Goal: Information Seeking & Learning: Learn about a topic

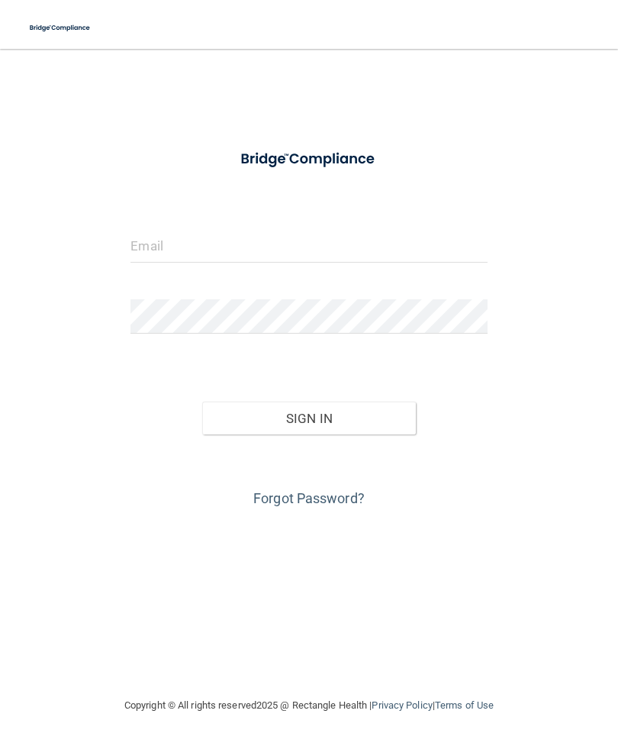
click at [177, 234] on input "email" at bounding box center [309, 245] width 357 height 34
click at [268, 218] on form "Invalid email/password. You don't have permission to access that page. Sign In …" at bounding box center [309, 325] width 357 height 370
click at [173, 241] on input "email" at bounding box center [309, 245] width 357 height 34
click at [382, 418] on button "Sign In" at bounding box center [309, 419] width 214 height 34
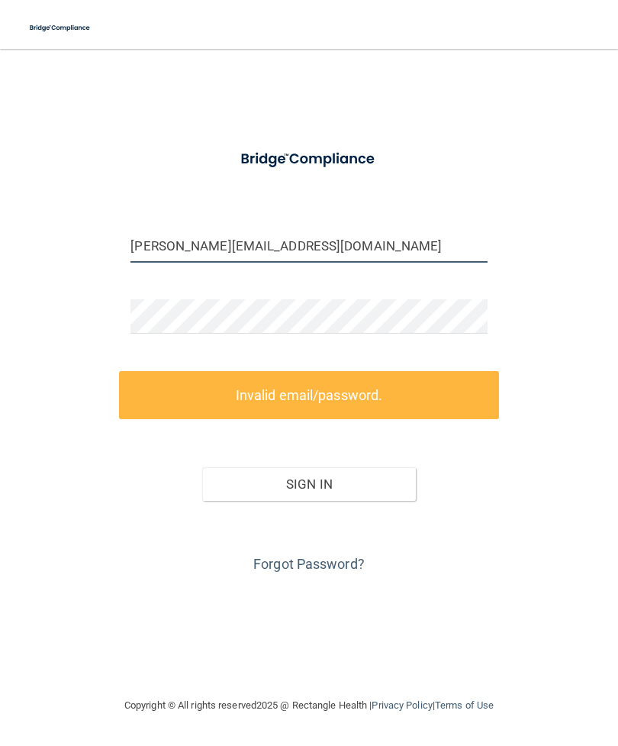
click at [221, 236] on input "ayanna@nectarasthetics.com" at bounding box center [309, 245] width 357 height 34
click at [234, 245] on input "ayanna@nectarasthetics.com" at bounding box center [309, 245] width 357 height 34
click at [238, 239] on input "ayanna@nectarasthetics.com" at bounding box center [309, 245] width 357 height 34
click at [233, 243] on input "ayanna@nectarasthetics.com" at bounding box center [309, 245] width 357 height 34
click at [231, 244] on input "ayanna@nectarasthetics.com" at bounding box center [309, 245] width 357 height 34
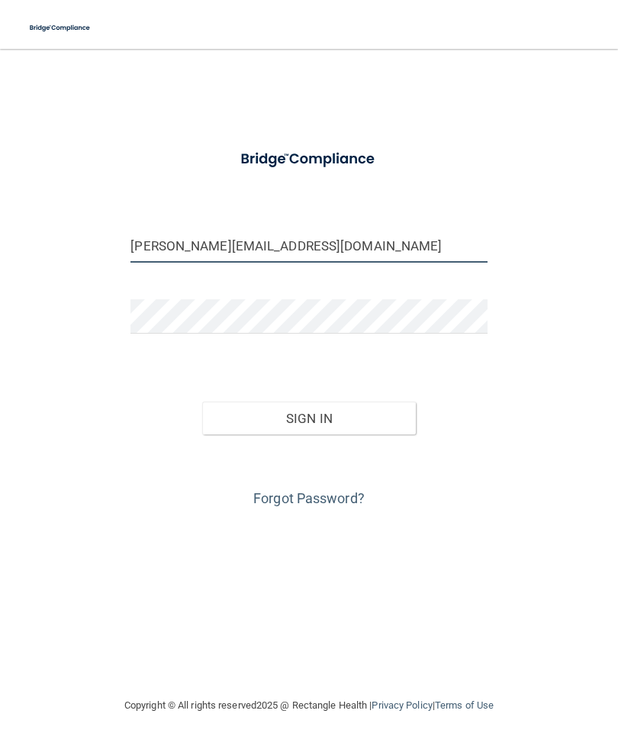
type input "[PERSON_NAME][EMAIL_ADDRESS][DOMAIN_NAME]"
click at [257, 415] on button "Sign In" at bounding box center [309, 419] width 214 height 34
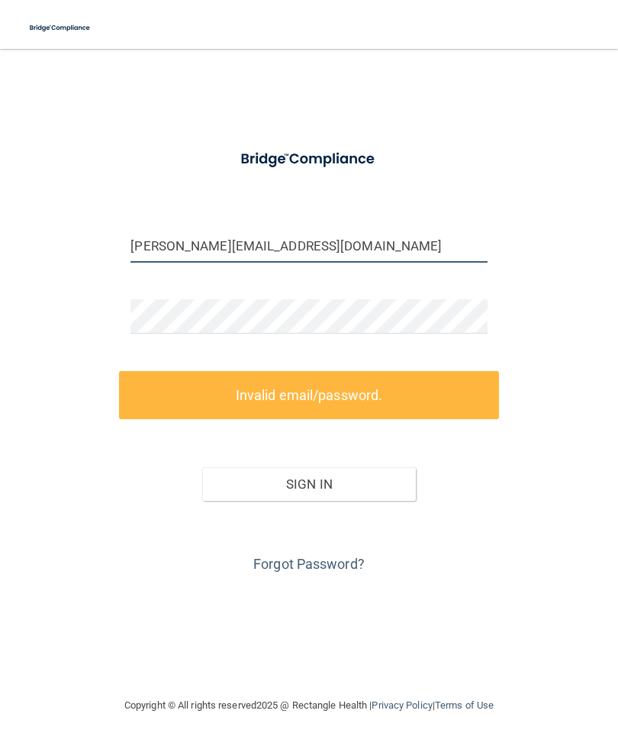
click at [367, 242] on input "[PERSON_NAME][EMAIL_ADDRESS][DOMAIN_NAME]" at bounding box center [309, 245] width 357 height 34
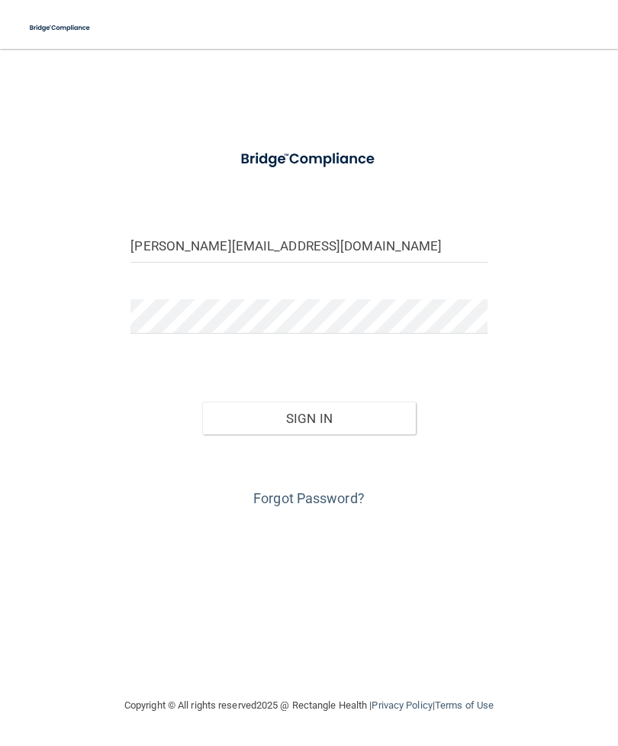
click at [247, 421] on button "Sign In" at bounding box center [309, 419] width 214 height 34
click at [308, 417] on button "Sign In" at bounding box center [309, 419] width 214 height 34
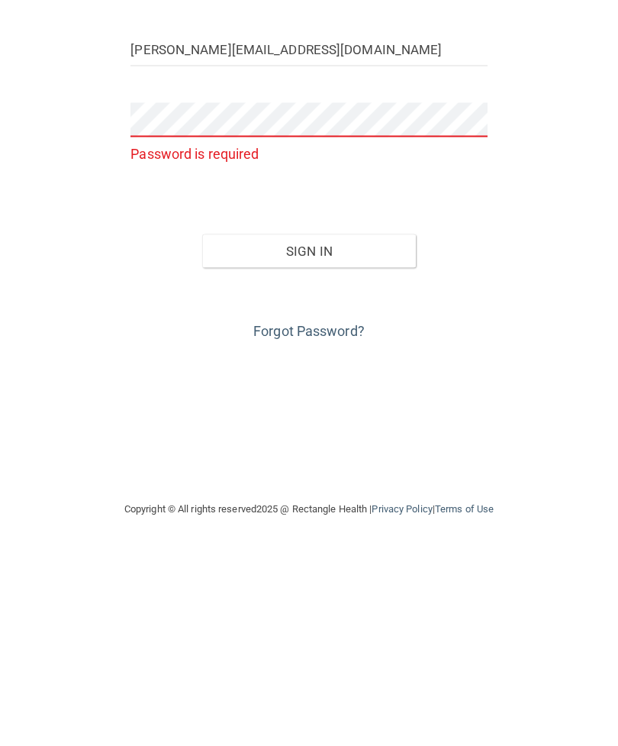
click at [278, 519] on link "Forgot Password?" at bounding box center [309, 527] width 111 height 16
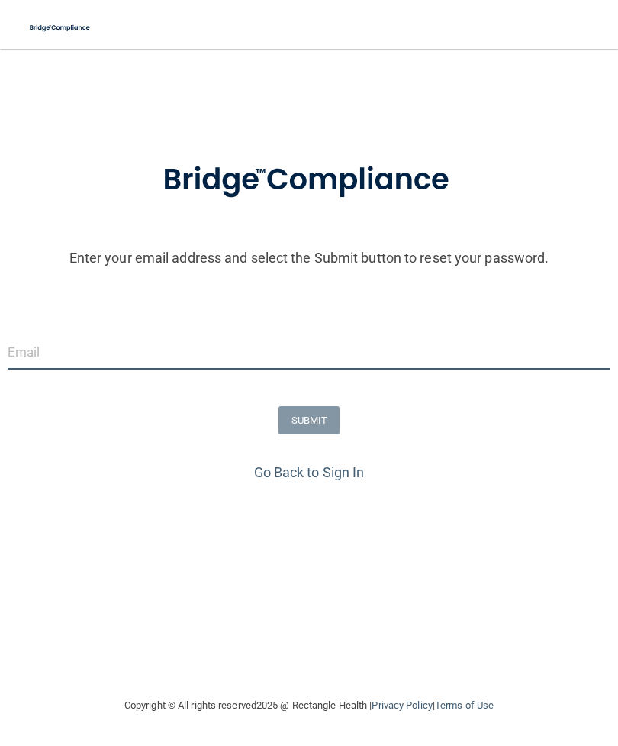
click at [92, 367] on input "email" at bounding box center [309, 352] width 603 height 34
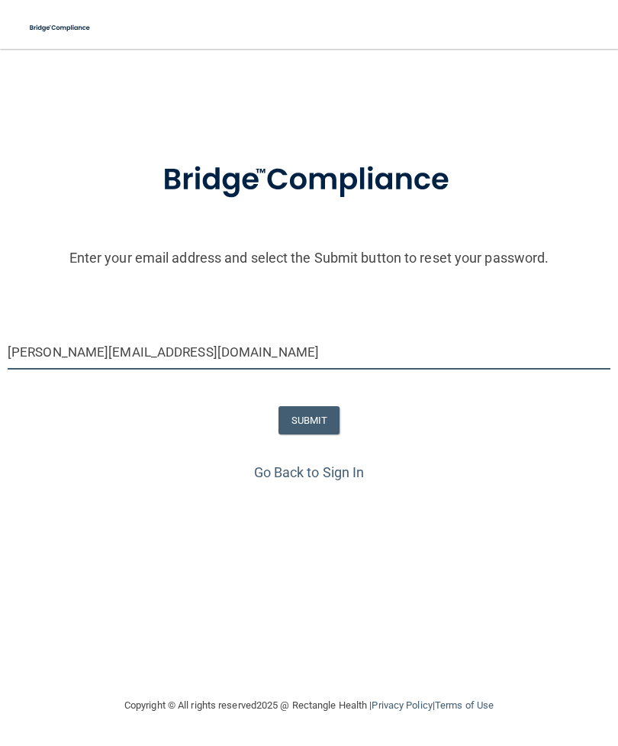
type input "[PERSON_NAME][EMAIL_ADDRESS][DOMAIN_NAME]"
click at [295, 424] on button "SUBMIT" at bounding box center [310, 420] width 62 height 28
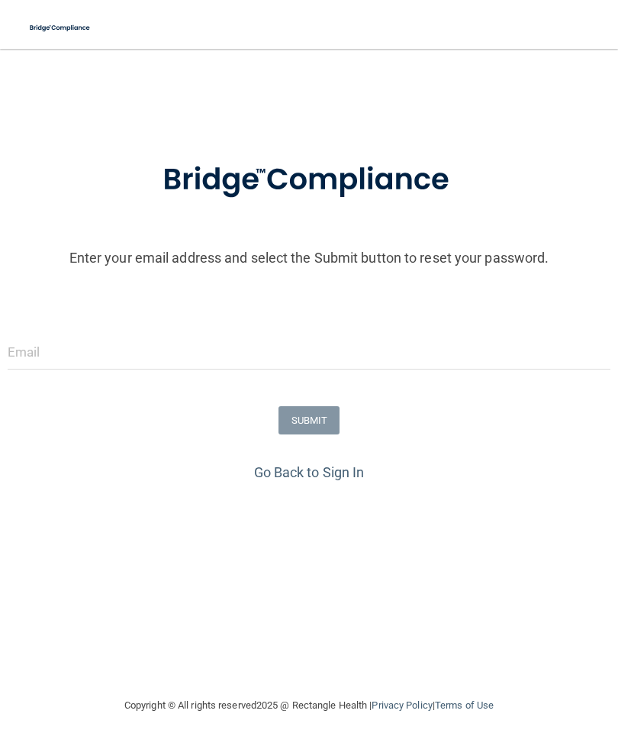
click at [307, 472] on link "Go Back to Sign In" at bounding box center [309, 472] width 111 height 16
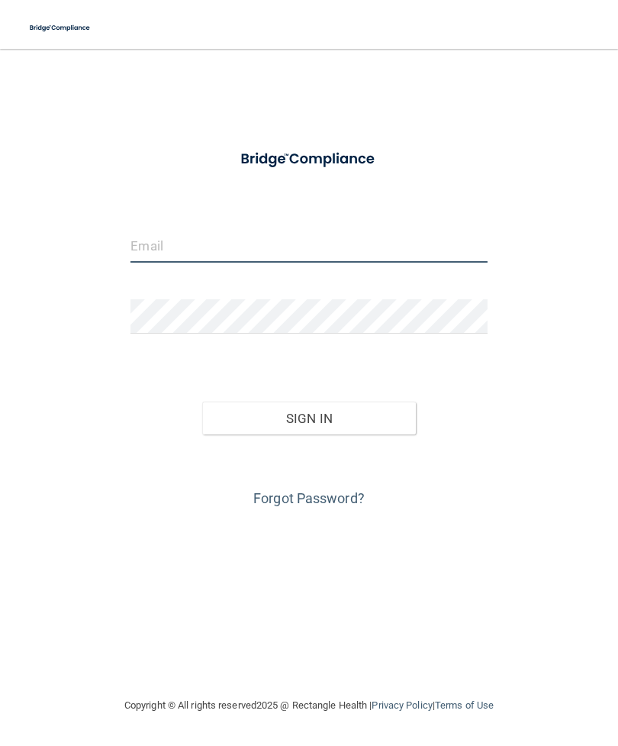
click at [174, 242] on input "email" at bounding box center [309, 245] width 357 height 34
type input "[PERSON_NAME][EMAIL_ADDRESS][DOMAIN_NAME]"
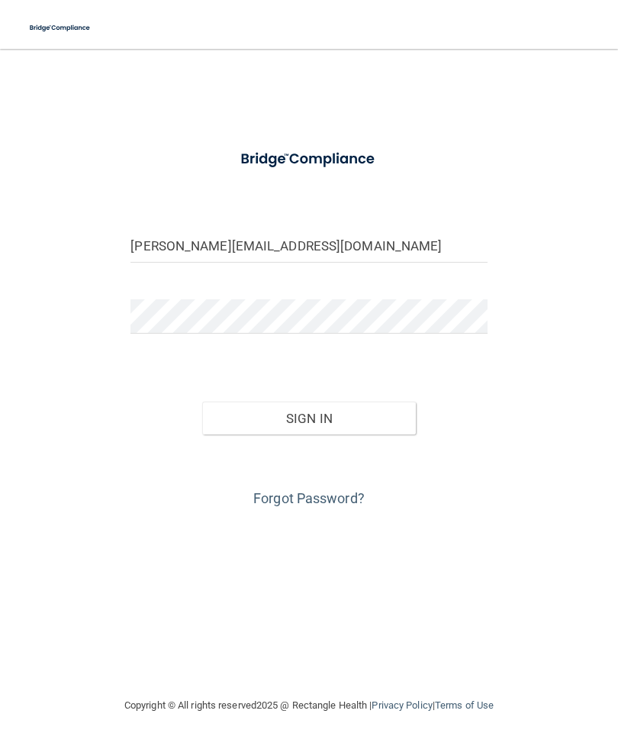
click at [248, 418] on button "Sign In" at bounding box center [309, 419] width 214 height 34
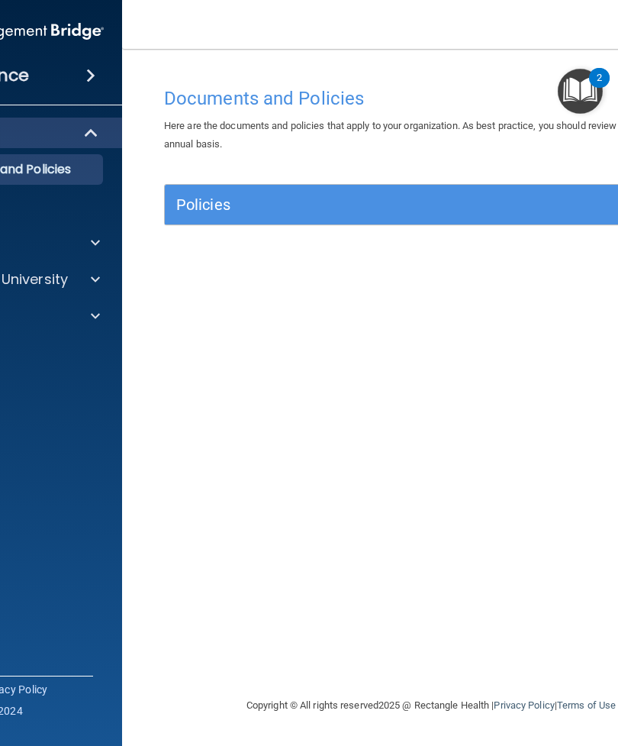
click at [404, 213] on div "Policies" at bounding box center [365, 204] width 400 height 24
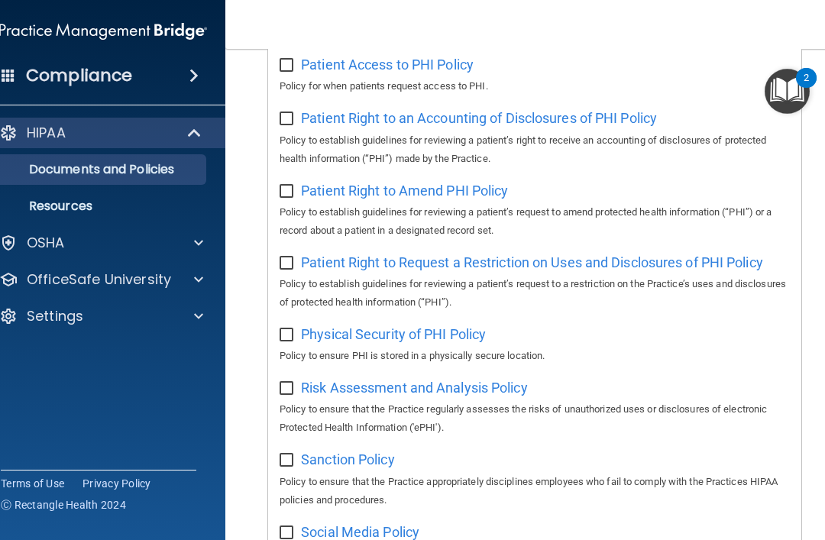
scroll to position [948, 0]
click at [33, 134] on p "HIPAA" at bounding box center [46, 133] width 39 height 18
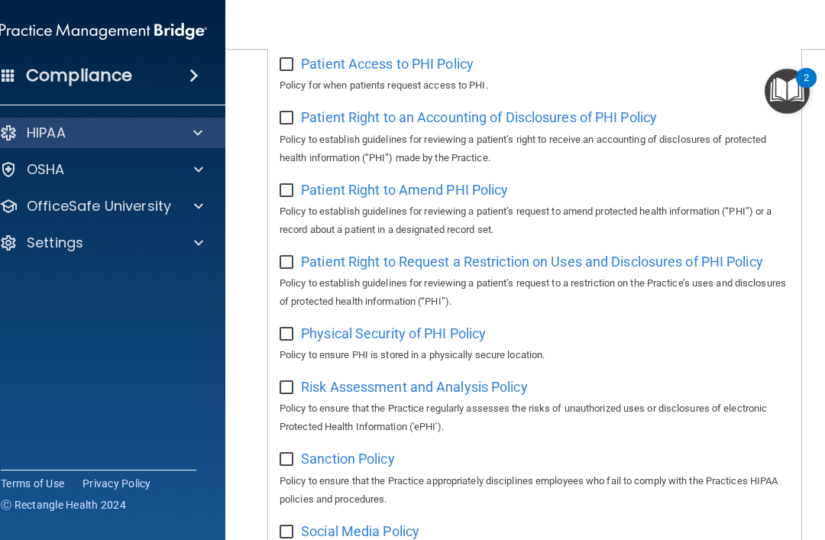
click at [31, 132] on p "HIPAA" at bounding box center [46, 133] width 39 height 18
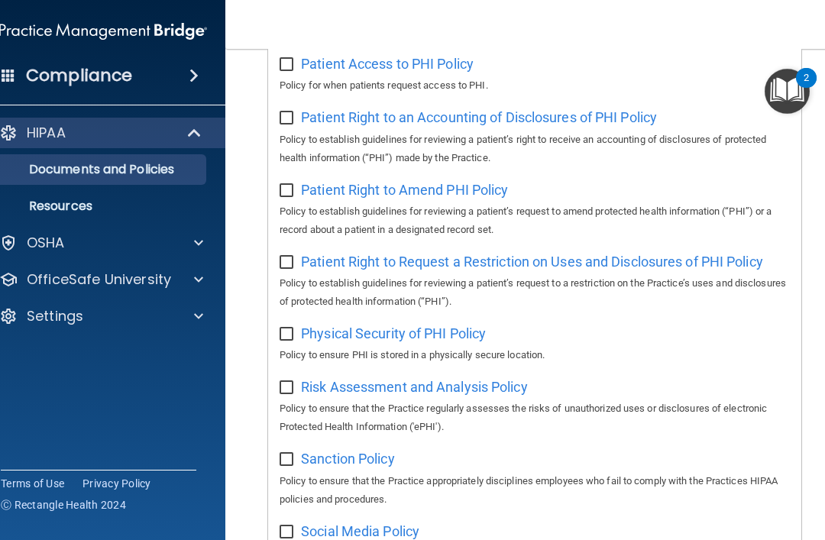
click at [60, 163] on p "Documents and Policies" at bounding box center [95, 169] width 208 height 15
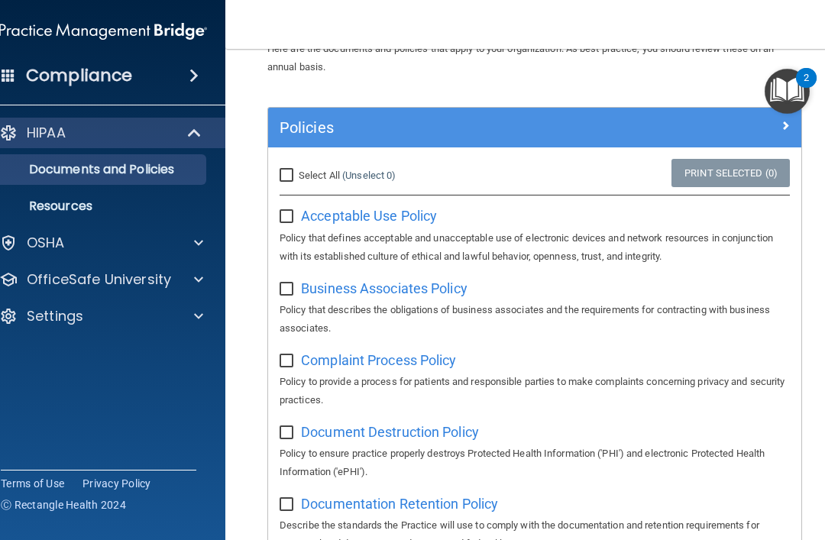
scroll to position [79, 0]
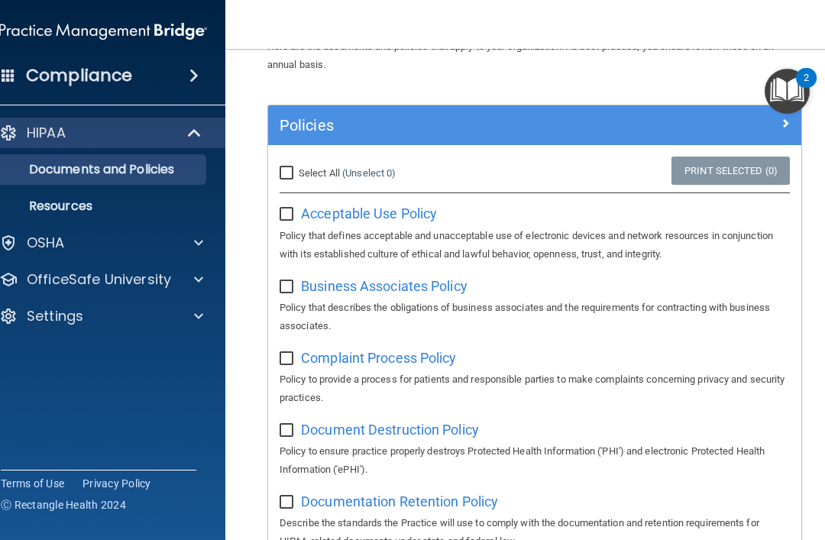
click at [289, 201] on label at bounding box center [288, 210] width 19 height 18
click at [289, 208] on input "checkbox" at bounding box center [288, 214] width 18 height 12
click at [287, 208] on input "checkbox" at bounding box center [288, 214] width 18 height 12
checkbox input "false"
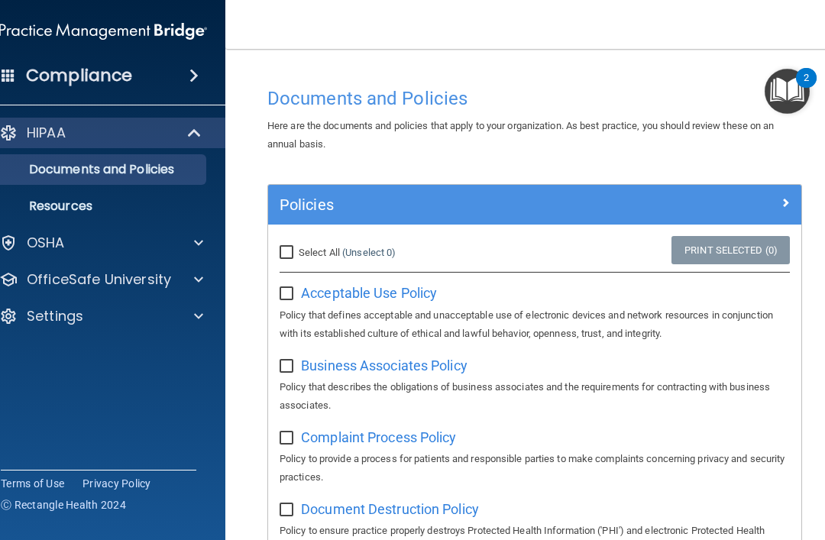
scroll to position [0, 0]
click at [356, 275] on div "Select All (Unselect 0) Unselect All Print Selected (0) Acceptable Use Policy P…" at bounding box center [534, 289] width 510 height 106
click at [350, 285] on span "Acceptable Use Policy" at bounding box center [369, 293] width 136 height 16
click at [336, 208] on h5 "Policies" at bounding box center [467, 204] width 377 height 17
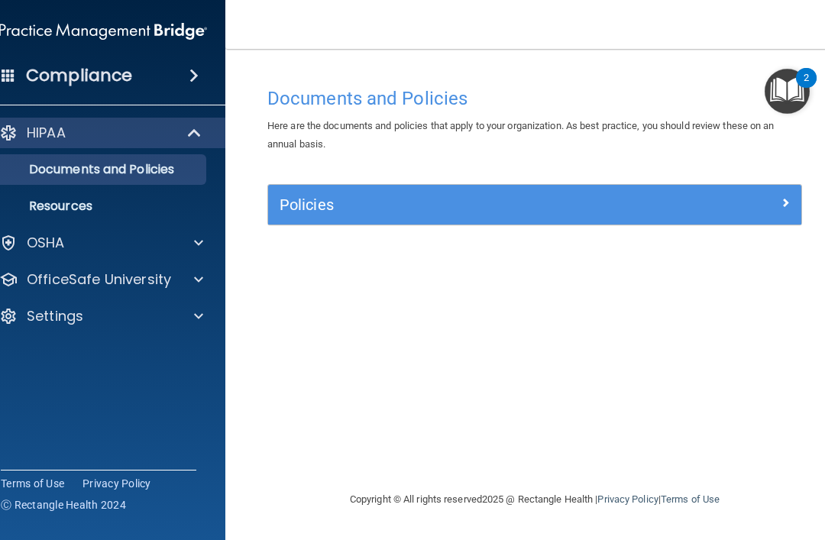
click at [618, 92] on img "Open Resource Center, 2 new notifications" at bounding box center [786, 91] width 45 height 45
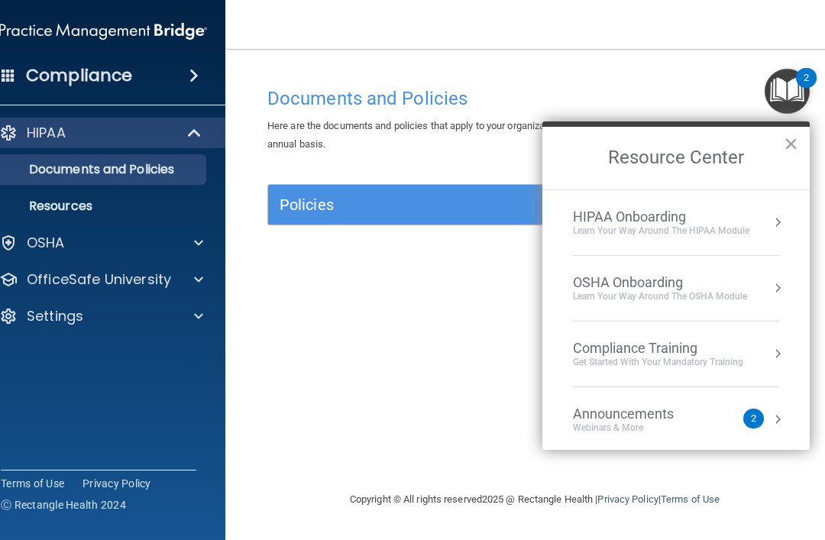
click at [618, 233] on div "Learn Your Way around the HIPAA module" at bounding box center [661, 230] width 176 height 13
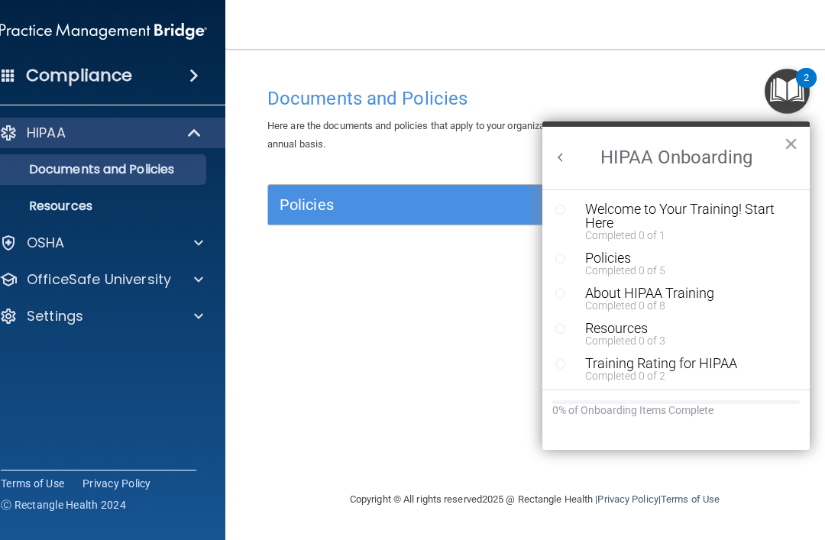
click at [567, 206] on div "Resource Center" at bounding box center [565, 208] width 23 height 13
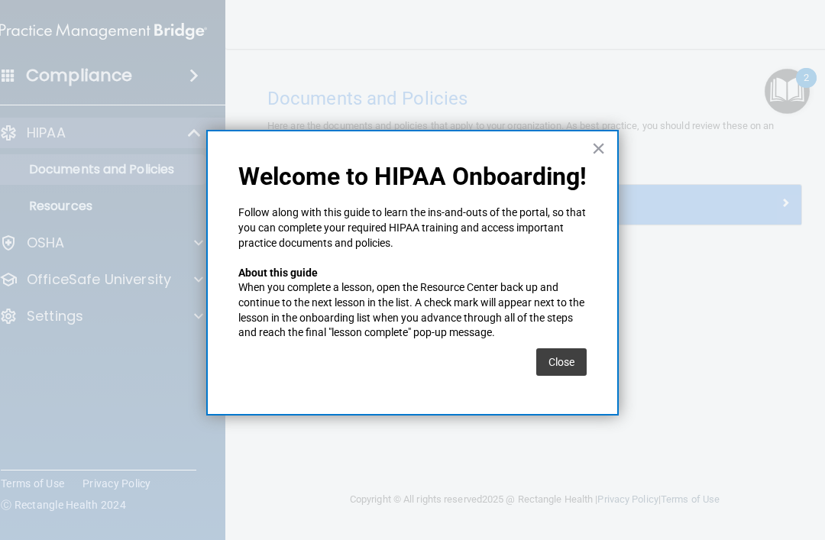
click at [555, 355] on button "Close" at bounding box center [561, 361] width 50 height 27
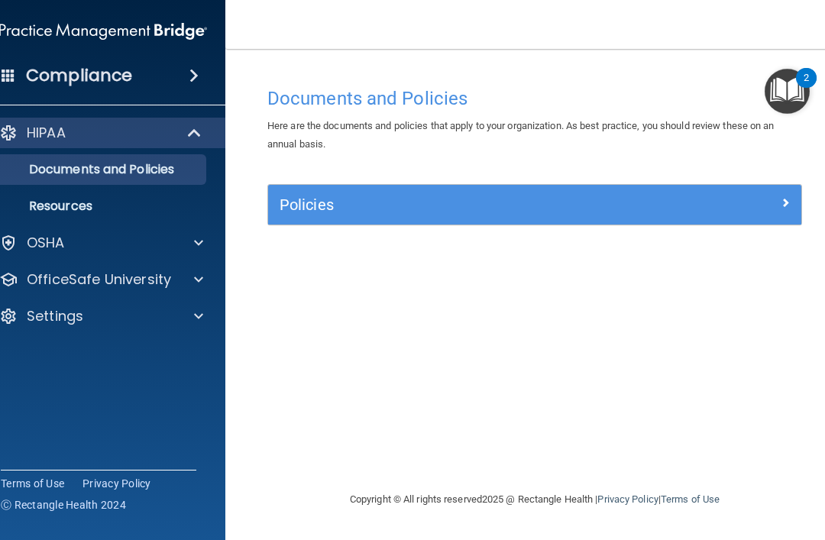
click at [618, 104] on img "Open Resource Center, 2 new notifications" at bounding box center [786, 91] width 45 height 45
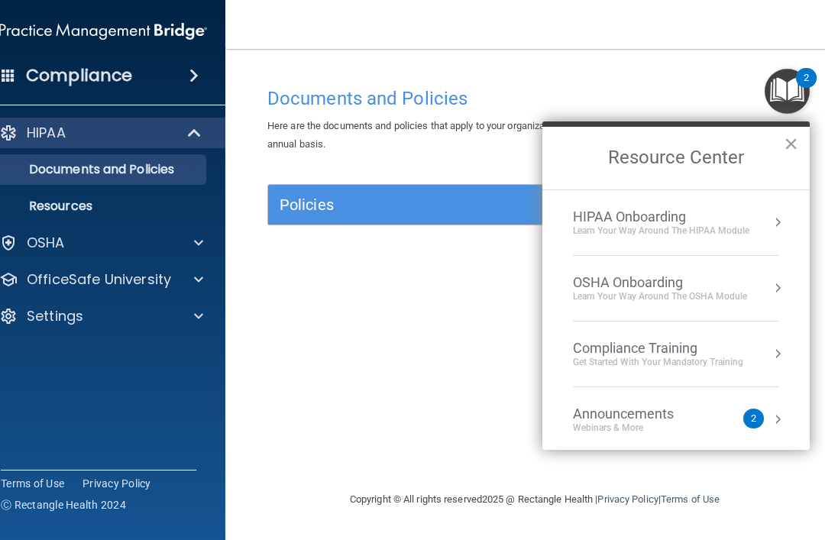
click at [599, 232] on div "Learn Your Way around the HIPAA module" at bounding box center [661, 230] width 176 height 13
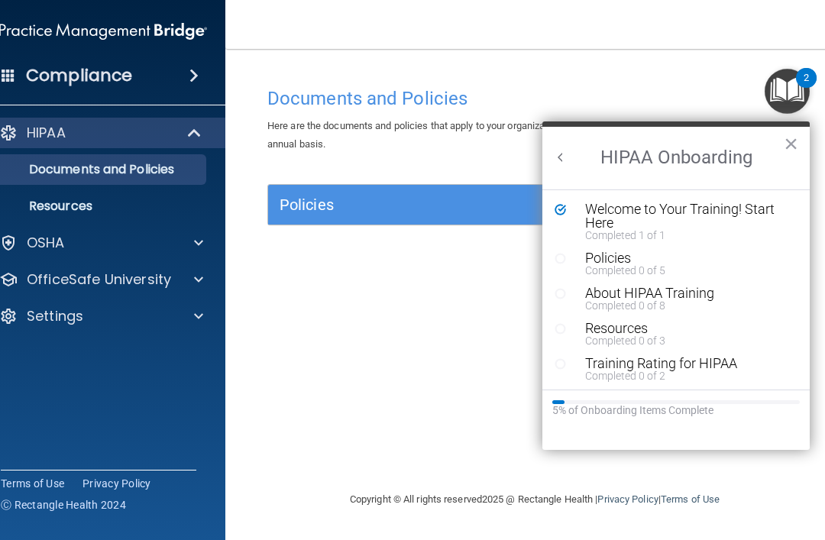
click at [569, 262] on div "Resource Center" at bounding box center [565, 257] width 23 height 13
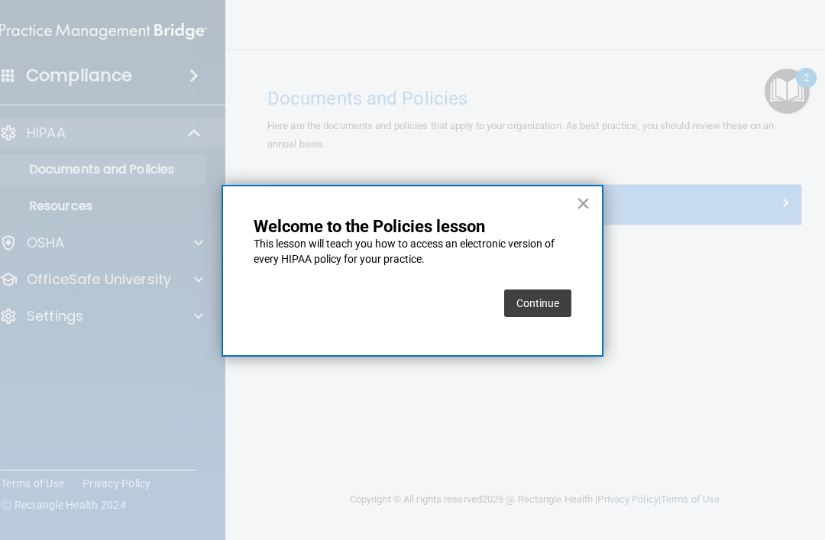
click at [515, 309] on button "Continue" at bounding box center [537, 302] width 67 height 27
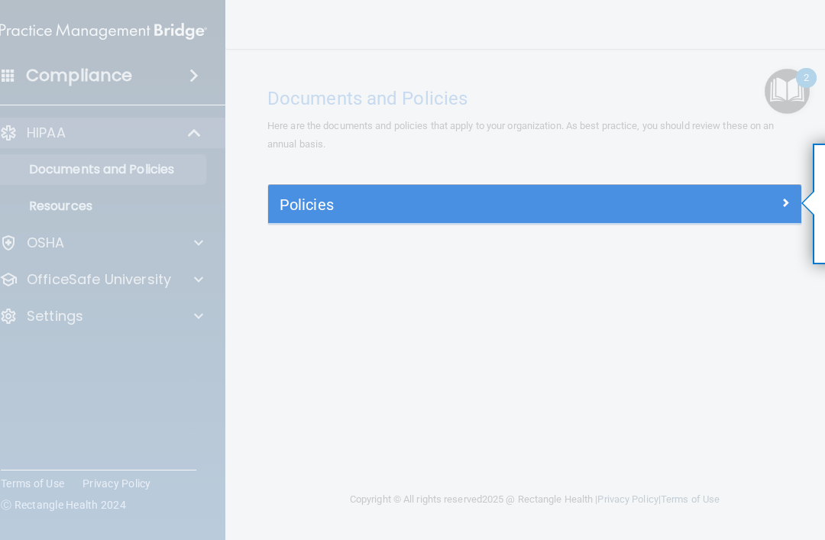
scroll to position [0, 240]
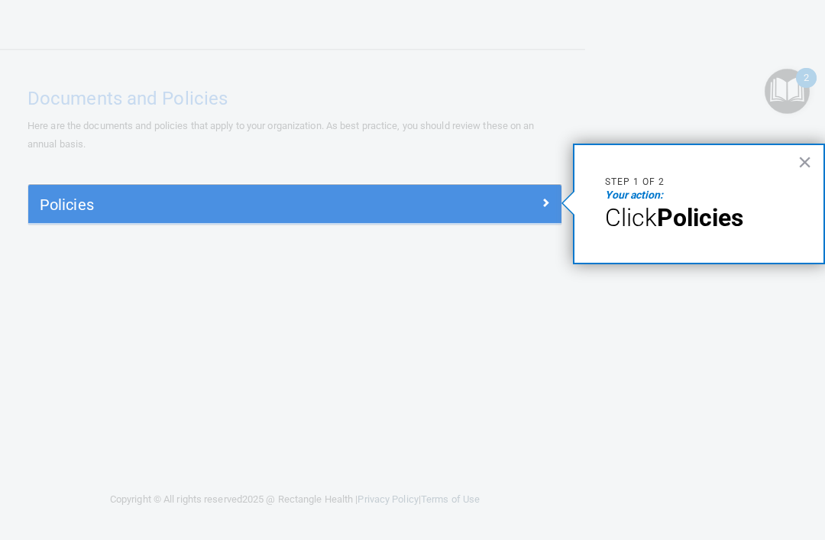
click at [473, 209] on div "Policies" at bounding box center [294, 204] width 533 height 24
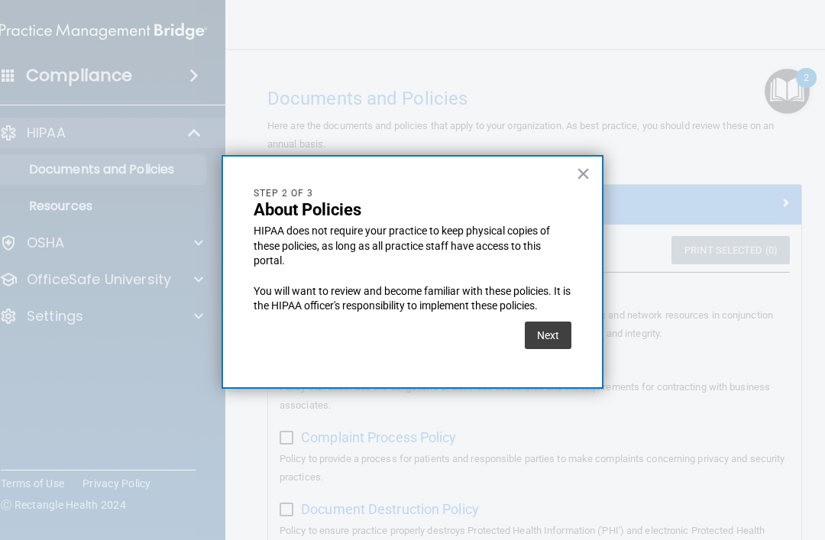
click at [551, 326] on button "Next" at bounding box center [548, 334] width 47 height 27
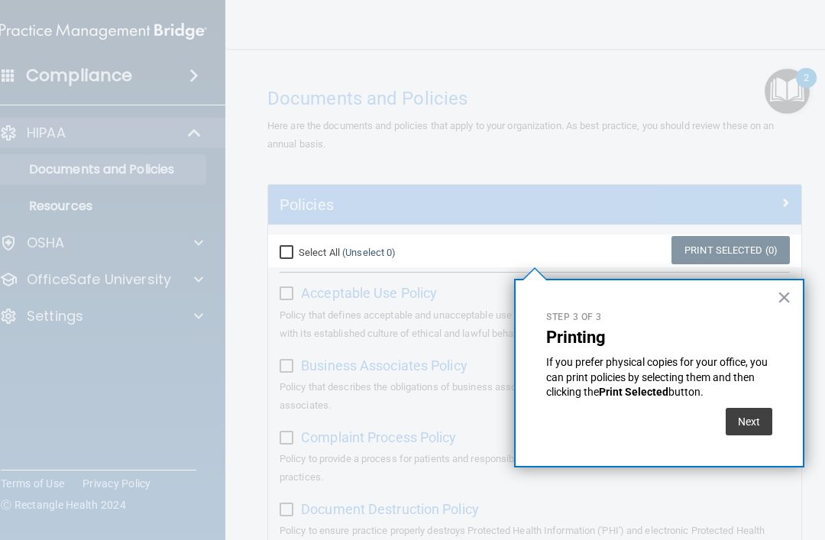
click at [618, 414] on button "Next" at bounding box center [748, 421] width 47 height 27
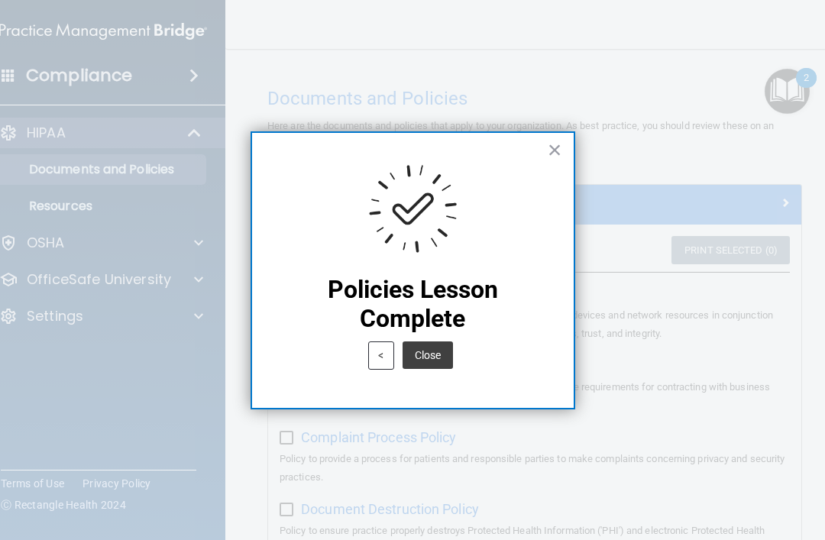
click at [432, 360] on button "Close" at bounding box center [427, 354] width 50 height 27
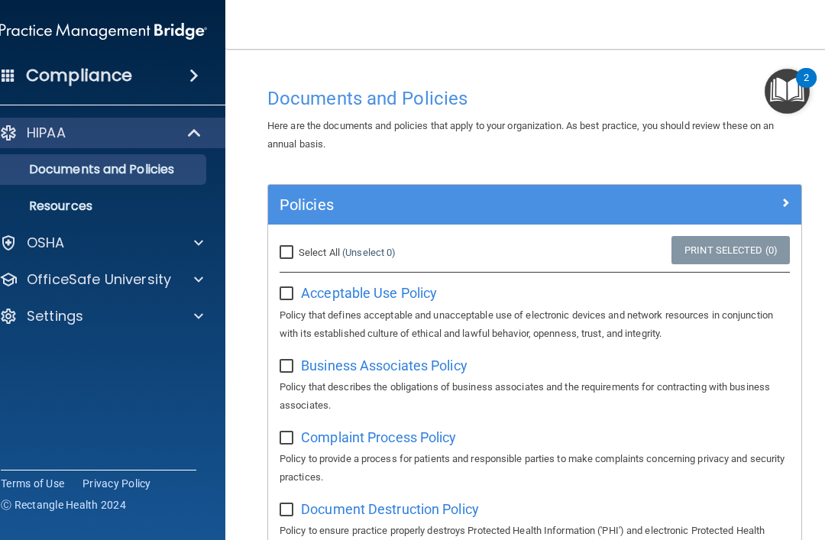
click at [618, 98] on img "Open Resource Center, 2 new notifications" at bounding box center [786, 91] width 45 height 45
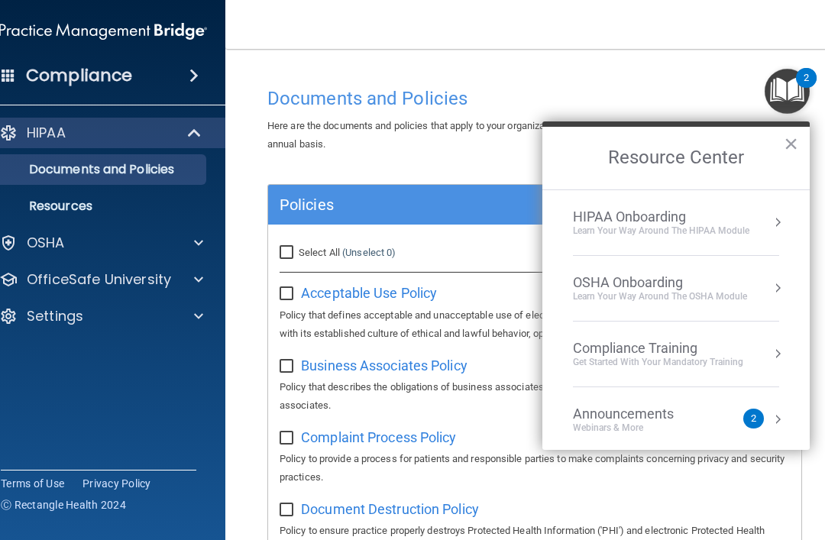
click at [618, 238] on li "HIPAA Onboarding Learn Your Way around the HIPAA module" at bounding box center [676, 223] width 206 height 66
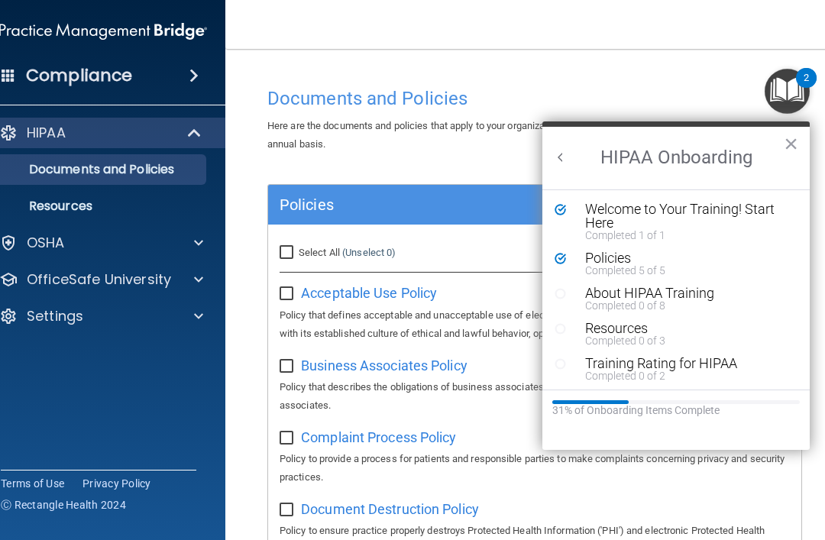
click at [577, 288] on button "About HIPAA Training Completed 0 of 8" at bounding box center [683, 298] width 212 height 24
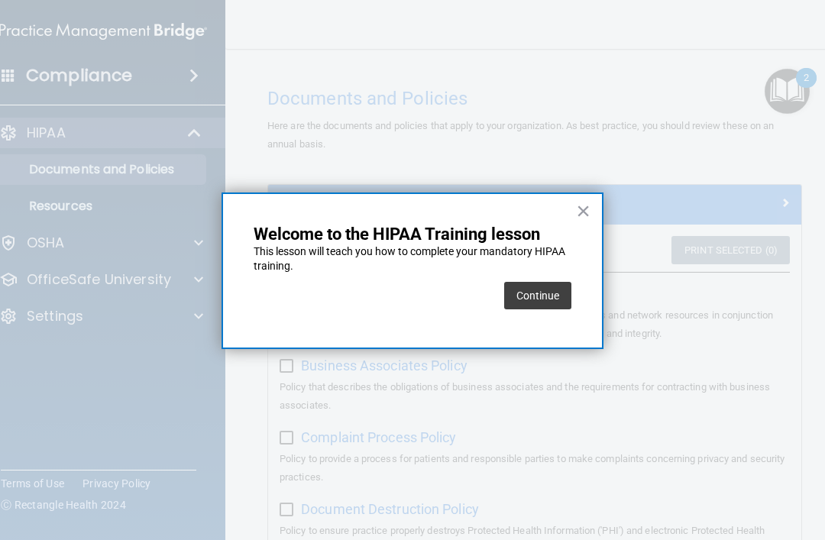
click at [515, 303] on button "Continue" at bounding box center [537, 295] width 67 height 27
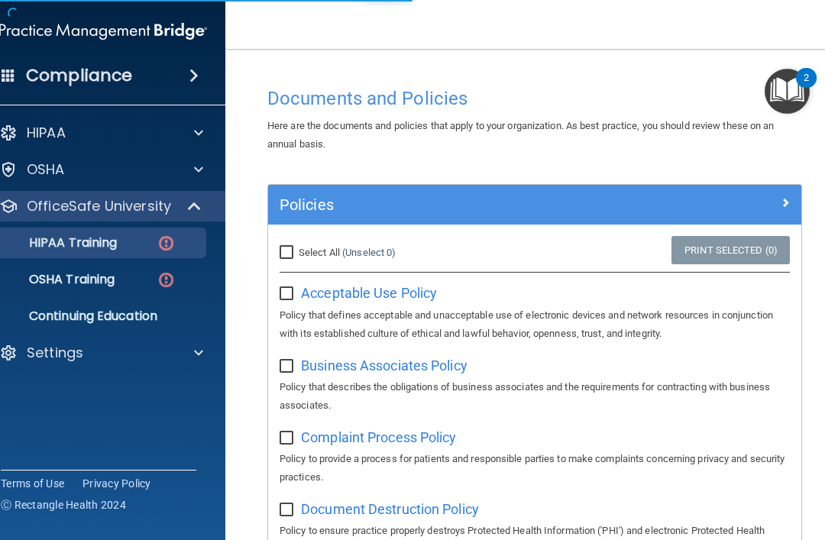
scroll to position [7, 0]
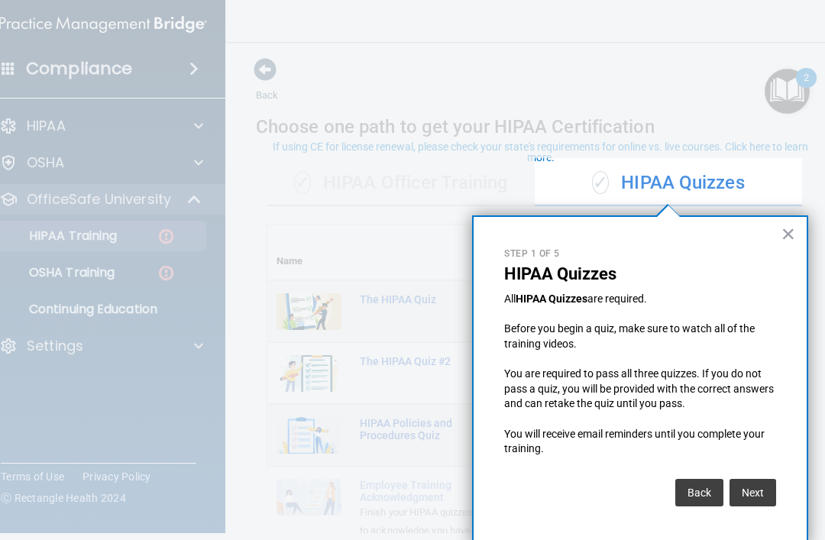
click at [618, 489] on button "Next" at bounding box center [752, 492] width 47 height 27
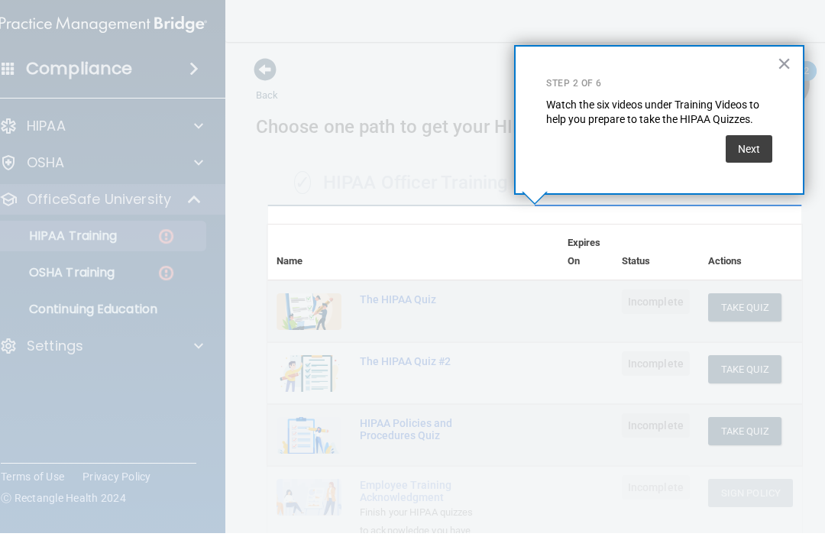
scroll to position [505, 0]
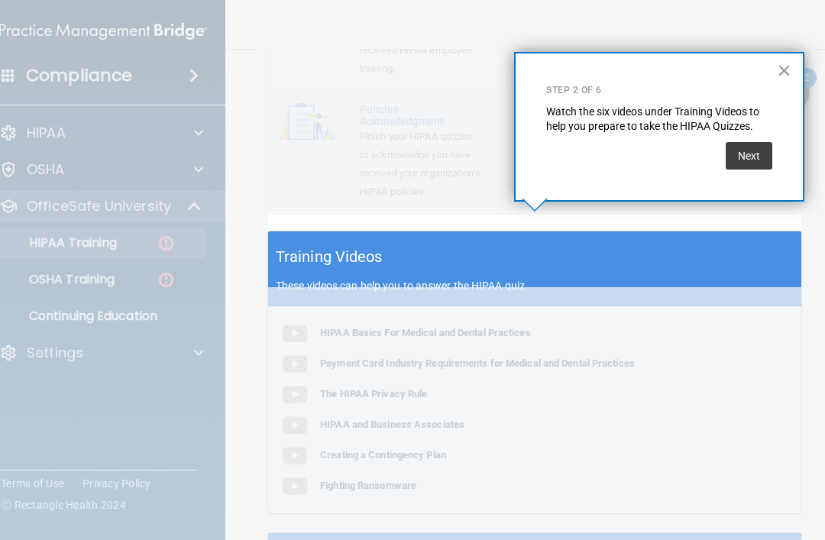
click at [618, 153] on button "Next" at bounding box center [748, 155] width 47 height 27
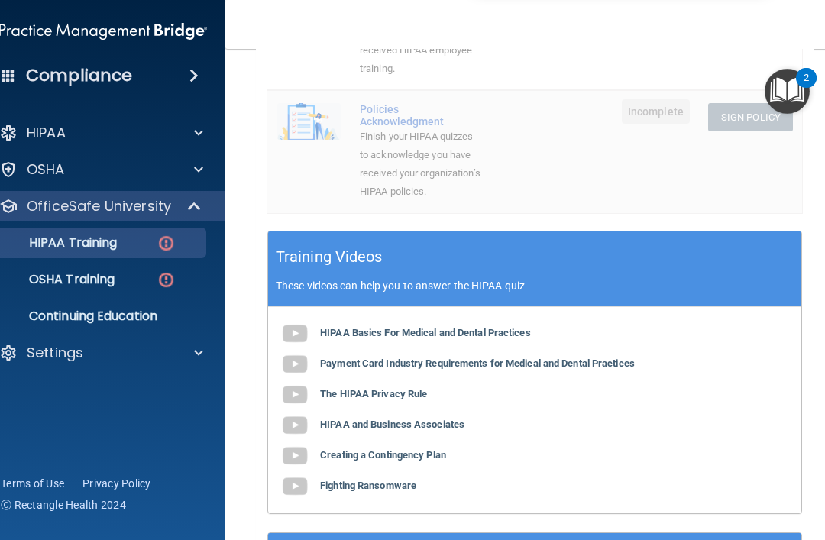
scroll to position [0, 0]
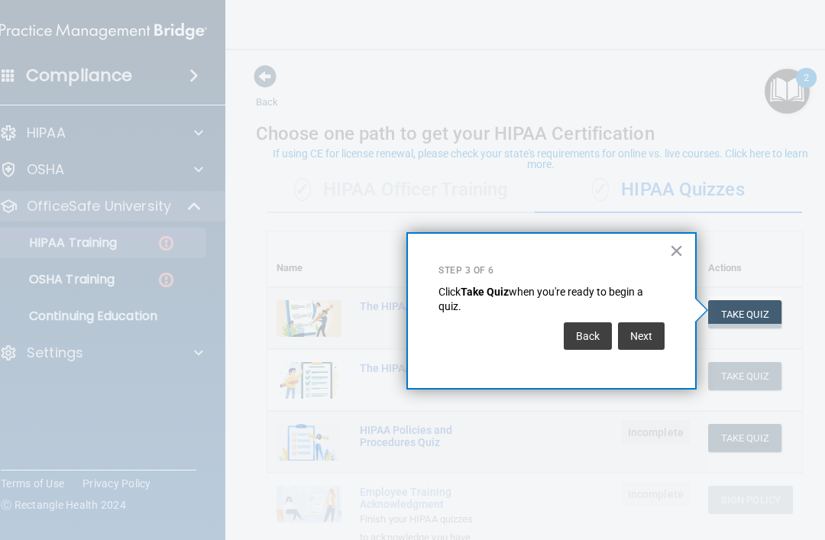
click at [618, 335] on button "Next" at bounding box center [641, 335] width 47 height 27
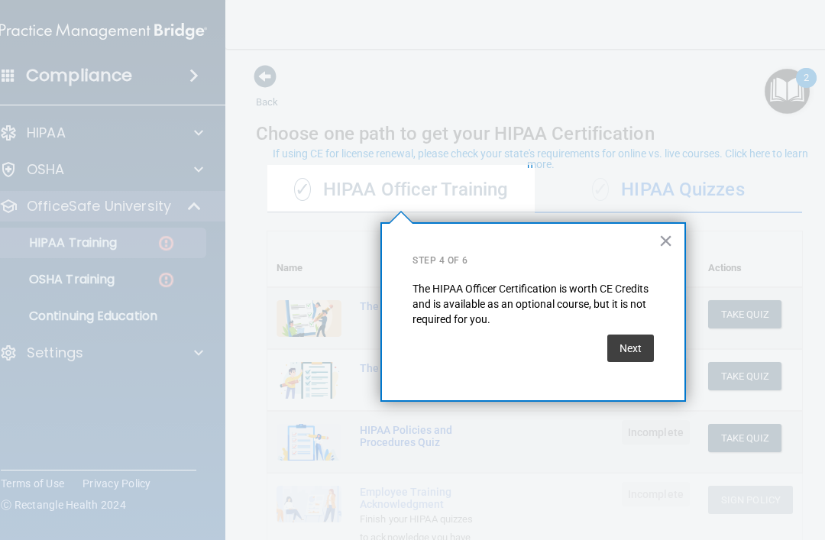
click at [618, 347] on button "Next" at bounding box center [630, 347] width 47 height 27
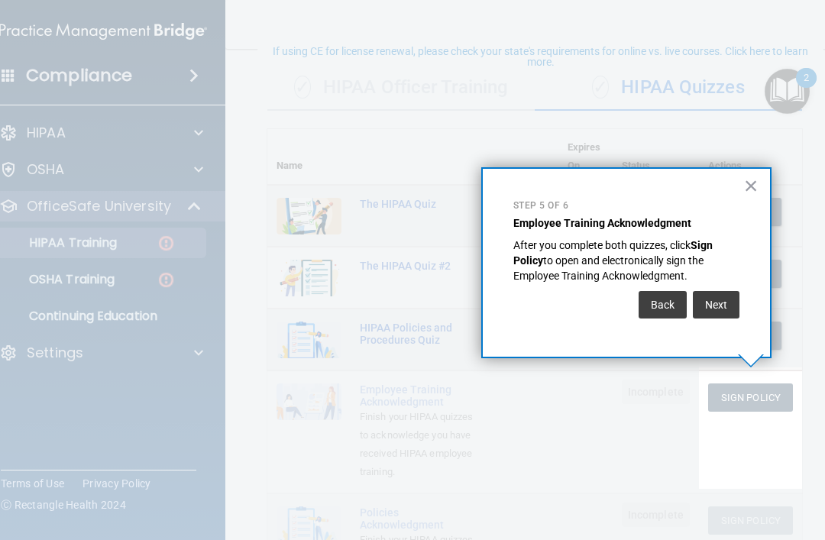
click at [618, 299] on button "Next" at bounding box center [716, 304] width 47 height 27
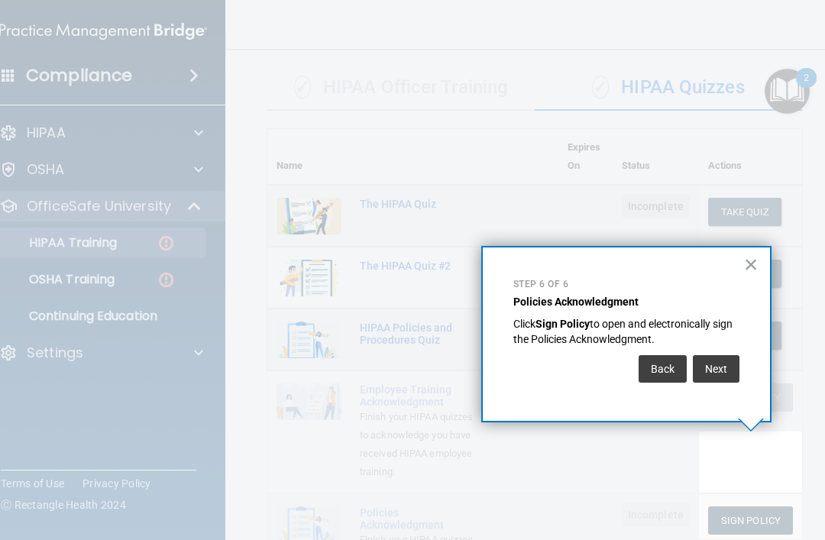
scroll to position [217, 0]
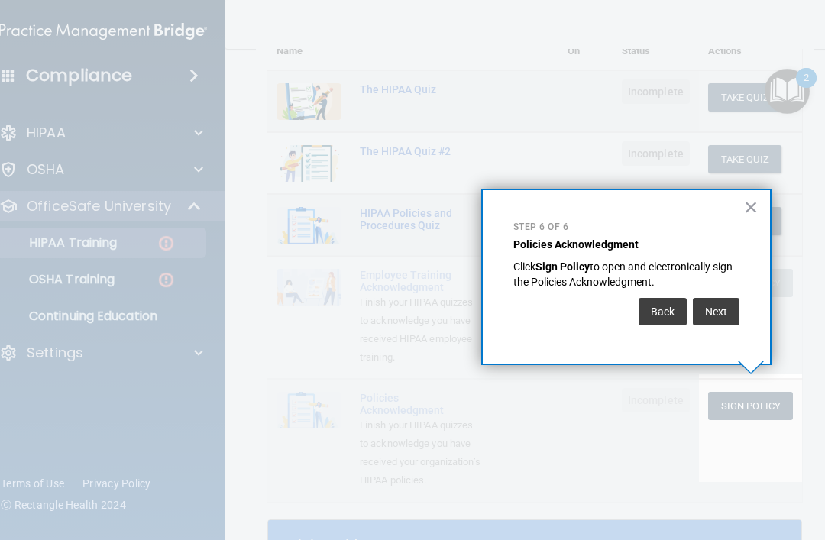
click at [618, 307] on button "Next" at bounding box center [716, 311] width 47 height 27
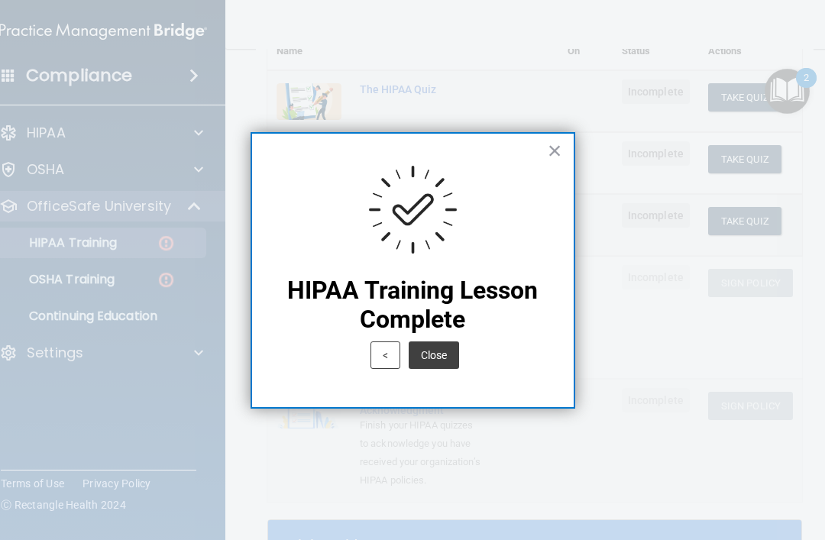
click at [447, 380] on div "× HIPAA Training Lesson Complete < Close" at bounding box center [412, 270] width 325 height 277
click at [456, 351] on button "Close" at bounding box center [434, 354] width 50 height 27
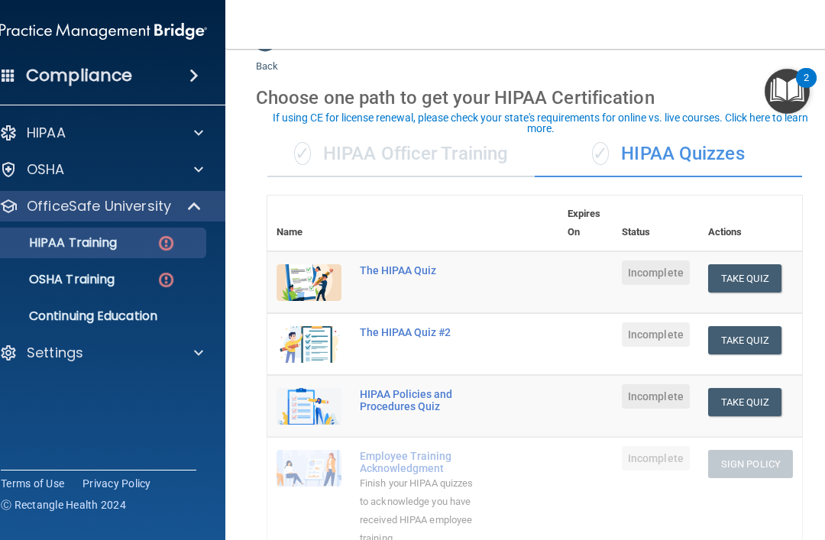
scroll to position [35, 0]
click at [325, 283] on img at bounding box center [308, 283] width 65 height 37
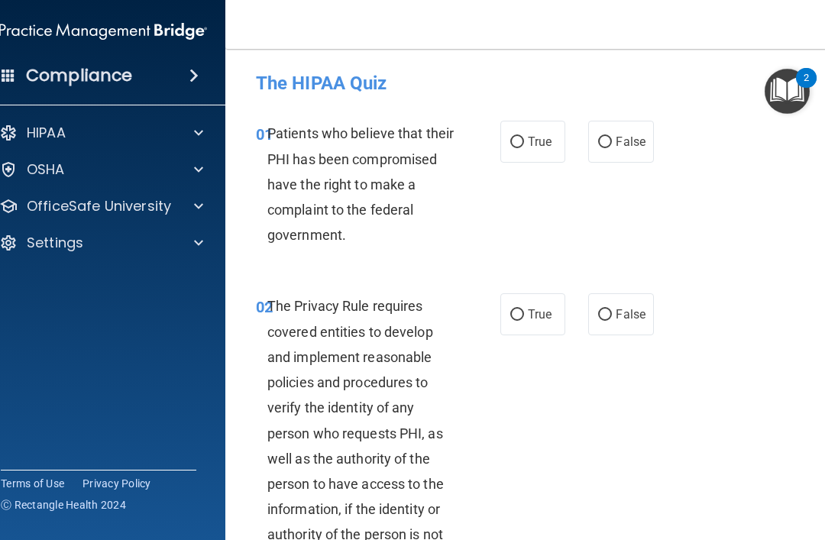
click at [618, 102] on img "Open Resource Center, 2 new notifications" at bounding box center [786, 91] width 45 height 45
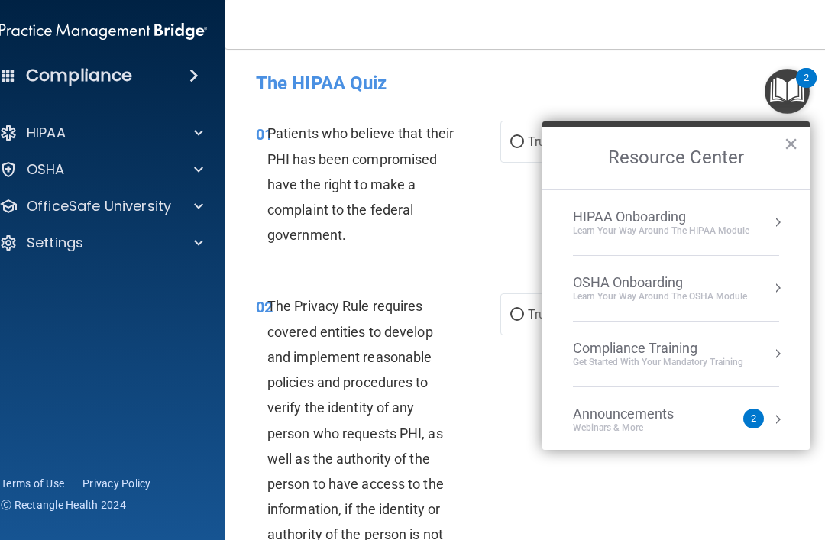
click at [597, 233] on div "Learn Your Way around the HIPAA module" at bounding box center [661, 230] width 176 height 13
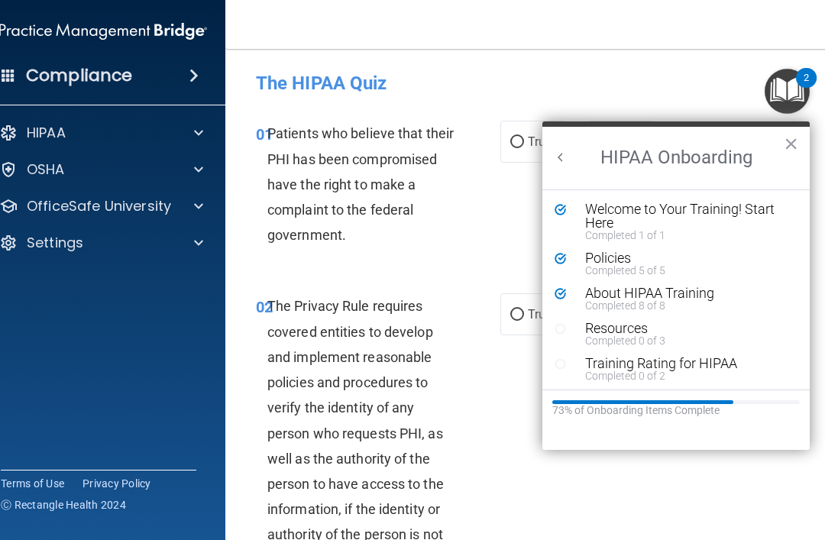
click at [608, 292] on div "About HIPAA Training" at bounding box center [687, 293] width 205 height 14
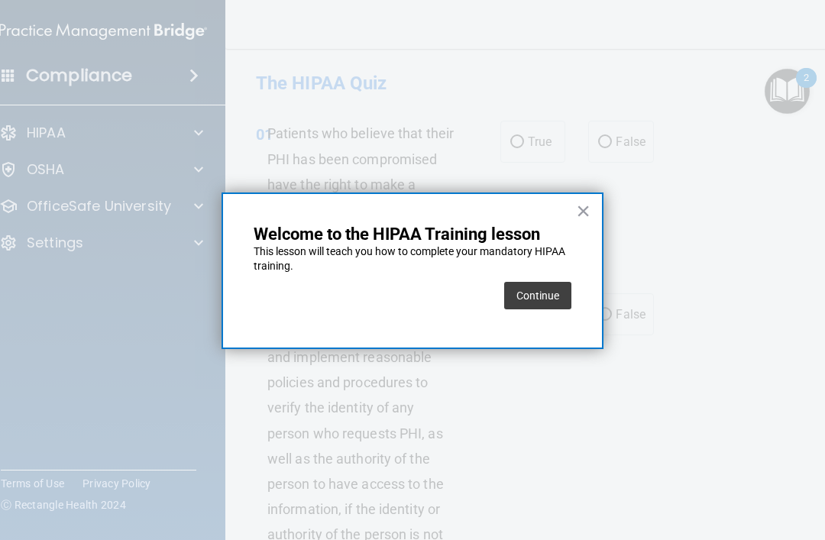
click at [539, 292] on button "Continue" at bounding box center [537, 295] width 67 height 27
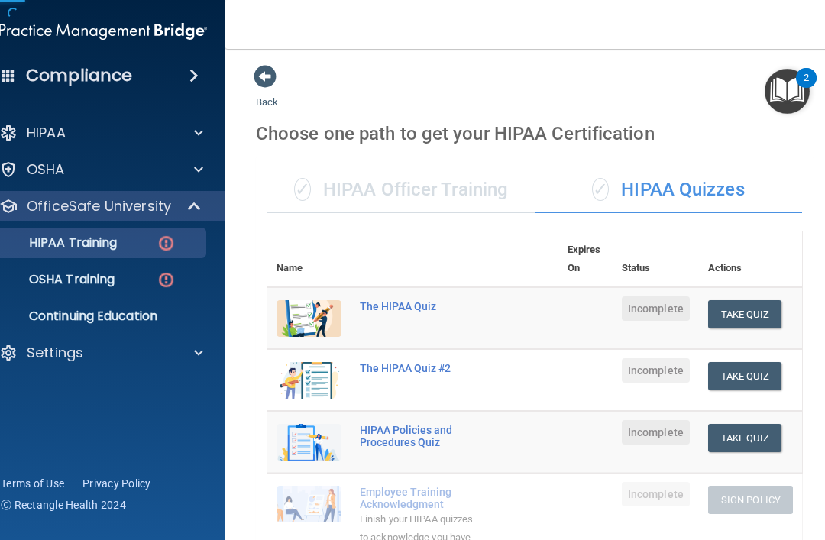
scroll to position [7, 0]
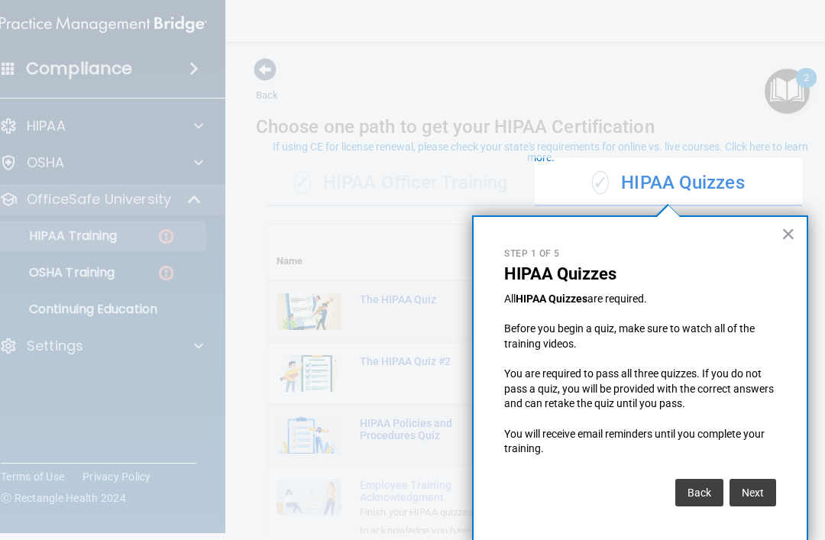
click at [618, 235] on button "×" at bounding box center [788, 233] width 15 height 24
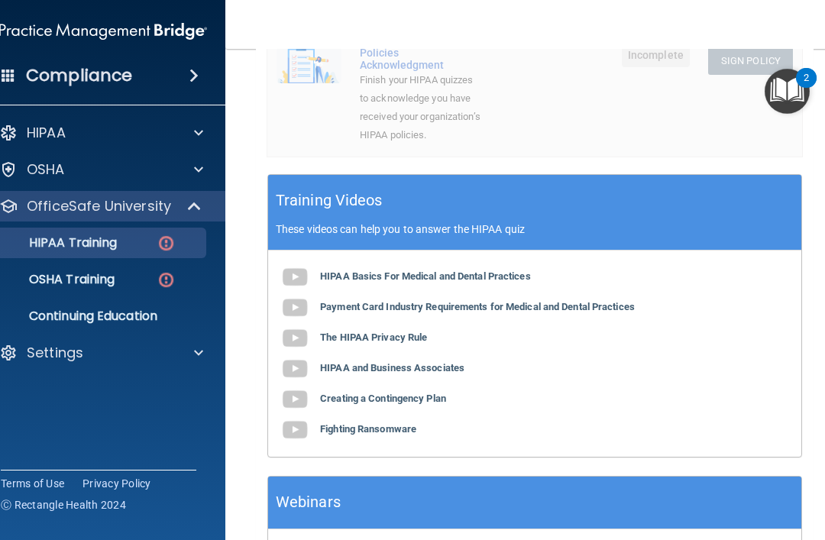
scroll to position [561, 0]
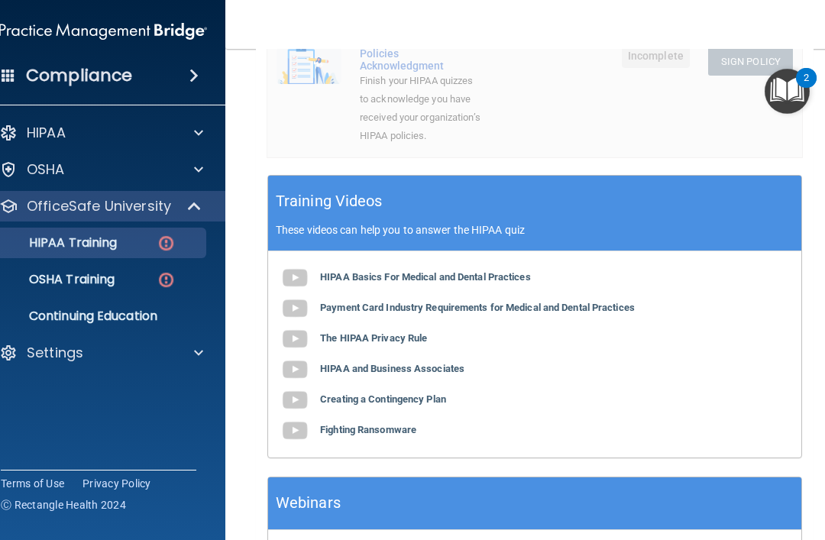
click at [300, 263] on img at bounding box center [294, 278] width 31 height 31
click at [325, 302] on b "Payment Card Industry Requirements for Medical and Dental Practices" at bounding box center [477, 307] width 315 height 11
click at [346, 332] on b "The HIPAA Privacy Rule" at bounding box center [373, 337] width 107 height 11
click at [441, 334] on div "HIPAA Basics For Medical and Dental Practices Payment Card Industry Requirement…" at bounding box center [534, 354] width 533 height 206
click at [444, 363] on b "HIPAA and Business Associates" at bounding box center [392, 368] width 144 height 11
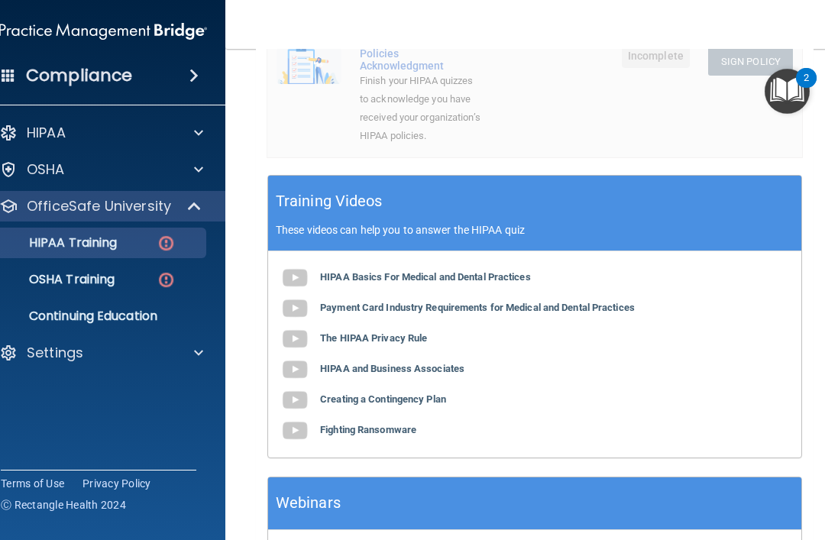
click at [421, 393] on b "Creating a Contingency Plan" at bounding box center [383, 398] width 126 height 11
click at [350, 424] on b "Fighting Ransomware" at bounding box center [368, 429] width 96 height 11
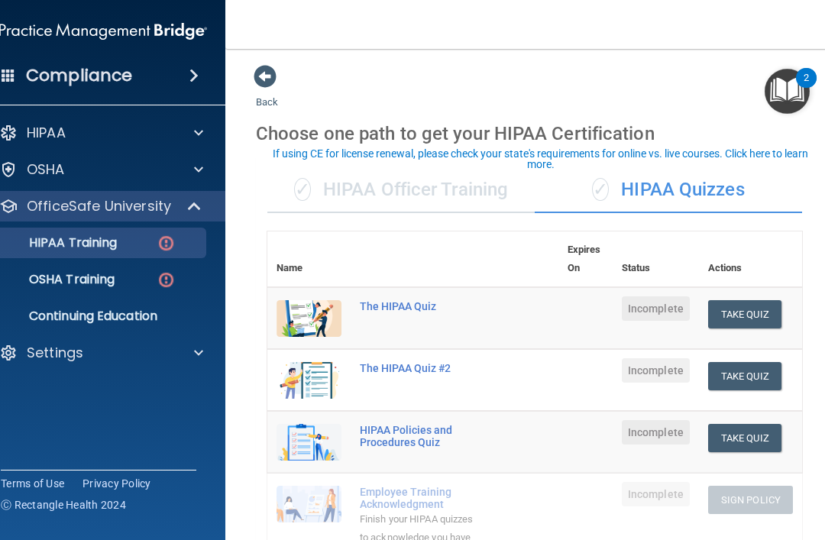
scroll to position [0, 0]
click at [618, 315] on button "Take Quiz" at bounding box center [744, 314] width 73 height 28
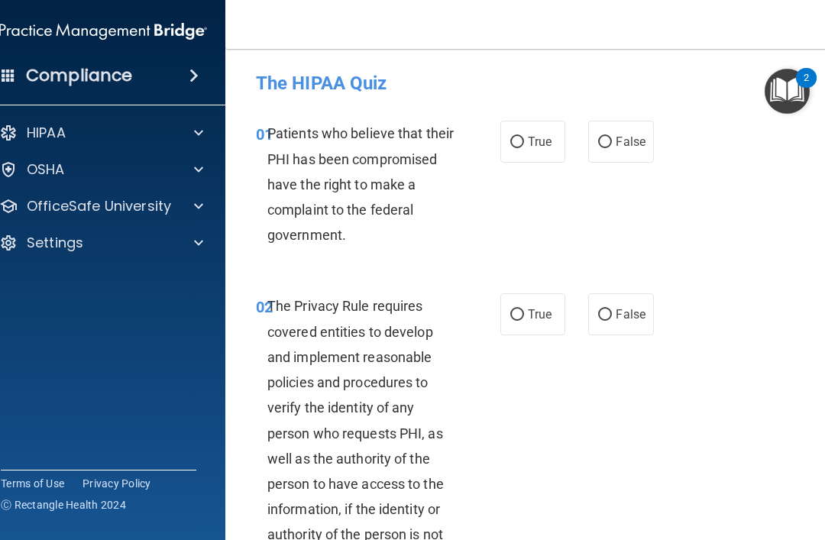
click at [517, 131] on label "True" at bounding box center [532, 142] width 65 height 42
click at [517, 137] on input "True" at bounding box center [517, 142] width 14 height 11
radio input "true"
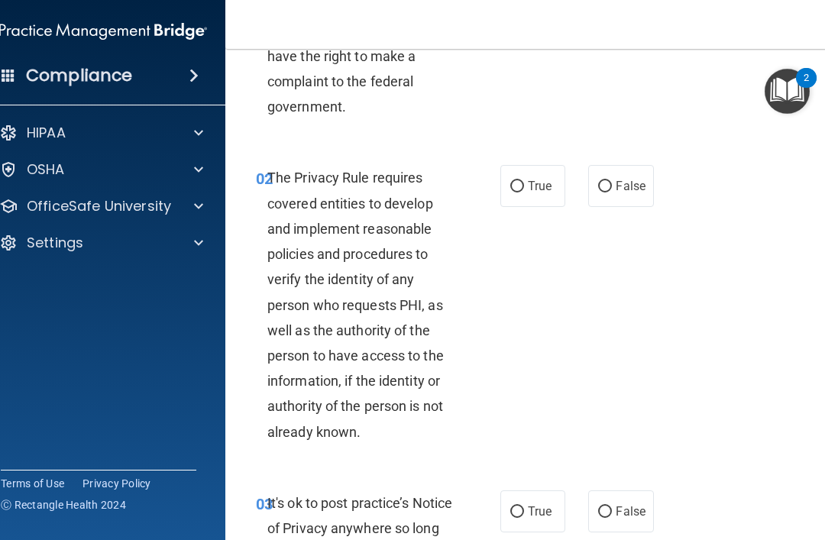
scroll to position [129, 0]
click at [522, 180] on input "True" at bounding box center [517, 185] width 14 height 11
radio input "true"
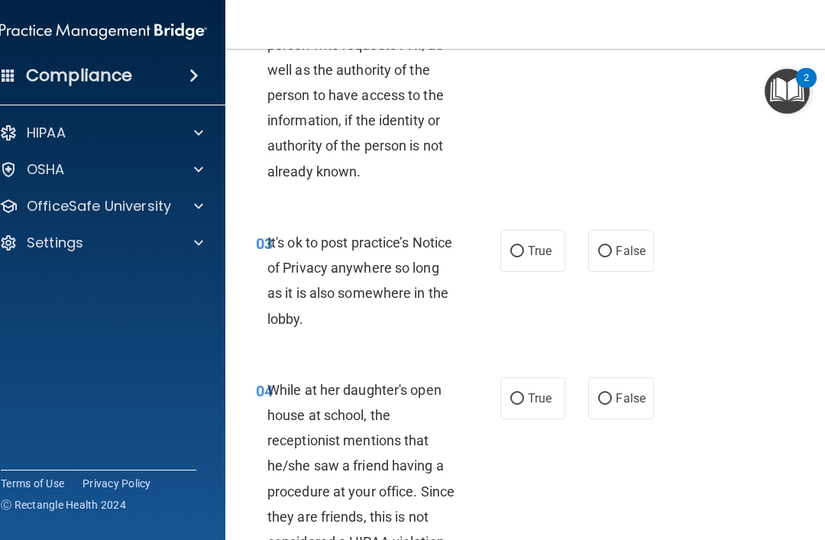
scroll to position [394, 0]
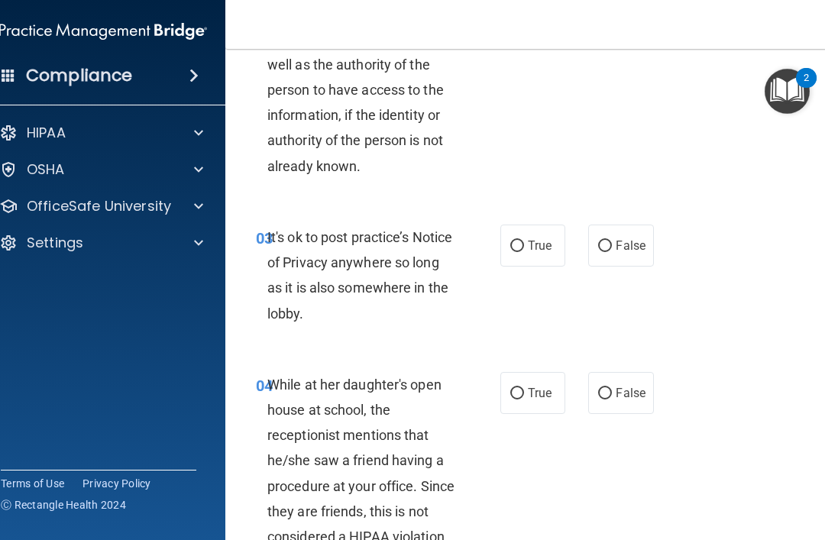
click at [540, 248] on span "True" at bounding box center [540, 245] width 24 height 15
click at [524, 248] on input "True" at bounding box center [517, 246] width 14 height 11
radio input "true"
click at [618, 238] on span "False" at bounding box center [630, 245] width 30 height 15
click at [612, 241] on input "False" at bounding box center [605, 246] width 14 height 11
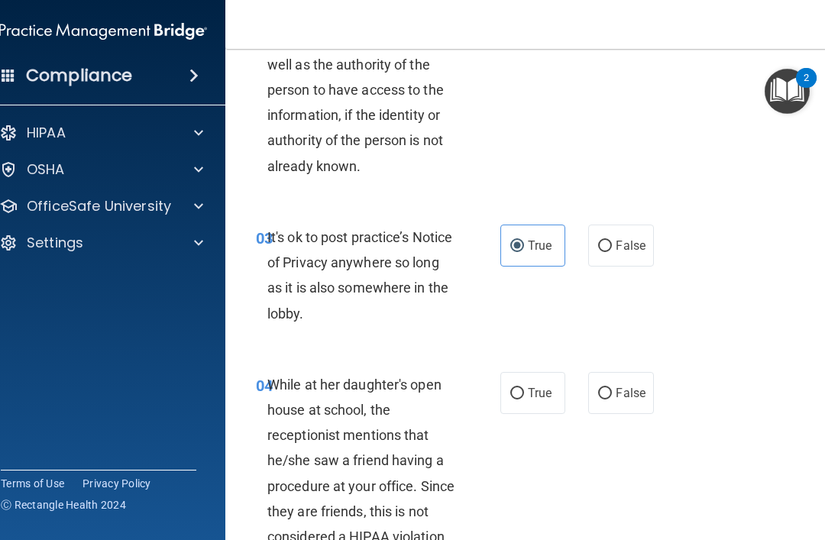
radio input "true"
radio input "false"
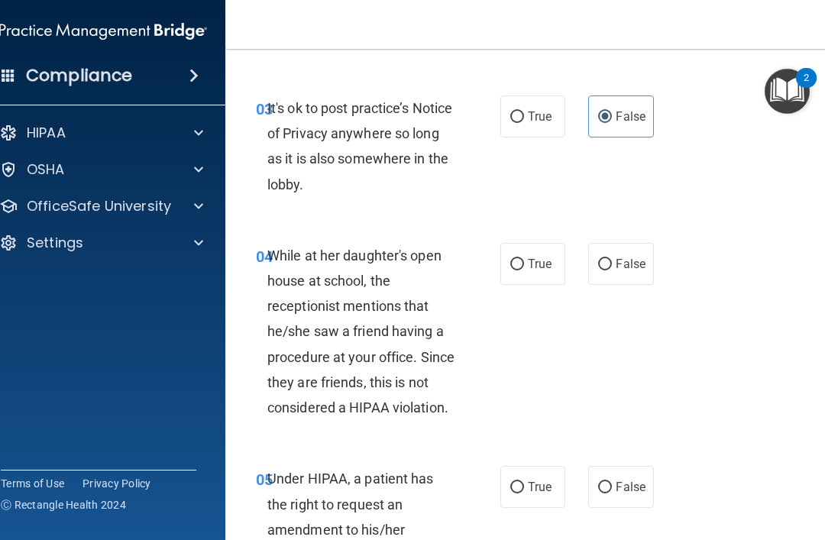
scroll to position [525, 0]
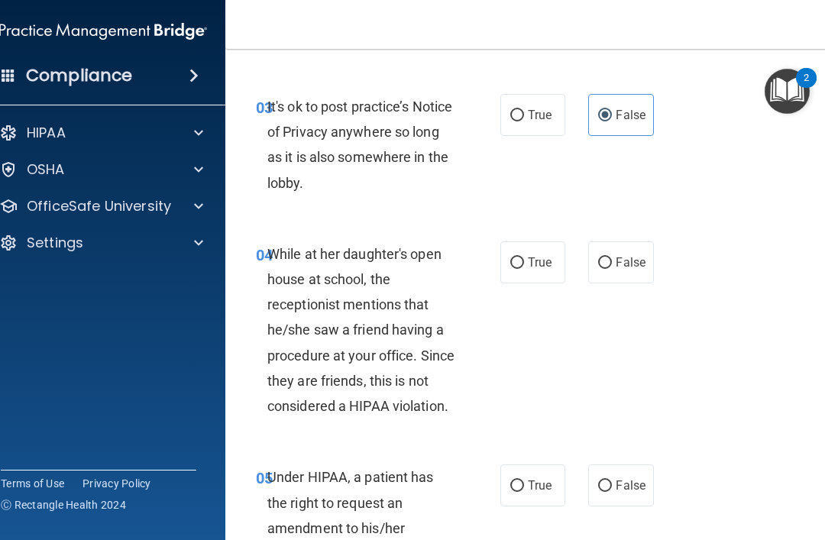
click at [618, 250] on label "False" at bounding box center [620, 262] width 65 height 42
click at [612, 257] on input "False" at bounding box center [605, 262] width 14 height 11
radio input "true"
click at [529, 108] on span "True" at bounding box center [540, 115] width 24 height 15
click at [524, 110] on input "True" at bounding box center [517, 115] width 14 height 11
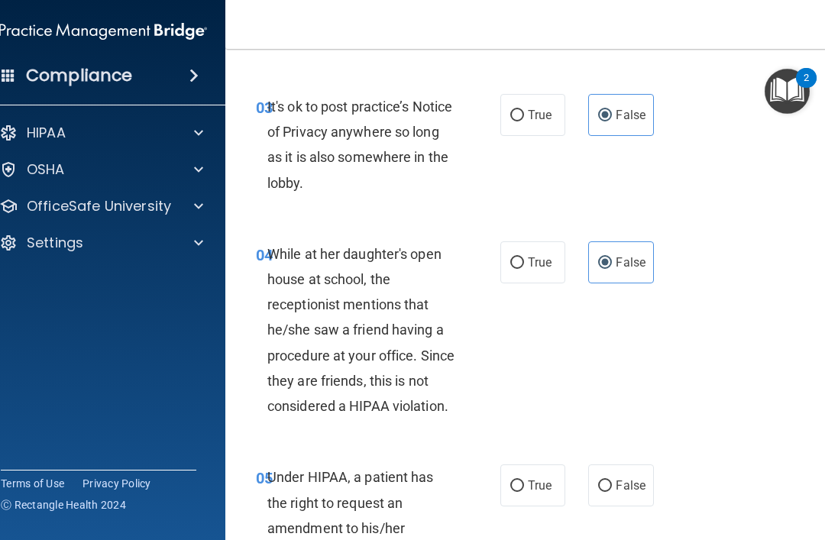
radio input "true"
radio input "false"
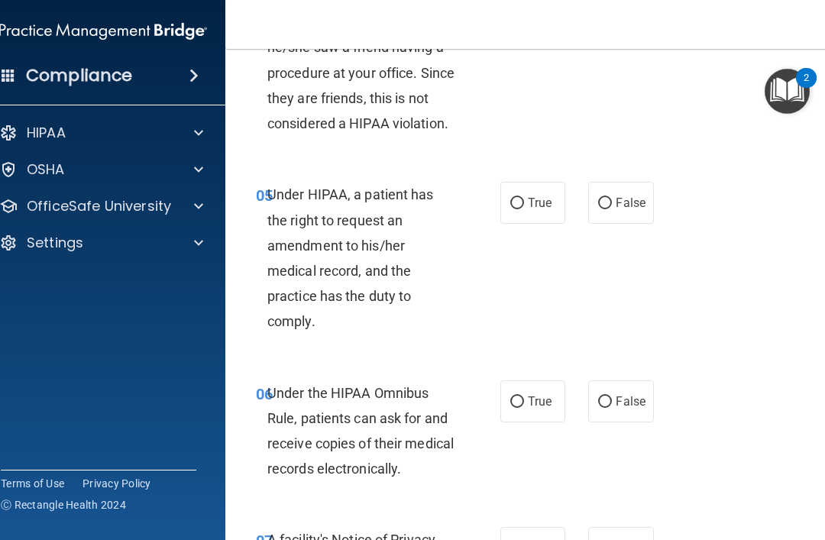
scroll to position [821, 0]
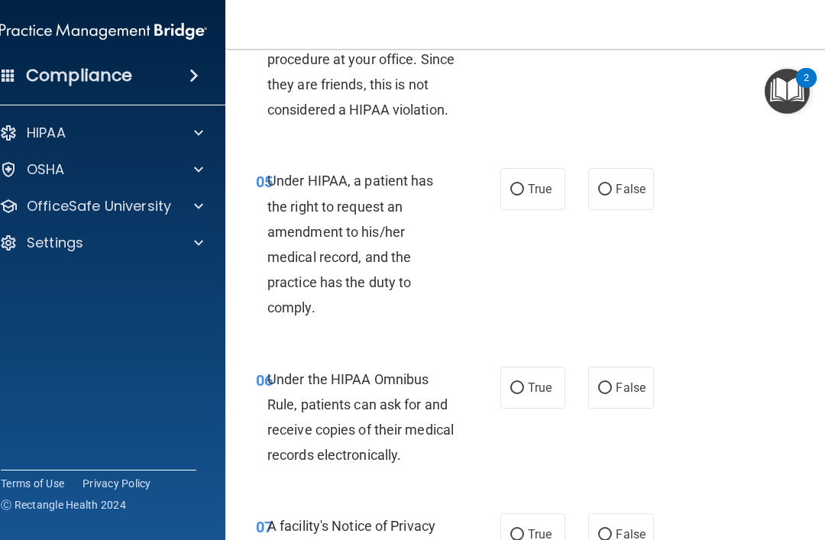
click at [515, 189] on input "True" at bounding box center [517, 189] width 14 height 11
radio input "true"
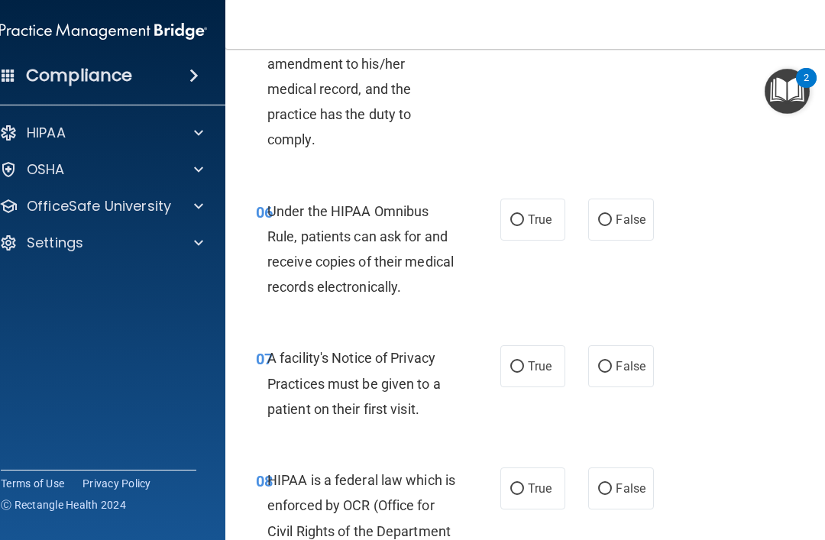
scroll to position [995, 0]
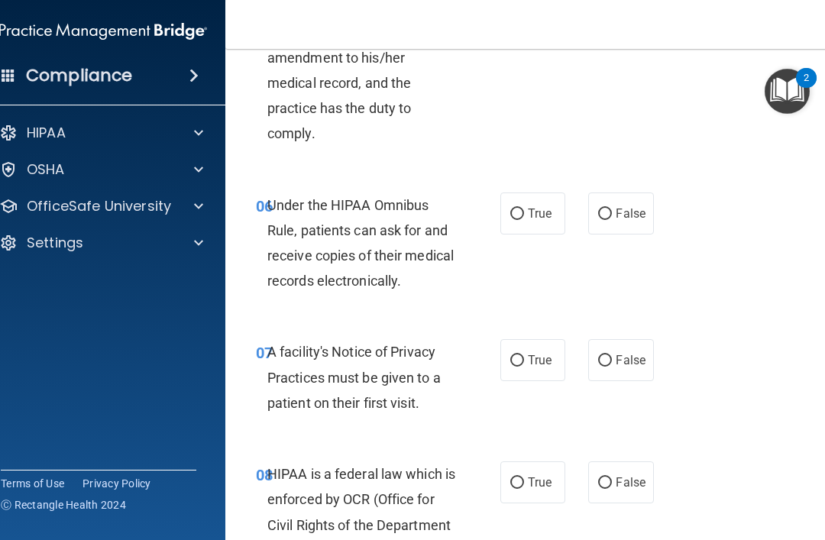
click at [612, 208] on input "False" at bounding box center [605, 213] width 14 height 11
radio input "true"
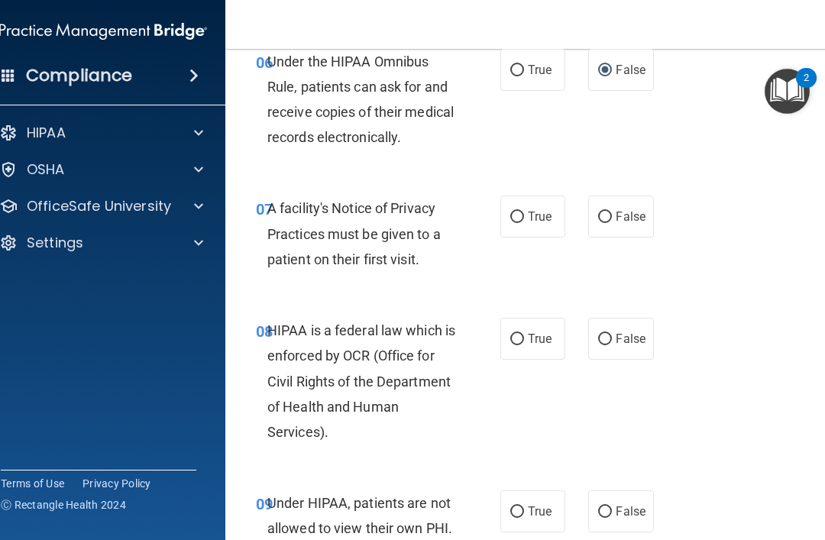
scroll to position [1148, 0]
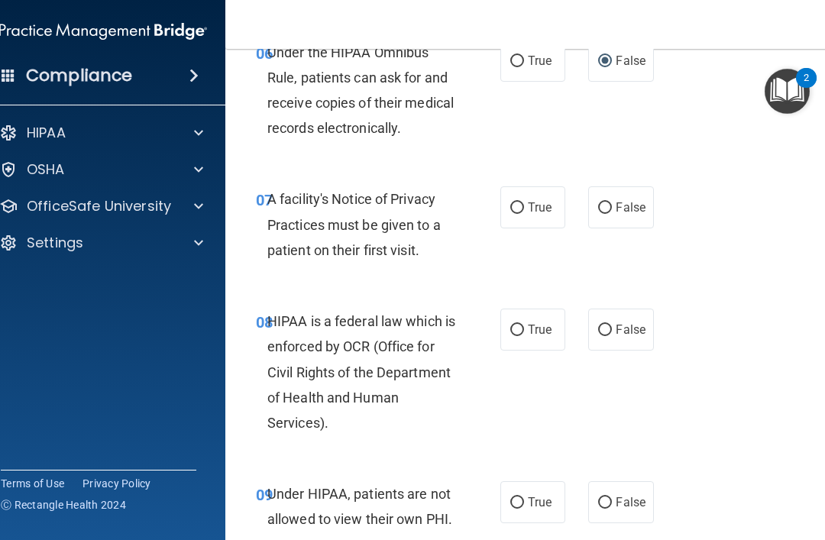
click at [515, 202] on input "True" at bounding box center [517, 207] width 14 height 11
radio input "true"
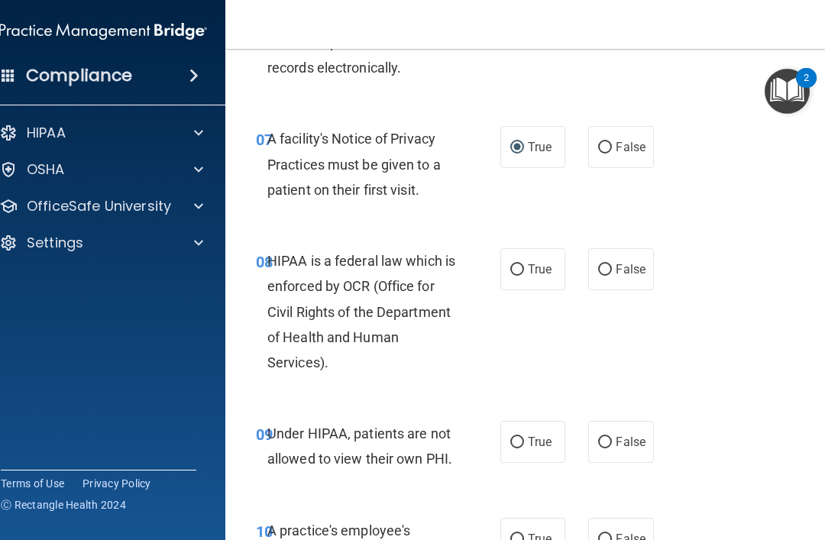
scroll to position [1212, 0]
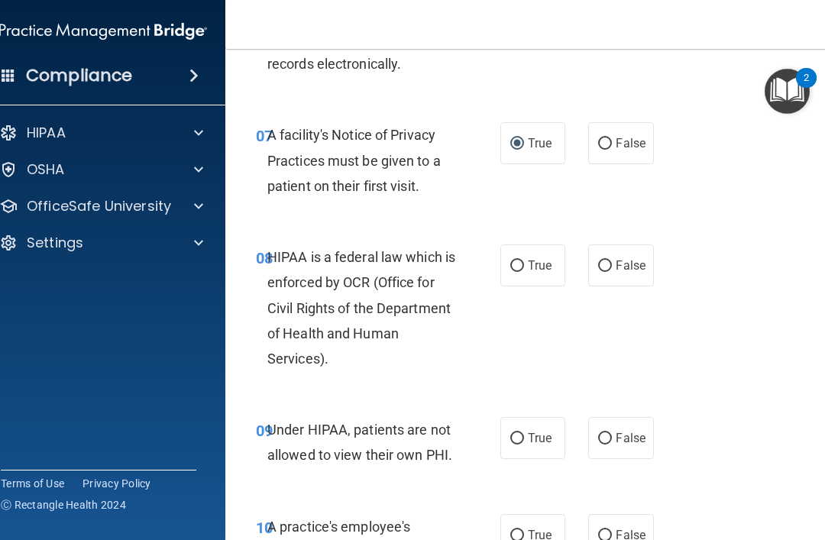
click at [542, 261] on span "True" at bounding box center [540, 265] width 24 height 15
click at [524, 261] on input "True" at bounding box center [517, 265] width 14 height 11
radio input "true"
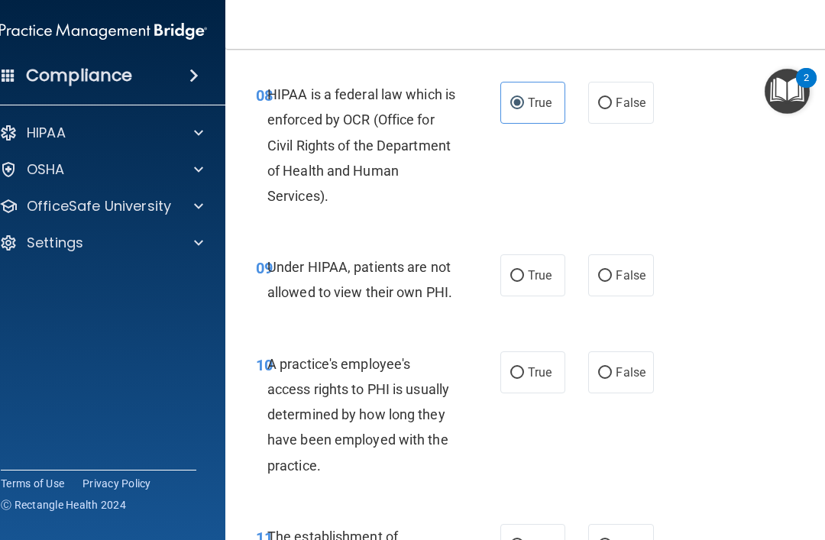
scroll to position [1397, 0]
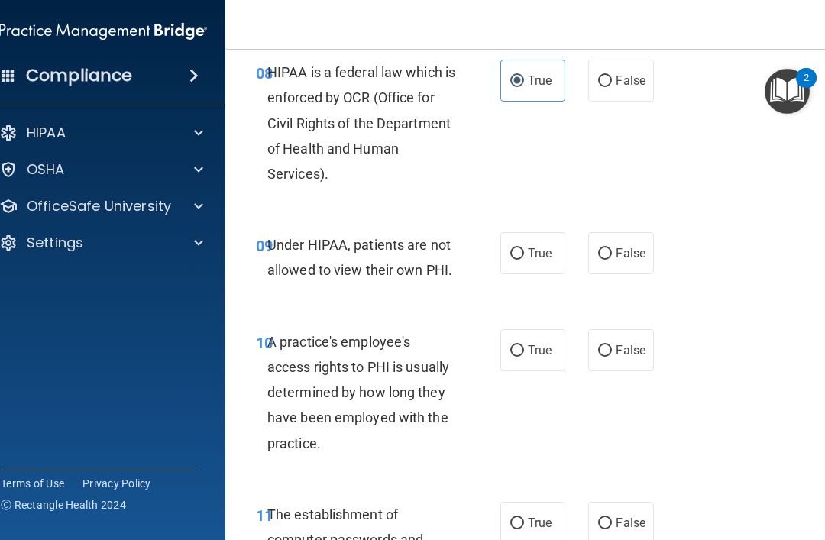
click at [612, 248] on input "False" at bounding box center [605, 253] width 14 height 11
radio input "true"
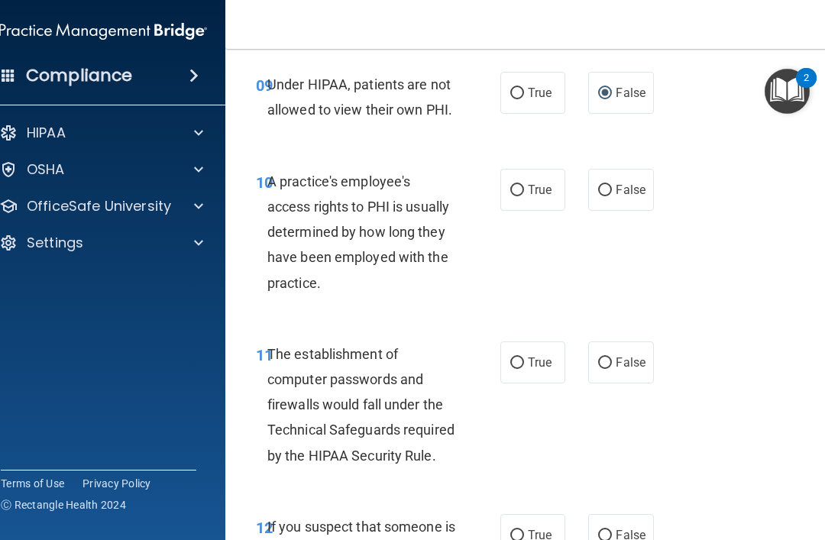
scroll to position [1590, 0]
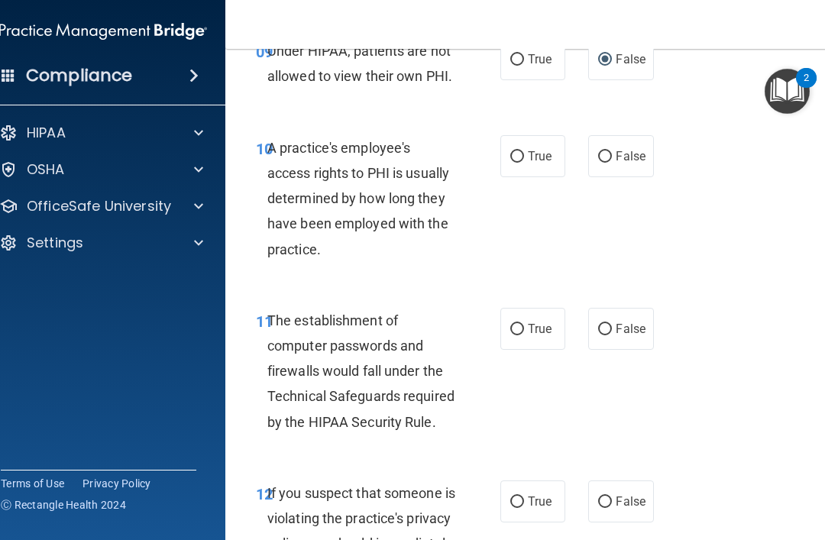
click at [354, 199] on div "A practice's employee's access rights to PHI is usually determined by how long …" at bounding box center [367, 198] width 201 height 127
click at [618, 135] on label "False" at bounding box center [620, 156] width 65 height 42
click at [612, 151] on input "False" at bounding box center [605, 156] width 14 height 11
radio input "true"
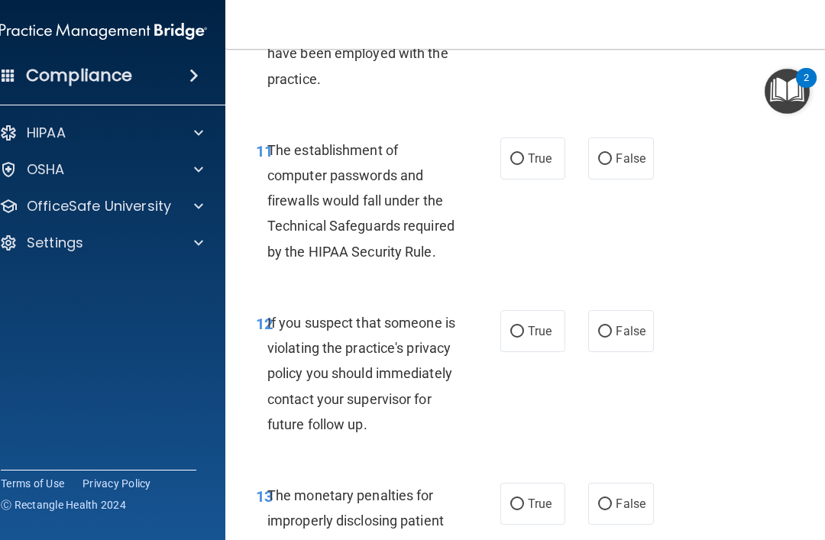
scroll to position [1758, 0]
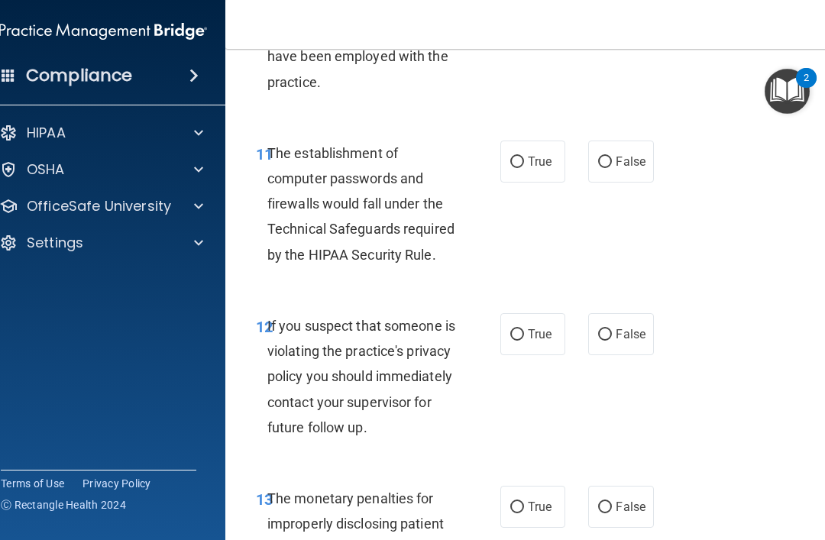
click at [532, 154] on span "True" at bounding box center [540, 161] width 24 height 15
click at [524, 157] on input "True" at bounding box center [517, 162] width 14 height 11
radio input "true"
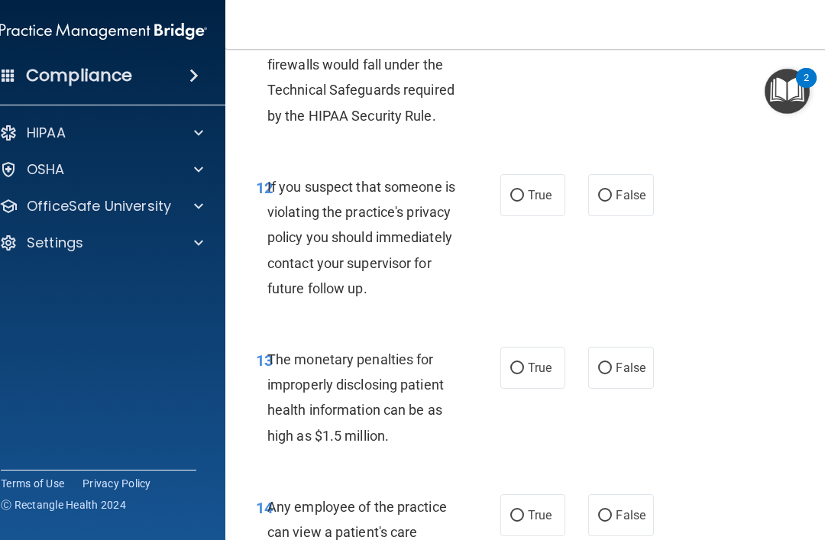
scroll to position [1897, 0]
click at [526, 173] on label "True" at bounding box center [532, 194] width 65 height 42
click at [524, 189] on input "True" at bounding box center [517, 194] width 14 height 11
radio input "true"
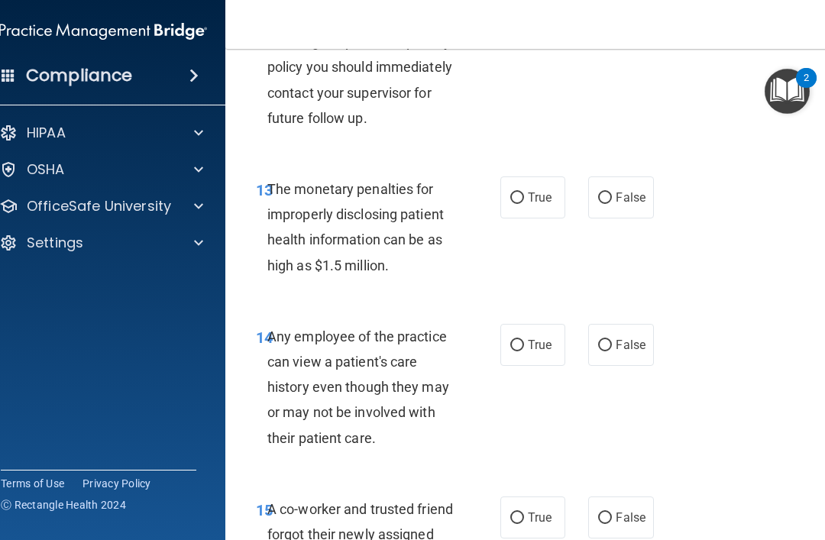
scroll to position [2084, 0]
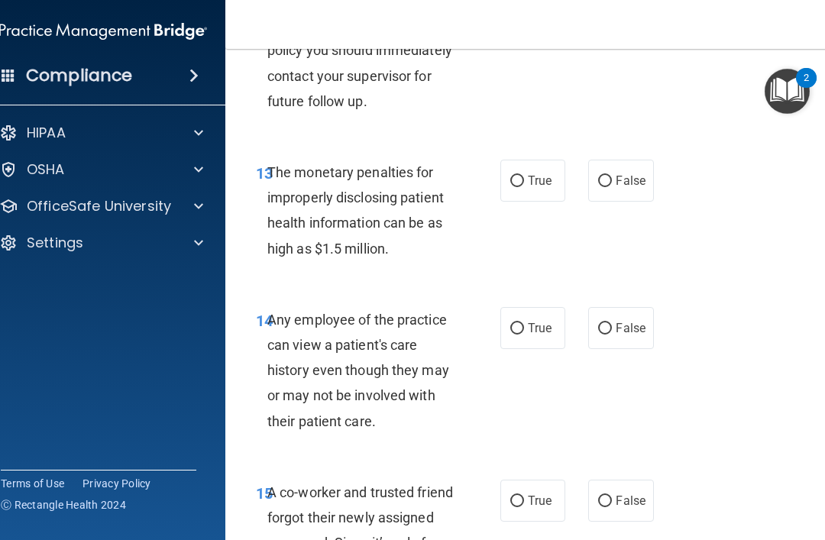
click at [521, 187] on input "True" at bounding box center [517, 181] width 14 height 11
radio input "true"
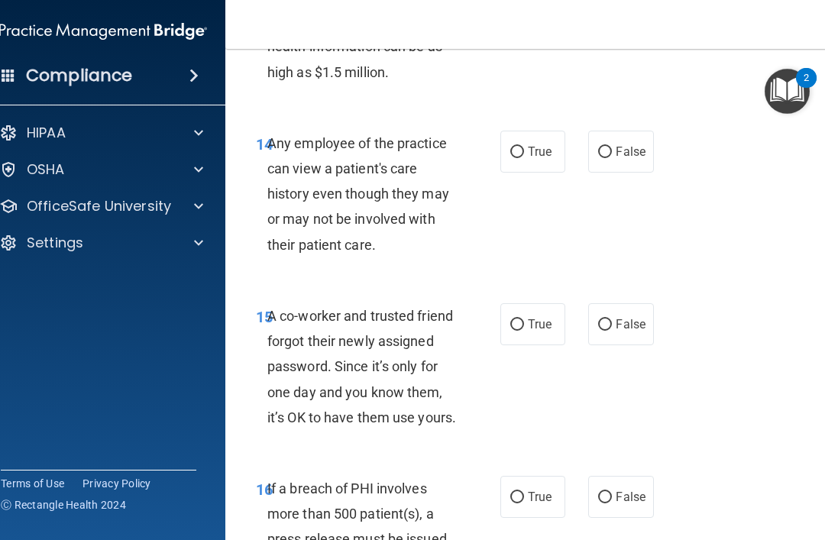
scroll to position [2262, 0]
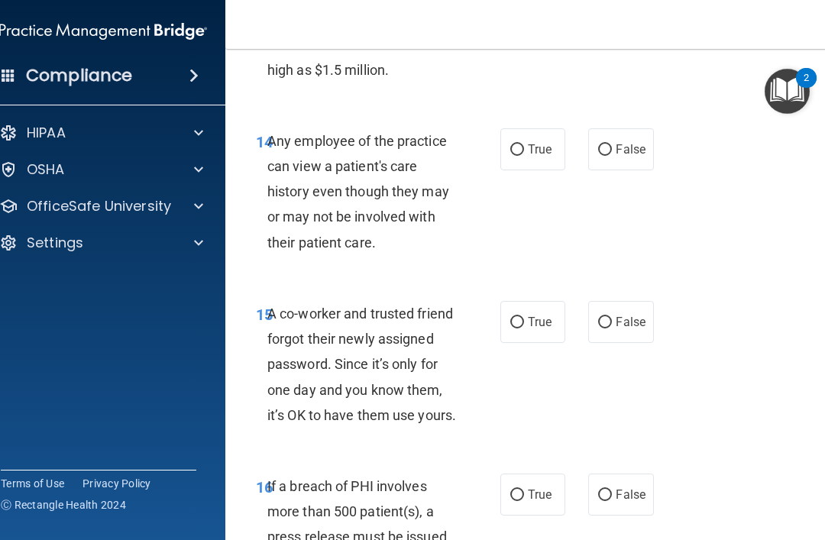
click at [618, 170] on label "False" at bounding box center [620, 149] width 65 height 42
click at [612, 156] on input "False" at bounding box center [605, 149] width 14 height 11
radio input "true"
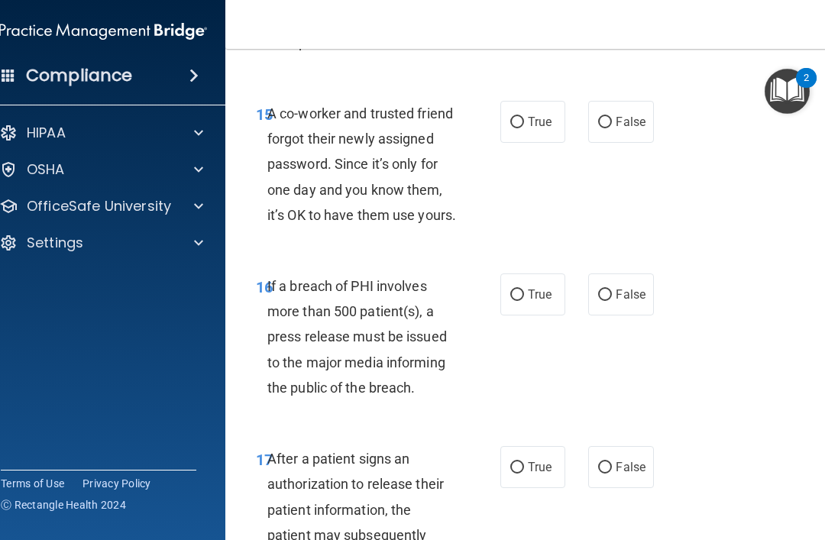
scroll to position [2461, 0]
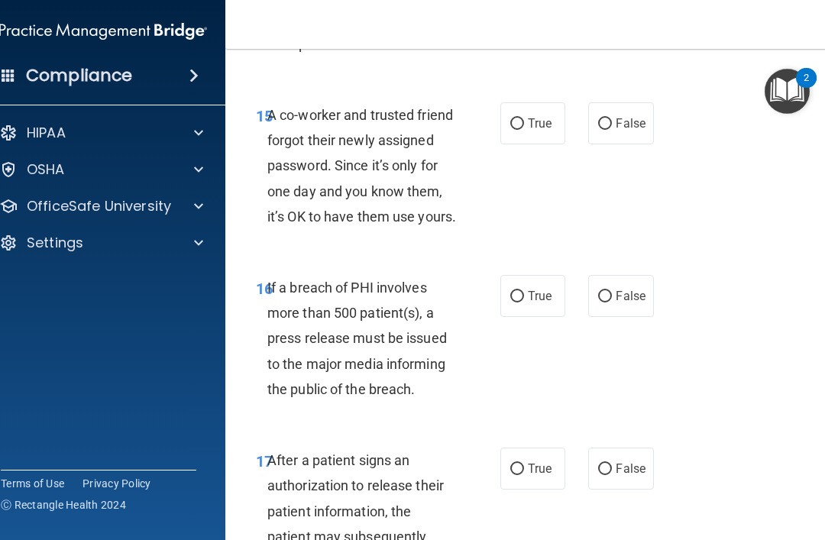
click at [612, 130] on input "False" at bounding box center [605, 123] width 14 height 11
radio input "true"
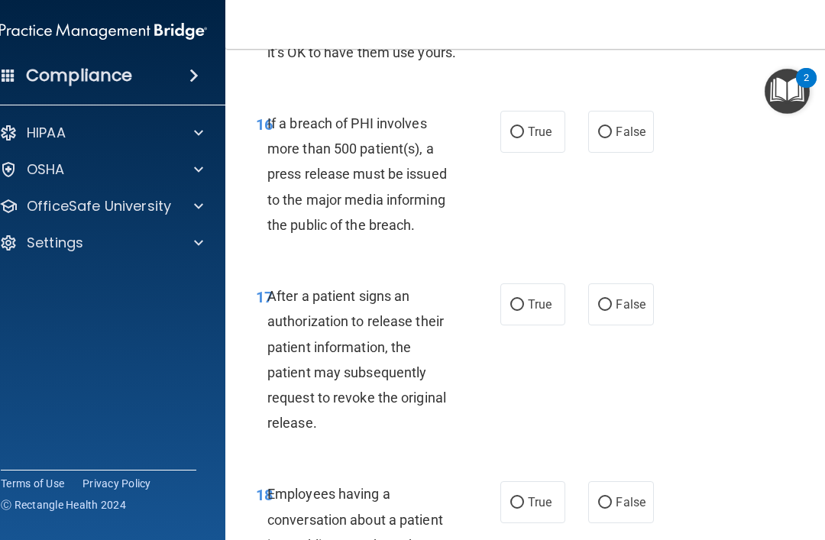
scroll to position [2621, 0]
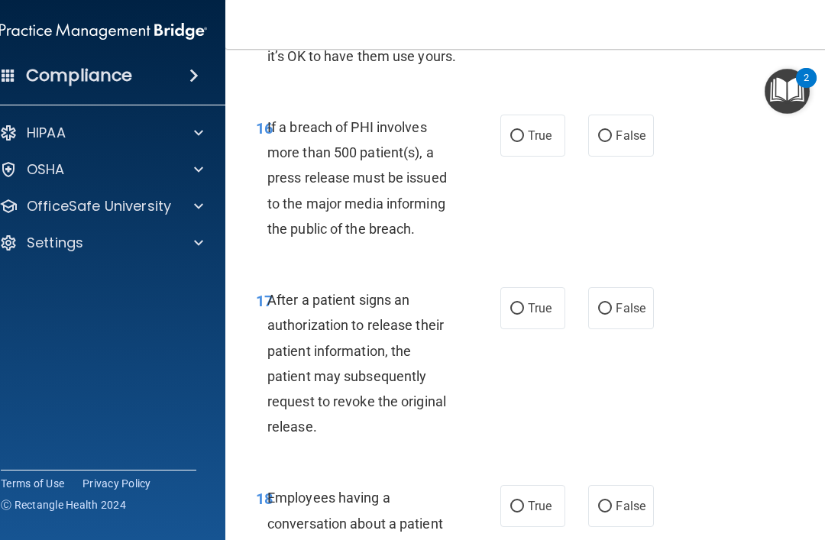
click at [522, 157] on label "True" at bounding box center [532, 136] width 65 height 42
click at [522, 142] on input "True" at bounding box center [517, 136] width 14 height 11
radio input "true"
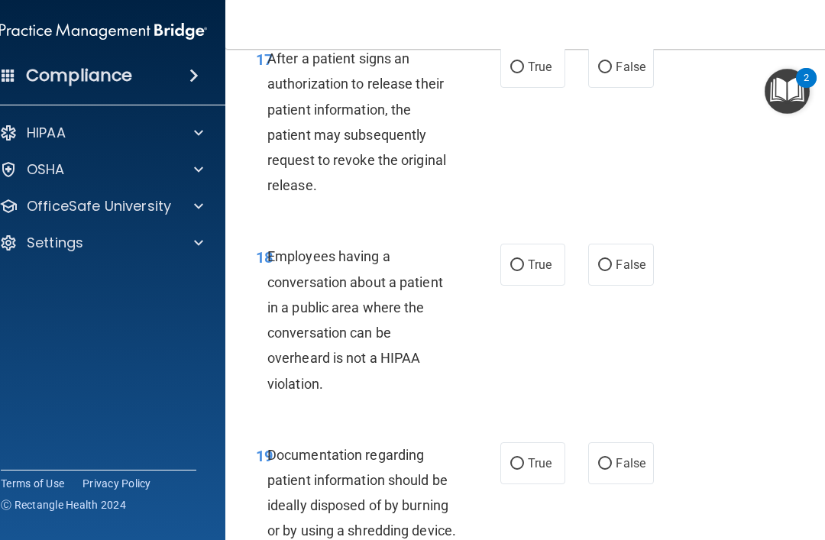
scroll to position [2863, 0]
click at [523, 73] on input "True" at bounding box center [517, 66] width 14 height 11
radio input "true"
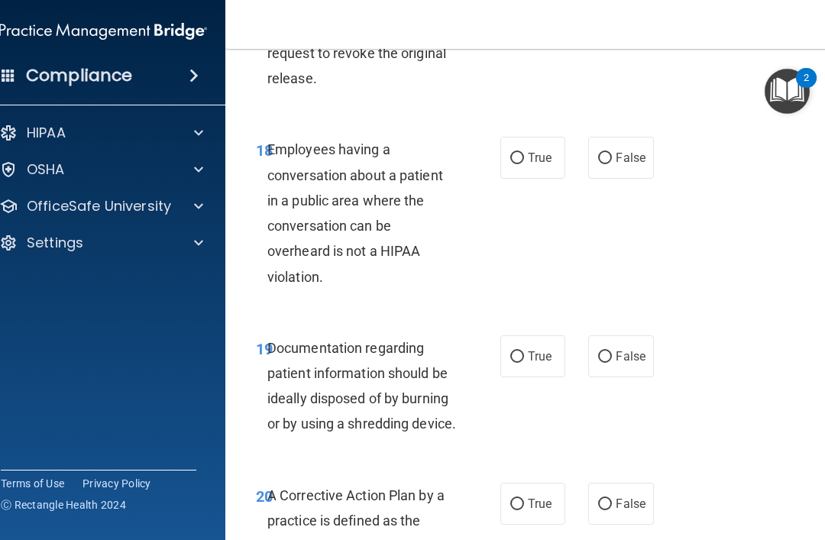
scroll to position [2984, 0]
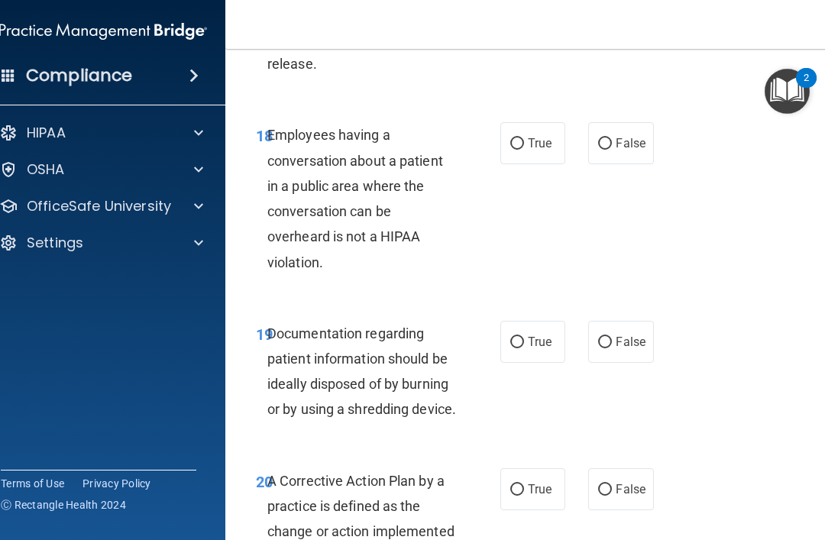
click at [610, 150] on input "False" at bounding box center [605, 143] width 14 height 11
radio input "true"
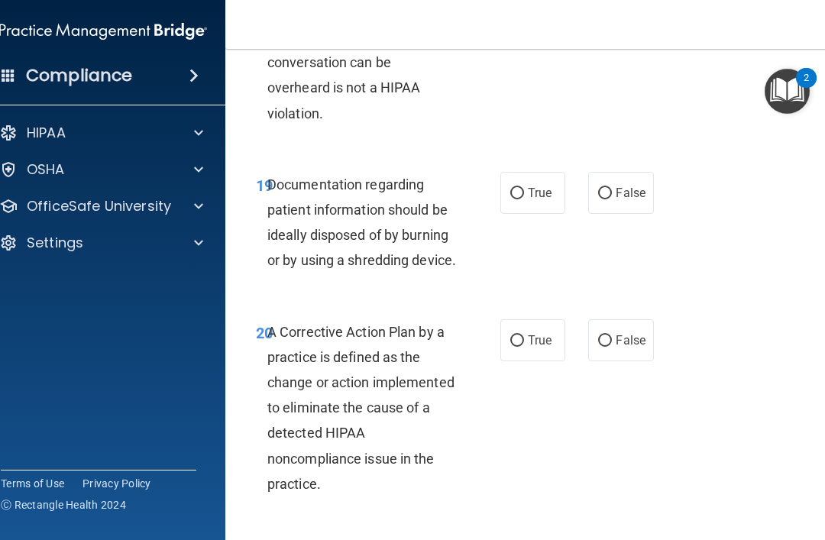
scroll to position [3153, 0]
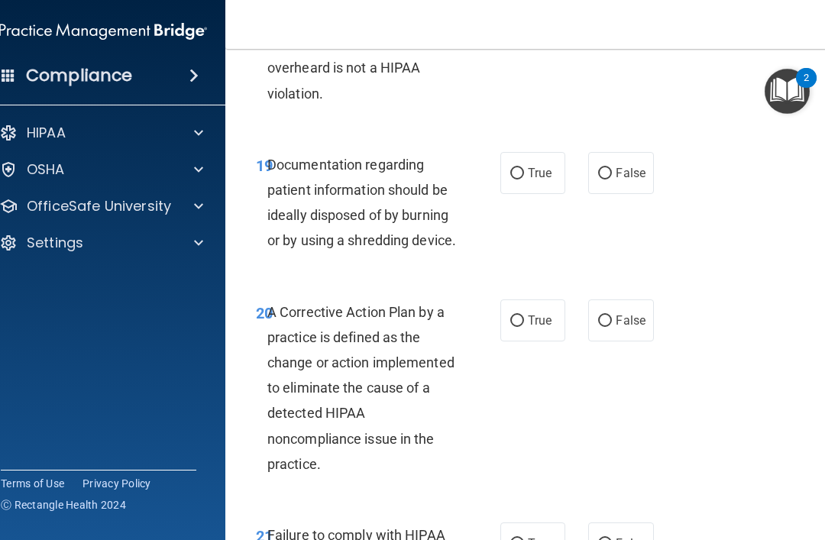
click at [521, 179] on input "True" at bounding box center [517, 173] width 14 height 11
radio input "true"
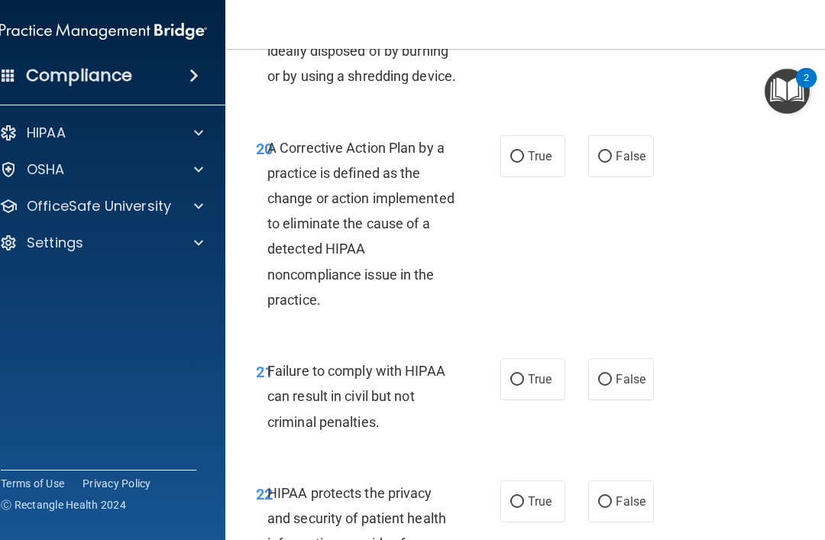
scroll to position [3321, 0]
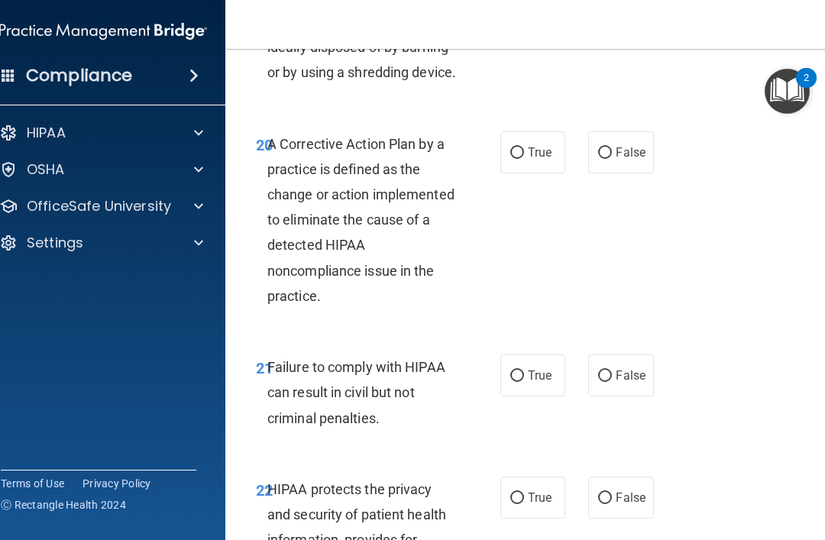
click at [521, 159] on input "True" at bounding box center [517, 152] width 14 height 11
radio input "true"
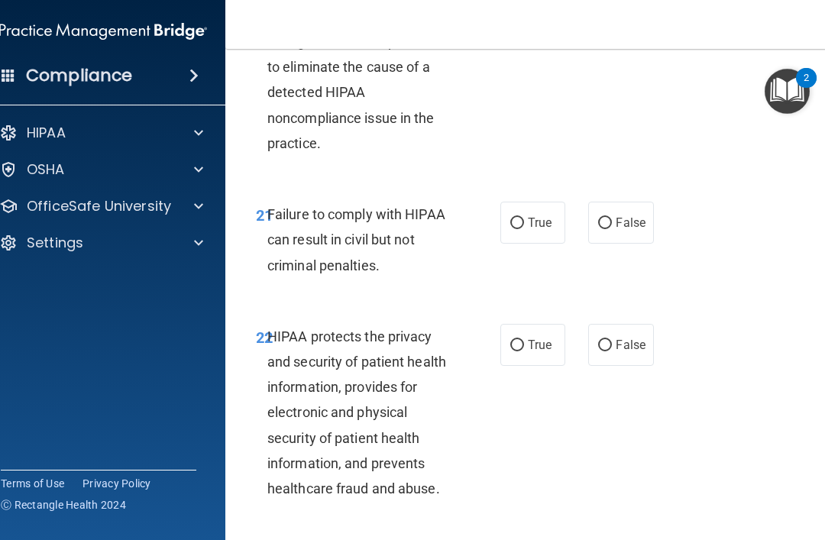
scroll to position [3484, 0]
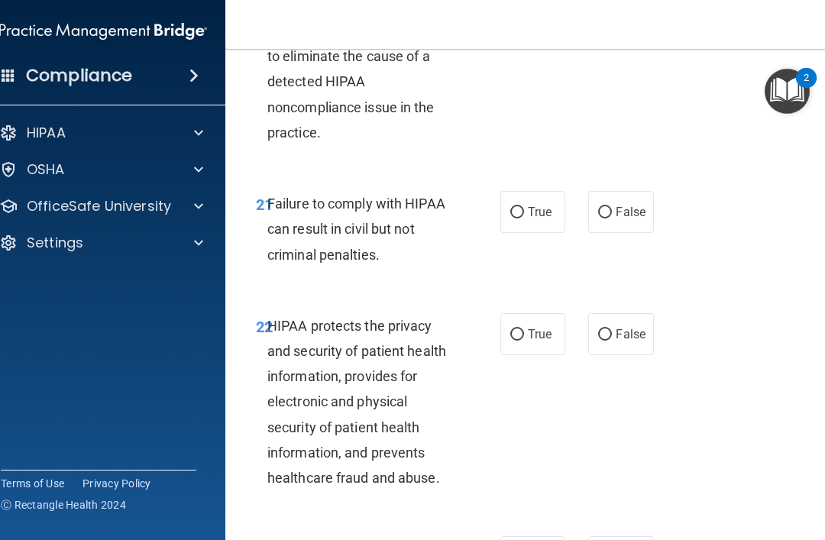
click at [618, 219] on span "False" at bounding box center [630, 212] width 30 height 15
click at [612, 218] on input "False" at bounding box center [605, 212] width 14 height 11
radio input "true"
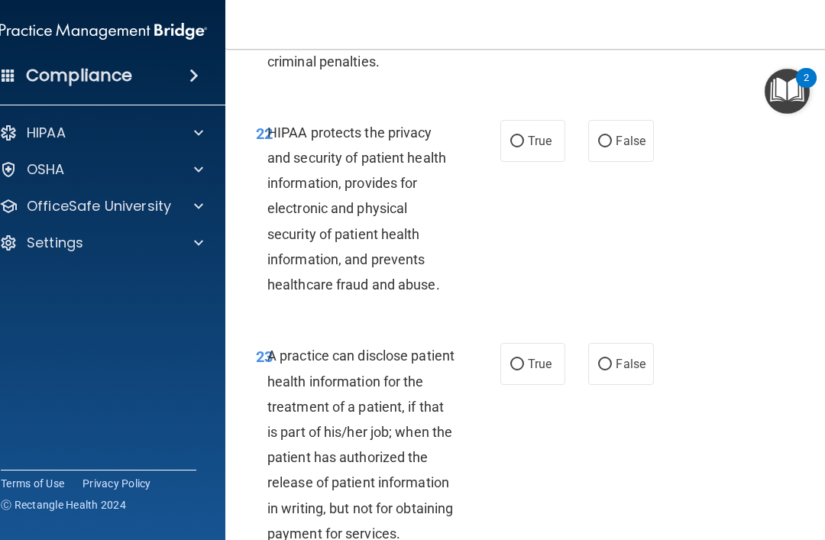
scroll to position [3680, 0]
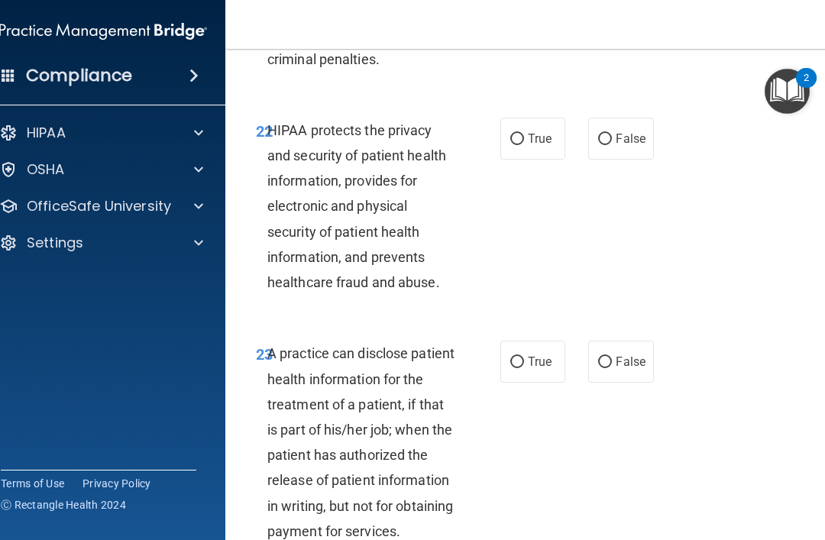
click at [517, 160] on label "True" at bounding box center [532, 139] width 65 height 42
click at [517, 145] on input "True" at bounding box center [517, 139] width 14 height 11
radio input "true"
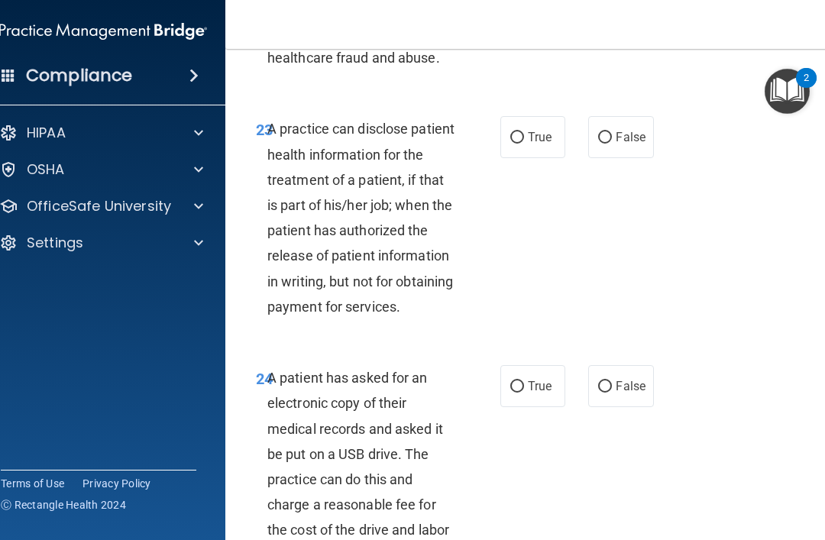
scroll to position [3899, 0]
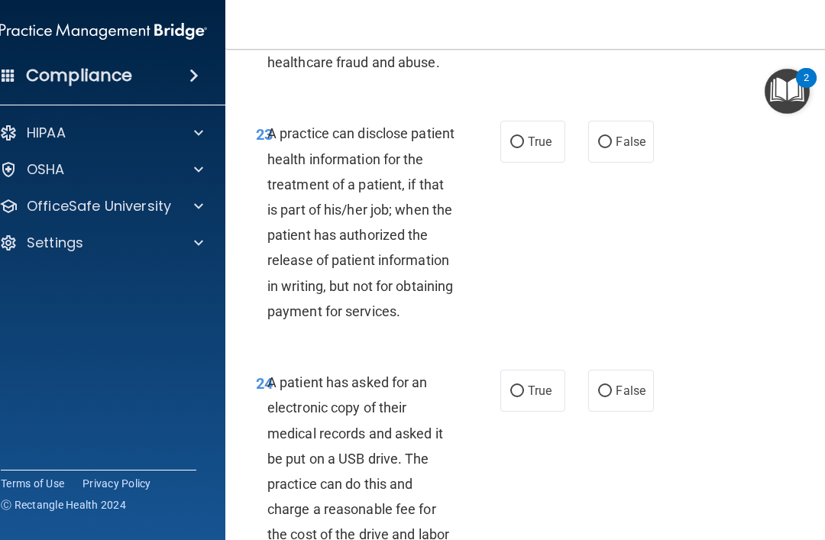
click at [516, 148] on input "True" at bounding box center [517, 142] width 14 height 11
radio input "true"
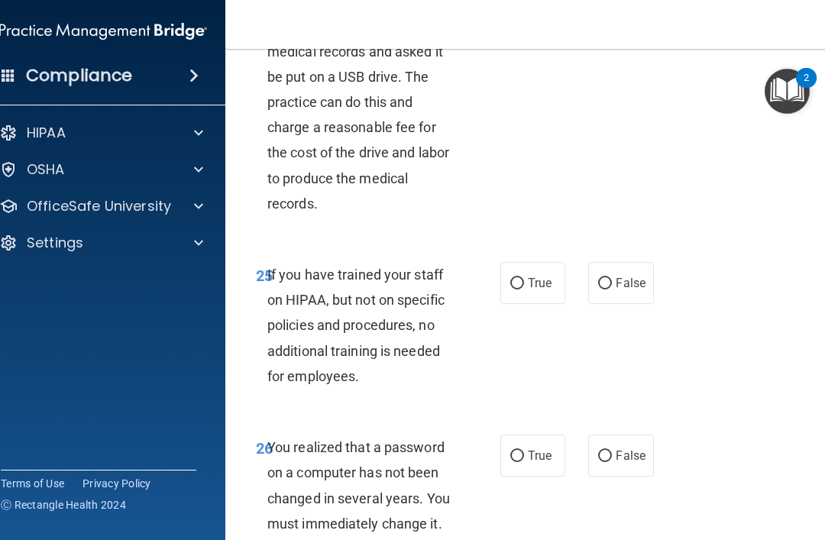
scroll to position [4284, 0]
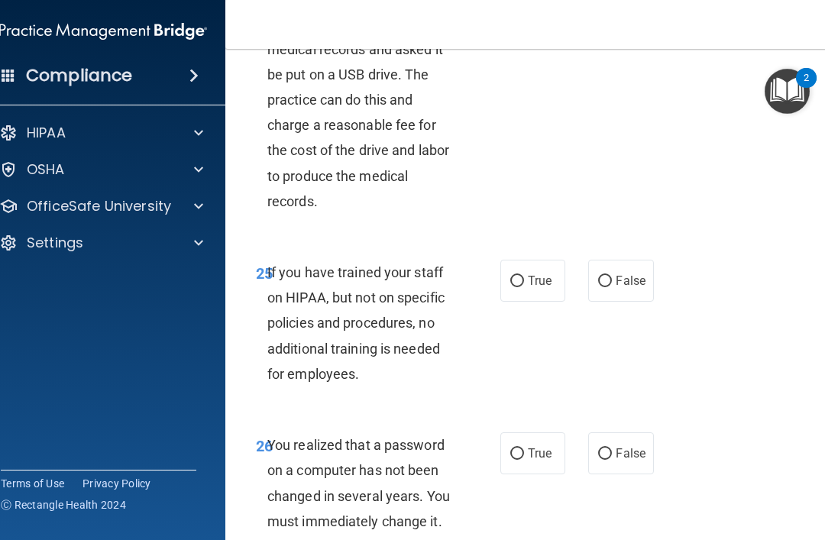
click at [290, 158] on span "A patient has asked for an electronic copy of their medical records and asked i…" at bounding box center [358, 99] width 182 height 219
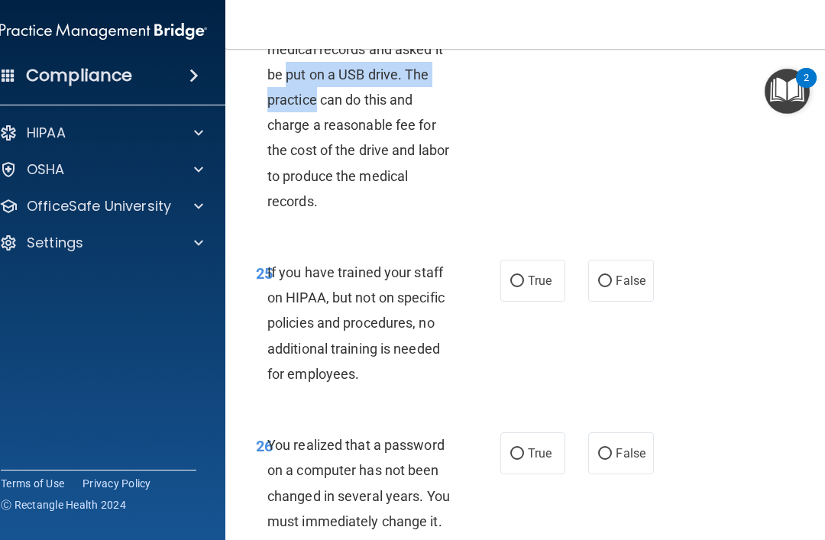
click at [398, 209] on span "A patient has asked for an electronic copy of their medical records and asked i…" at bounding box center [358, 99] width 182 height 219
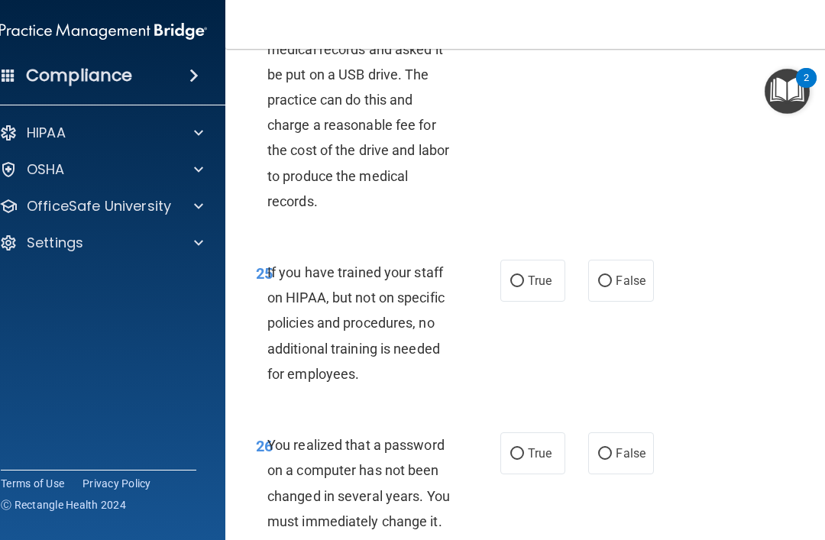
click at [618, 27] on label "False" at bounding box center [620, 6] width 65 height 42
click at [612, 13] on input "False" at bounding box center [605, 7] width 14 height 11
radio input "true"
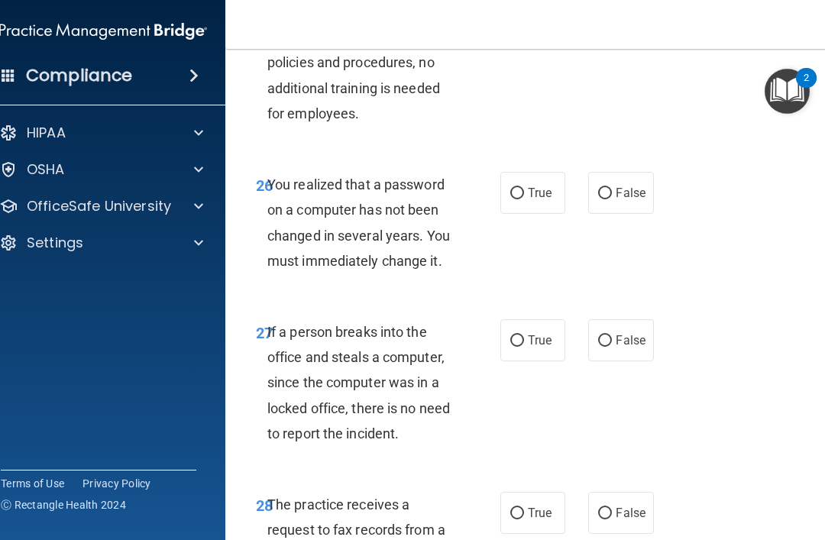
scroll to position [4543, 0]
click at [614, 42] on label "False" at bounding box center [620, 21] width 65 height 42
click at [612, 27] on input "False" at bounding box center [605, 21] width 14 height 11
radio input "true"
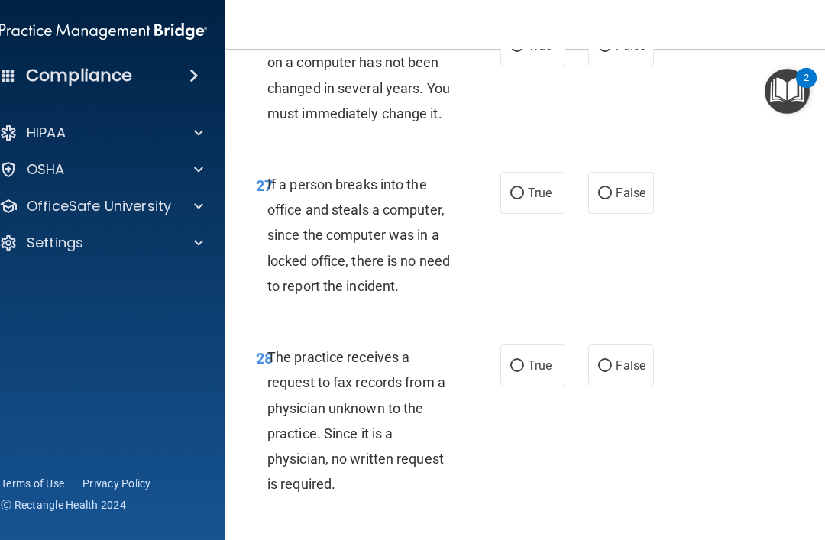
scroll to position [4685, 0]
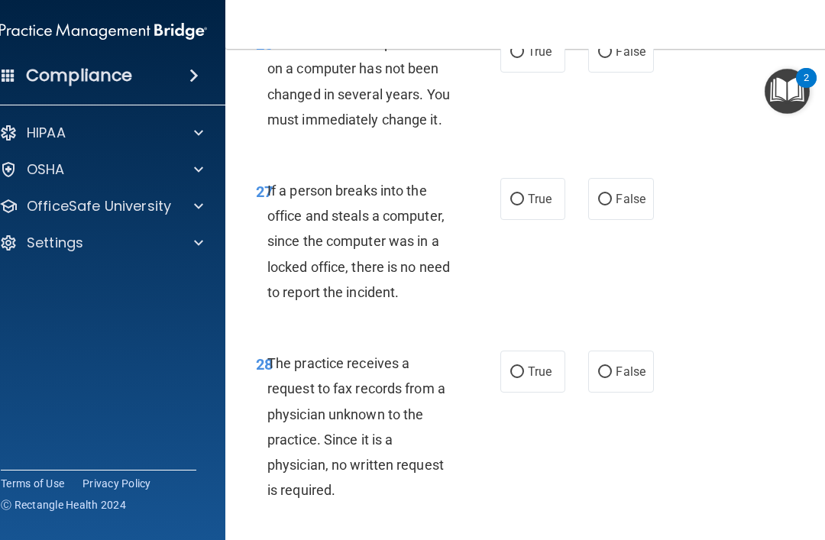
click at [522, 58] on input "True" at bounding box center [517, 52] width 14 height 11
radio input "true"
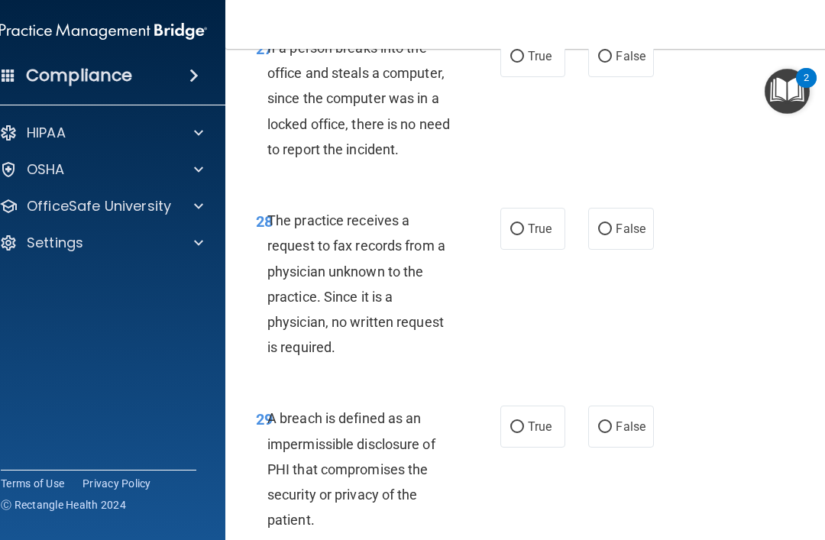
scroll to position [4829, 0]
click at [618, 63] on span "False" at bounding box center [630, 55] width 30 height 15
click at [612, 62] on input "False" at bounding box center [605, 55] width 14 height 11
radio input "true"
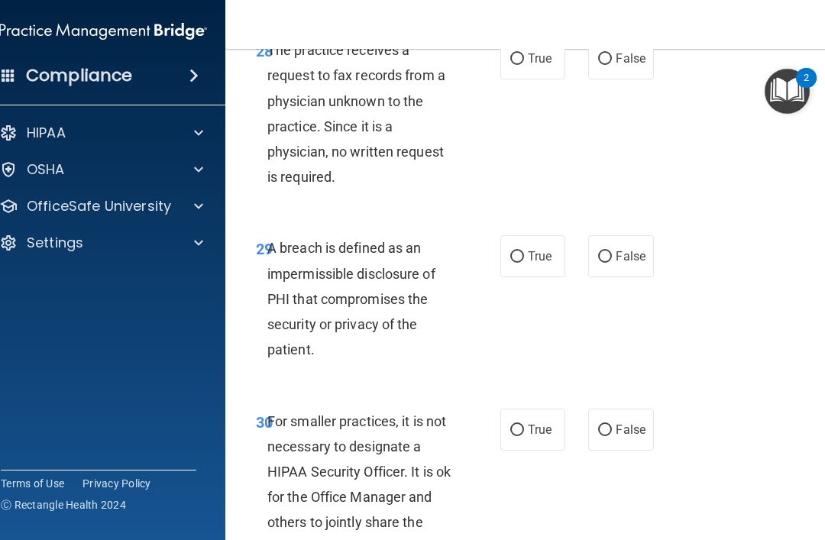
scroll to position [5006, 0]
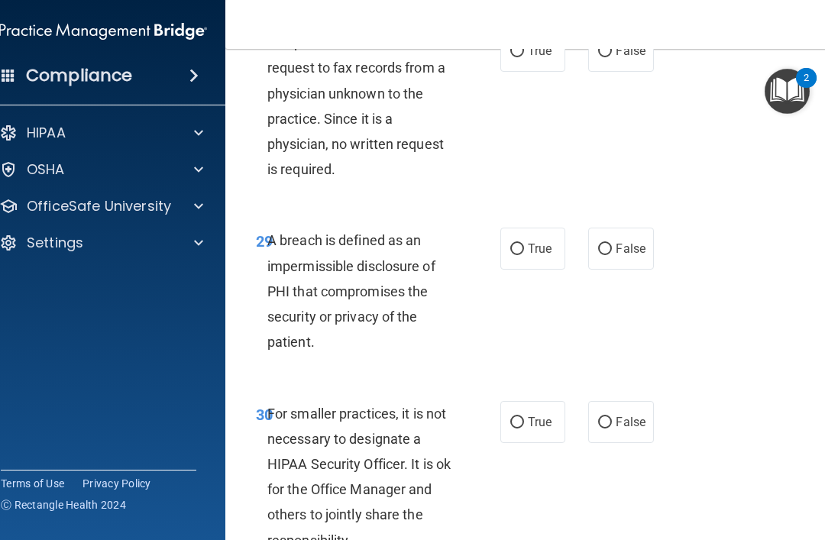
click at [607, 72] on label "False" at bounding box center [620, 51] width 65 height 42
click at [607, 57] on input "False" at bounding box center [605, 51] width 14 height 11
radio input "true"
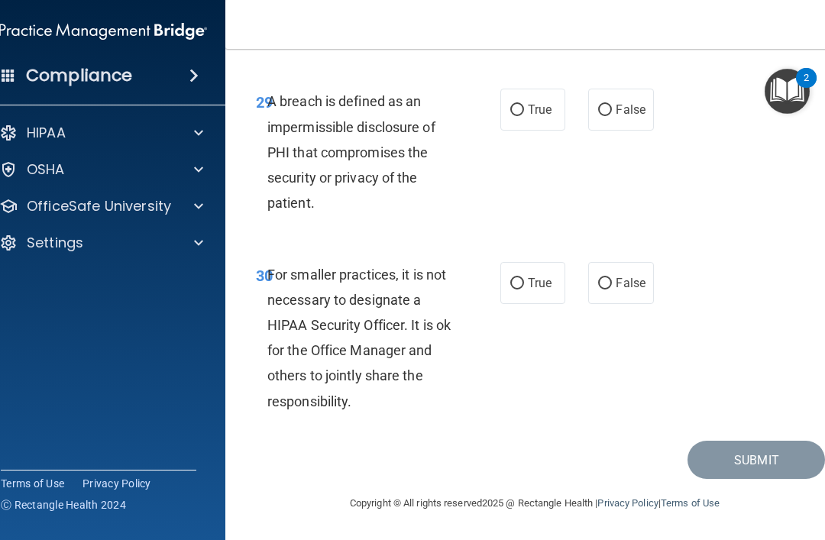
scroll to position [5186, 0]
click at [528, 131] on label "True" at bounding box center [532, 110] width 65 height 42
click at [524, 116] on input "True" at bounding box center [517, 110] width 14 height 11
radio input "true"
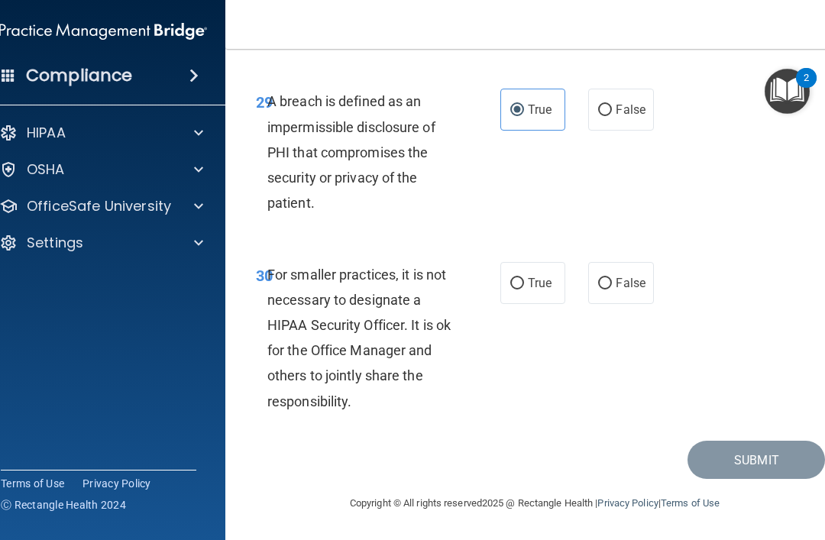
click at [610, 286] on input "False" at bounding box center [605, 283] width 14 height 11
radio input "true"
click at [618, 464] on button "Submit" at bounding box center [755, 460] width 137 height 39
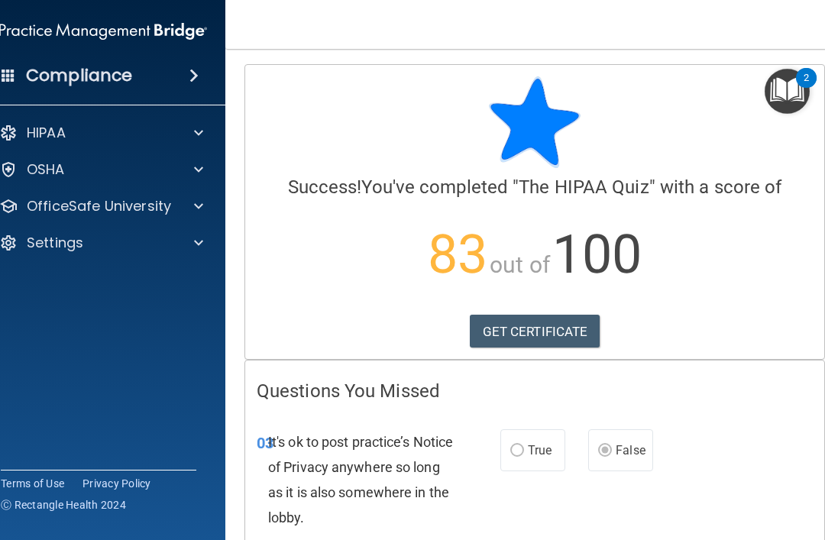
click at [499, 333] on link "GET CERTIFICATE" at bounding box center [535, 332] width 131 height 34
click at [618, 92] on img "Open Resource Center, 2 new notifications" at bounding box center [786, 91] width 45 height 45
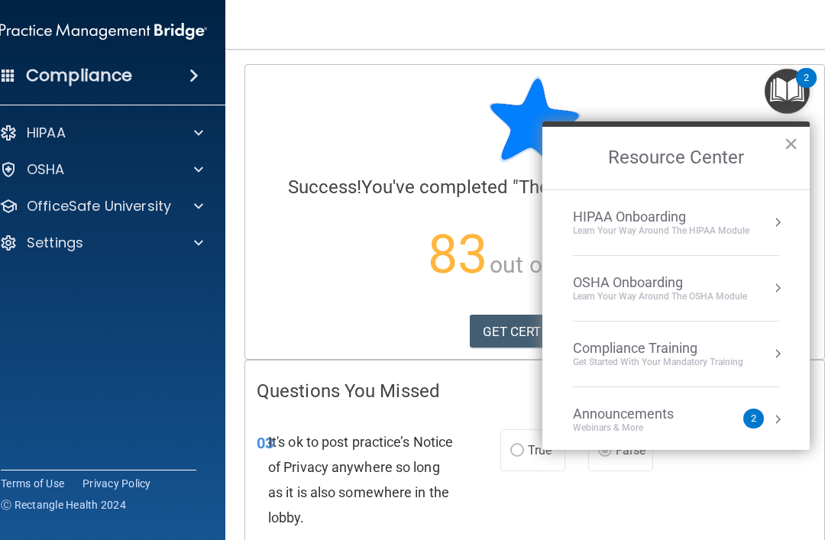
click at [598, 230] on div "Learn Your Way around the HIPAA module" at bounding box center [661, 230] width 176 height 13
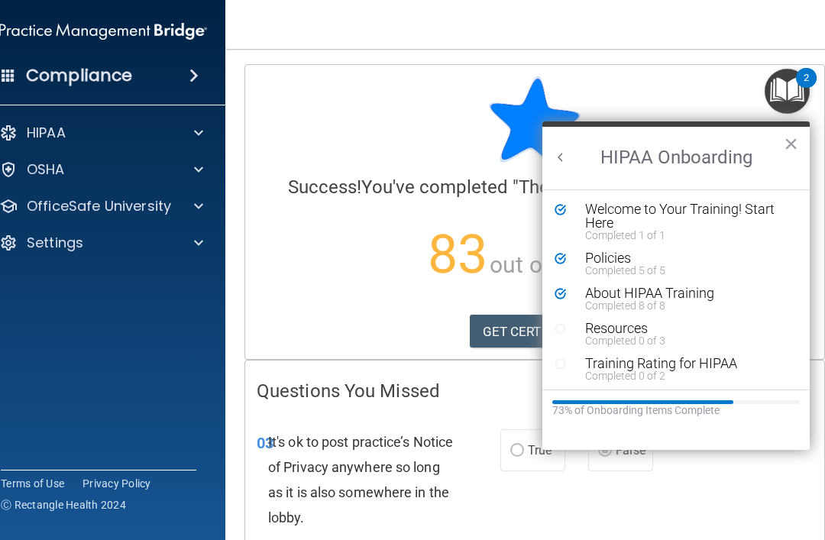
click at [559, 326] on icon "Resource Center" at bounding box center [559, 328] width 11 height 11
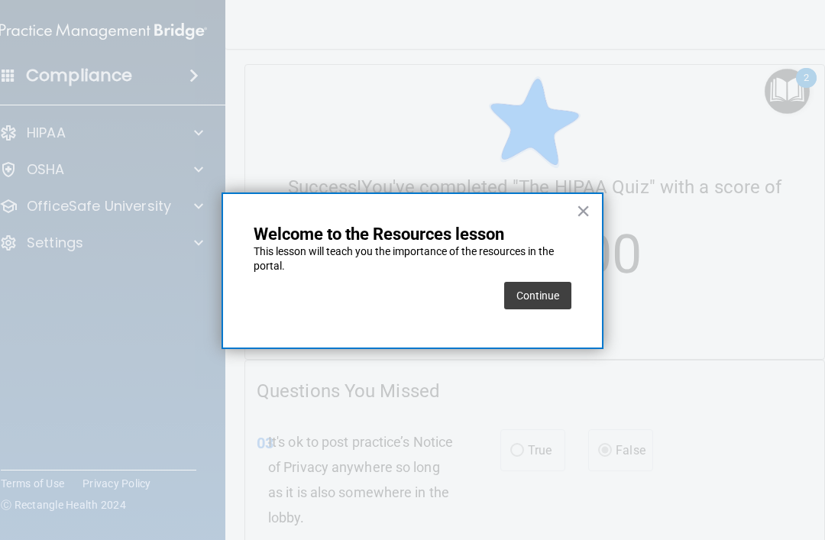
click at [528, 292] on button "Continue" at bounding box center [537, 295] width 67 height 27
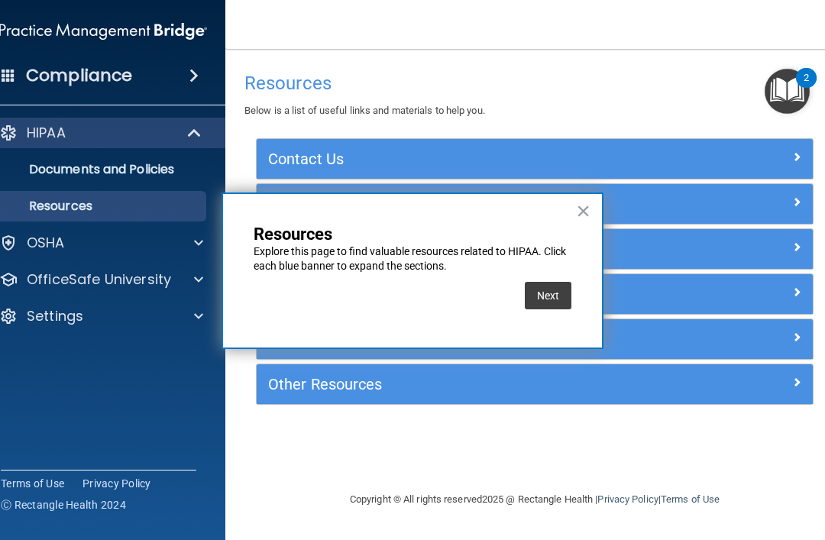
click at [529, 294] on button "Next" at bounding box center [548, 295] width 47 height 27
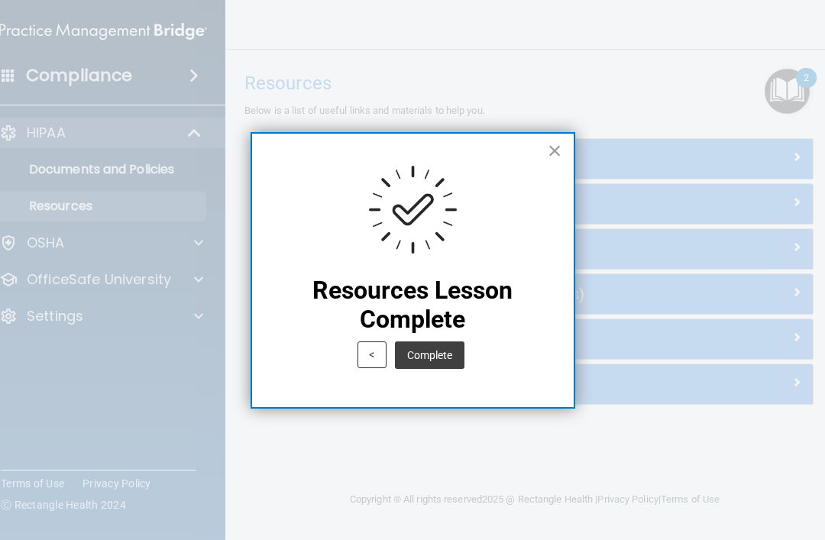
click at [424, 361] on button "Complete" at bounding box center [429, 354] width 69 height 27
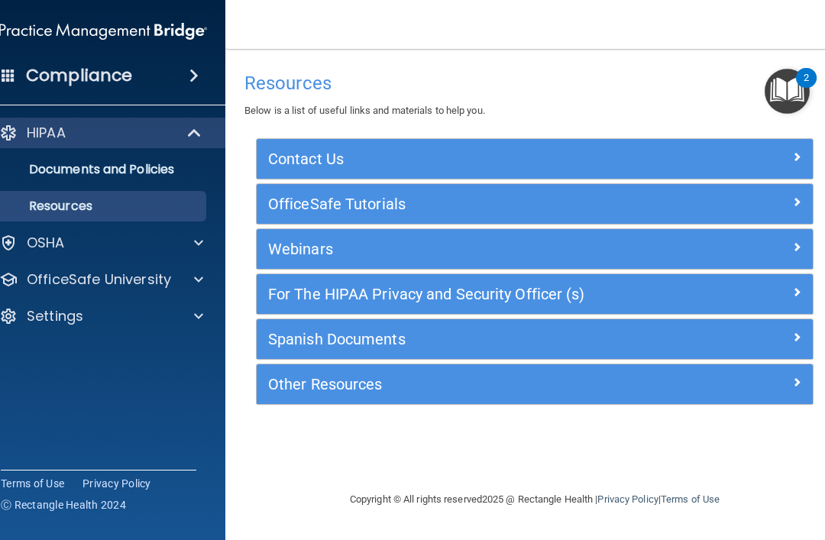
click at [618, 97] on img "Open Resource Center, 2 new notifications" at bounding box center [786, 91] width 45 height 45
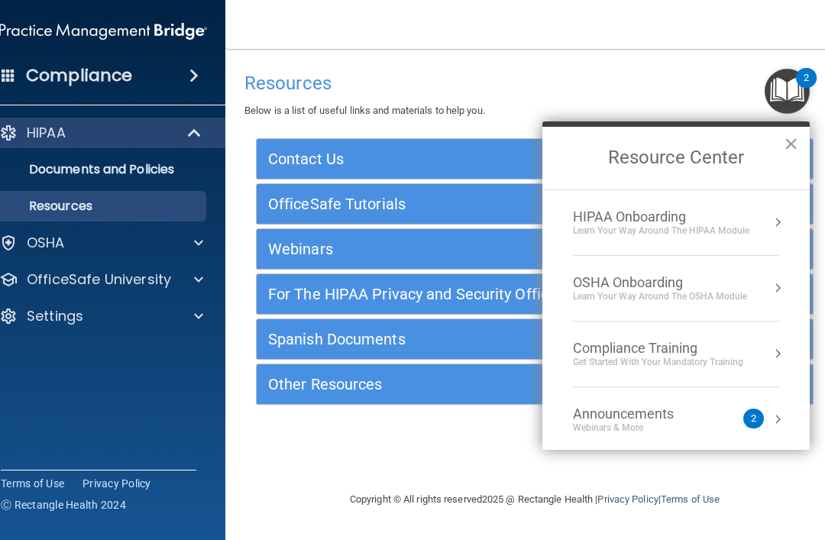
click at [585, 228] on div "Learn Your Way around the HIPAA module" at bounding box center [661, 230] width 176 height 13
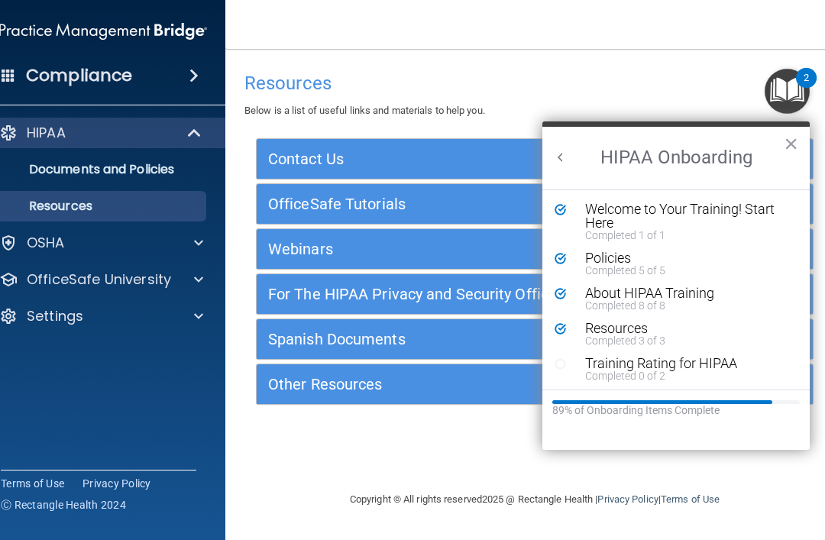
click at [564, 370] on div "Training Rating for HIPAA Completed 0 of 2" at bounding box center [675, 369] width 243 height 24
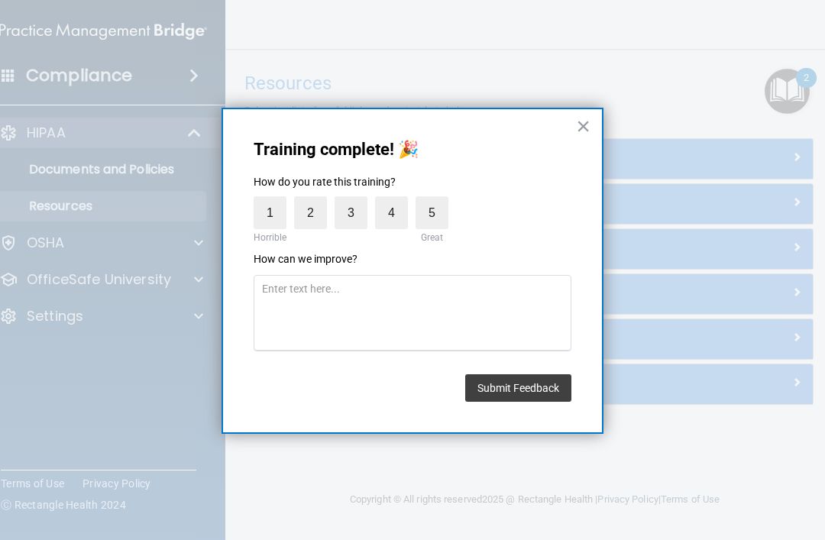
click at [441, 216] on label "5" at bounding box center [431, 212] width 33 height 33
click at [396, 200] on input "5" at bounding box center [396, 200] width 0 height 0
click at [515, 397] on button "Submit Feedback" at bounding box center [518, 387] width 106 height 27
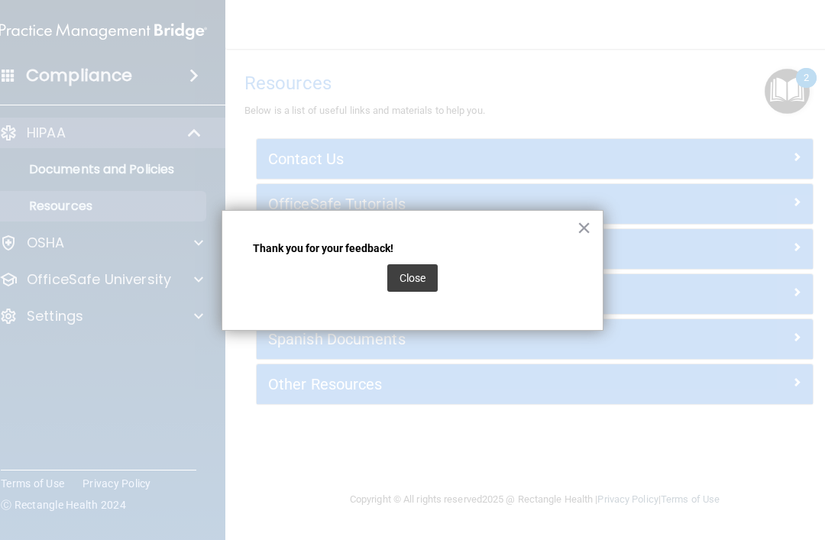
click at [401, 286] on button "Close" at bounding box center [412, 277] width 50 height 27
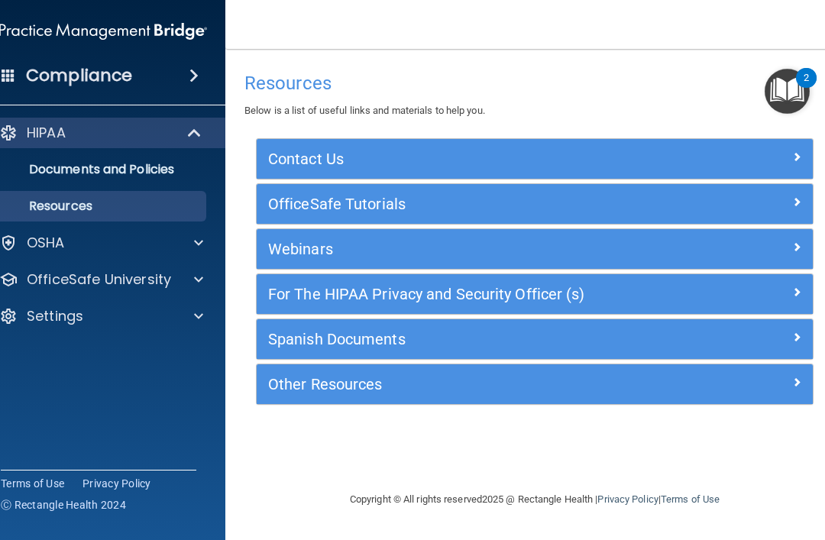
click at [618, 93] on img "Open Resource Center, 2 new notifications" at bounding box center [786, 91] width 45 height 45
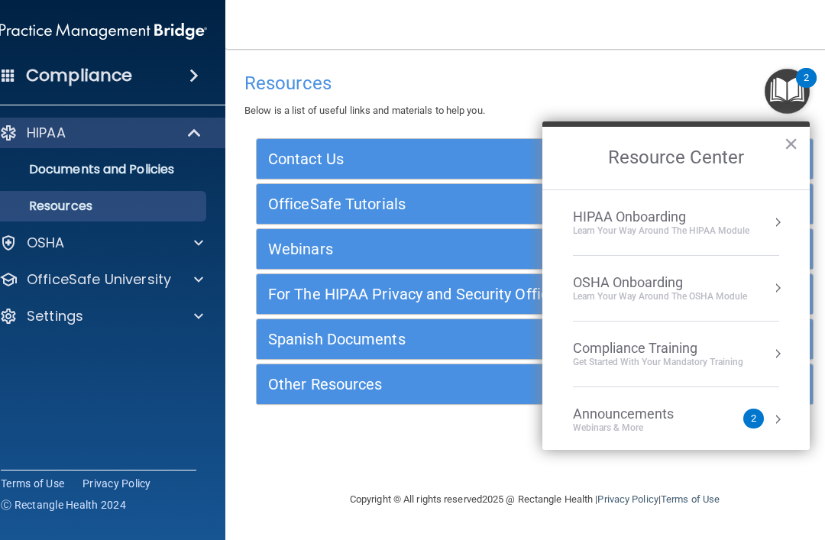
click at [603, 280] on div "OSHA Onboarding" at bounding box center [660, 282] width 174 height 17
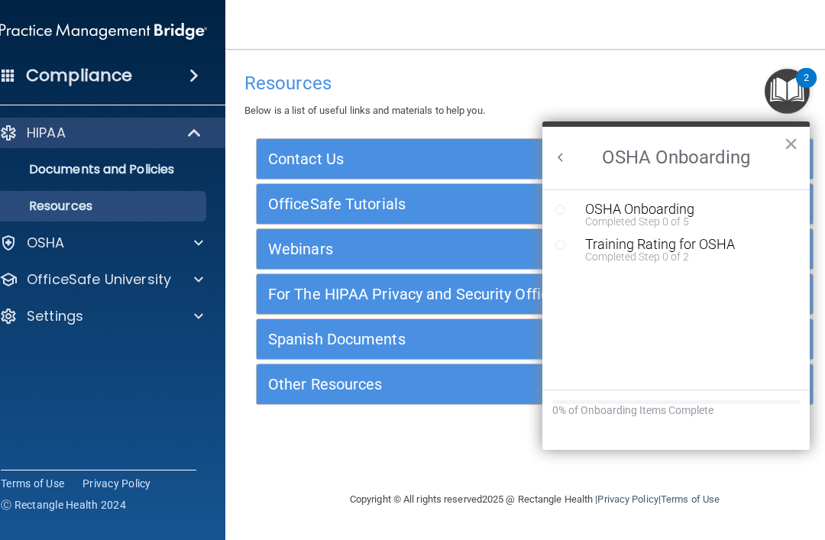
click at [569, 202] on div "Resource Center" at bounding box center [565, 208] width 23 height 13
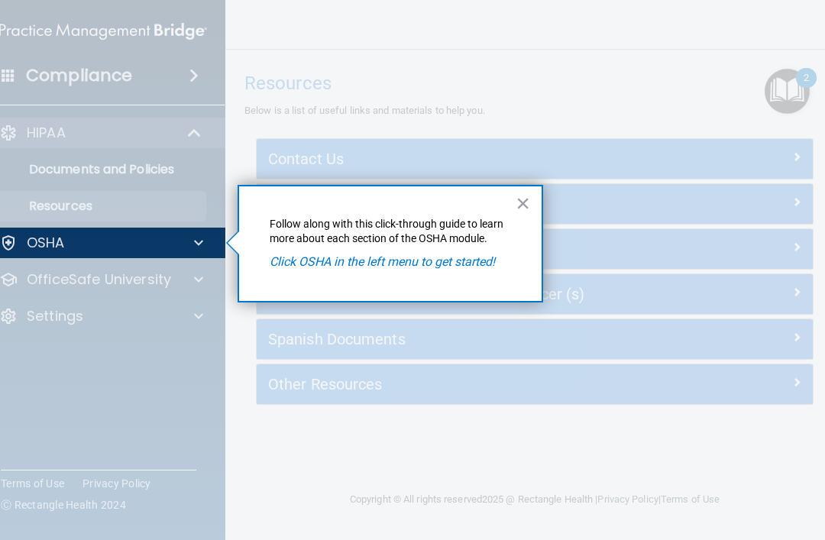
click at [153, 244] on div "OSHA" at bounding box center [82, 243] width 189 height 18
click at [312, 262] on em "Click OSHA in the left menu to get started!" at bounding box center [382, 261] width 225 height 15
click at [184, 250] on div at bounding box center [196, 243] width 38 height 18
click at [125, 250] on div "OSHA" at bounding box center [82, 243] width 189 height 18
click at [53, 288] on div at bounding box center [103, 399] width 245 height 282
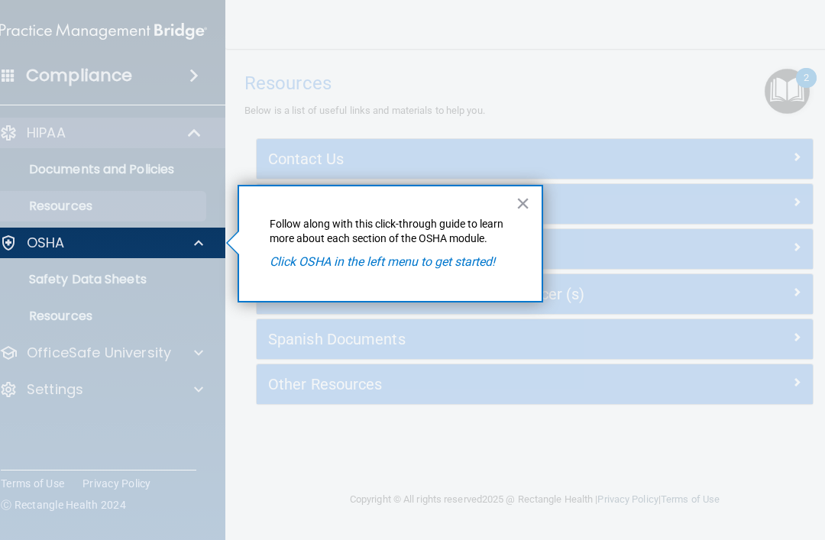
click at [510, 205] on div "× Follow along with this click-through guide to learn more about each section o…" at bounding box center [389, 244] width 305 height 118
click at [522, 215] on button "×" at bounding box center [522, 203] width 15 height 24
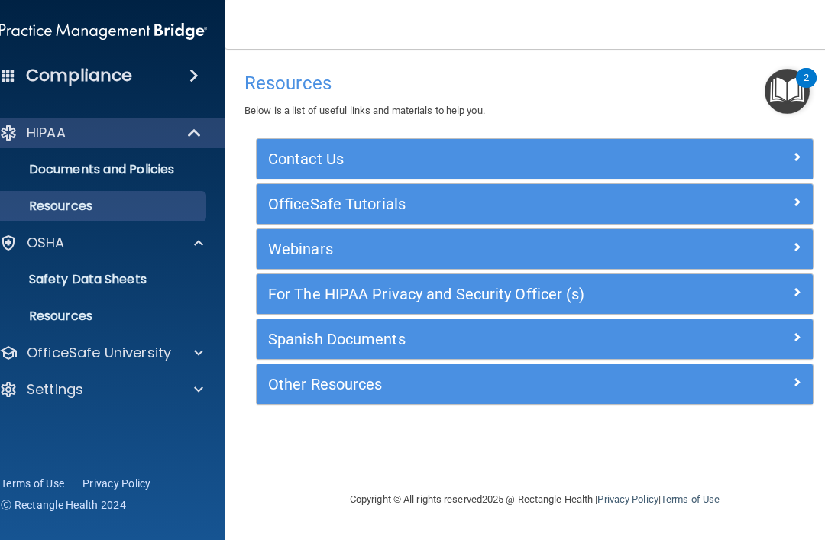
click at [39, 279] on p "Safety Data Sheets" at bounding box center [95, 279] width 208 height 15
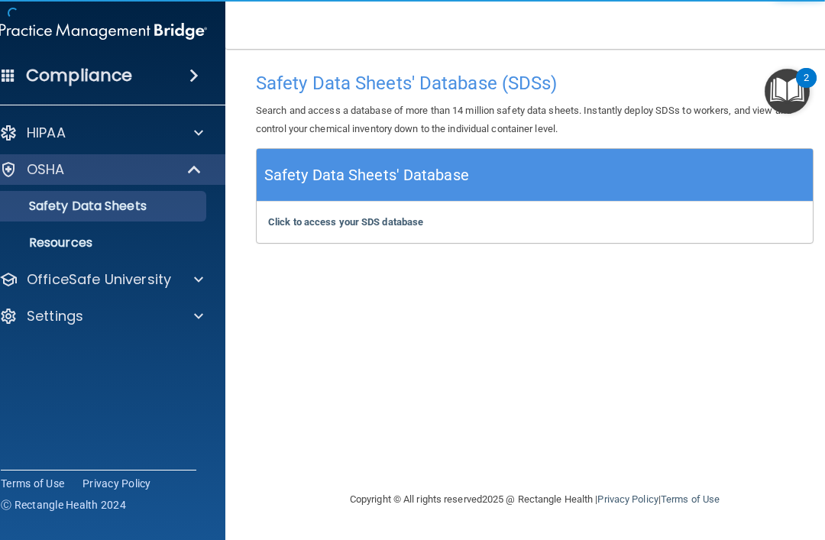
click at [319, 224] on b "Click to access your SDS database" at bounding box center [345, 221] width 155 height 11
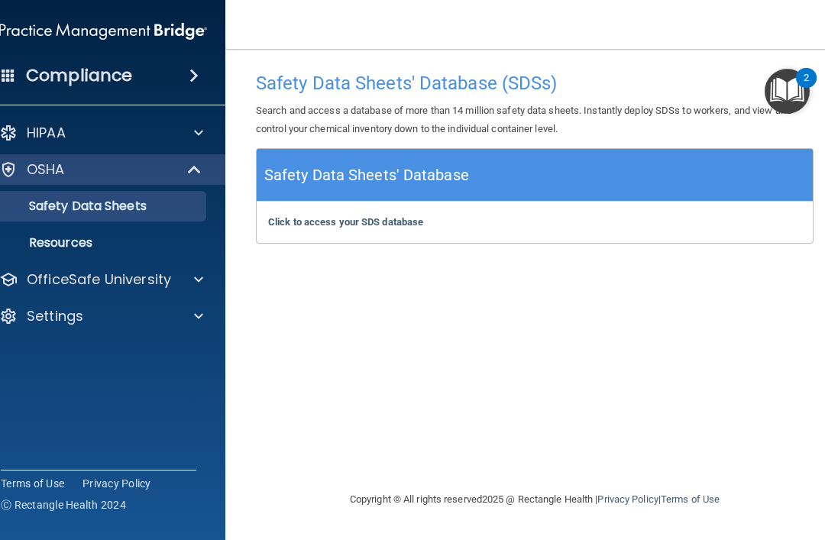
click at [327, 226] on b "Click to access your SDS database" at bounding box center [345, 221] width 155 height 11
click at [618, 98] on img "Open Resource Center, 2 new notifications" at bounding box center [786, 91] width 45 height 45
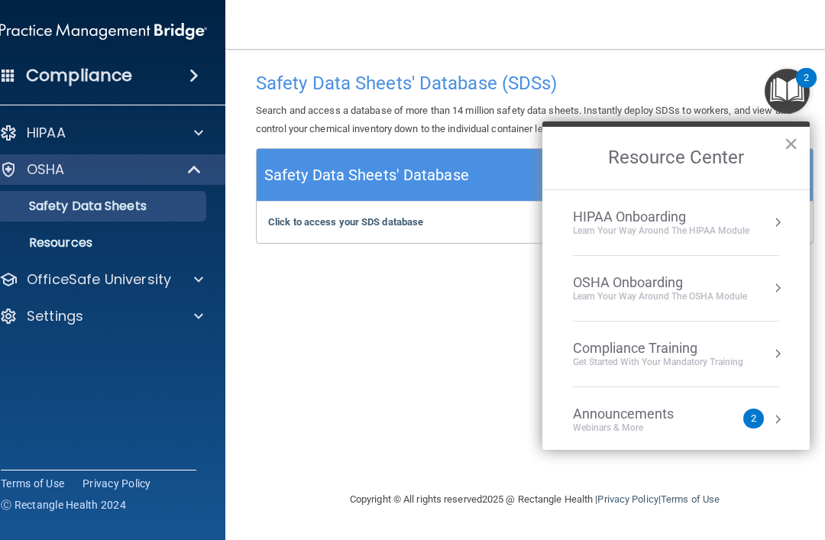
click at [606, 306] on li "OSHA Onboarding Learn your way around the OSHA module" at bounding box center [676, 289] width 206 height 66
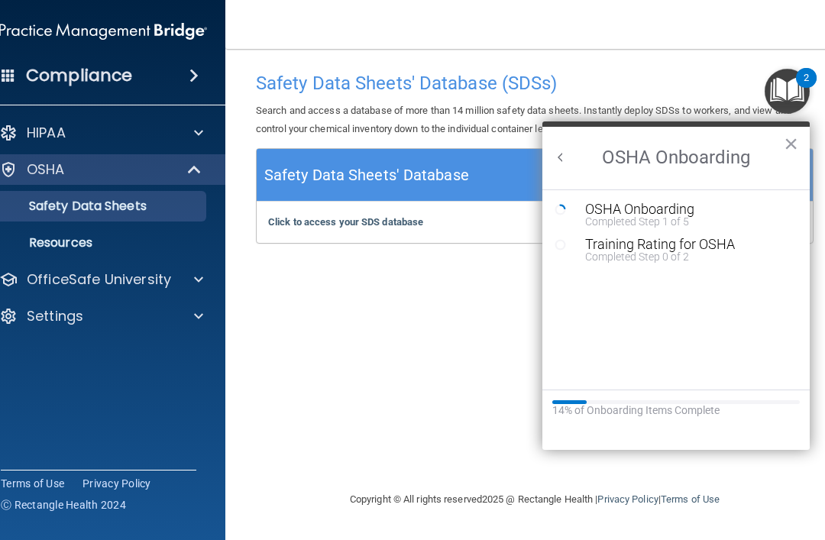
click at [460, 368] on div "Safety Data Sheets' Database (SDSs) Search and access a database of more than 1…" at bounding box center [534, 269] width 557 height 411
click at [618, 151] on button "×" at bounding box center [790, 143] width 15 height 24
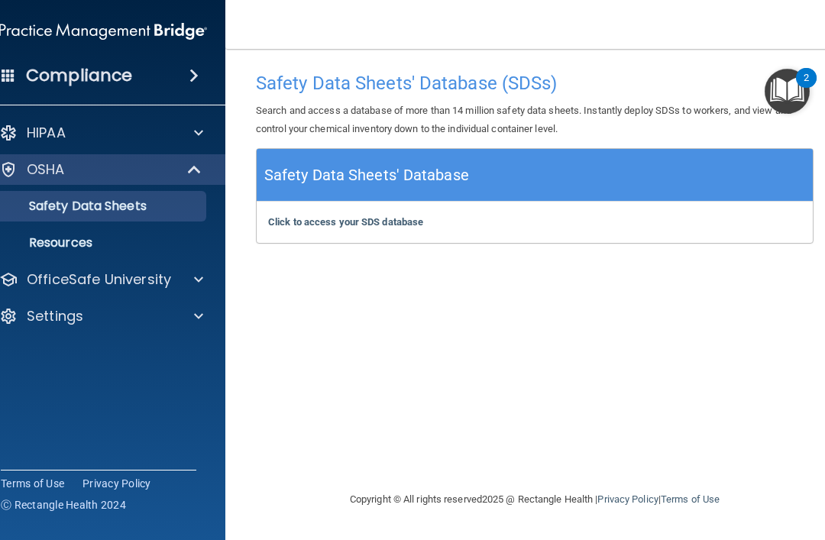
click at [38, 237] on p "Resources" at bounding box center [95, 242] width 208 height 15
click at [797, 92] on img "Open Resource Center, 2 new notifications" at bounding box center [786, 91] width 45 height 45
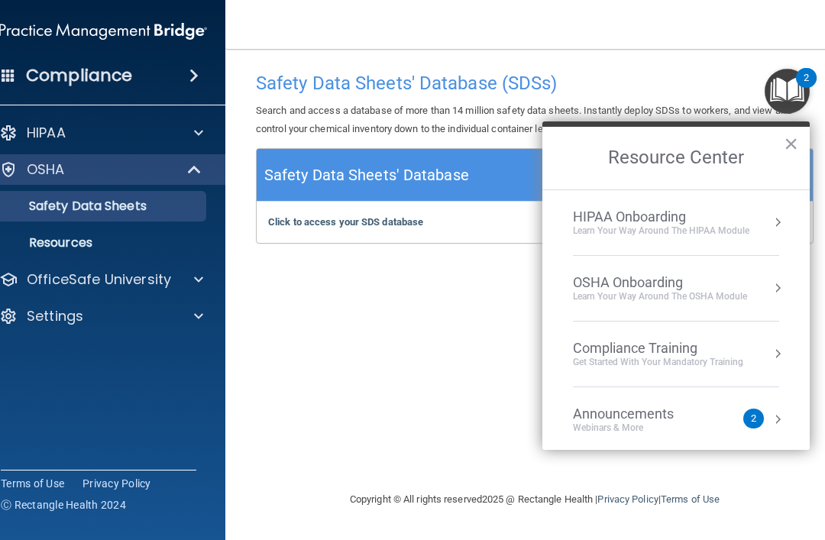
click at [732, 284] on div "OSHA Onboarding" at bounding box center [660, 282] width 174 height 17
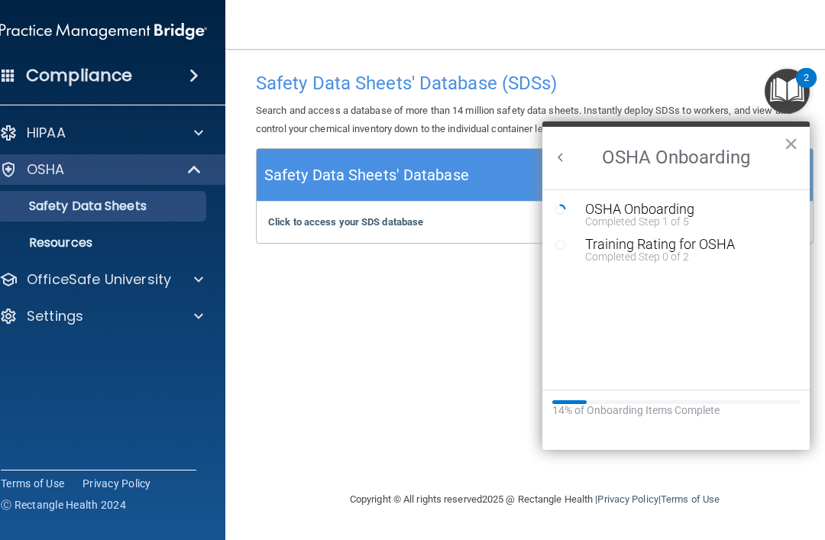
click at [712, 217] on div "Completed Step 1 of 5" at bounding box center [687, 221] width 205 height 11
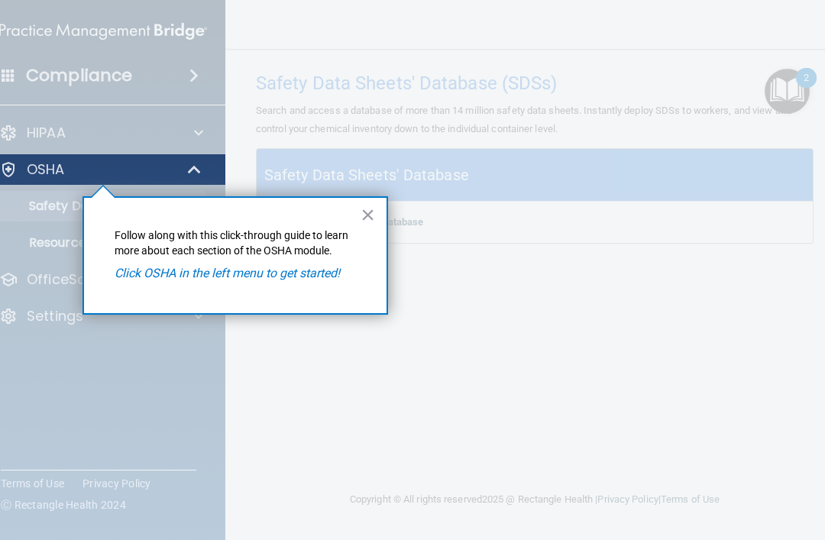
click at [334, 275] on em "Click OSHA in the left menu to get started!" at bounding box center [227, 273] width 225 height 15
click at [300, 282] on div "× Follow along with this click-through guide to learn more about each section o…" at bounding box center [234, 255] width 305 height 118
click at [360, 227] on button "×" at bounding box center [367, 214] width 15 height 24
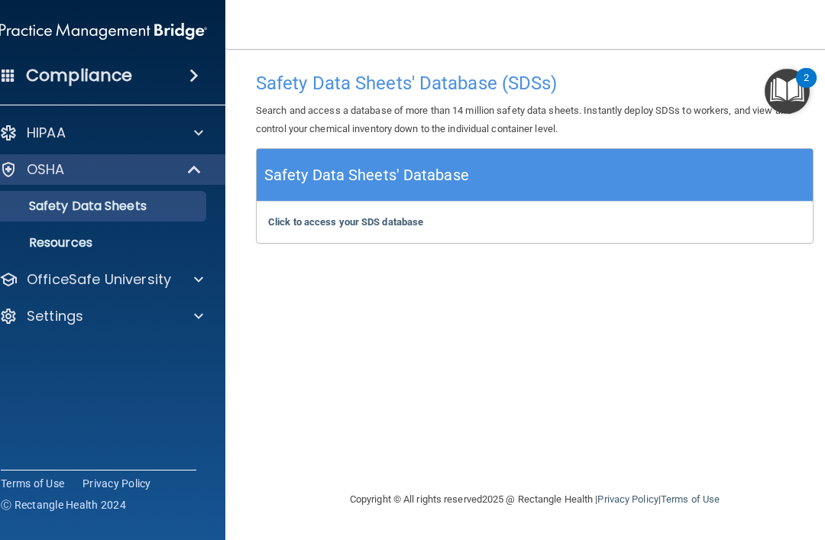
click at [74, 166] on div "OSHA" at bounding box center [82, 169] width 189 height 18
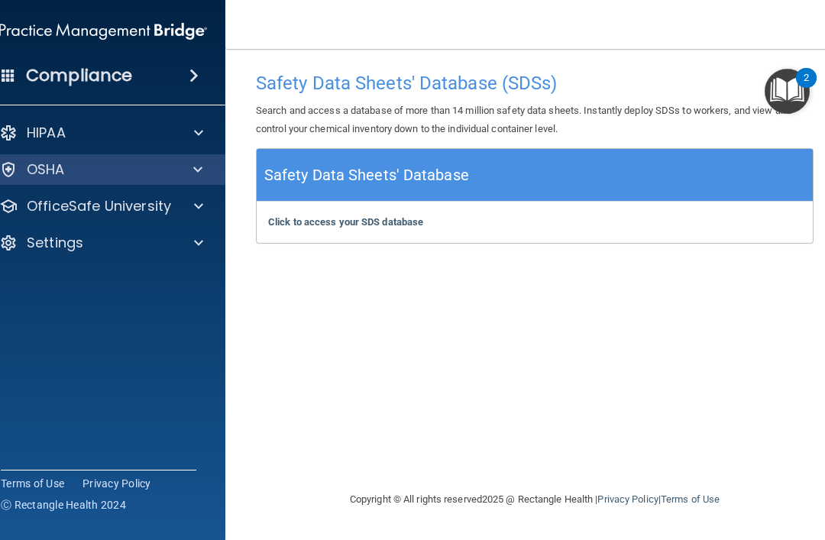
click at [66, 212] on p "OfficeSafe University" at bounding box center [99, 206] width 144 height 18
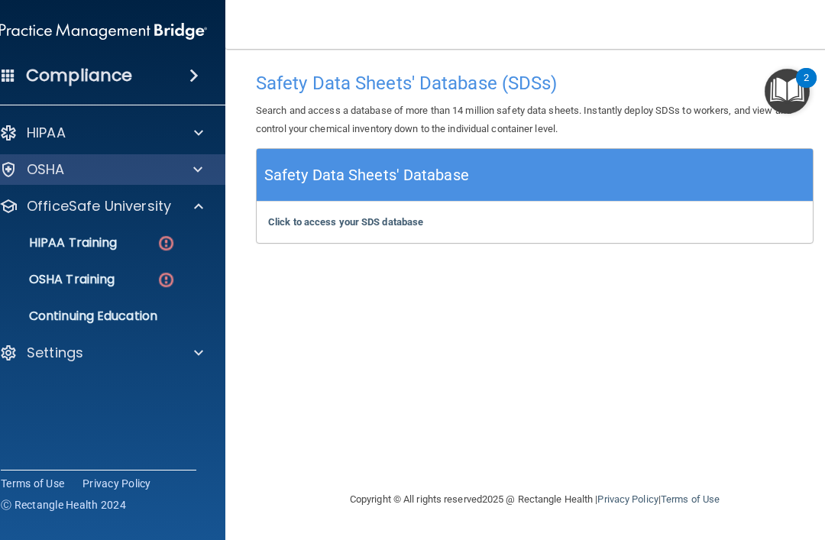
click at [59, 275] on p "OSHA Training" at bounding box center [53, 279] width 124 height 15
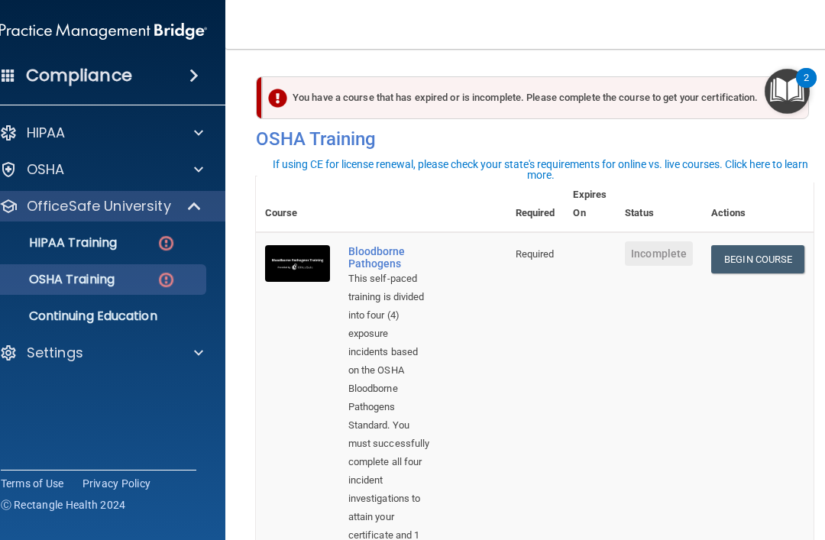
click at [60, 236] on p "HIPAA Training" at bounding box center [54, 242] width 126 height 15
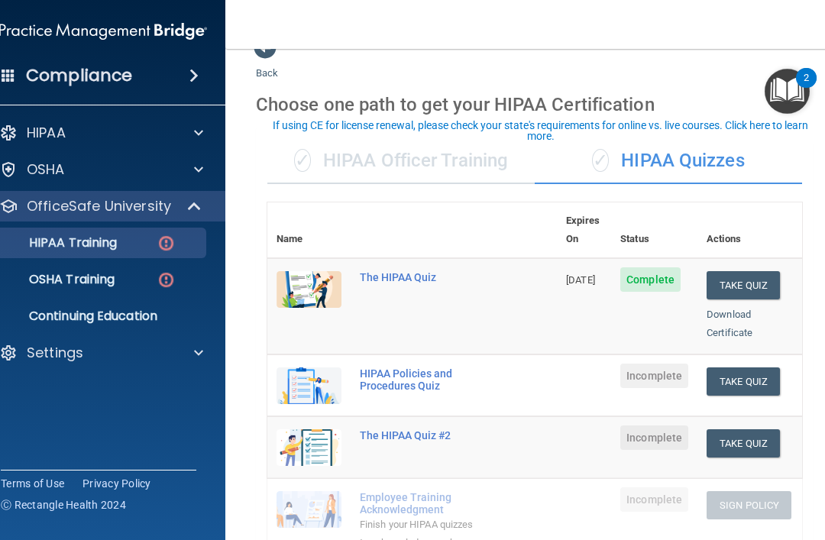
scroll to position [28, 0]
click at [752, 368] on button "Take Quiz" at bounding box center [742, 382] width 73 height 28
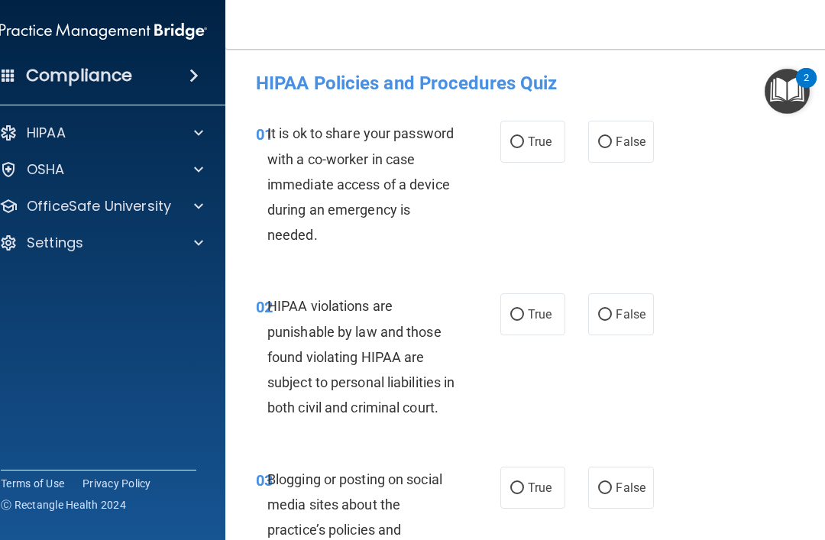
click at [612, 141] on input "False" at bounding box center [605, 142] width 14 height 11
radio input "true"
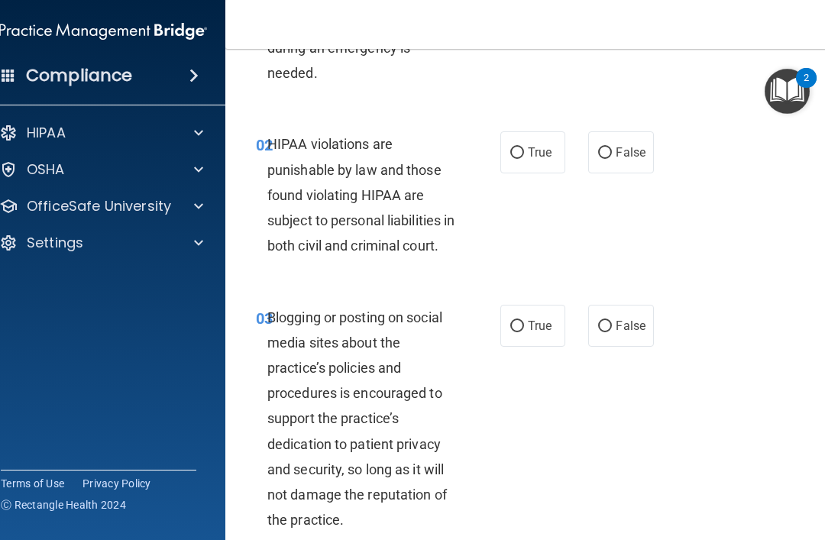
scroll to position [164, 0]
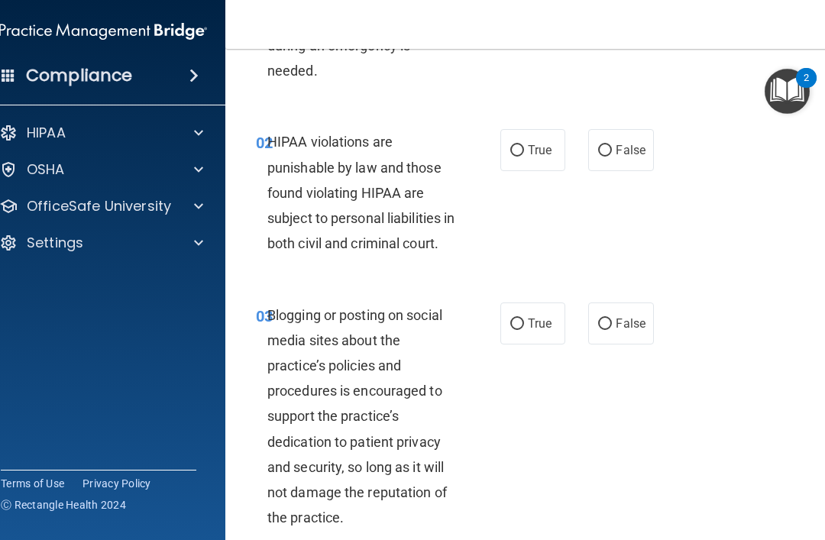
click at [544, 170] on label "True" at bounding box center [532, 150] width 65 height 42
click at [524, 157] on input "True" at bounding box center [517, 150] width 14 height 11
radio input "true"
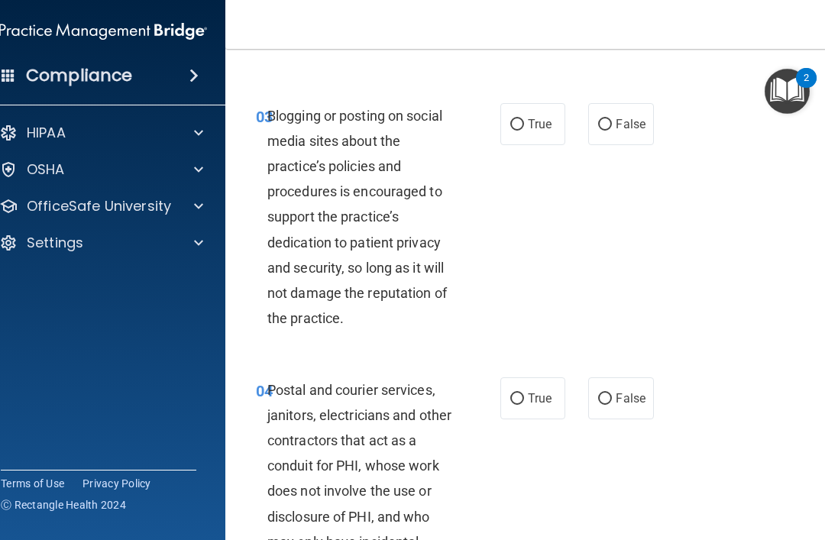
scroll to position [365, 0]
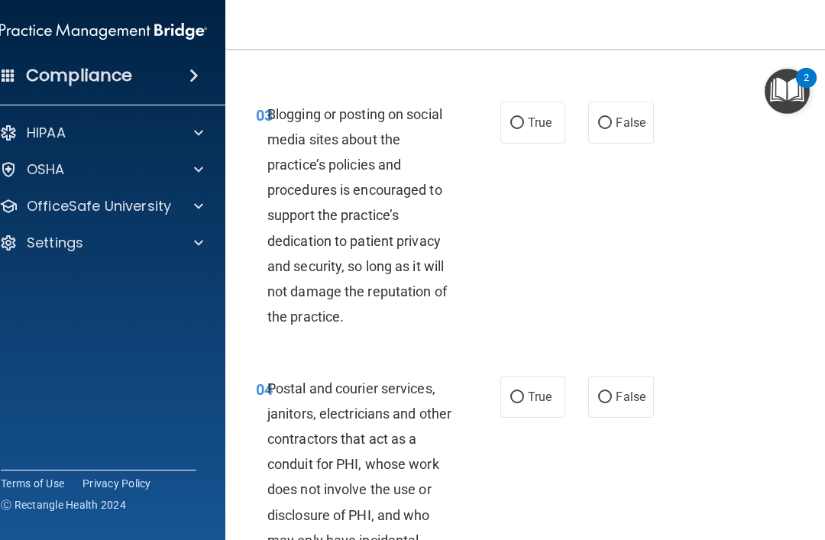
click at [612, 134] on label "False" at bounding box center [620, 123] width 65 height 42
click at [612, 129] on input "False" at bounding box center [605, 123] width 14 height 11
radio input "true"
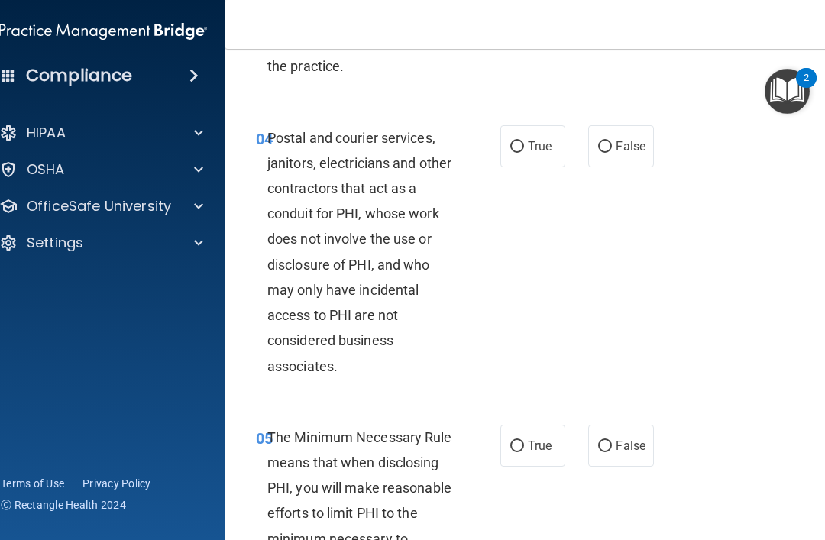
scroll to position [647, 0]
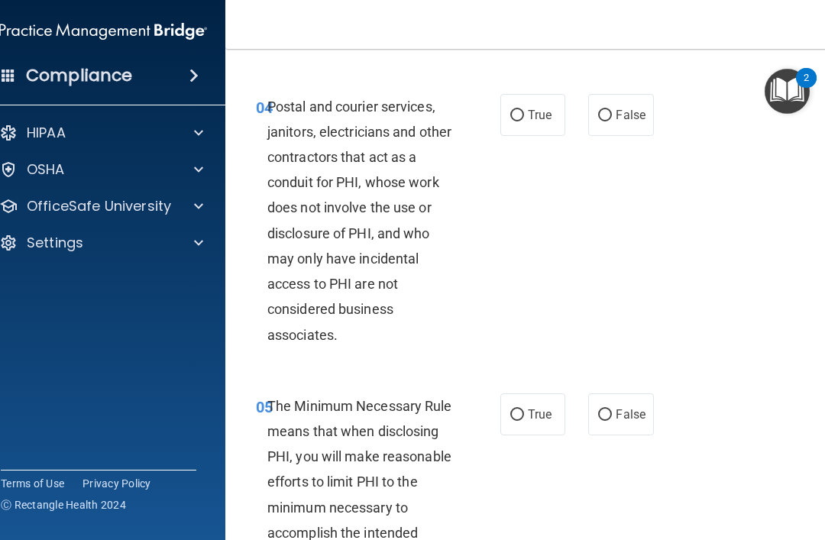
click at [517, 121] on input "True" at bounding box center [517, 115] width 14 height 11
radio input "true"
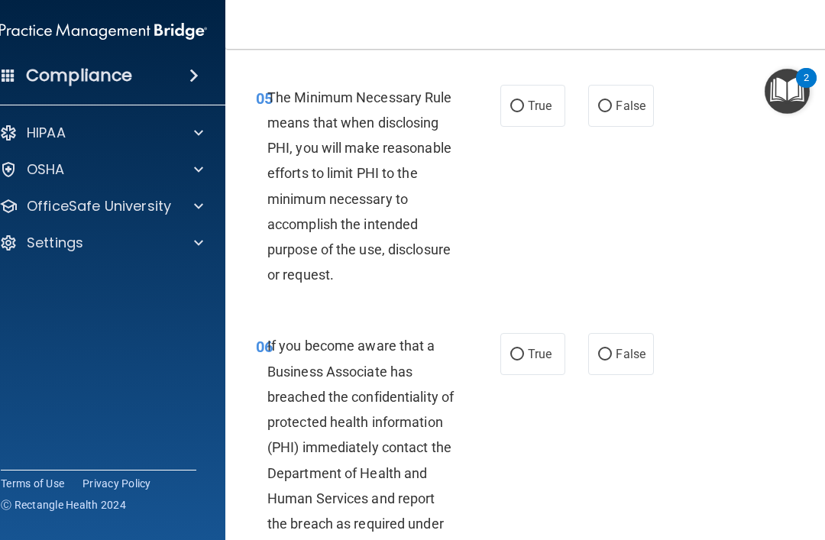
scroll to position [958, 0]
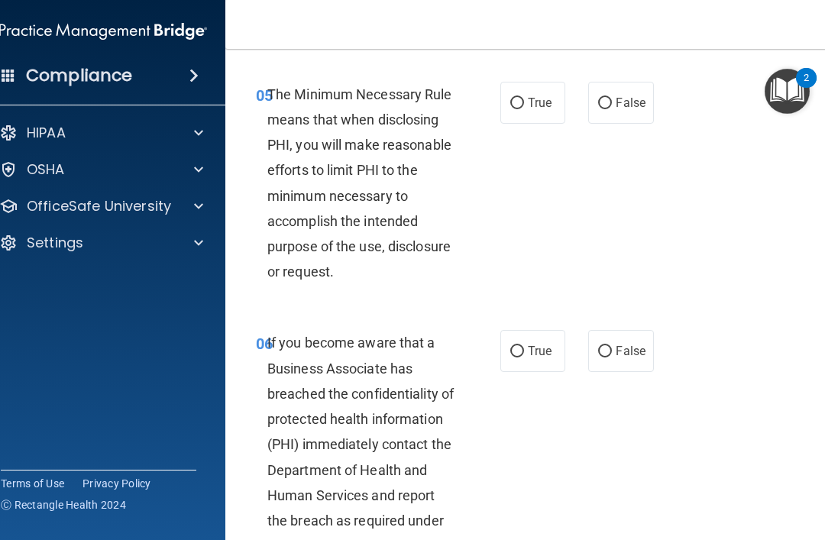
click at [516, 109] on input "True" at bounding box center [517, 103] width 14 height 11
radio input "true"
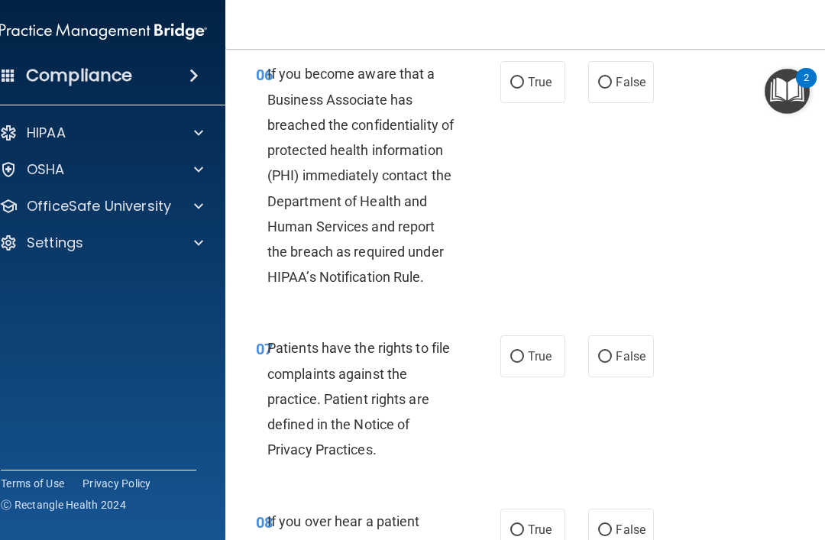
scroll to position [1216, 0]
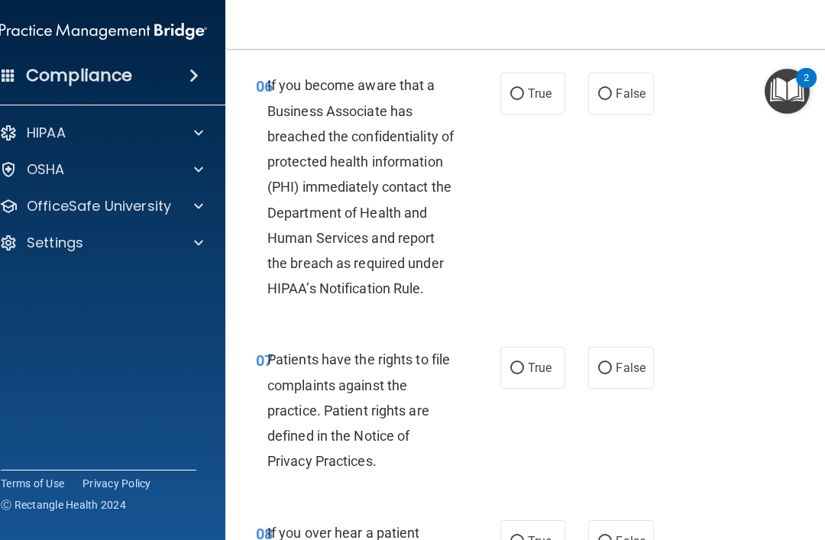
click at [517, 115] on label "True" at bounding box center [532, 94] width 65 height 42
click at [517, 100] on input "True" at bounding box center [517, 94] width 14 height 11
radio input "true"
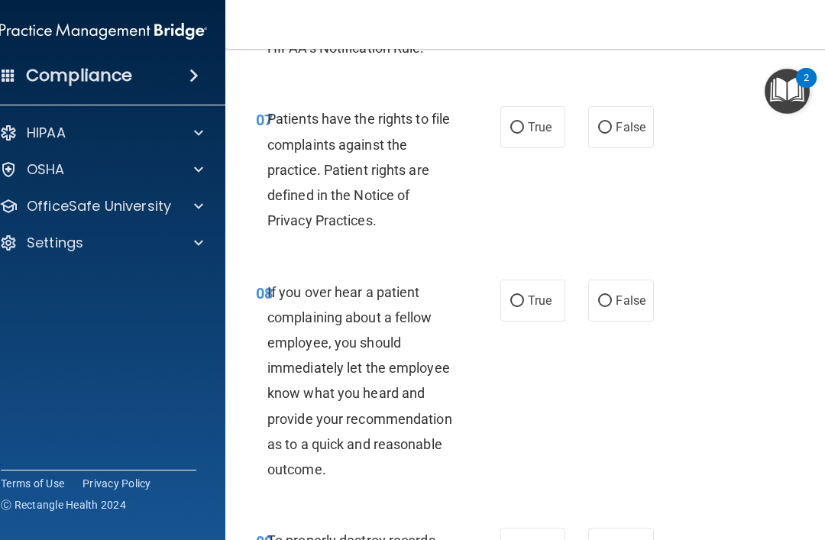
scroll to position [1457, 0]
click at [534, 134] on span "True" at bounding box center [540, 126] width 24 height 15
click at [524, 133] on input "True" at bounding box center [517, 126] width 14 height 11
radio input "true"
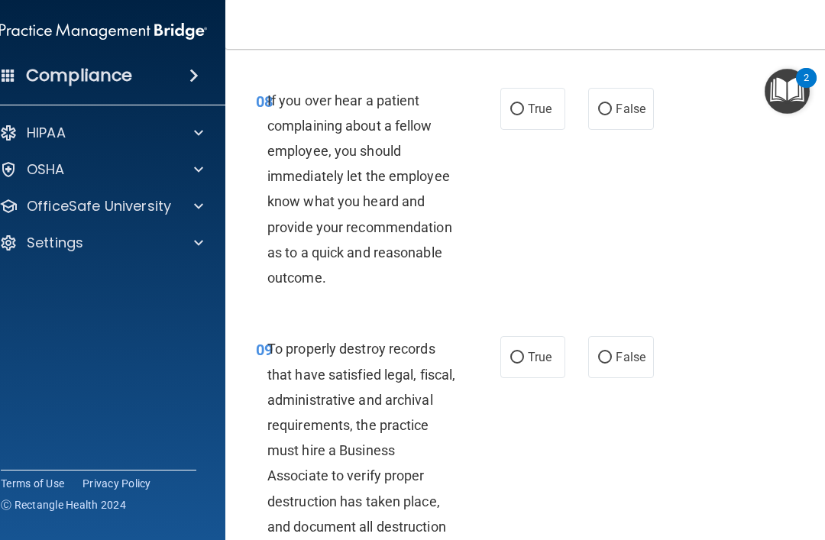
scroll to position [1652, 0]
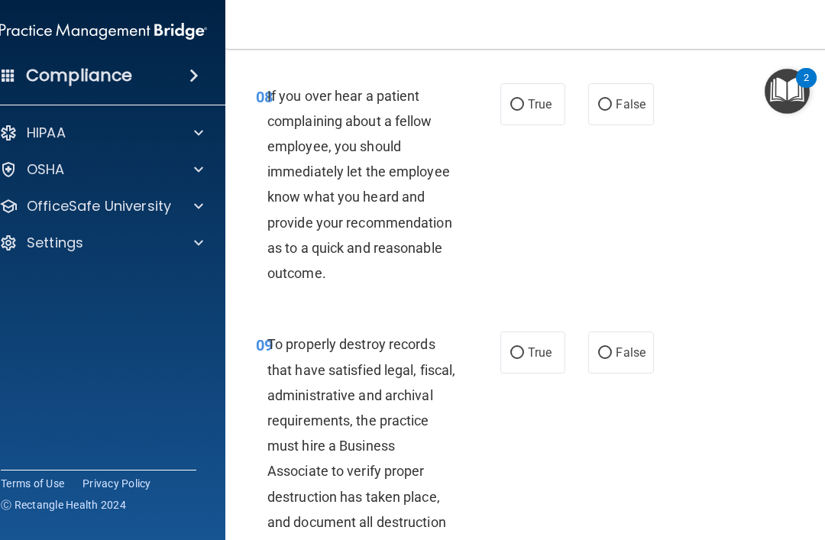
click at [500, 125] on label "True" at bounding box center [532, 104] width 65 height 42
click at [510, 111] on input "True" at bounding box center [517, 104] width 14 height 11
radio input "true"
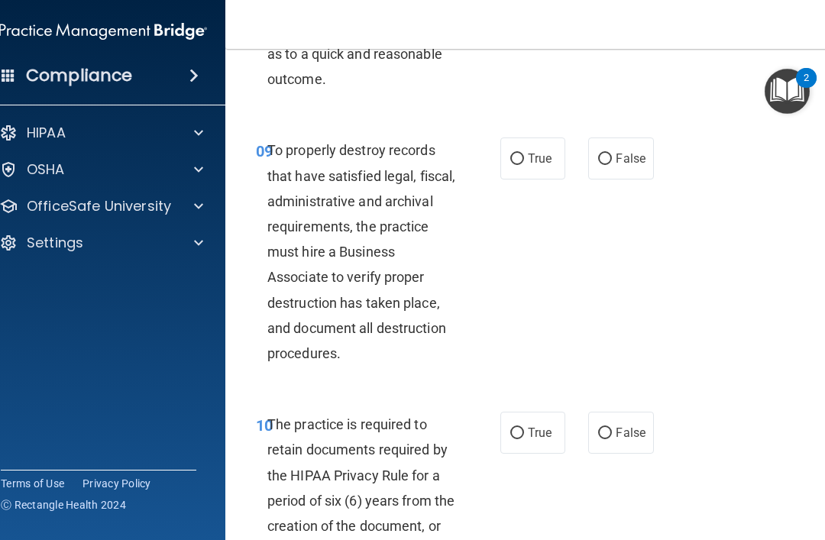
scroll to position [1853, 0]
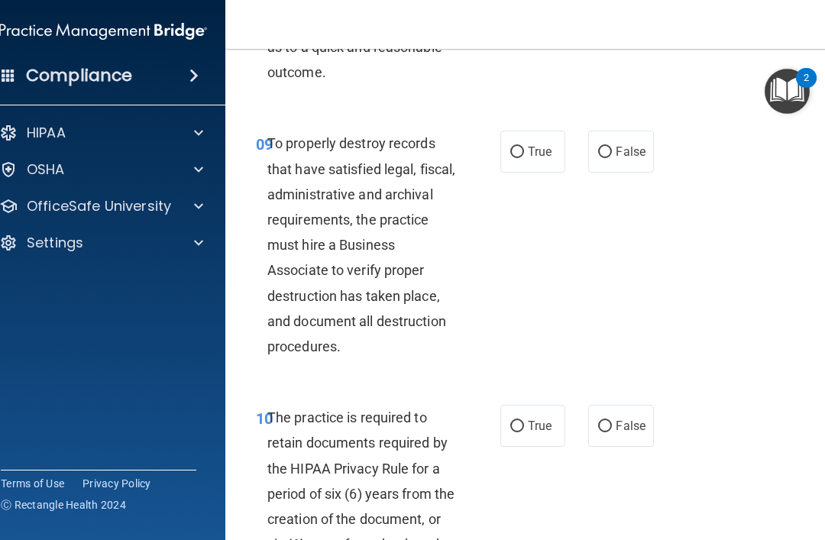
click at [497, 260] on div "09 To properly destroy records that have satisfied legal, fiscal, administrativ…" at bounding box center [378, 249] width 290 height 236
click at [511, 158] on input "True" at bounding box center [517, 152] width 14 height 11
radio input "true"
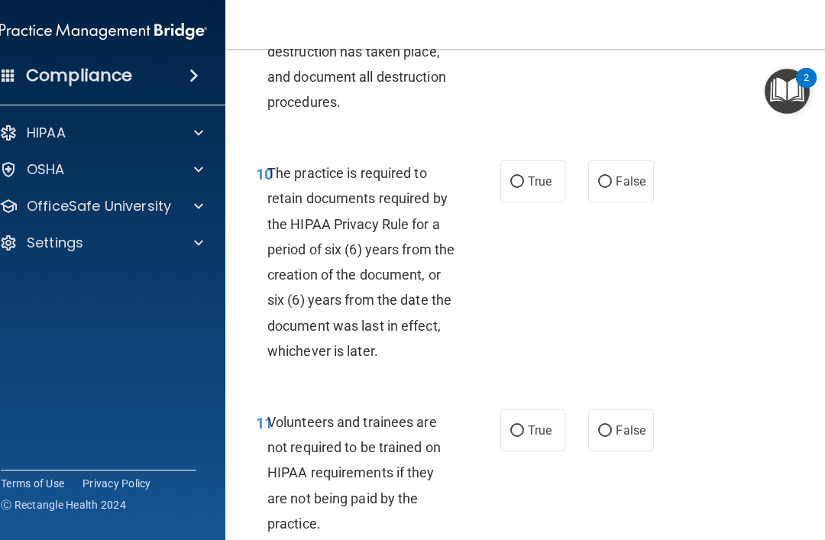
scroll to position [2098, 0]
click at [528, 188] on span "True" at bounding box center [540, 180] width 24 height 15
click at [524, 187] on input "True" at bounding box center [517, 181] width 14 height 11
radio input "true"
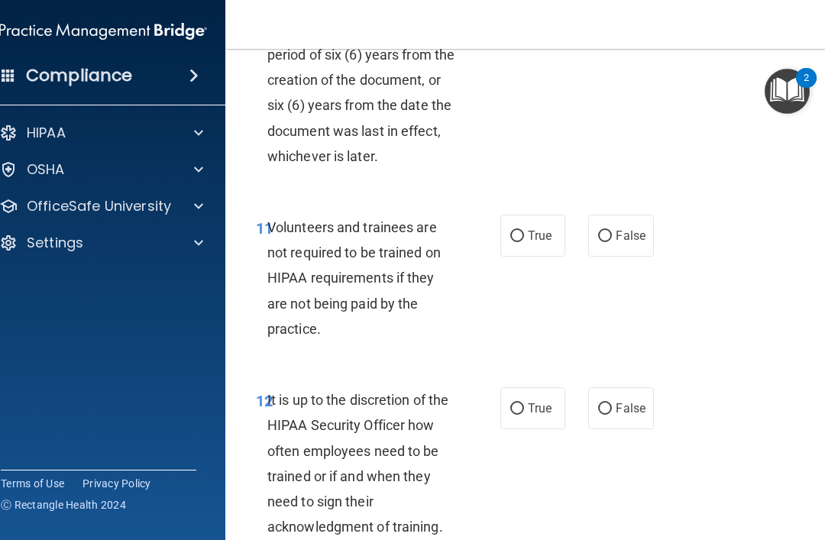
scroll to position [2309, 0]
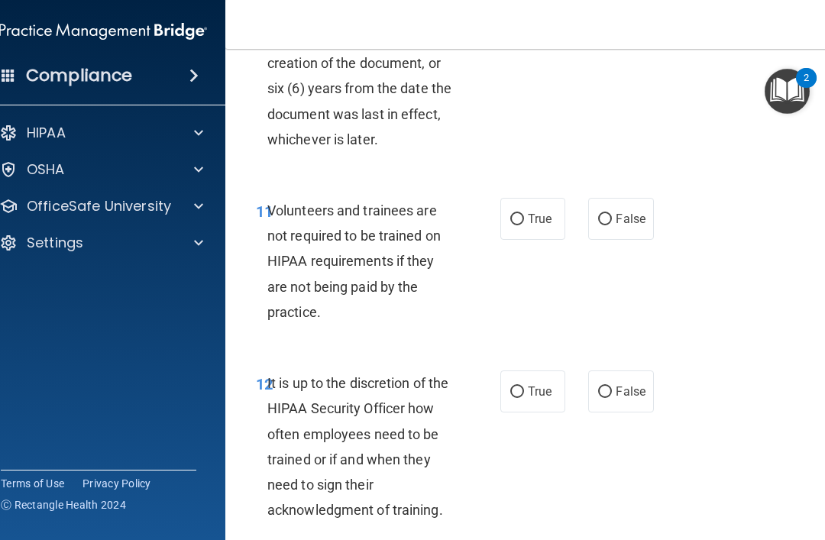
click at [631, 226] on span "False" at bounding box center [630, 219] width 30 height 15
click at [612, 225] on input "False" at bounding box center [605, 219] width 14 height 11
radio input "true"
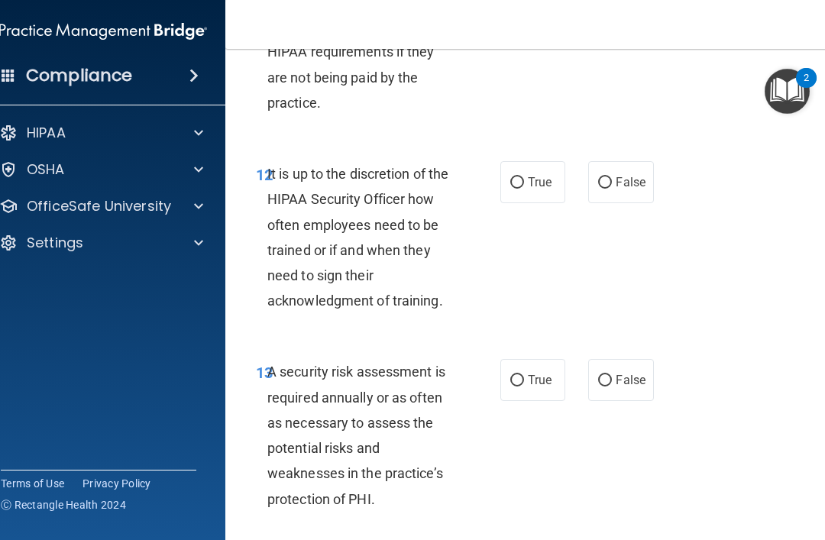
scroll to position [2523, 0]
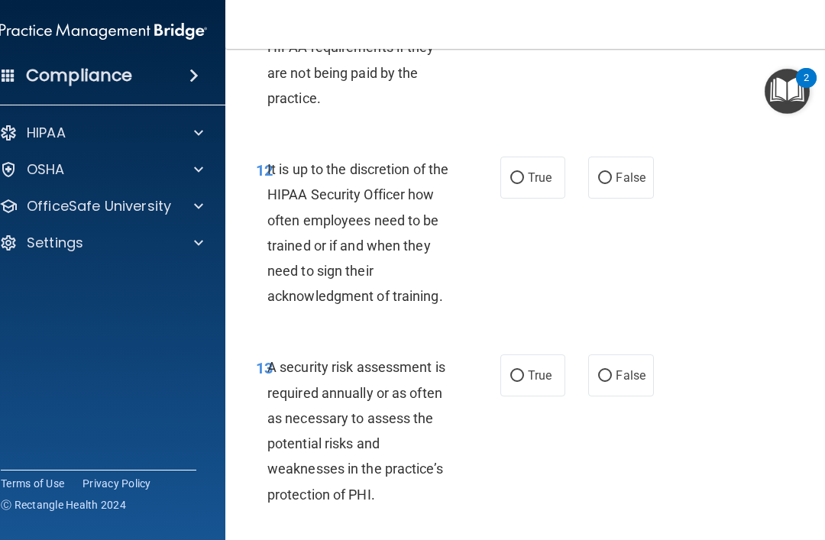
click at [521, 174] on label "True" at bounding box center [532, 178] width 65 height 42
click at [521, 174] on input "True" at bounding box center [517, 178] width 14 height 11
radio input "true"
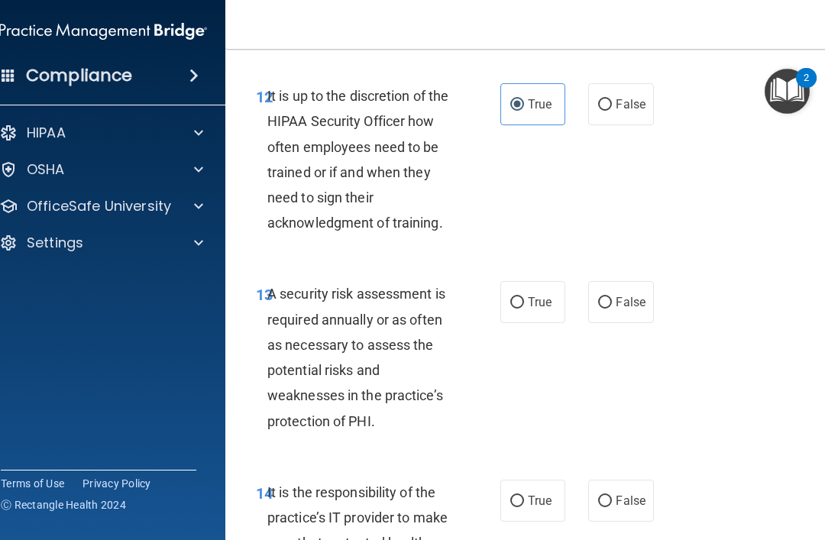
scroll to position [2596, 0]
click at [603, 111] on input "False" at bounding box center [605, 104] width 14 height 11
radio input "true"
radio input "false"
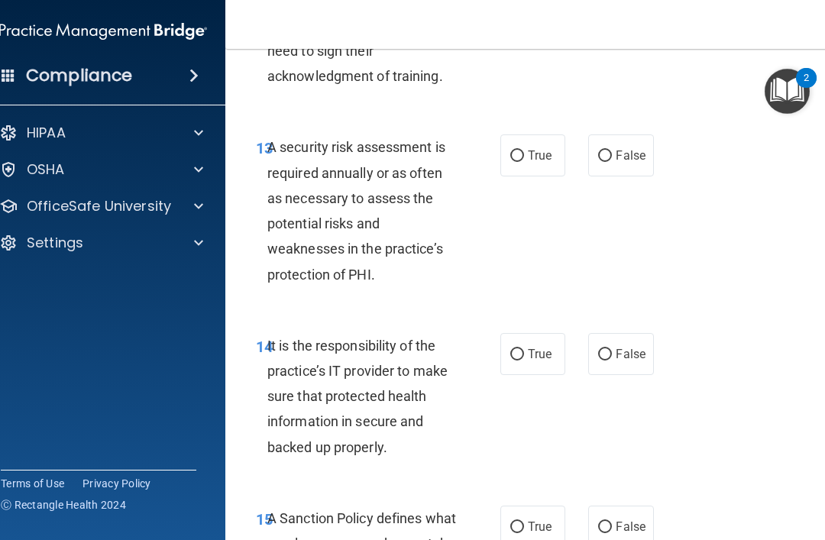
scroll to position [2745, 0]
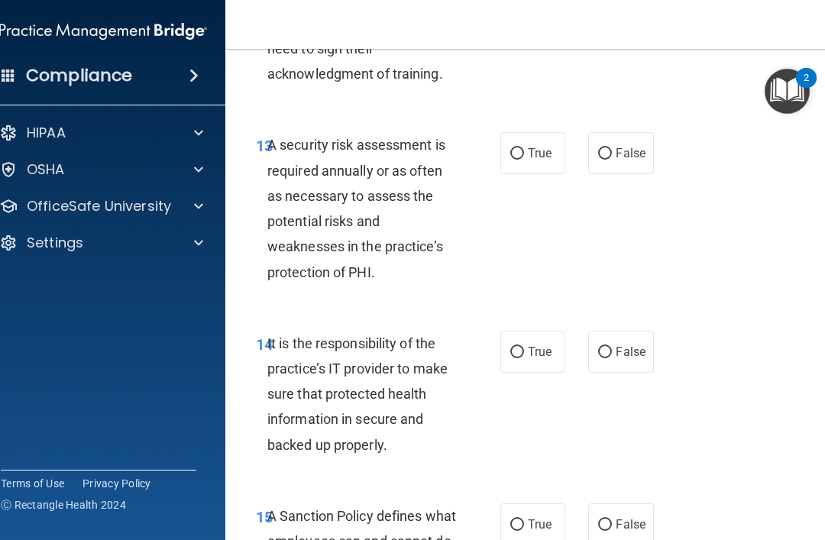
click at [537, 159] on span "True" at bounding box center [540, 153] width 24 height 15
click at [524, 159] on input "True" at bounding box center [517, 153] width 14 height 11
radio input "true"
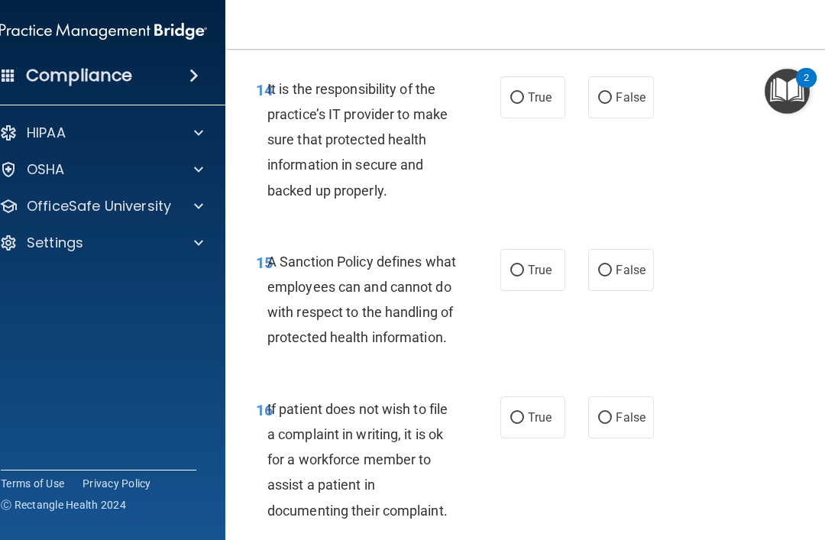
scroll to position [3025, 0]
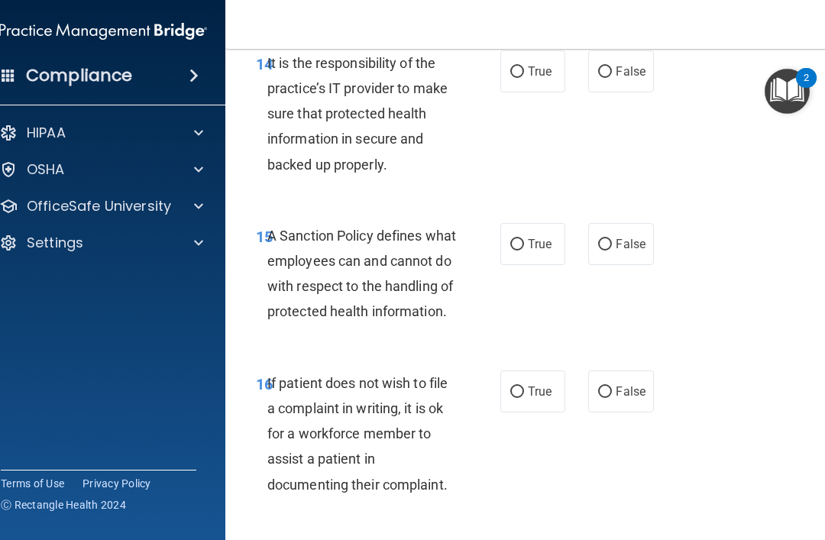
click at [530, 79] on span "True" at bounding box center [540, 71] width 24 height 15
click at [524, 78] on input "True" at bounding box center [517, 71] width 14 height 11
radio input "true"
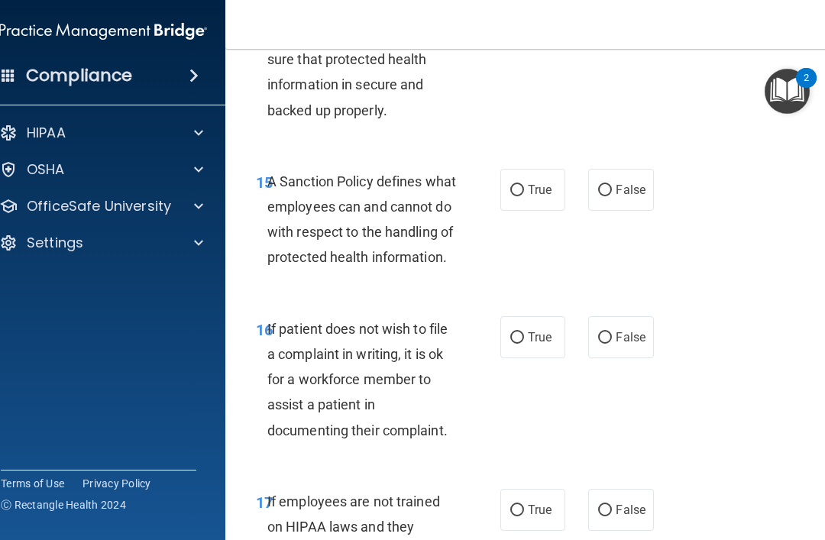
scroll to position [3150, 0]
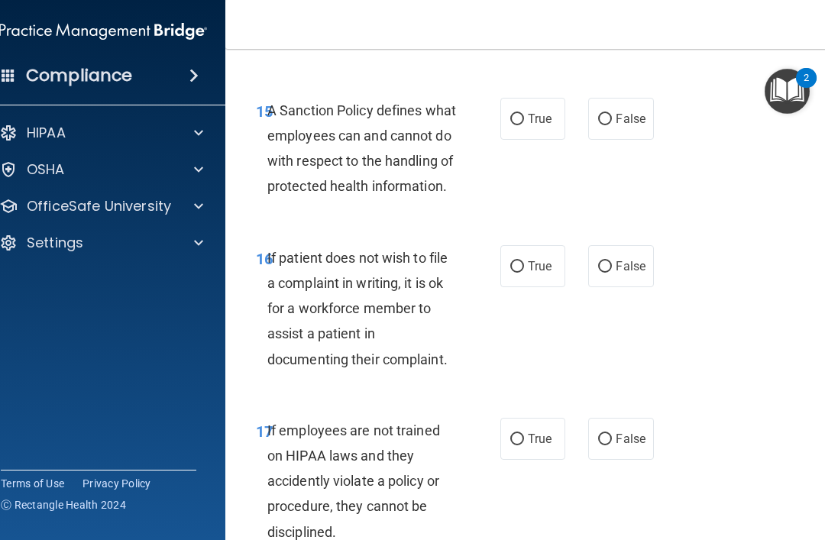
click at [521, 118] on label "True" at bounding box center [532, 119] width 65 height 42
click at [521, 118] on input "True" at bounding box center [517, 119] width 14 height 11
radio input "true"
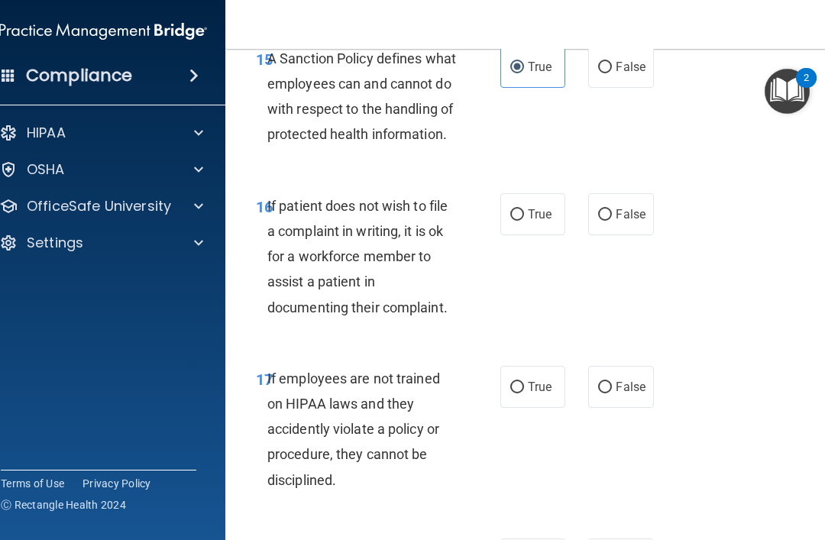
scroll to position [3233, 0]
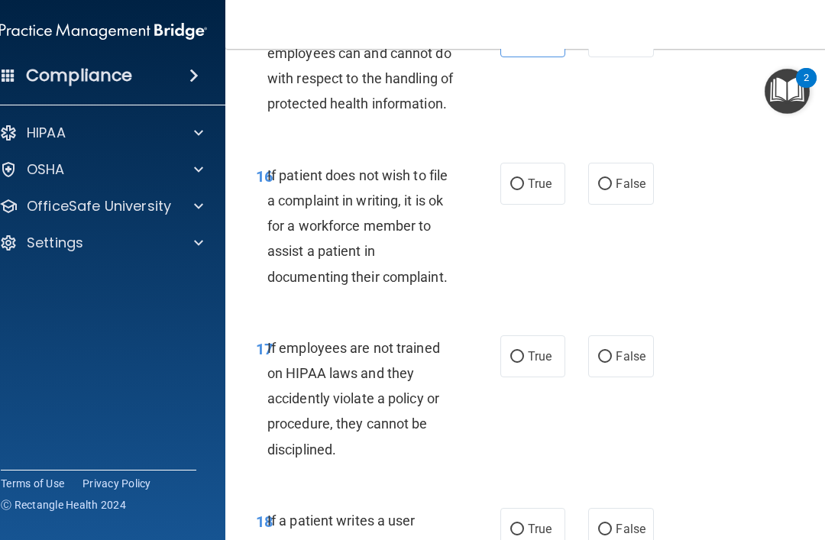
click at [603, 190] on input "False" at bounding box center [605, 184] width 14 height 11
radio input "true"
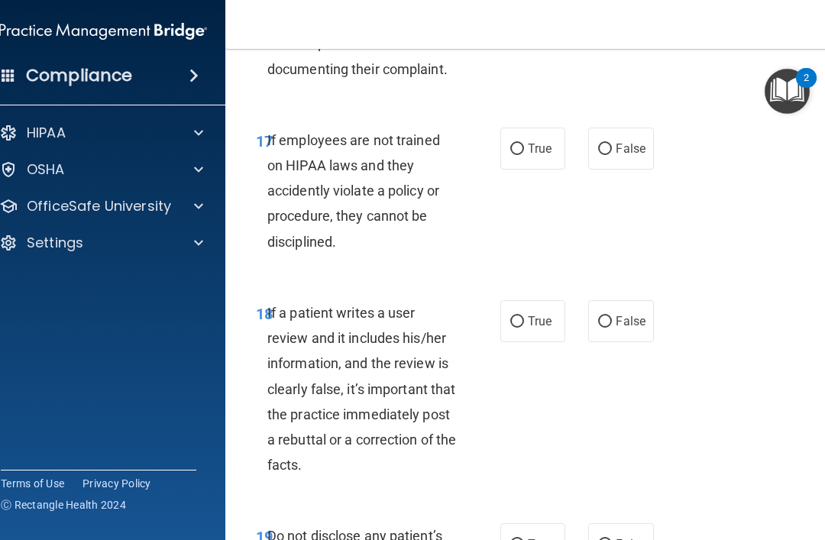
scroll to position [3469, 0]
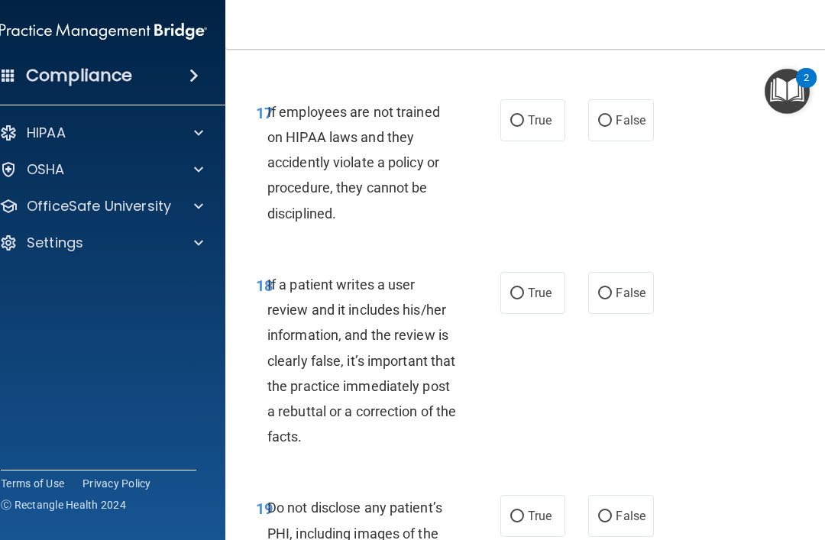
click at [607, 127] on input "False" at bounding box center [605, 120] width 14 height 11
radio input "true"
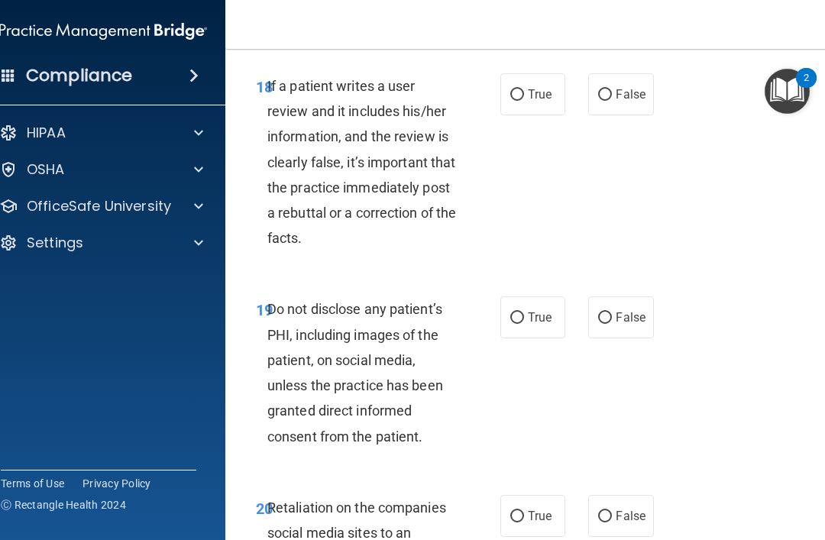
scroll to position [3669, 0]
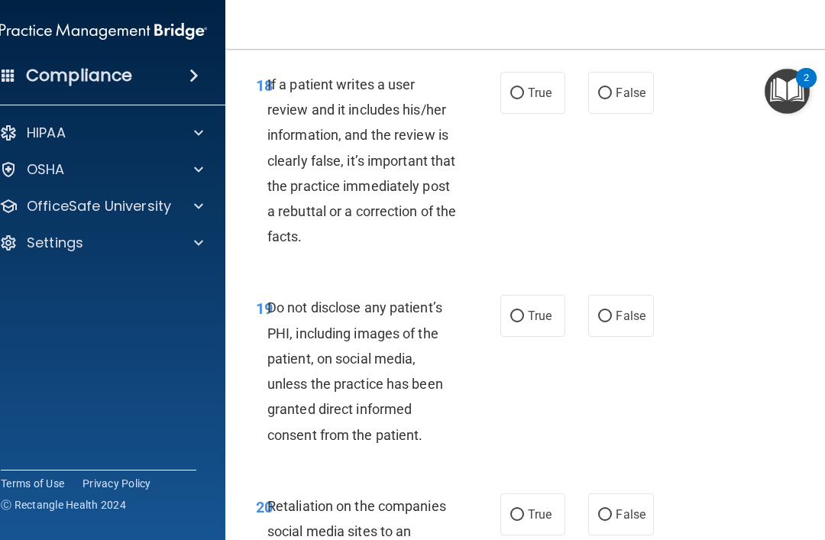
click at [530, 114] on label "True" at bounding box center [532, 93] width 65 height 42
click at [524, 99] on input "True" at bounding box center [517, 93] width 14 height 11
radio input "true"
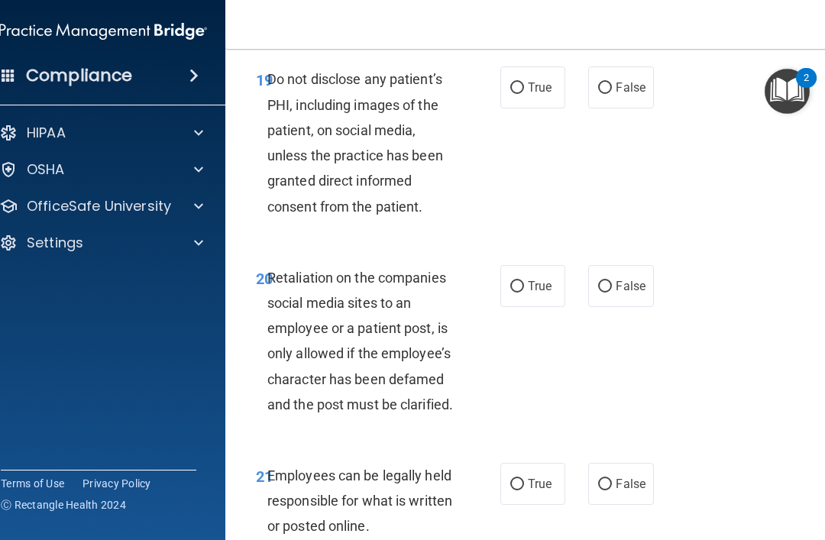
scroll to position [3900, 0]
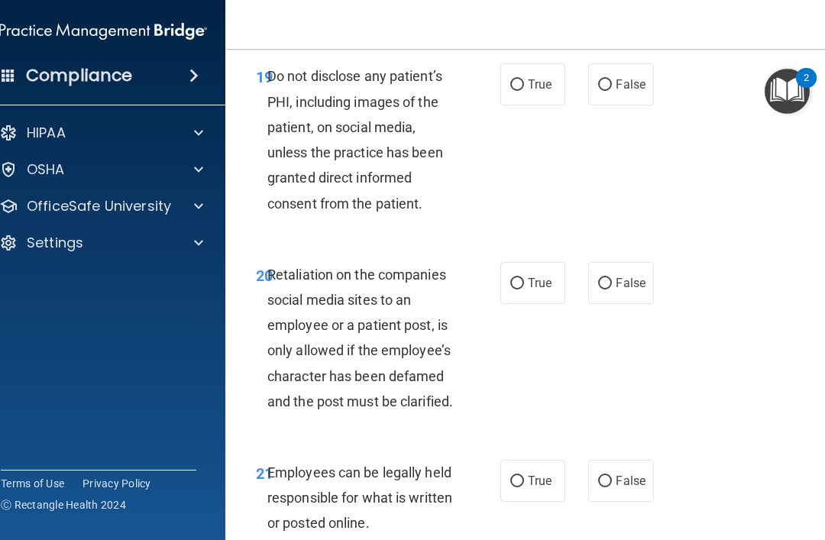
click at [521, 91] on input "True" at bounding box center [517, 84] width 14 height 11
radio input "true"
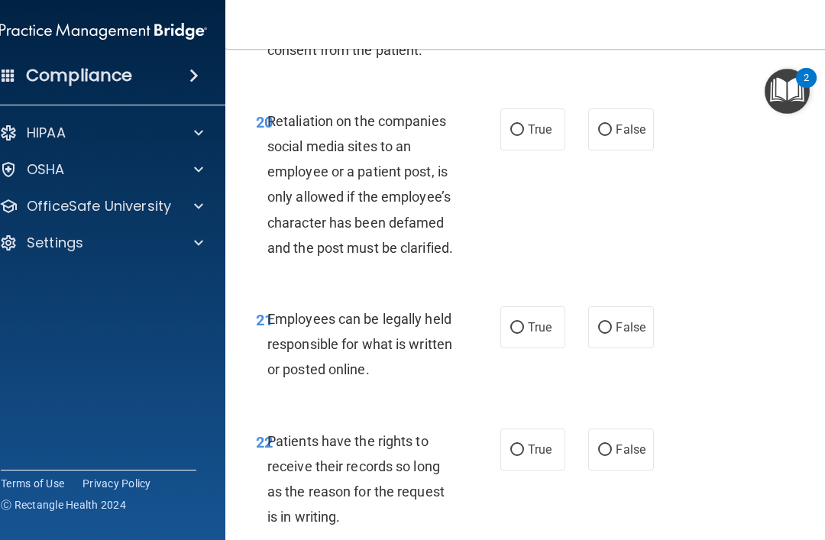
scroll to position [4059, 0]
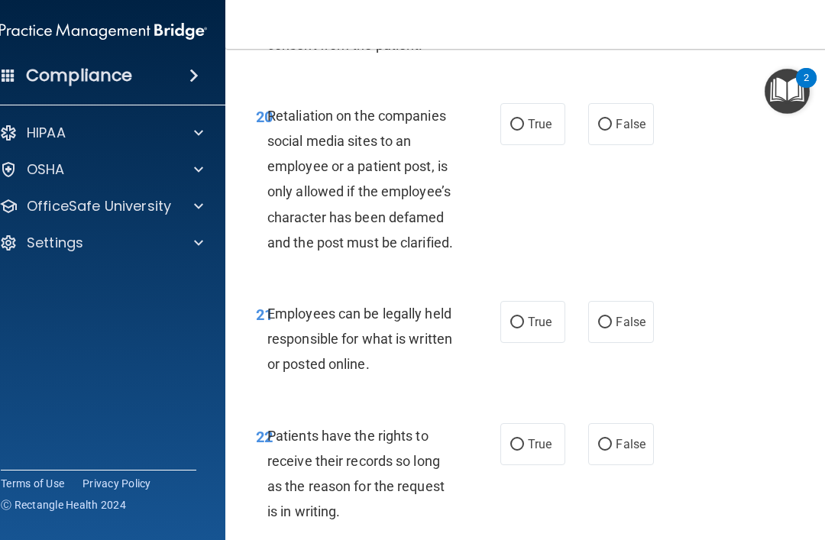
click at [606, 140] on label "False" at bounding box center [620, 124] width 65 height 42
click at [606, 131] on input "False" at bounding box center [605, 124] width 14 height 11
radio input "true"
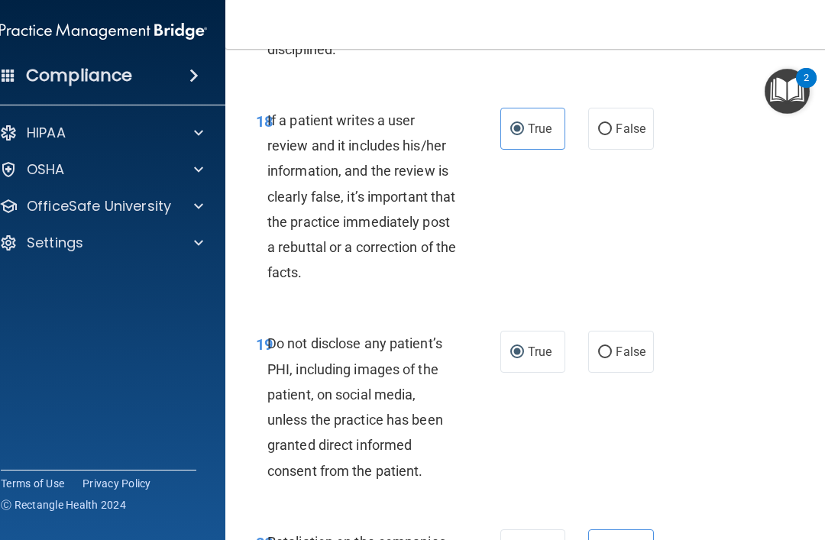
scroll to position [3632, 0]
click at [606, 136] on input "False" at bounding box center [605, 129] width 14 height 11
radio input "true"
radio input "false"
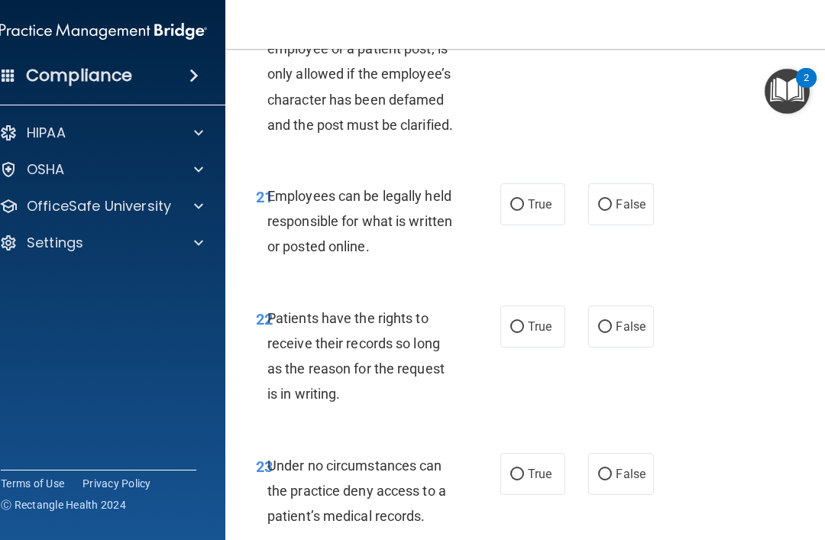
scroll to position [4213, 0]
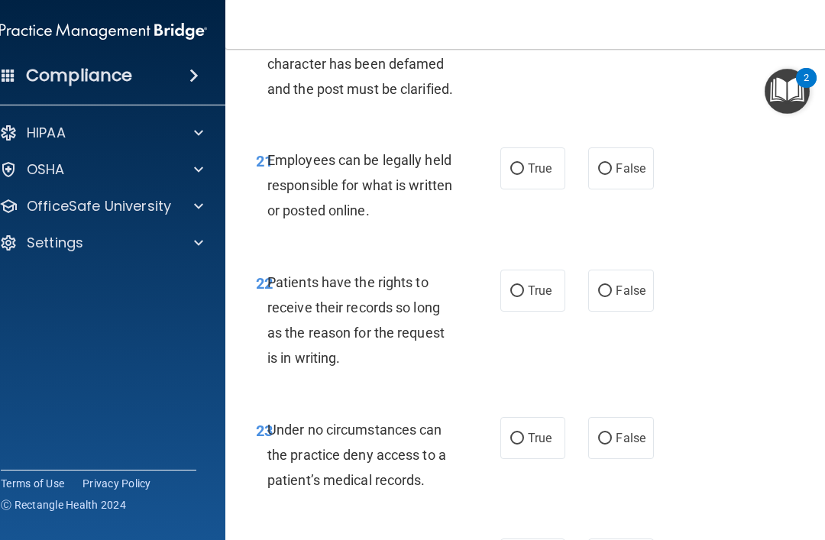
click at [533, 176] on span "True" at bounding box center [540, 168] width 24 height 15
click at [524, 175] on input "True" at bounding box center [517, 168] width 14 height 11
radio input "true"
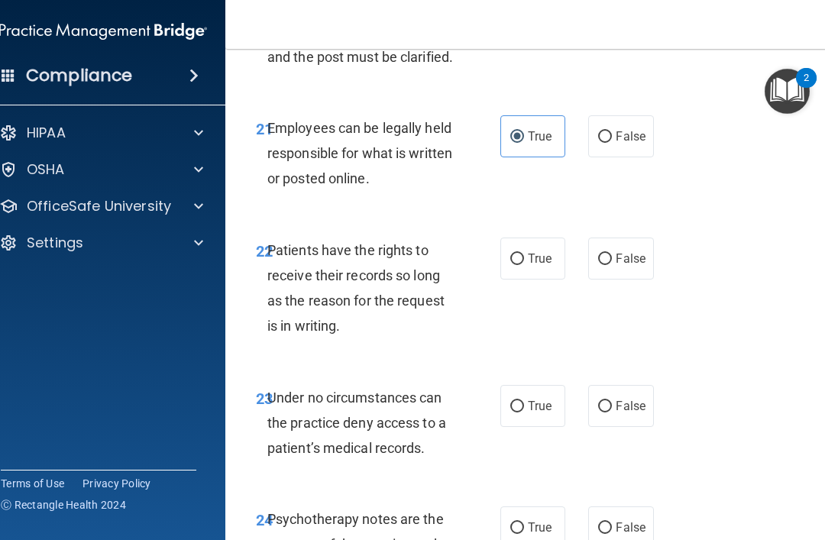
scroll to position [4307, 0]
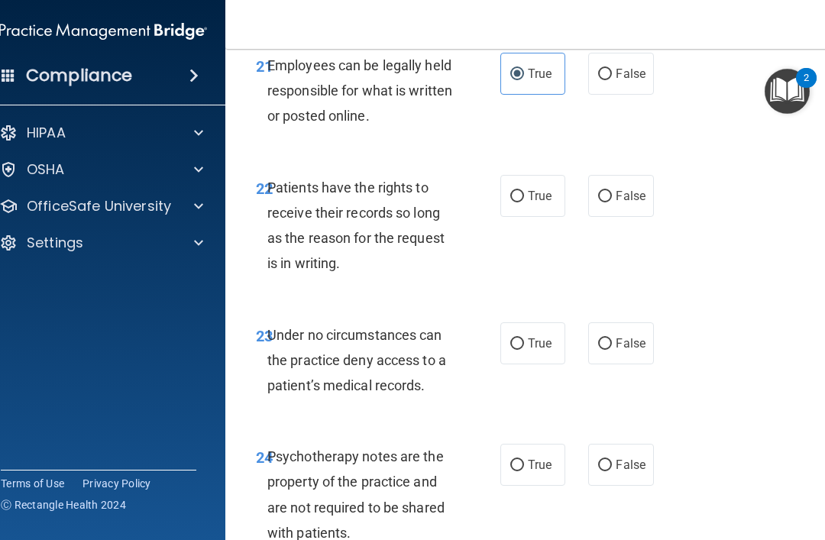
click at [529, 203] on span "True" at bounding box center [540, 196] width 24 height 15
click at [524, 202] on input "True" at bounding box center [517, 196] width 14 height 11
radio input "true"
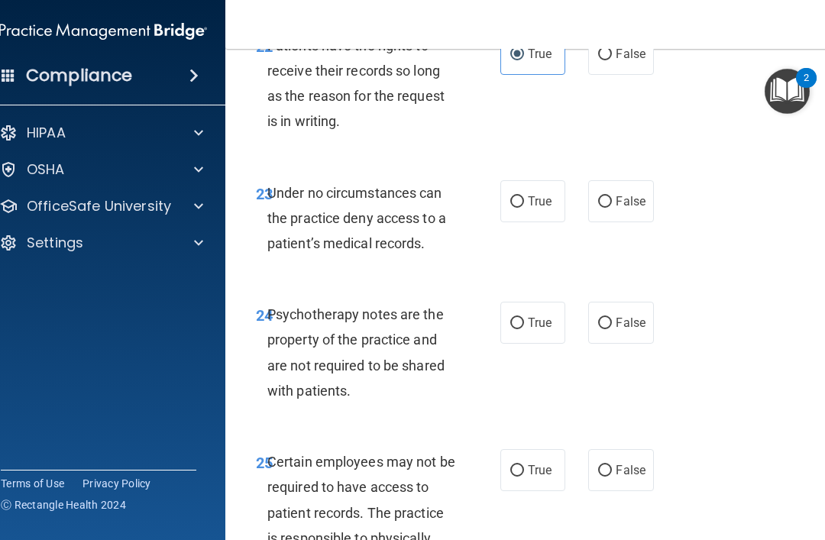
scroll to position [4461, 0]
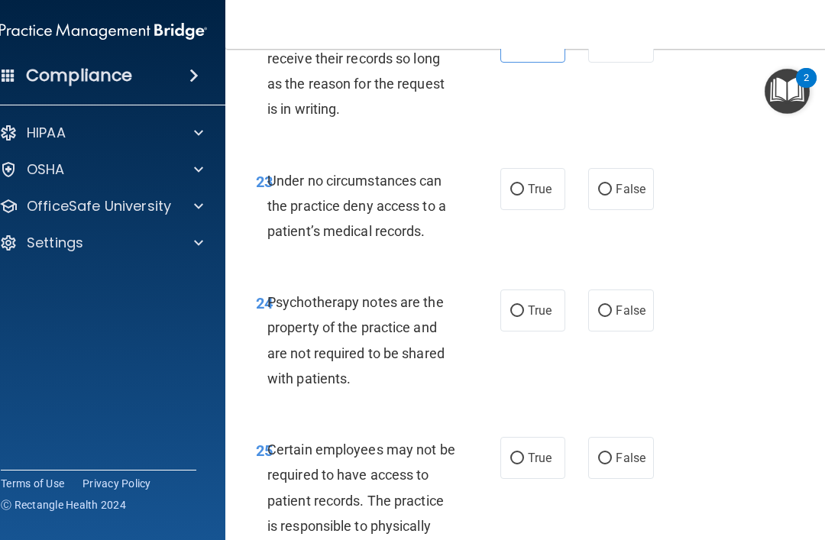
click at [625, 196] on span "False" at bounding box center [630, 189] width 30 height 15
click at [612, 195] on input "False" at bounding box center [605, 189] width 14 height 11
radio input "true"
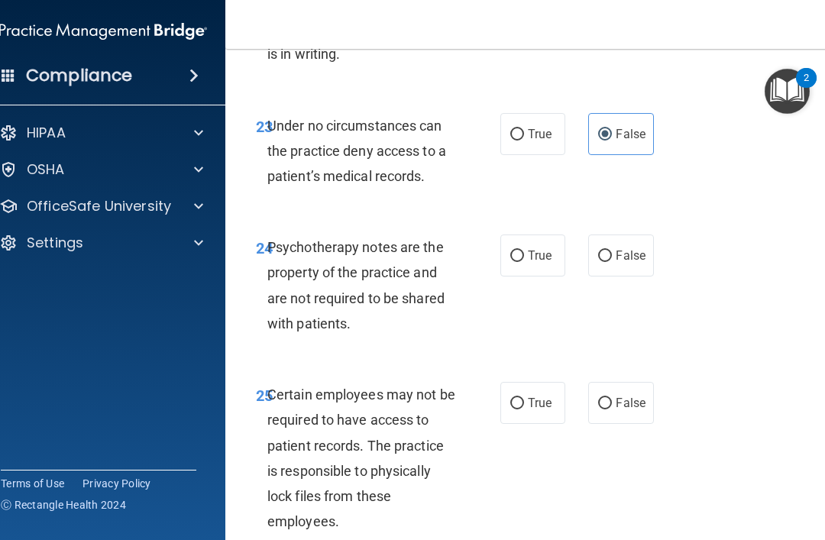
scroll to position [4519, 0]
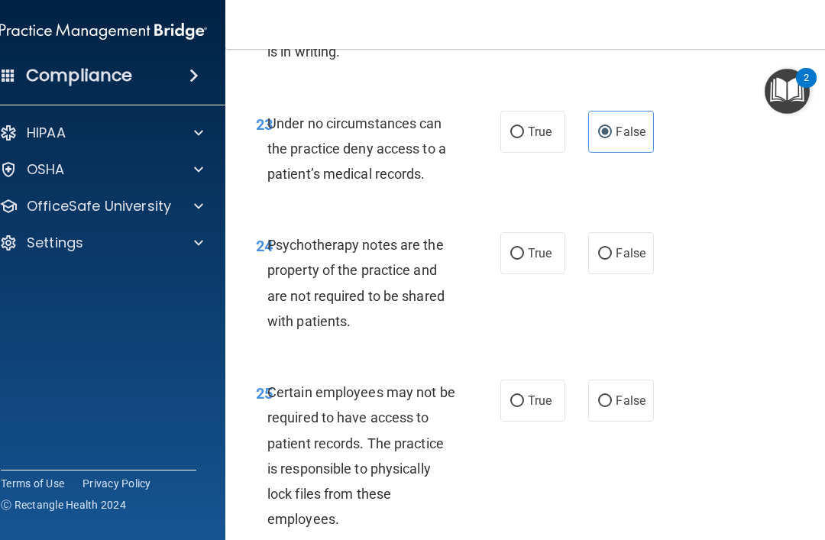
click at [547, 153] on label "True" at bounding box center [532, 132] width 65 height 42
click at [524, 138] on input "True" at bounding box center [517, 132] width 14 height 11
radio input "true"
click at [631, 139] on span "False" at bounding box center [630, 131] width 30 height 15
click at [612, 138] on input "False" at bounding box center [605, 132] width 14 height 11
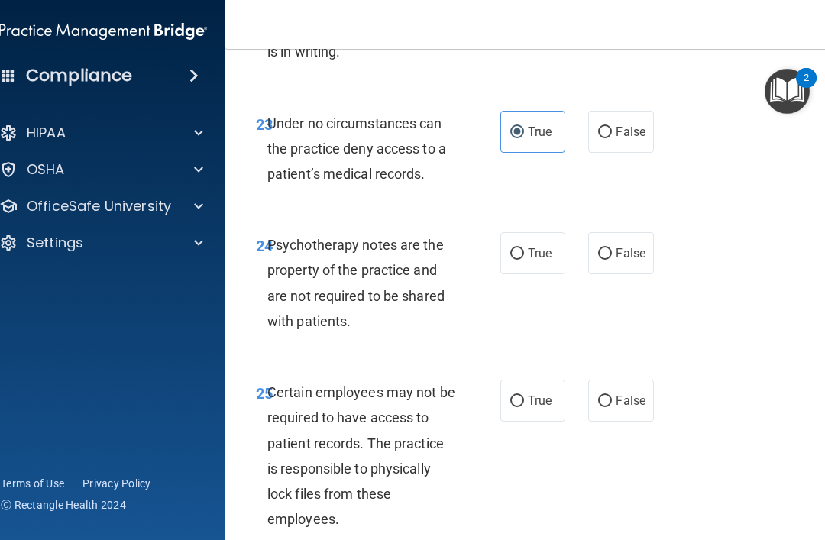
radio input "true"
radio input "false"
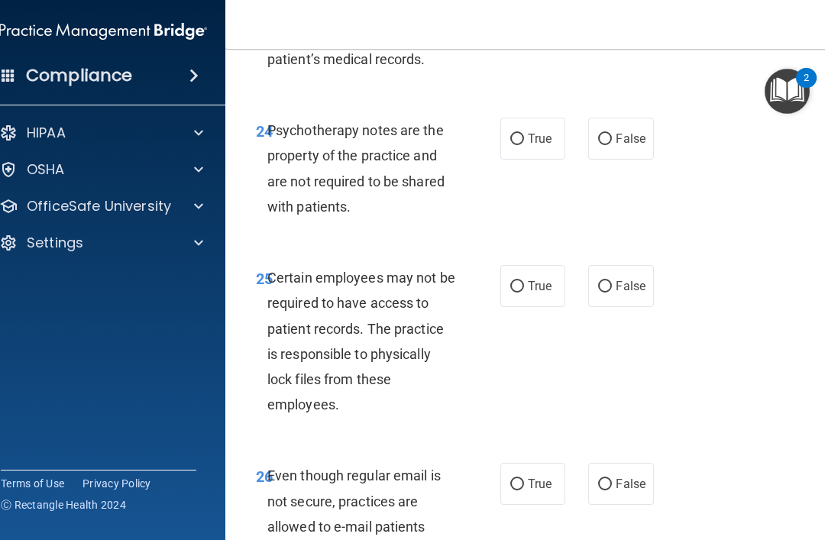
scroll to position [4637, 0]
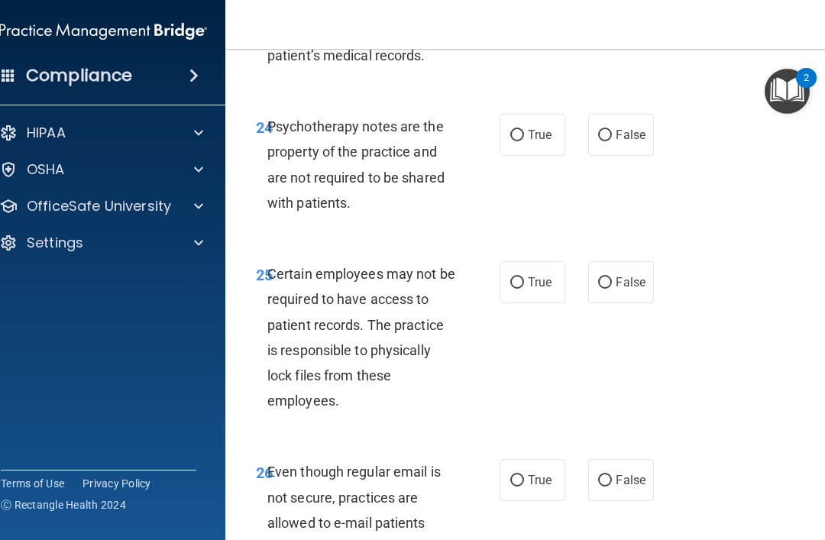
click at [617, 142] on span "False" at bounding box center [630, 135] width 30 height 15
click at [612, 141] on input "False" at bounding box center [605, 135] width 14 height 11
radio input "true"
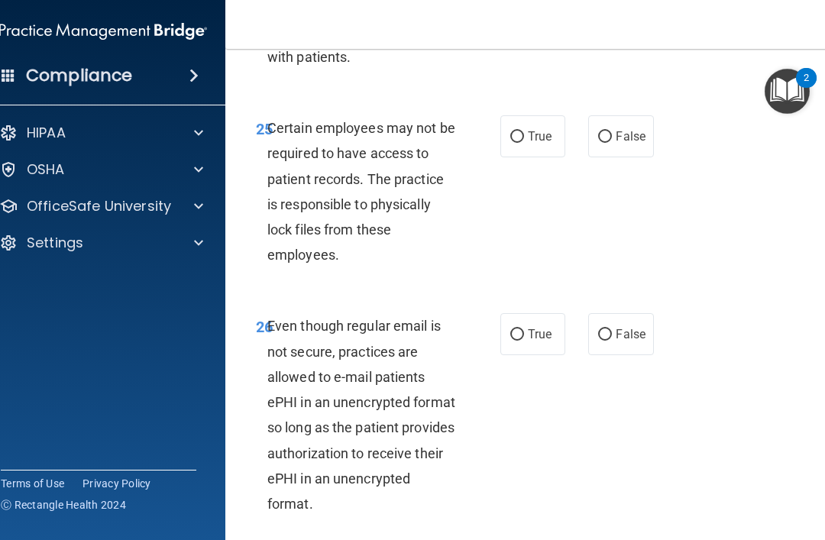
scroll to position [4784, 0]
click at [518, 142] on input "True" at bounding box center [517, 136] width 14 height 11
radio input "true"
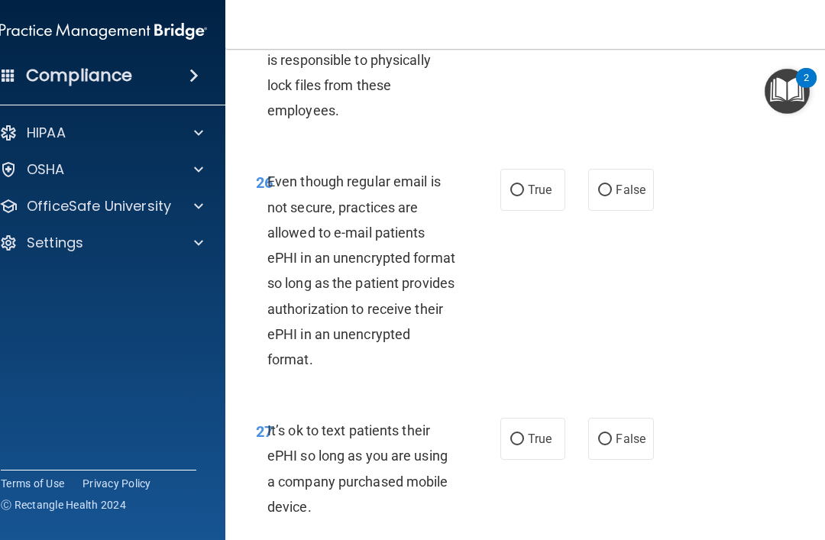
scroll to position [4926, 0]
click at [612, 197] on input "False" at bounding box center [605, 191] width 14 height 11
radio input "true"
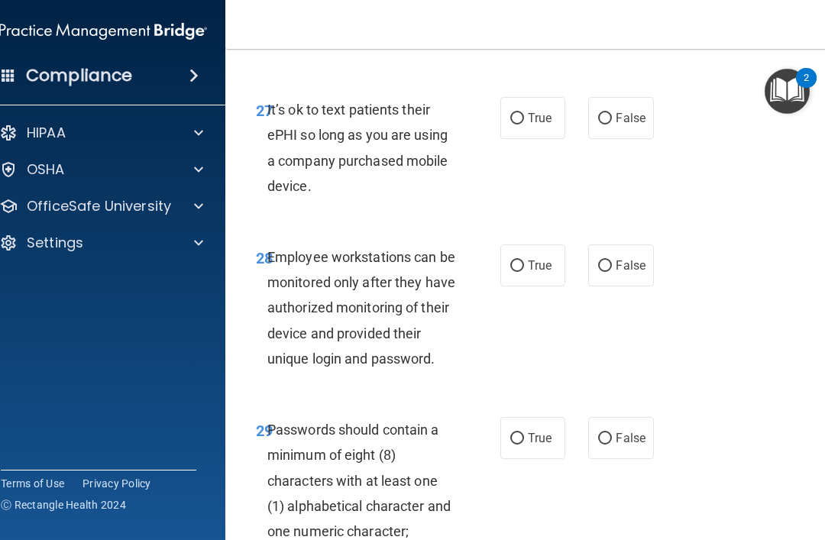
scroll to position [5244, 0]
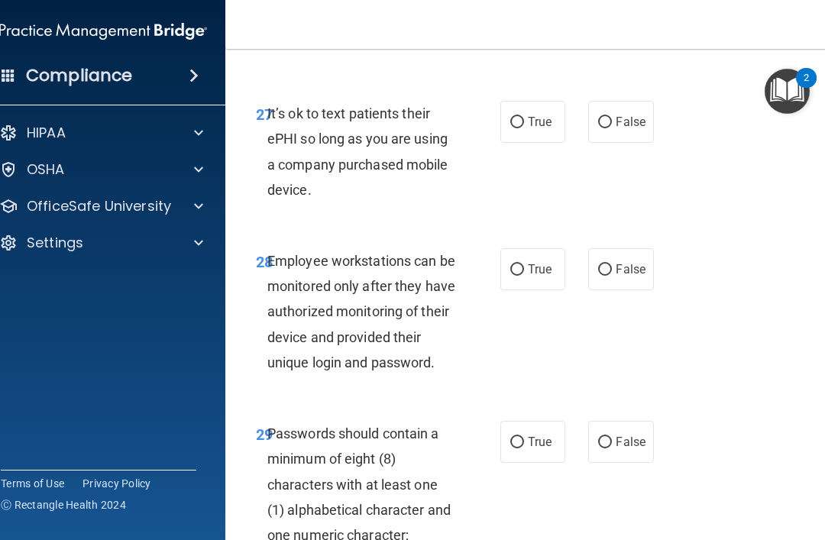
click at [512, 128] on input "True" at bounding box center [517, 122] width 14 height 11
radio input "true"
click at [600, 128] on input "False" at bounding box center [605, 122] width 14 height 11
radio input "true"
radio input "false"
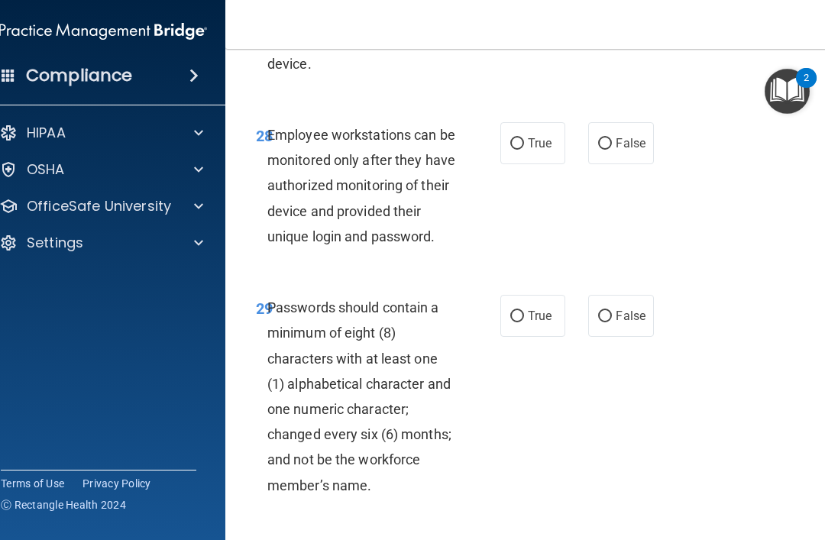
scroll to position [5365, 0]
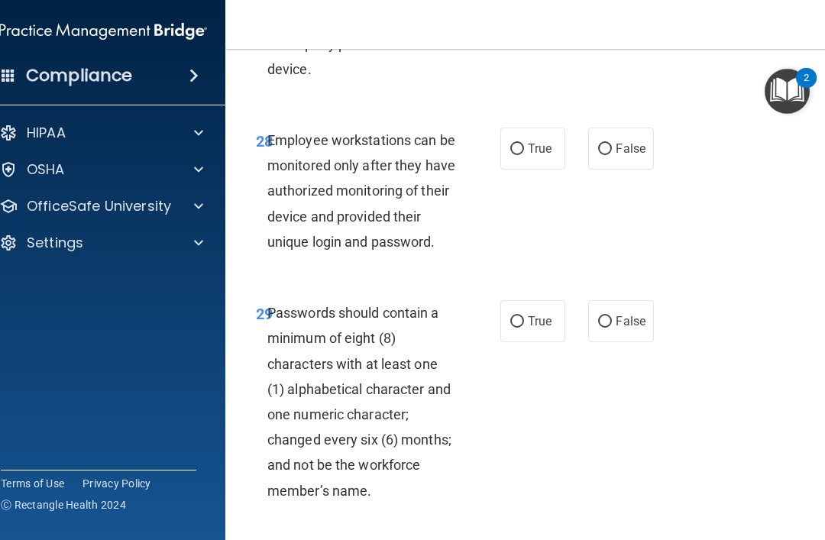
click at [509, 170] on label "True" at bounding box center [532, 149] width 65 height 42
click at [510, 155] on input "True" at bounding box center [517, 149] width 14 height 11
radio input "true"
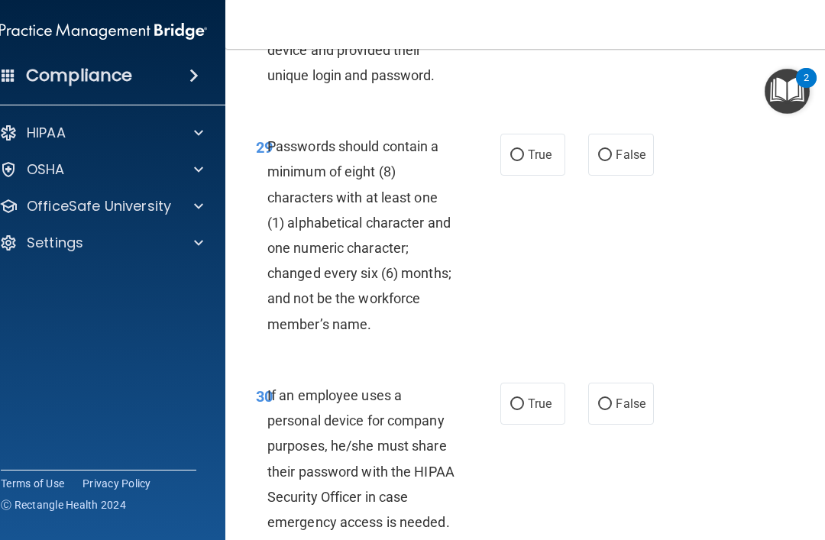
scroll to position [5535, 0]
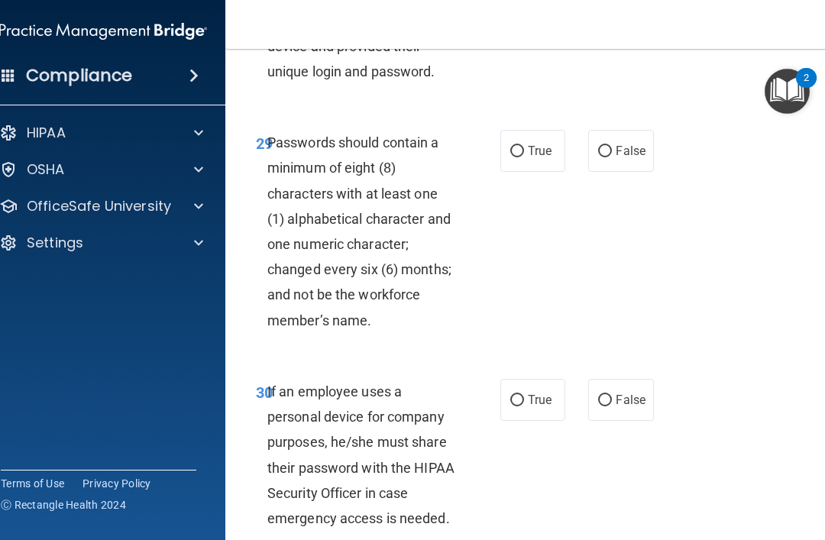
click at [512, 172] on label "True" at bounding box center [532, 151] width 65 height 42
click at [512, 157] on input "True" at bounding box center [517, 151] width 14 height 11
radio input "true"
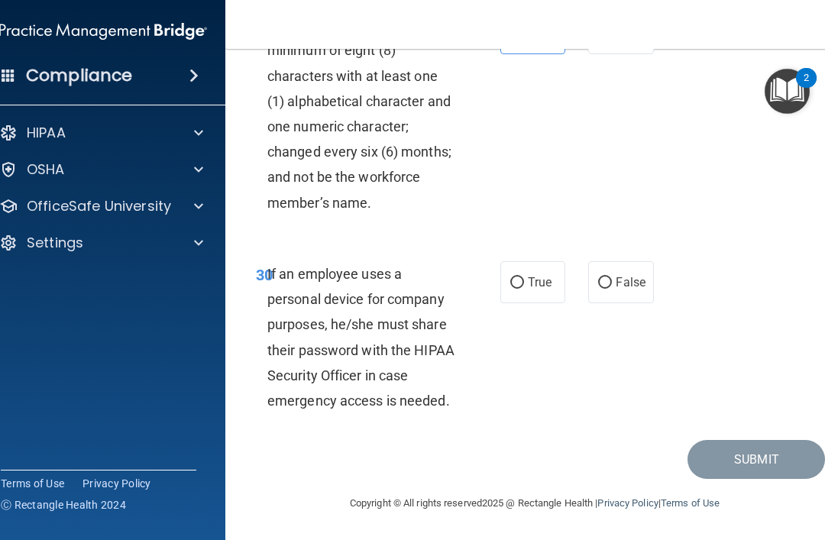
scroll to position [5658, 0]
click at [627, 289] on span "False" at bounding box center [630, 282] width 30 height 15
click at [612, 289] on input "False" at bounding box center [605, 282] width 14 height 11
radio input "true"
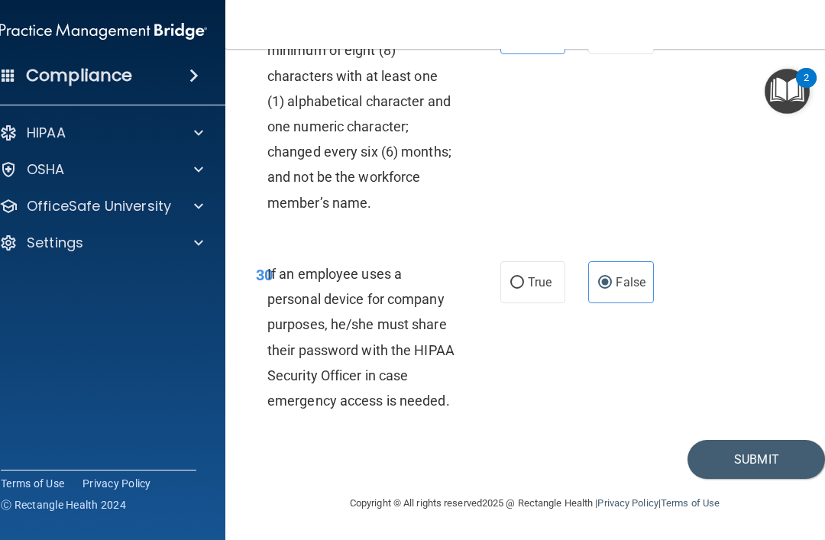
click at [749, 478] on button "Submit" at bounding box center [755, 459] width 137 height 39
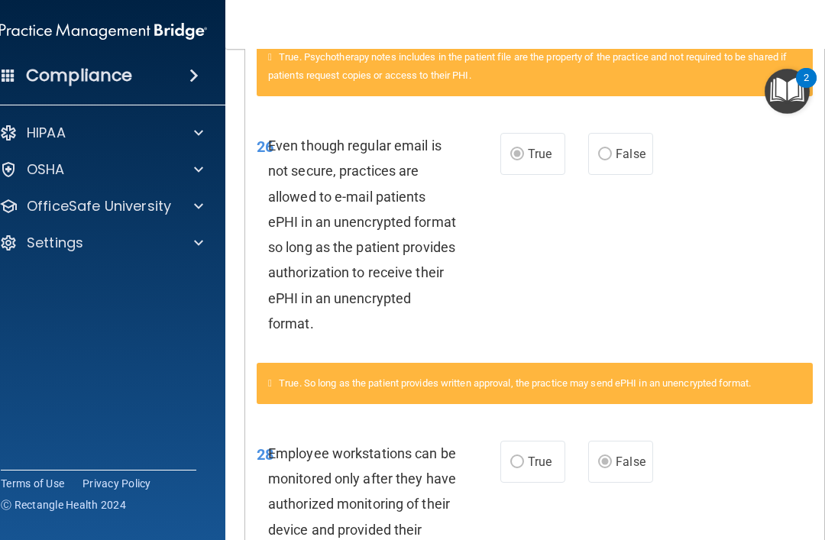
scroll to position [2452, 0]
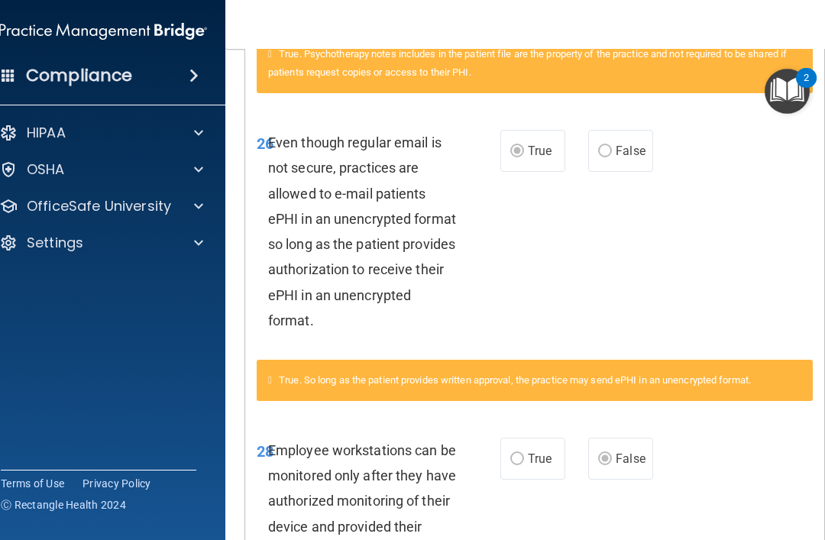
click at [625, 130] on label "False" at bounding box center [620, 151] width 65 height 42
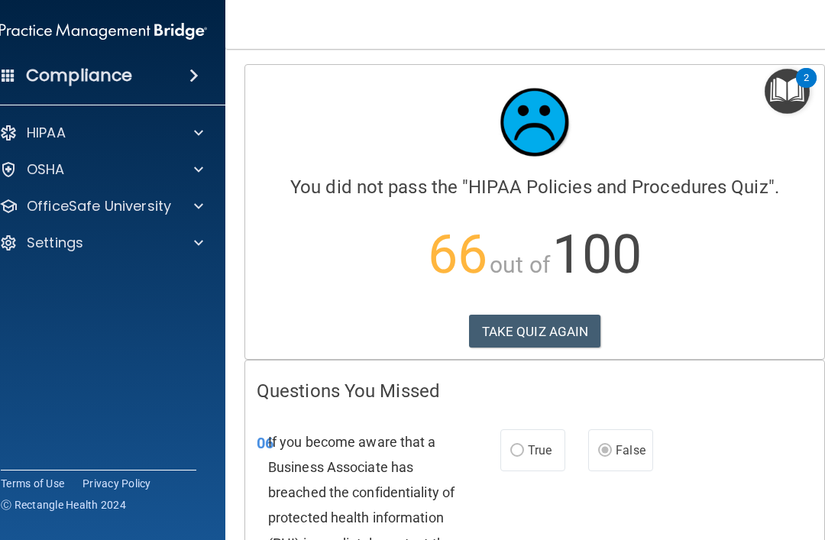
scroll to position [0, 0]
click at [571, 331] on button "TAKE QUIZ AGAIN" at bounding box center [535, 332] width 132 height 34
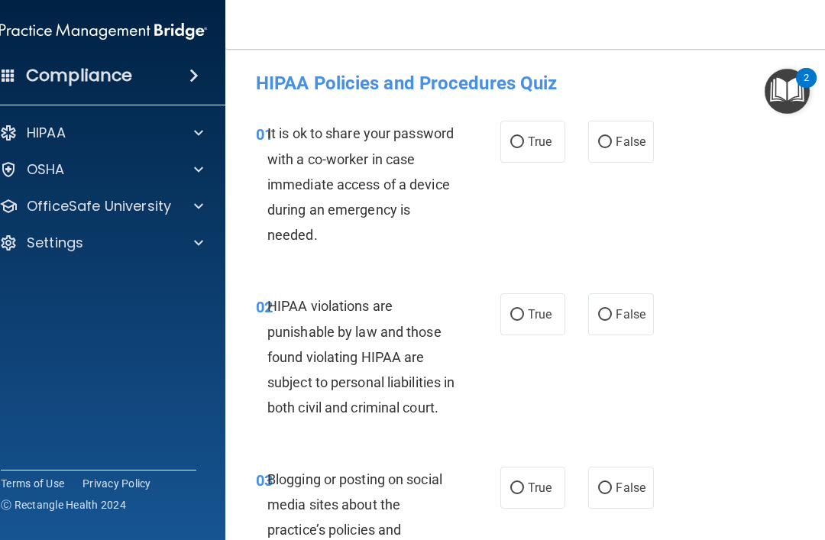
click at [647, 160] on label "False" at bounding box center [620, 142] width 65 height 42
click at [612, 148] on input "False" at bounding box center [605, 142] width 14 height 11
radio input "true"
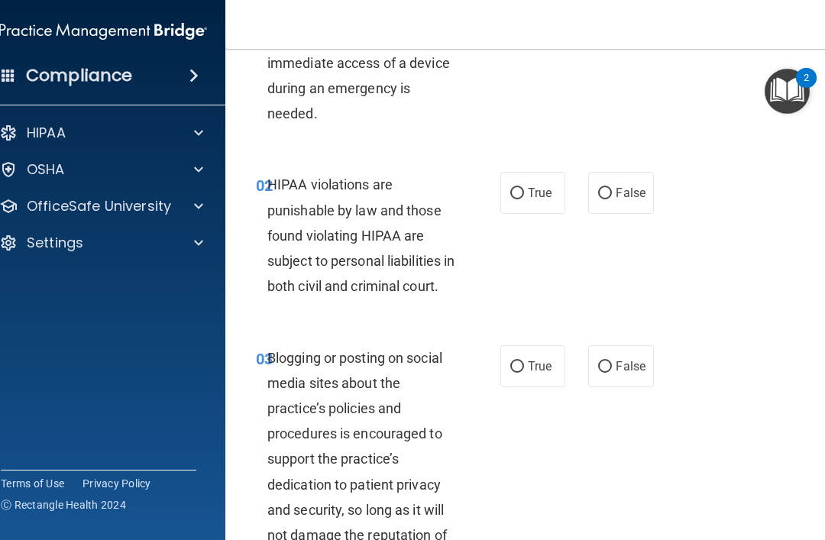
scroll to position [136, 0]
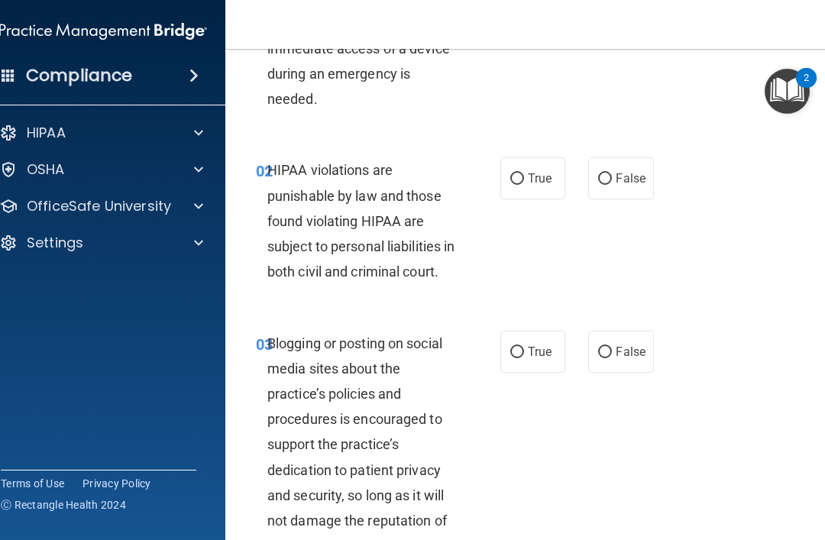
click at [522, 175] on input "True" at bounding box center [517, 178] width 14 height 11
radio input "true"
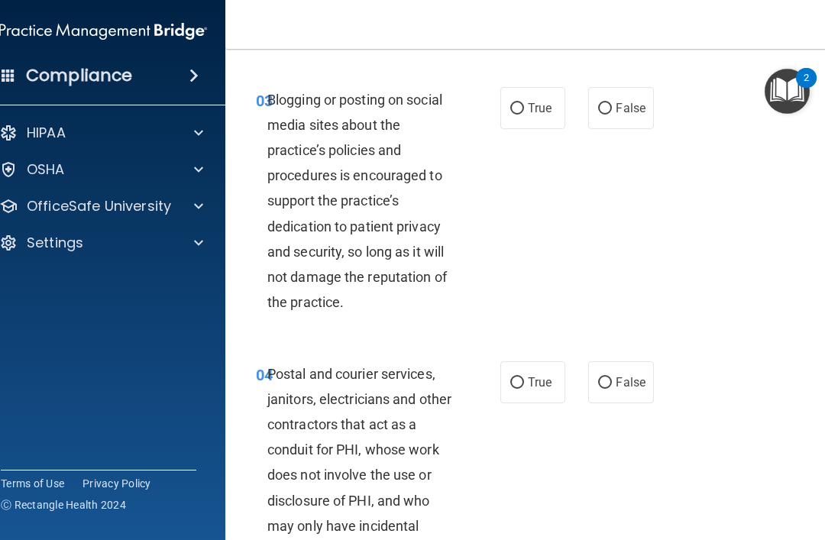
scroll to position [389, 0]
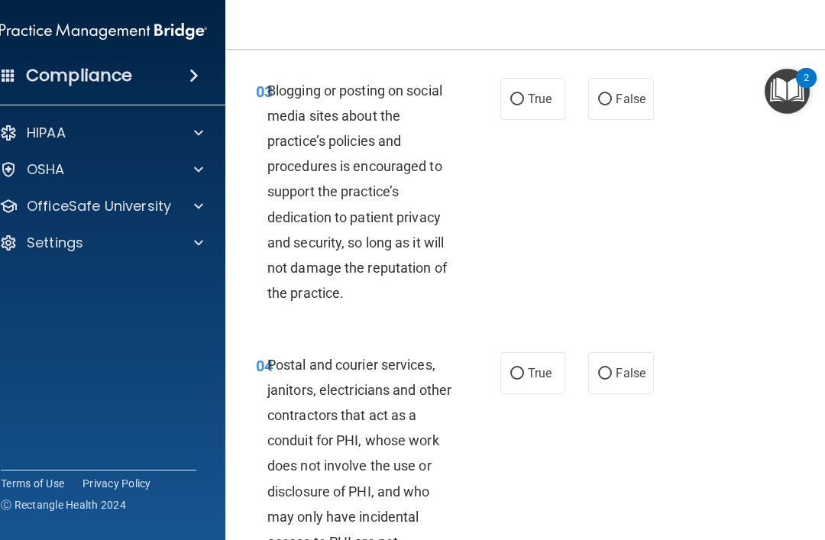
click at [589, 102] on label "False" at bounding box center [620, 99] width 65 height 42
click at [598, 102] on input "False" at bounding box center [605, 99] width 14 height 11
radio input "true"
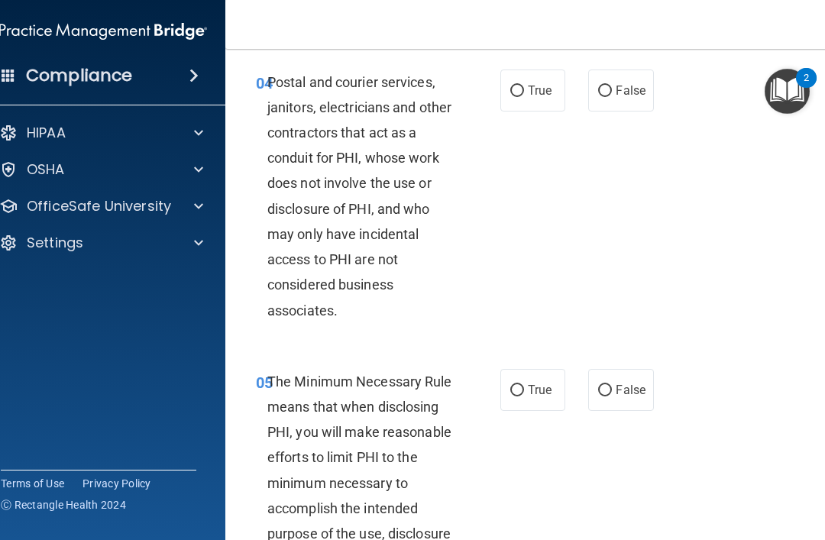
scroll to position [672, 0]
click at [516, 96] on input "True" at bounding box center [517, 90] width 14 height 11
radio input "true"
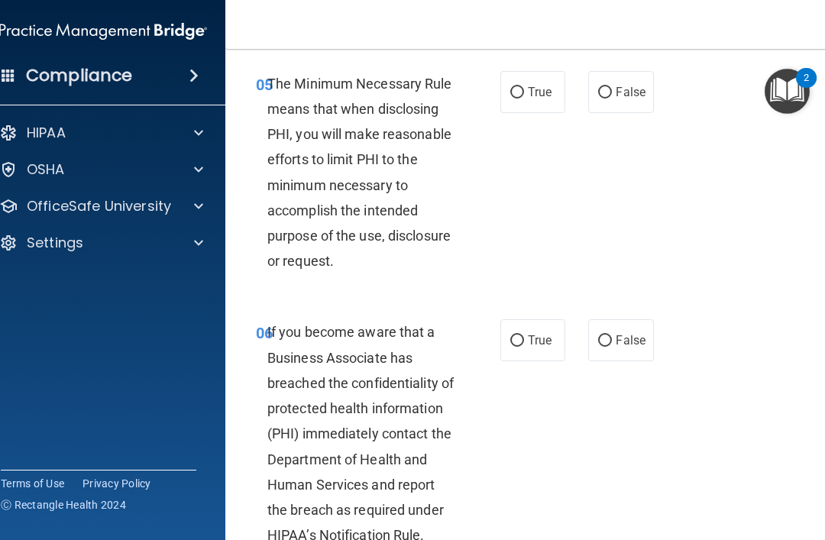
scroll to position [971, 0]
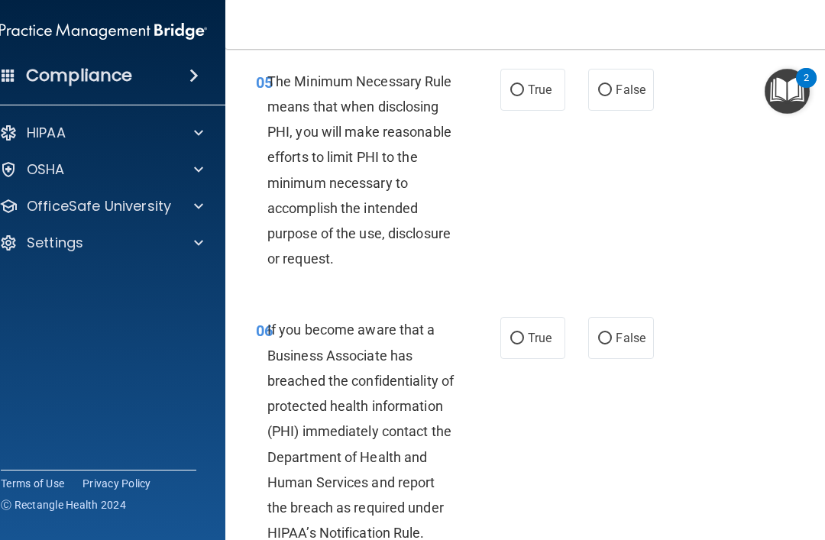
click at [517, 96] on input "True" at bounding box center [517, 90] width 14 height 11
radio input "true"
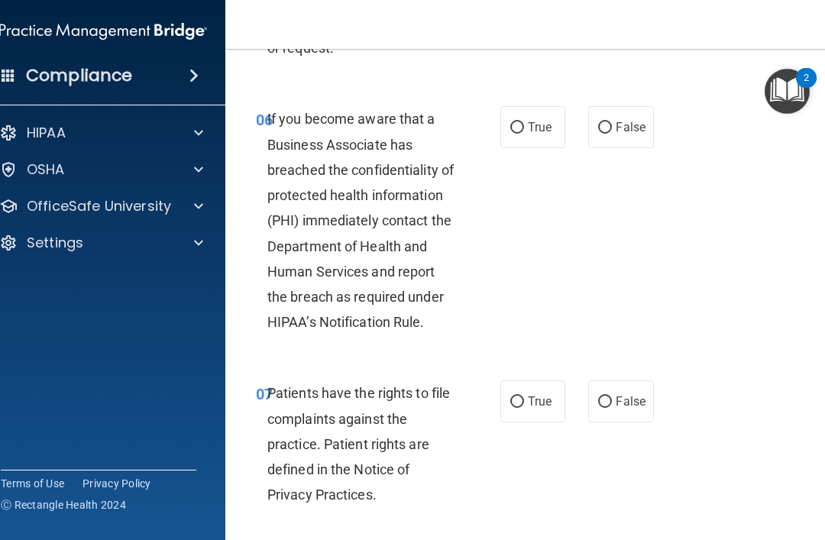
scroll to position [1204, 0]
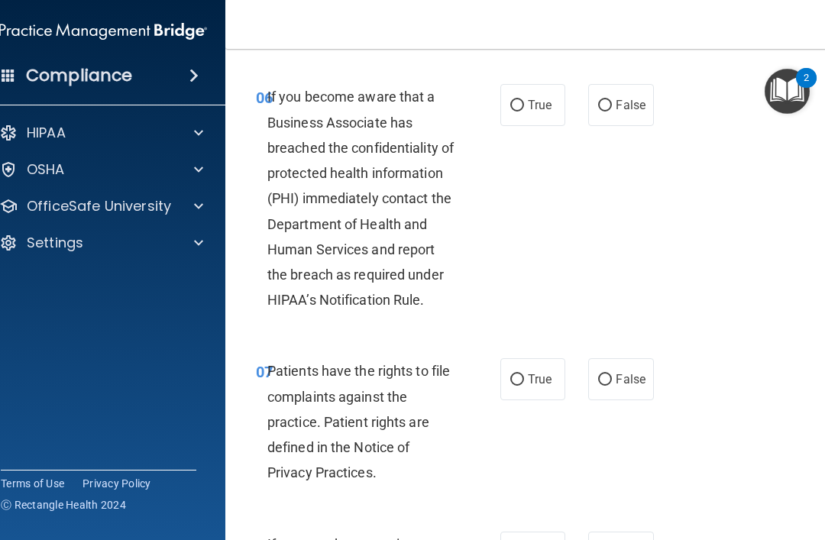
click at [620, 112] on span "False" at bounding box center [630, 105] width 30 height 15
click at [612, 111] on input "False" at bounding box center [605, 105] width 14 height 11
radio input "true"
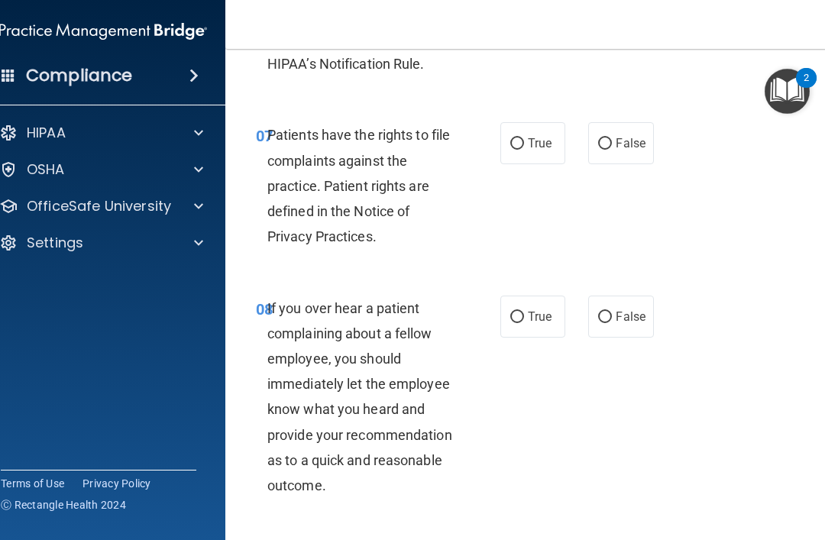
scroll to position [1441, 0]
click at [535, 163] on label "True" at bounding box center [532, 142] width 65 height 42
click at [524, 149] on input "True" at bounding box center [517, 142] width 14 height 11
radio input "true"
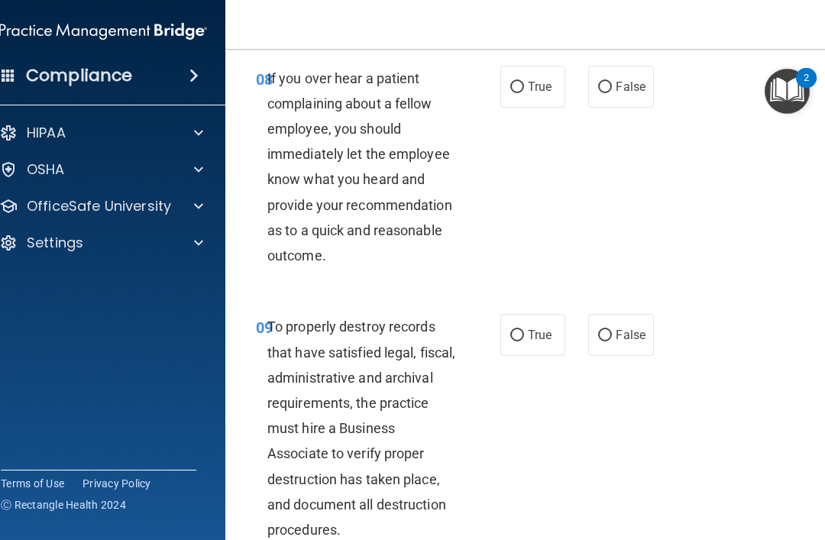
scroll to position [1683, 0]
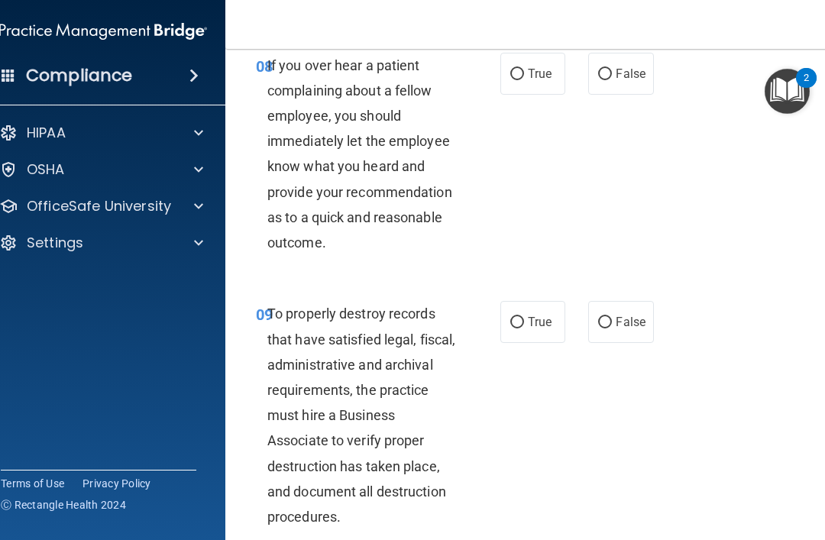
click at [605, 80] on input "False" at bounding box center [605, 74] width 14 height 11
radio input "true"
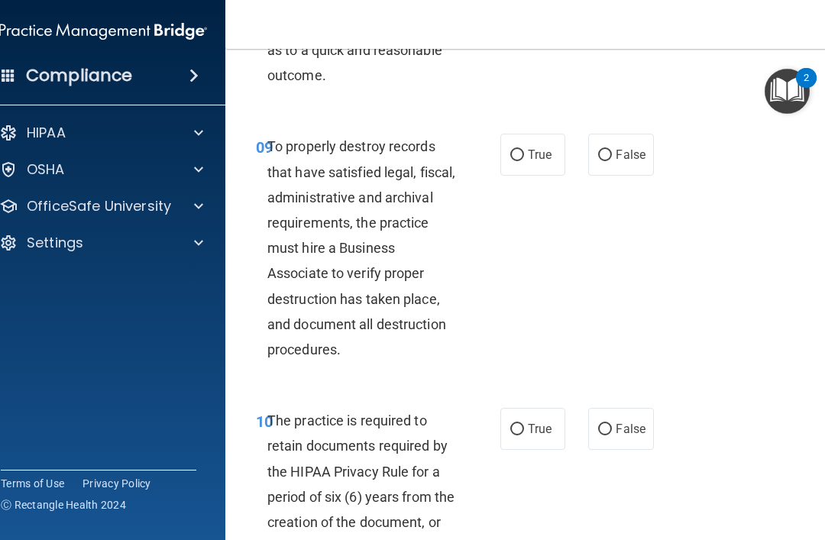
scroll to position [1903, 0]
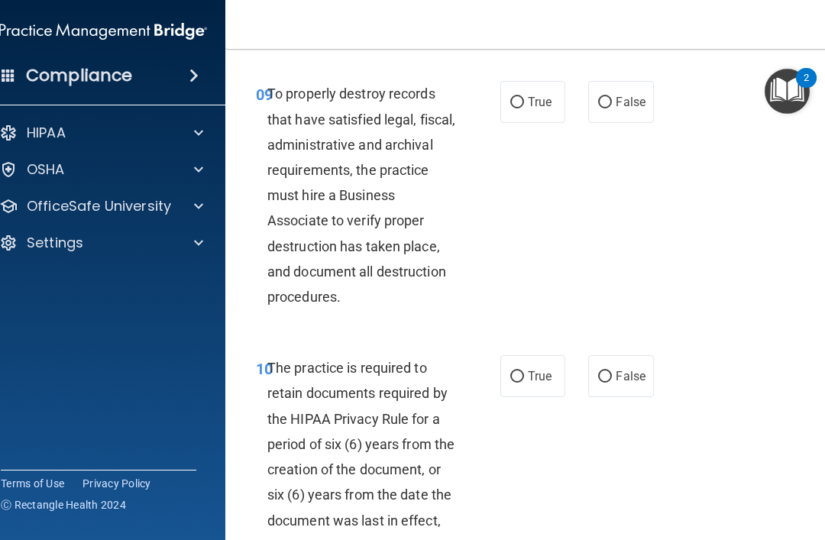
click at [625, 98] on label "False" at bounding box center [620, 102] width 65 height 42
click at [612, 98] on input "False" at bounding box center [605, 102] width 14 height 11
radio input "true"
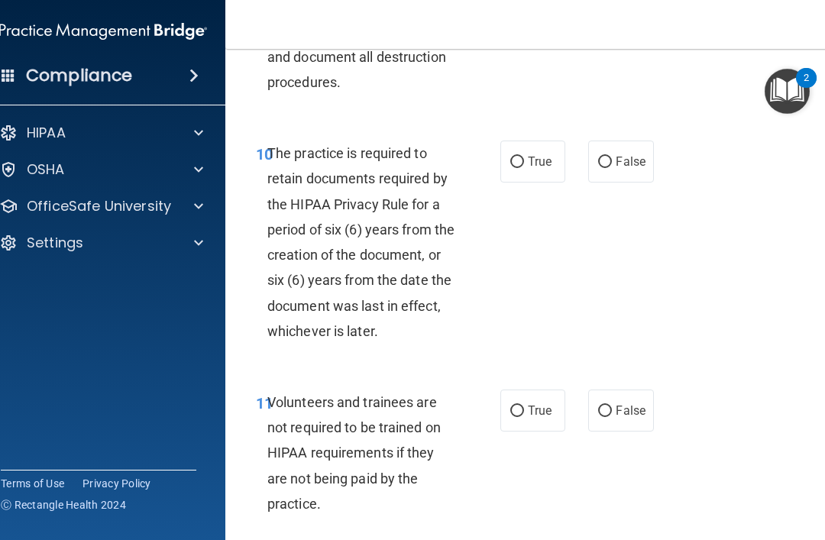
scroll to position [2121, 0]
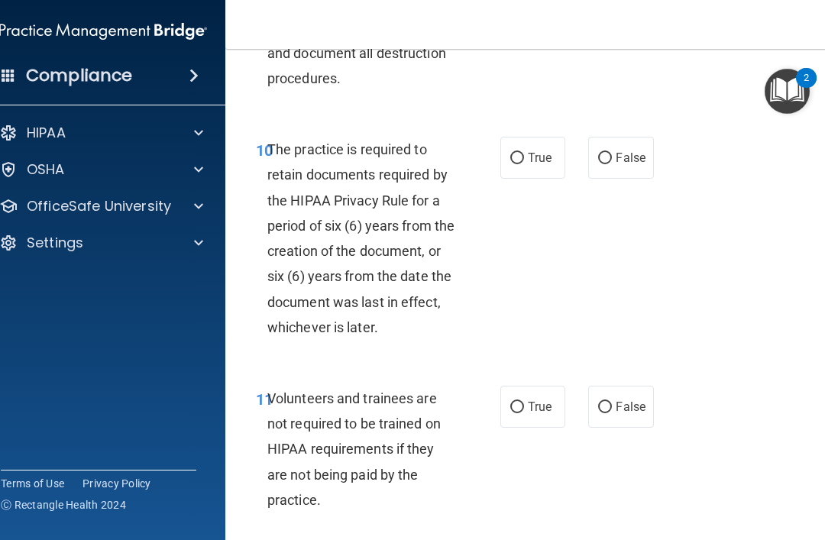
click at [543, 179] on label "True" at bounding box center [532, 158] width 65 height 42
click at [524, 164] on input "True" at bounding box center [517, 158] width 14 height 11
radio input "true"
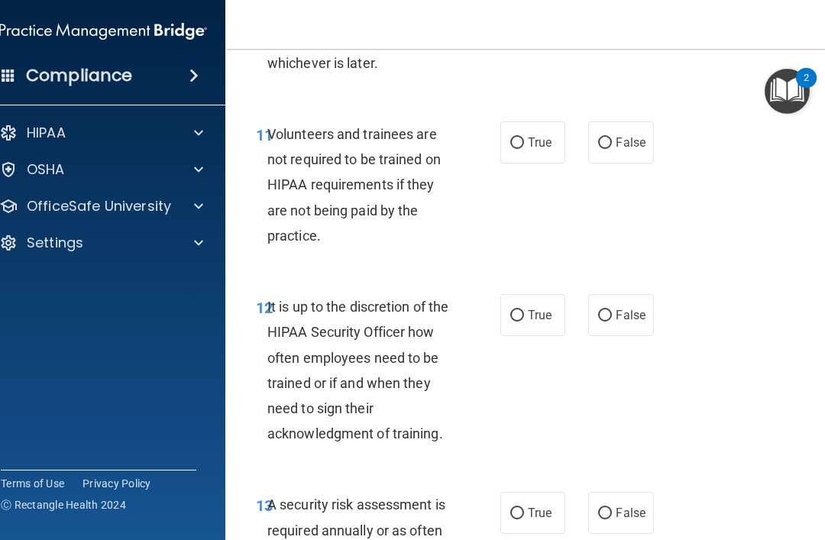
scroll to position [2386, 0]
click at [628, 149] on span "False" at bounding box center [630, 141] width 30 height 15
click at [612, 148] on input "False" at bounding box center [605, 142] width 14 height 11
radio input "true"
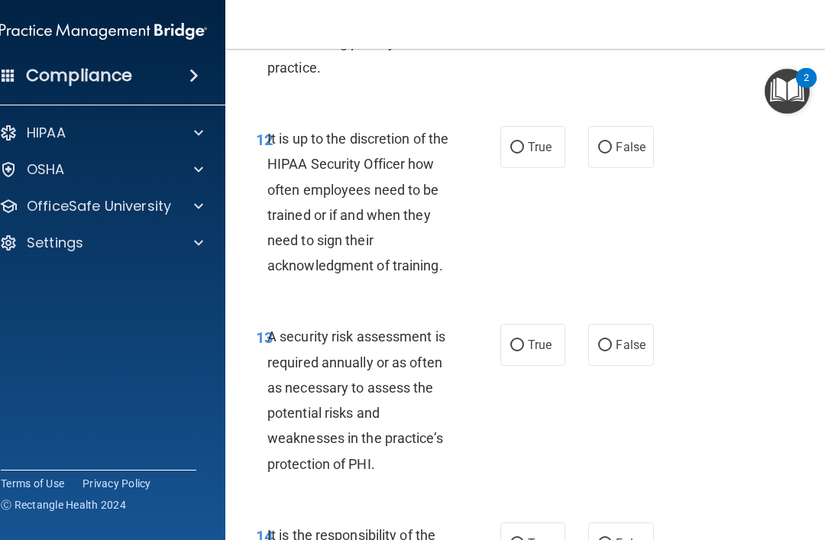
scroll to position [2578, 0]
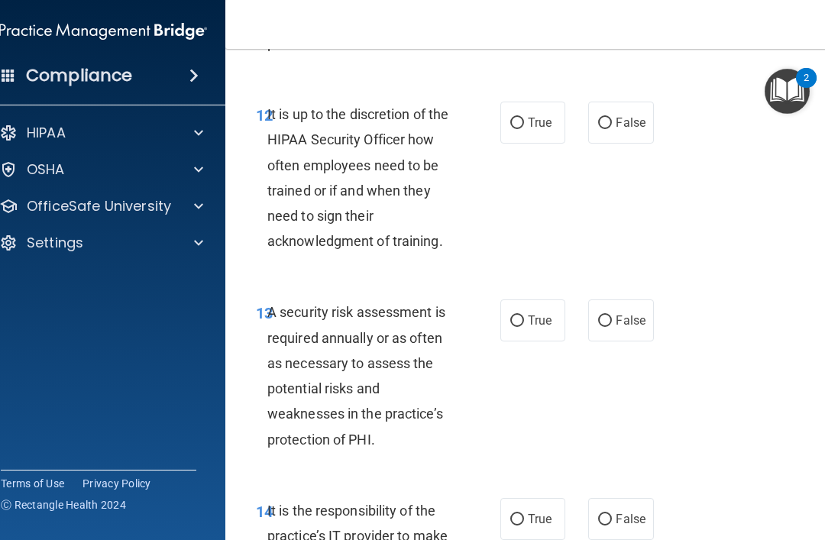
click at [518, 129] on input "True" at bounding box center [517, 123] width 14 height 11
radio input "true"
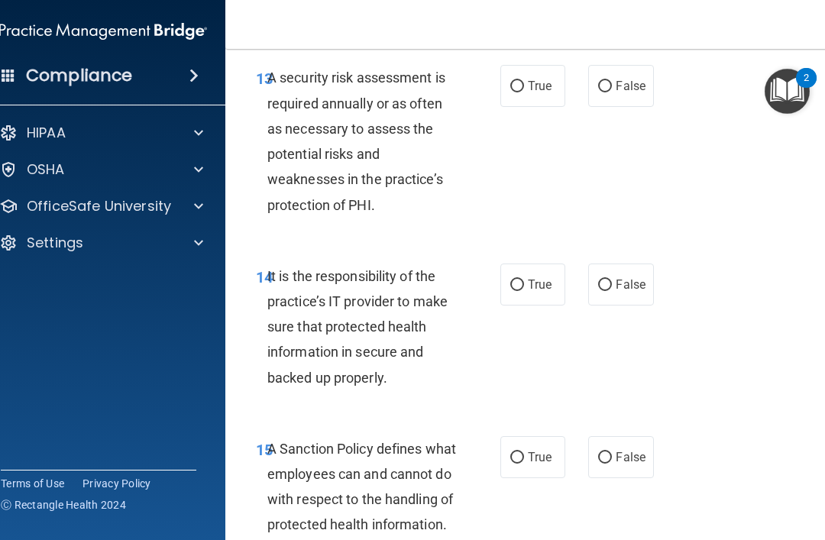
scroll to position [2779, 0]
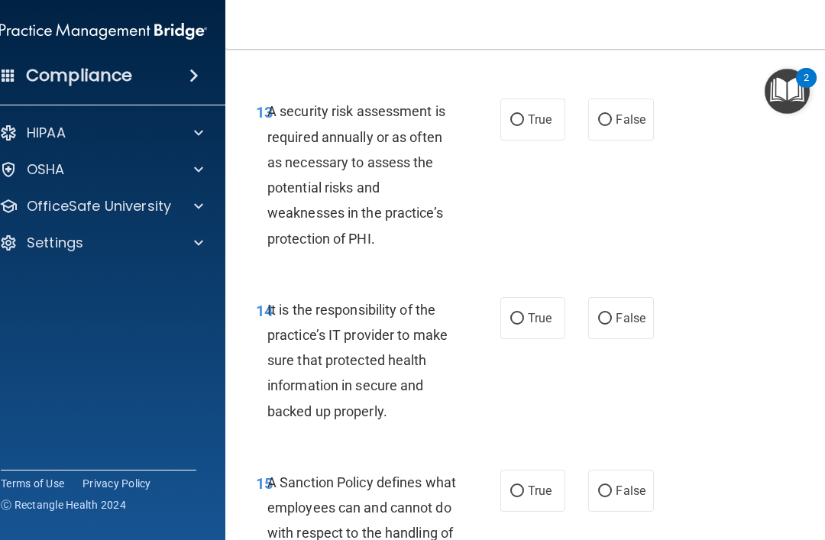
click at [512, 126] on input "True" at bounding box center [517, 120] width 14 height 11
radio input "true"
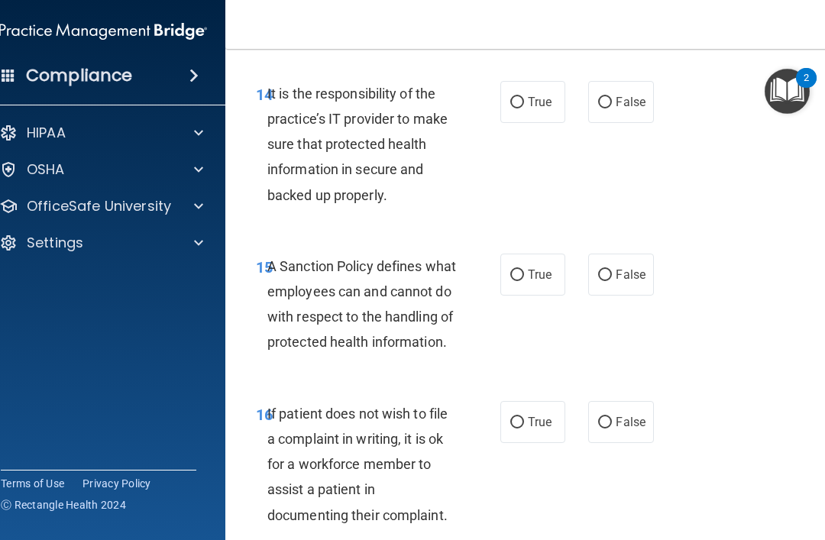
scroll to position [2995, 0]
click at [525, 105] on label "True" at bounding box center [532, 101] width 65 height 42
click at [524, 105] on input "True" at bounding box center [517, 101] width 14 height 11
radio input "true"
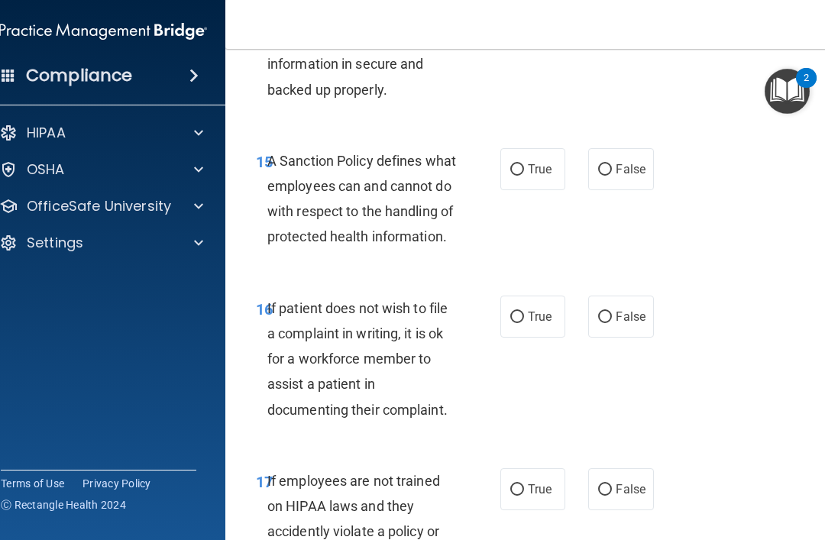
scroll to position [3105, 0]
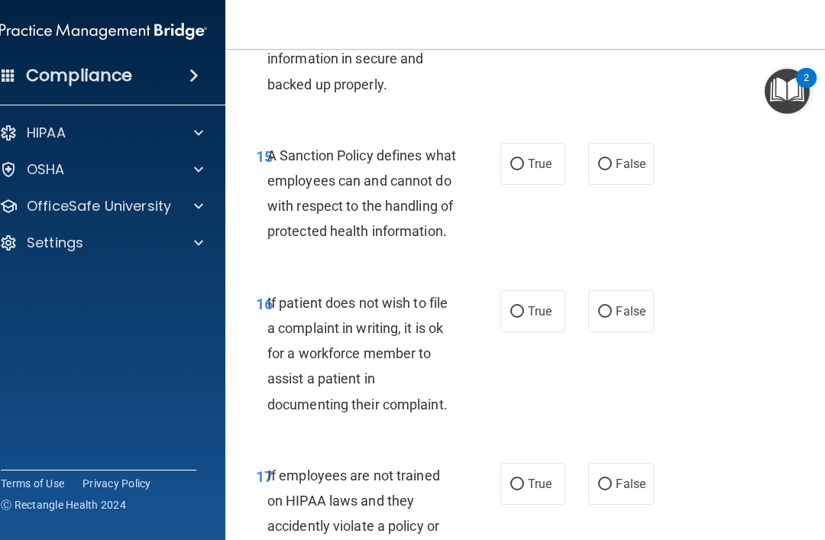
click at [606, 161] on label "False" at bounding box center [620, 164] width 65 height 42
click at [606, 161] on input "False" at bounding box center [605, 164] width 14 height 11
radio input "true"
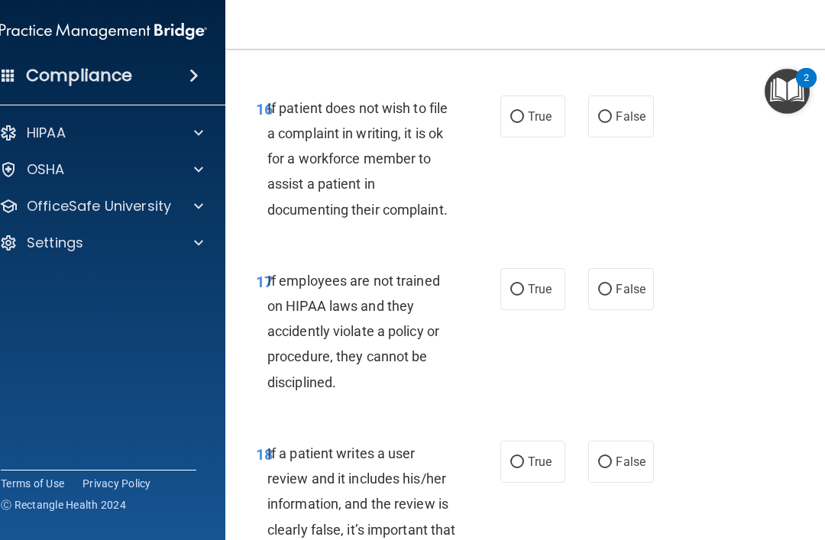
scroll to position [3307, 0]
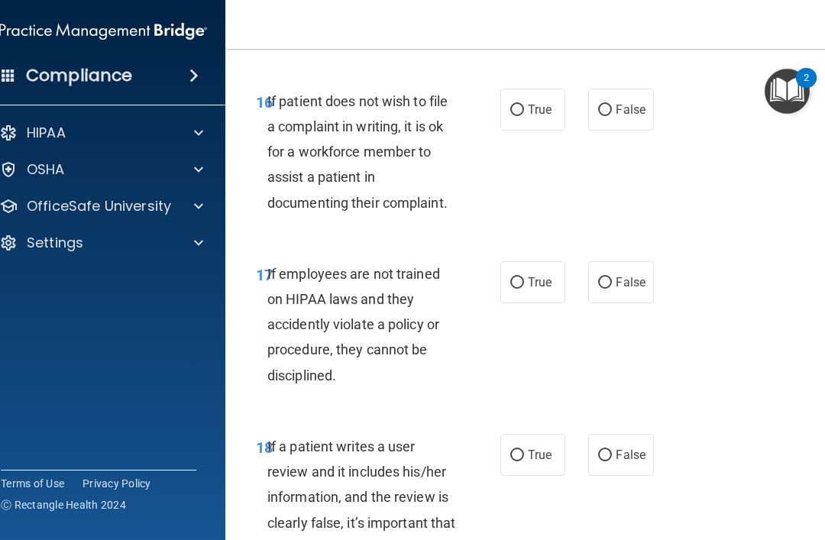
click at [519, 116] on input "True" at bounding box center [517, 110] width 14 height 11
radio input "true"
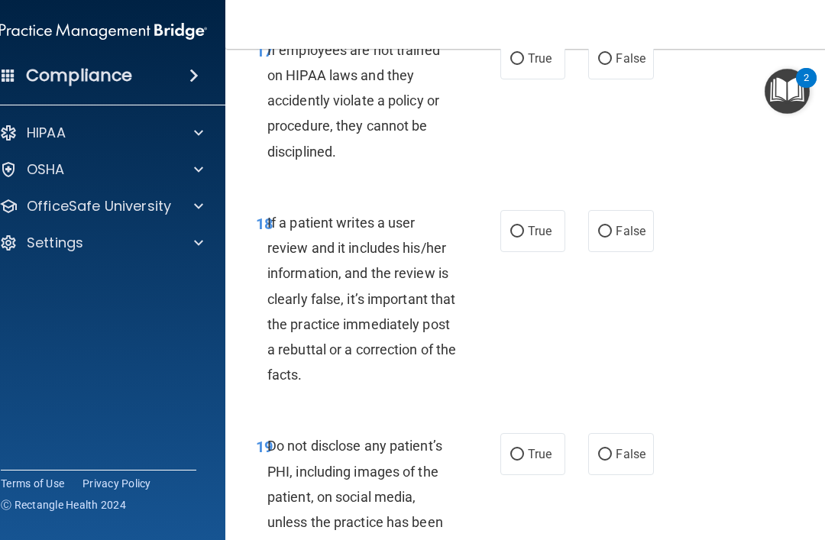
scroll to position [3533, 0]
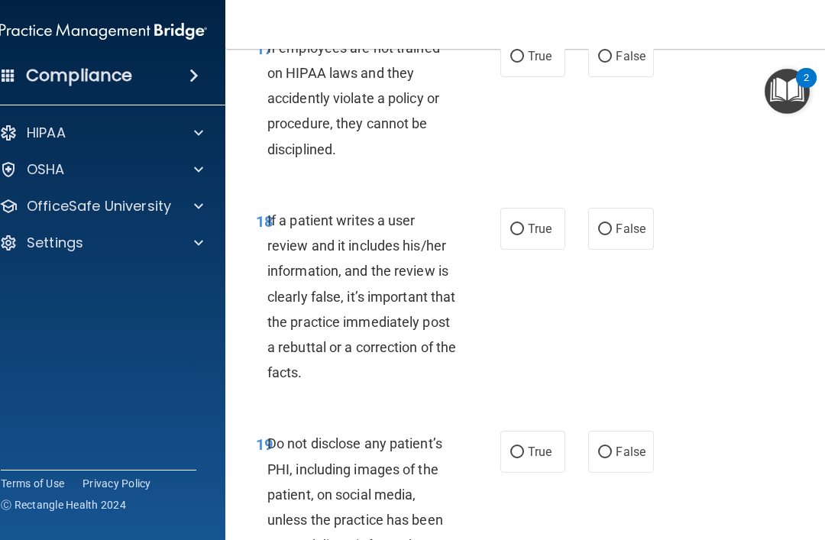
click at [612, 63] on input "False" at bounding box center [605, 56] width 14 height 11
radio input "true"
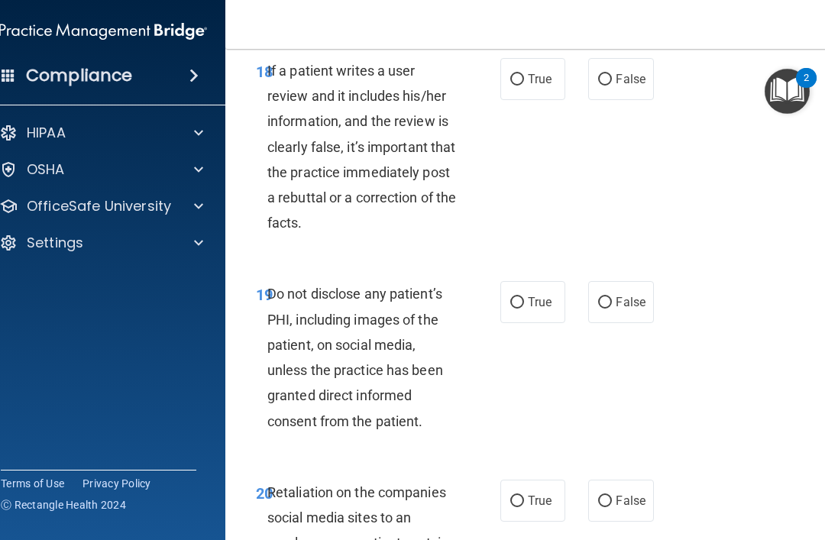
scroll to position [3684, 0]
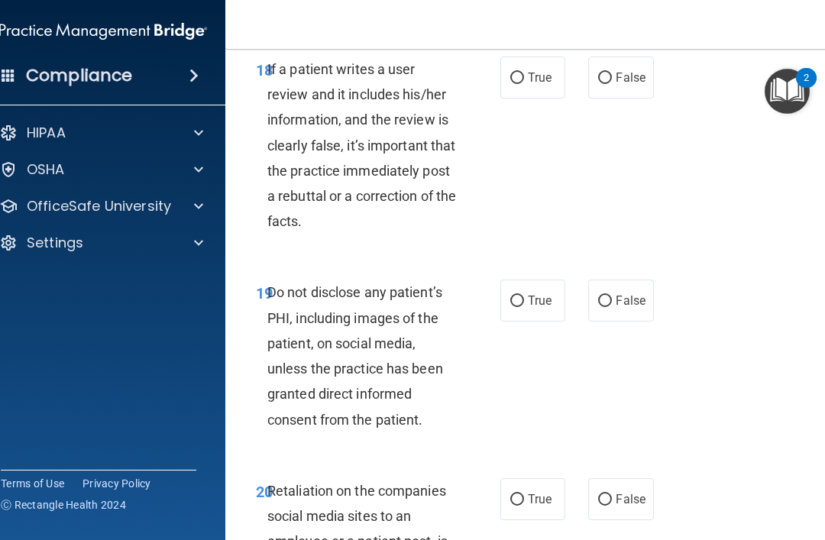
click at [521, 84] on input "True" at bounding box center [517, 78] width 14 height 11
radio input "true"
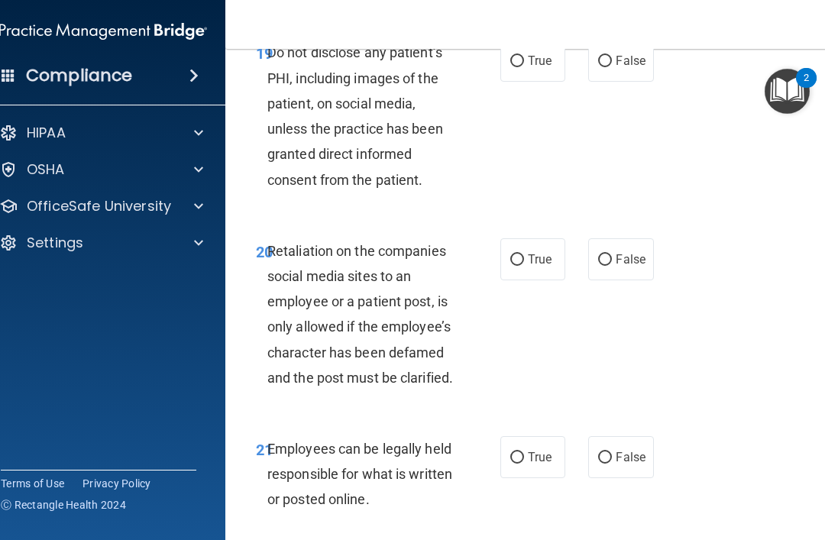
scroll to position [3927, 0]
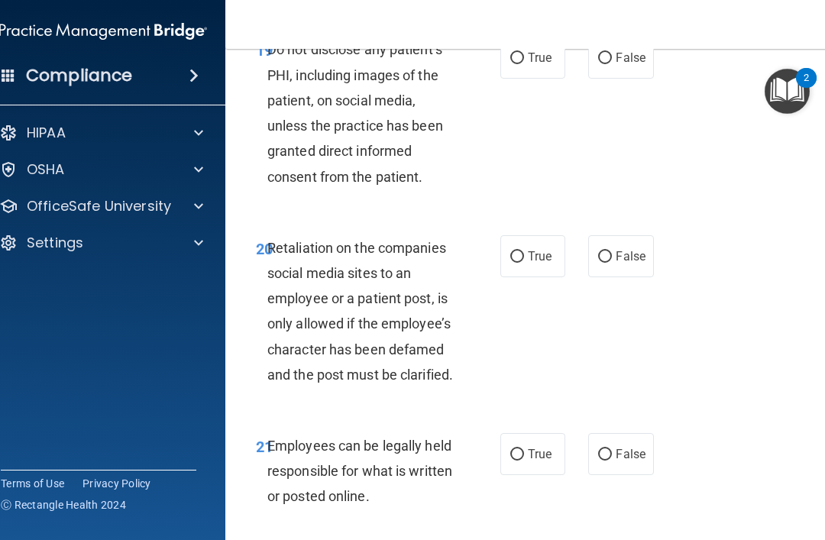
click at [533, 65] on span "True" at bounding box center [540, 57] width 24 height 15
click at [524, 64] on input "True" at bounding box center [517, 58] width 14 height 11
radio input "true"
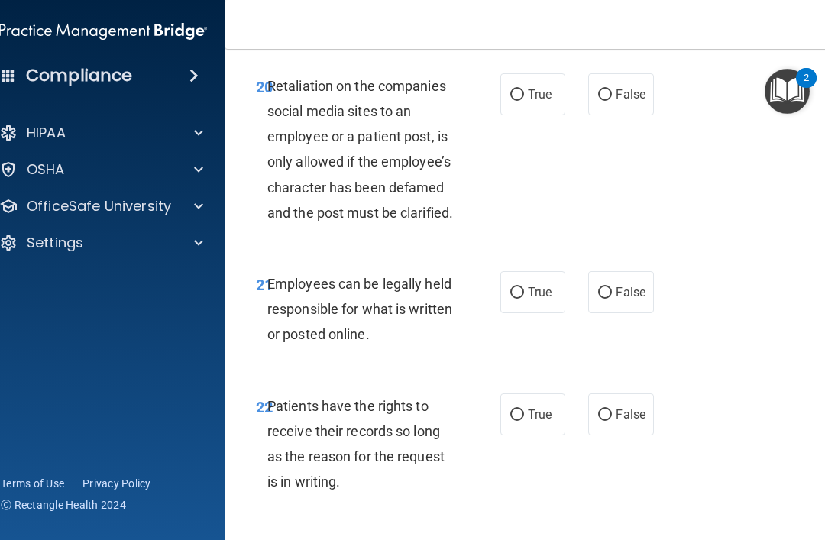
scroll to position [4096, 0]
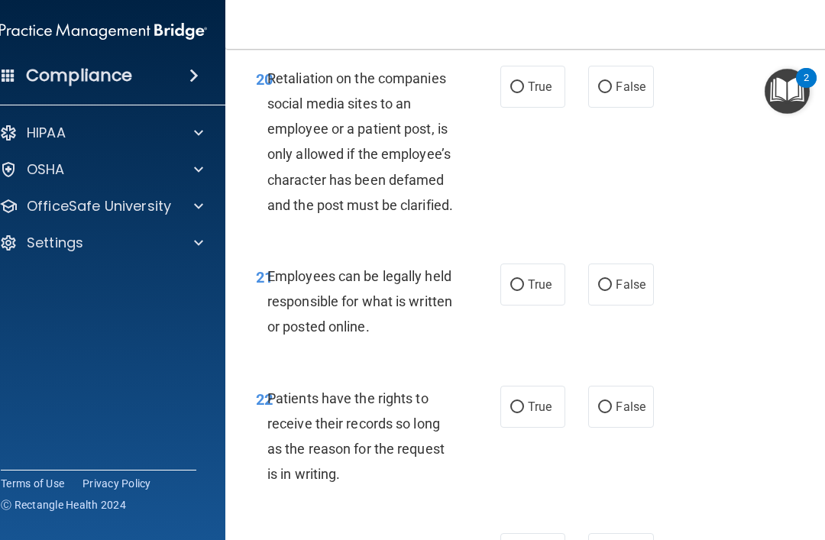
click at [623, 108] on label "False" at bounding box center [620, 87] width 65 height 42
click at [612, 93] on input "False" at bounding box center [605, 87] width 14 height 11
radio input "true"
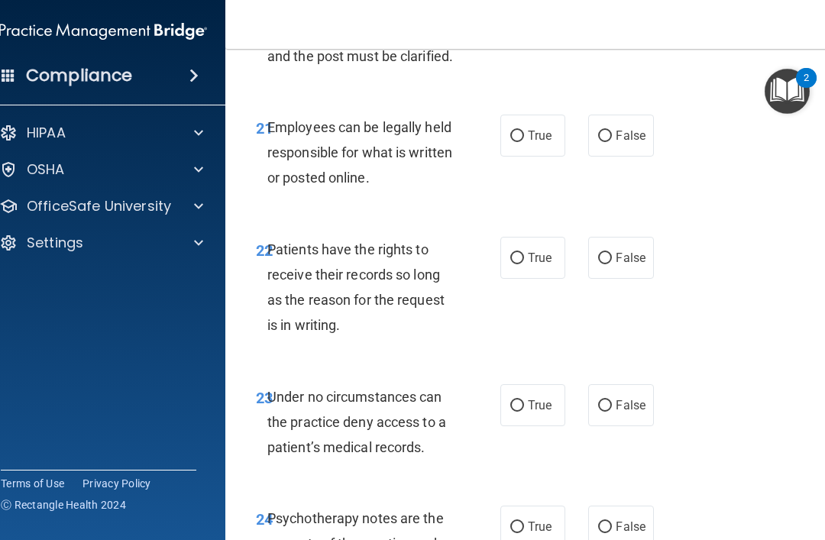
scroll to position [4255, 0]
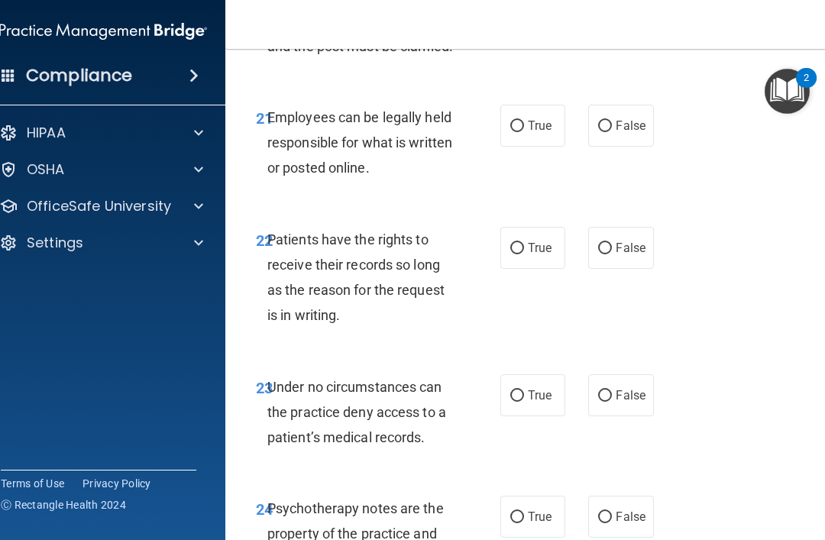
click at [540, 133] on span "True" at bounding box center [540, 125] width 24 height 15
click at [524, 132] on input "True" at bounding box center [517, 126] width 14 height 11
radio input "true"
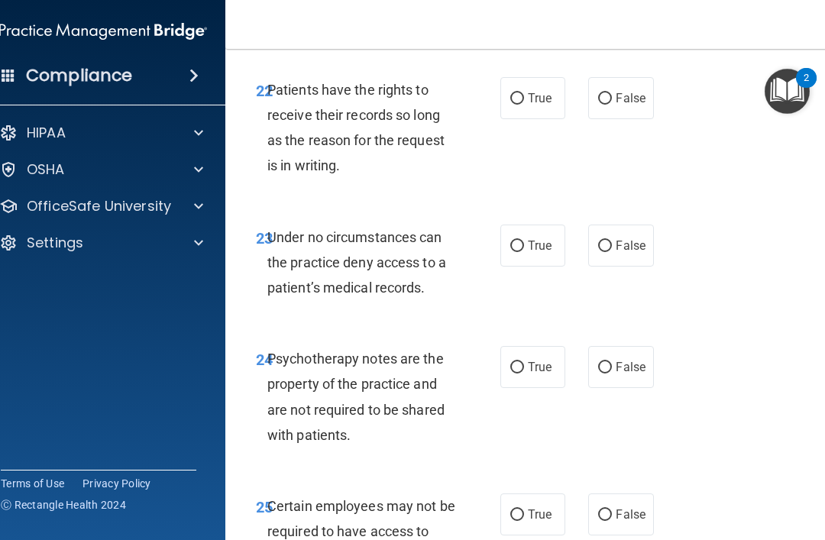
scroll to position [4404, 0]
click at [618, 106] on span "False" at bounding box center [630, 99] width 30 height 15
click at [612, 105] on input "False" at bounding box center [605, 99] width 14 height 11
radio input "true"
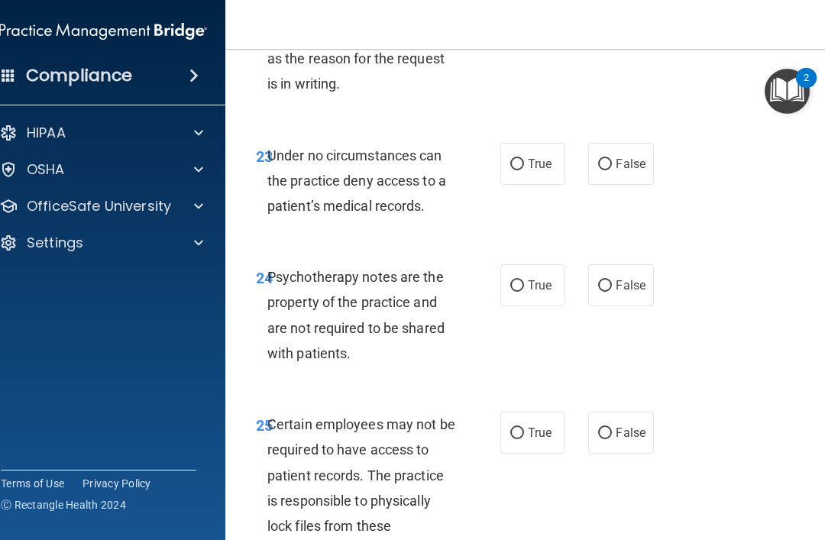
scroll to position [4512, 0]
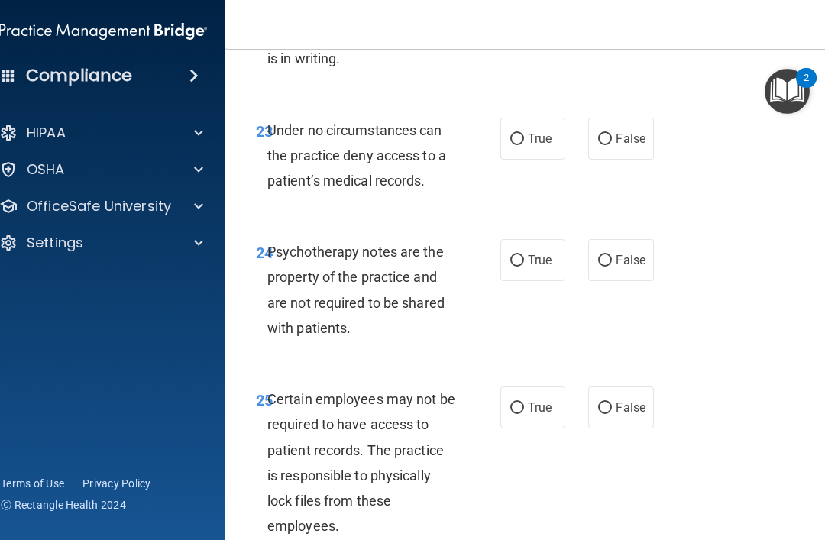
click at [622, 146] on span "False" at bounding box center [630, 138] width 30 height 15
click at [612, 145] on input "False" at bounding box center [605, 139] width 14 height 11
radio input "true"
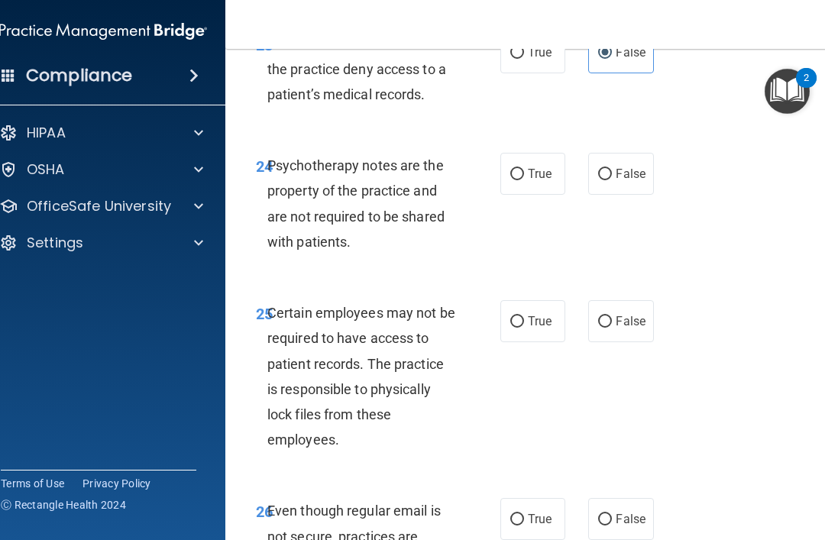
scroll to position [4607, 0]
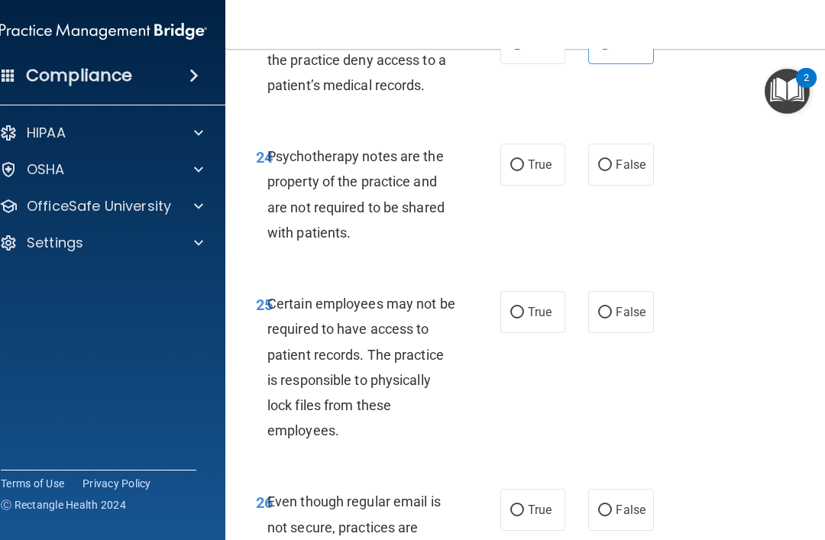
click at [532, 172] on span "True" at bounding box center [540, 164] width 24 height 15
click at [524, 171] on input "True" at bounding box center [517, 165] width 14 height 11
radio input "true"
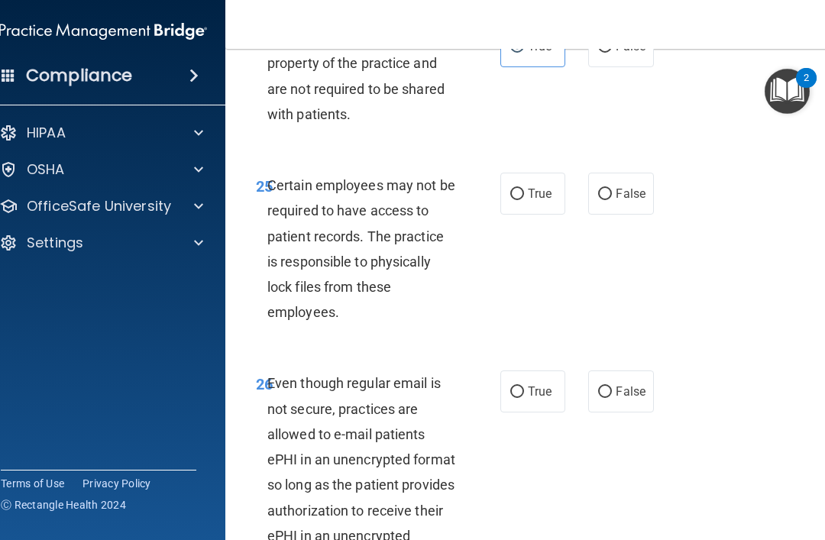
scroll to position [4746, 0]
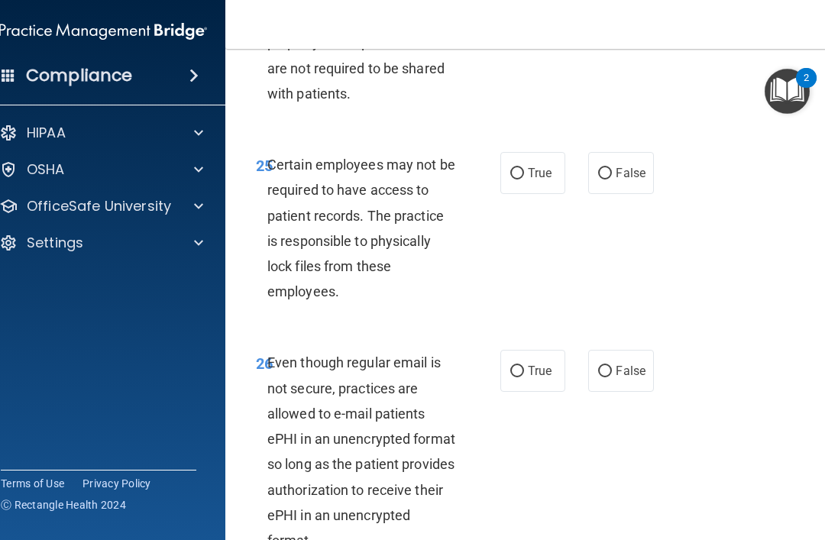
click at [515, 194] on label "True" at bounding box center [532, 173] width 65 height 42
click at [515, 179] on input "True" at bounding box center [517, 173] width 14 height 11
radio input "true"
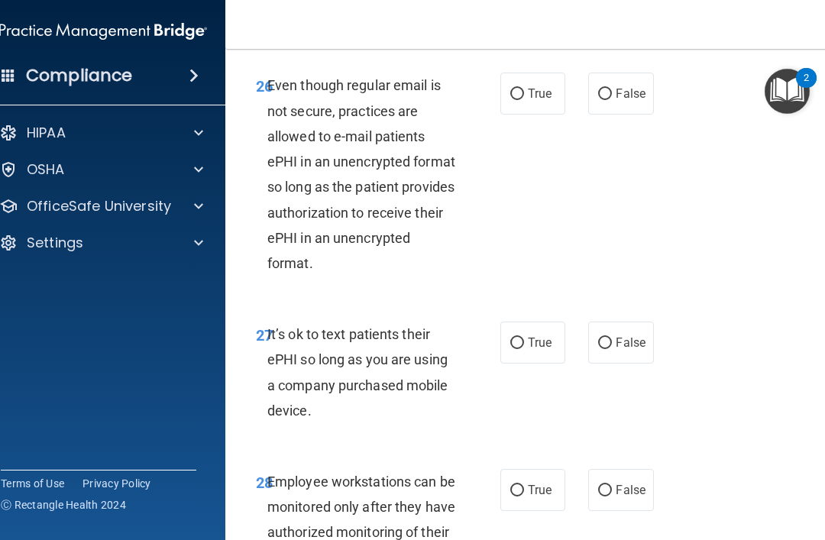
scroll to position [5025, 0]
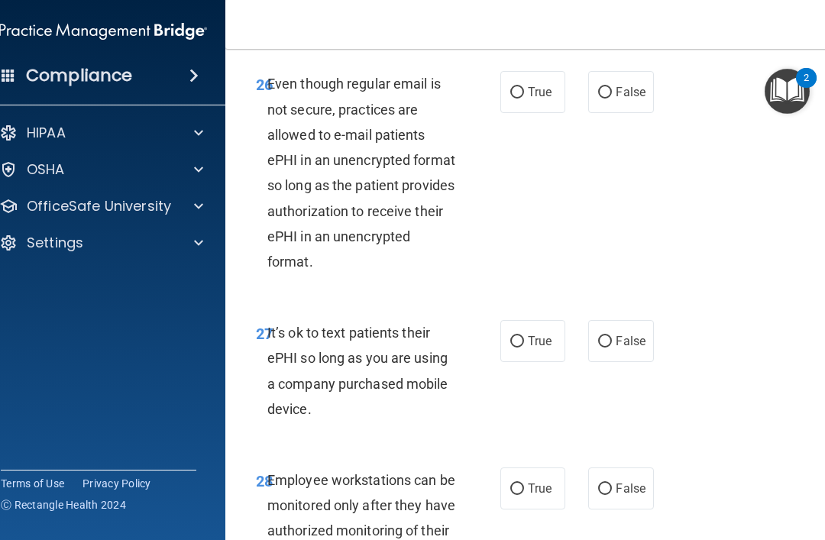
click at [522, 98] on input "True" at bounding box center [517, 92] width 14 height 11
radio input "true"
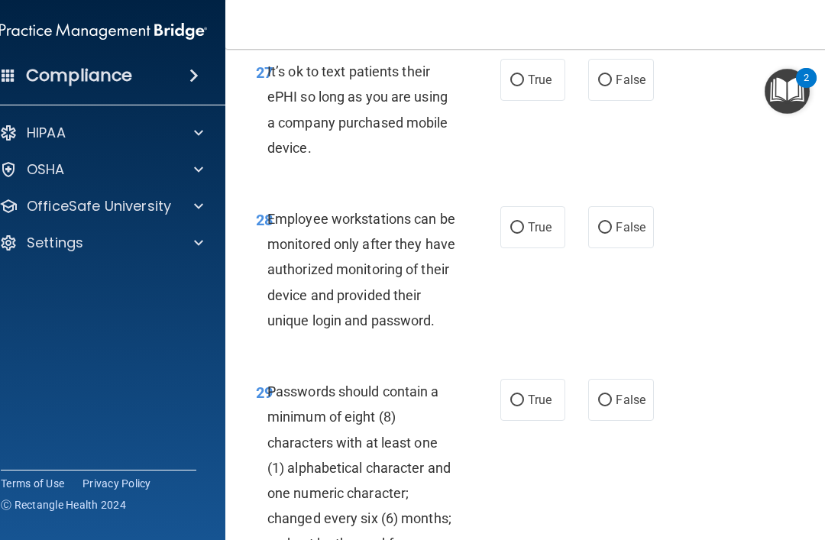
scroll to position [5295, 0]
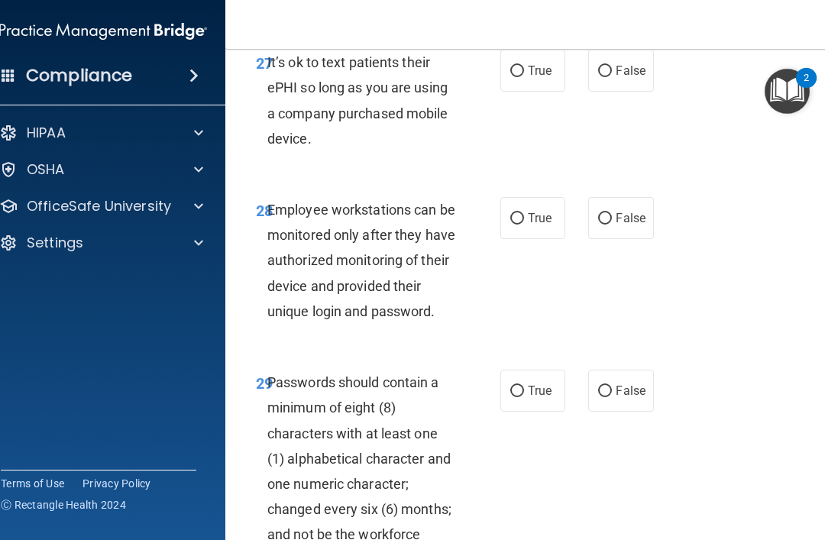
click at [606, 224] on input "False" at bounding box center [605, 218] width 14 height 11
radio input "true"
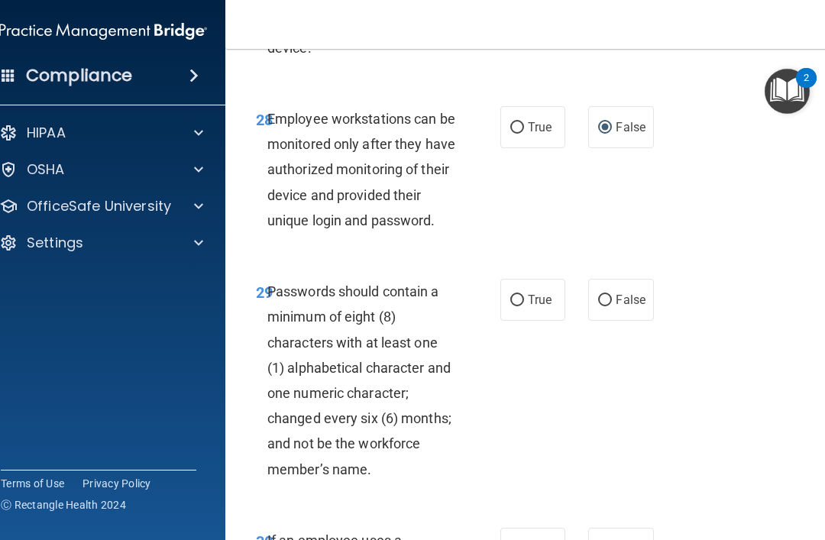
scroll to position [5400, 0]
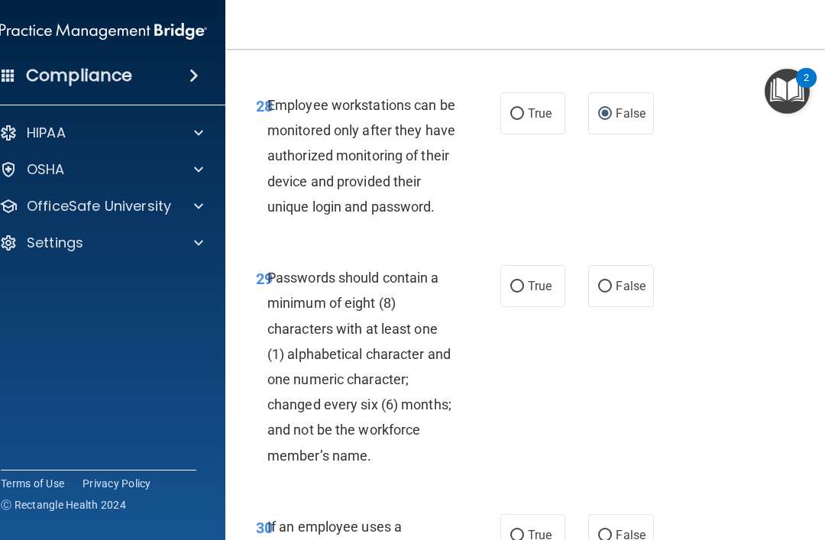
click at [531, 293] on span "True" at bounding box center [540, 286] width 24 height 15
click at [524, 292] on input "True" at bounding box center [517, 286] width 14 height 11
radio input "true"
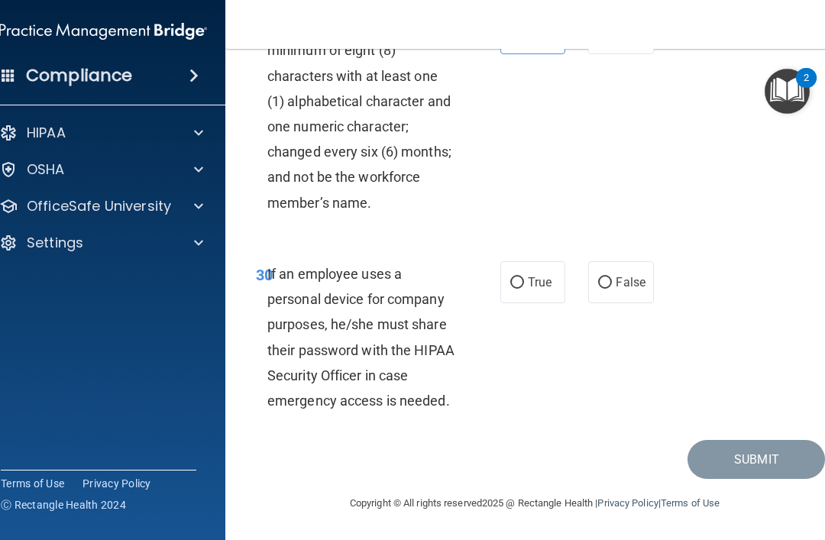
scroll to position [5672, 0]
click at [610, 282] on input "False" at bounding box center [605, 282] width 14 height 11
radio input "true"
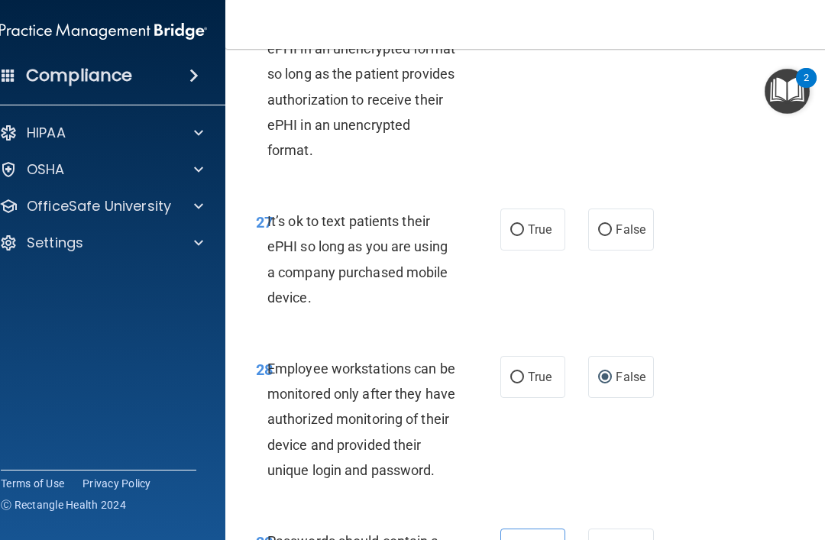
scroll to position [5141, 0]
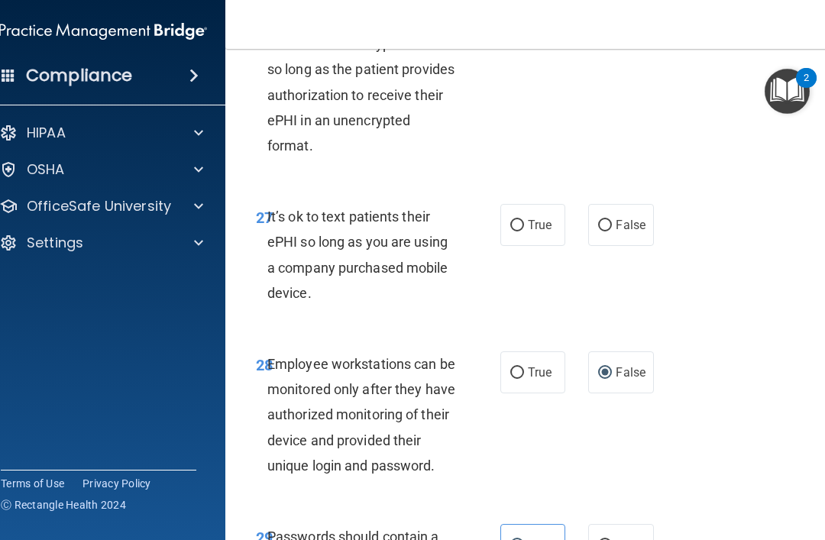
click at [613, 244] on label "False" at bounding box center [620, 225] width 65 height 42
click at [612, 231] on input "False" at bounding box center [605, 225] width 14 height 11
radio input "true"
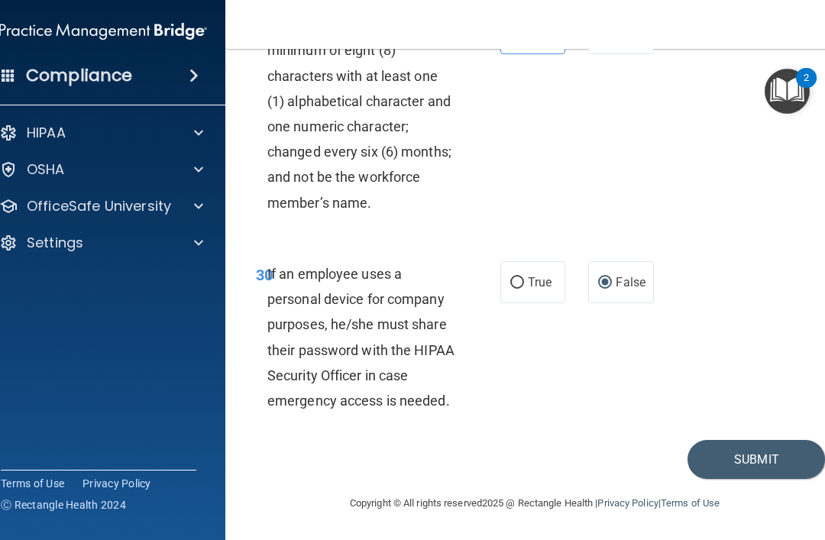
scroll to position [5672, 0]
click at [742, 465] on button "Submit" at bounding box center [755, 459] width 137 height 39
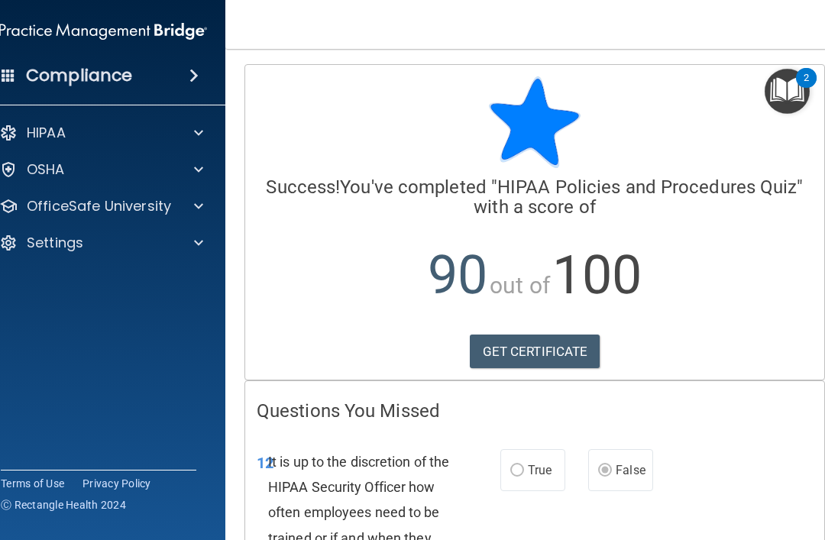
click at [781, 92] on img "Open Resource Center, 2 new notifications" at bounding box center [786, 91] width 45 height 45
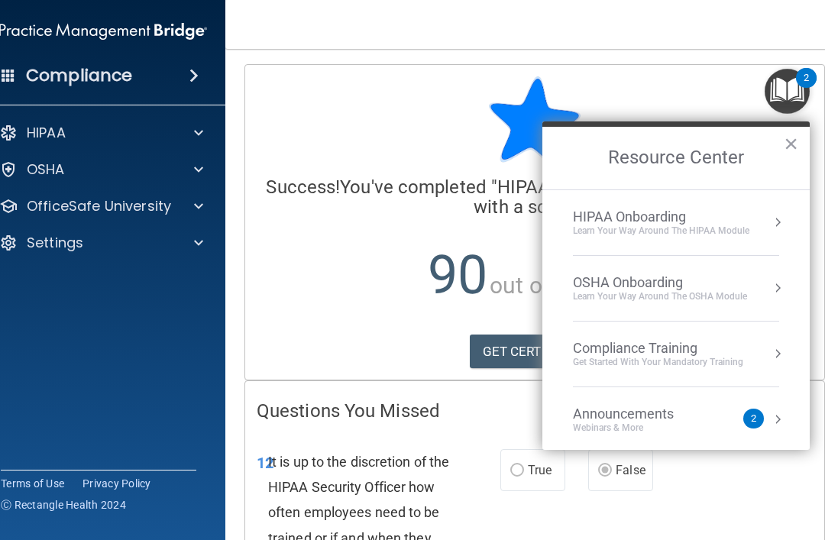
click at [74, 151] on div "HIPAA Documents and Policies Report an Incident Business Associates Emergency P…" at bounding box center [103, 190] width 245 height 159
click at [49, 134] on p "HIPAA" at bounding box center [46, 133] width 39 height 18
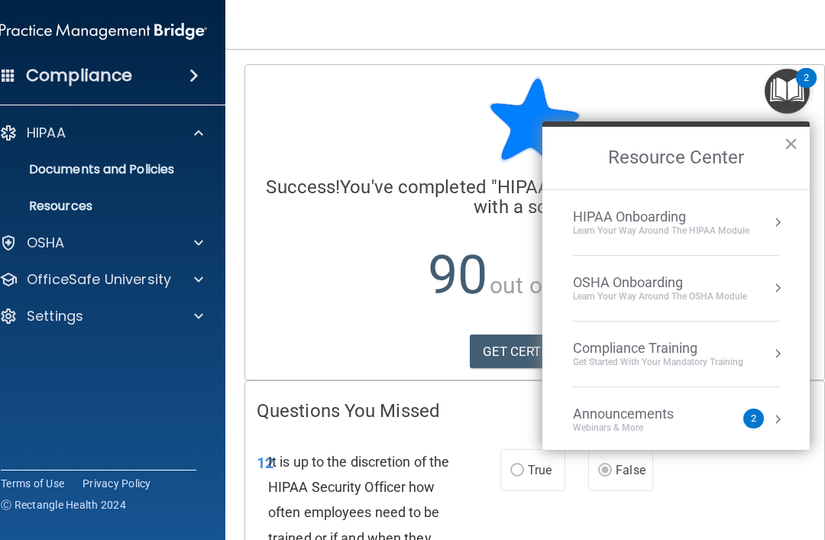
click at [40, 138] on p "HIPAA" at bounding box center [46, 133] width 39 height 18
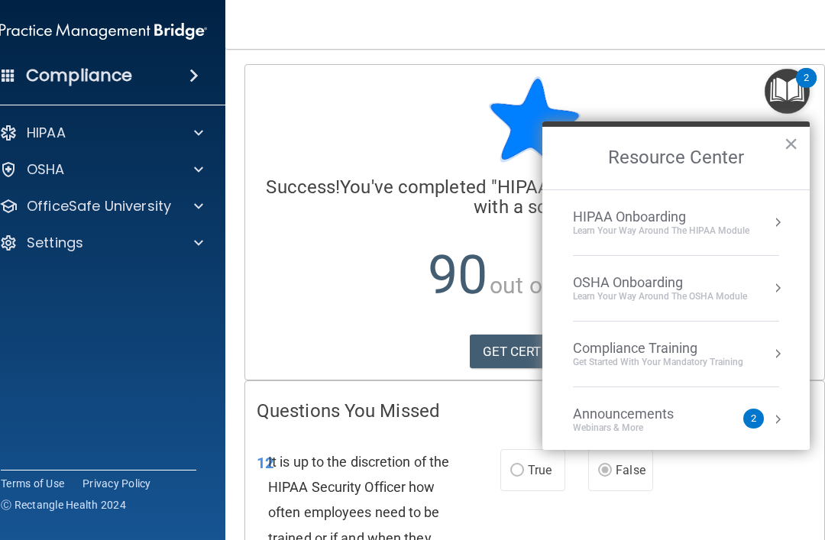
click at [582, 224] on div "Learn Your Way around the HIPAA module" at bounding box center [661, 230] width 176 height 13
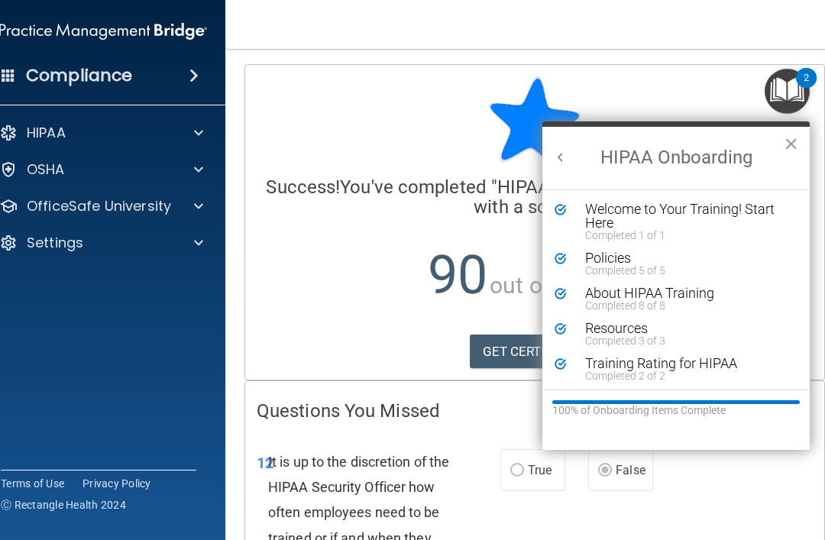
click at [786, 142] on button "×" at bounding box center [790, 143] width 15 height 24
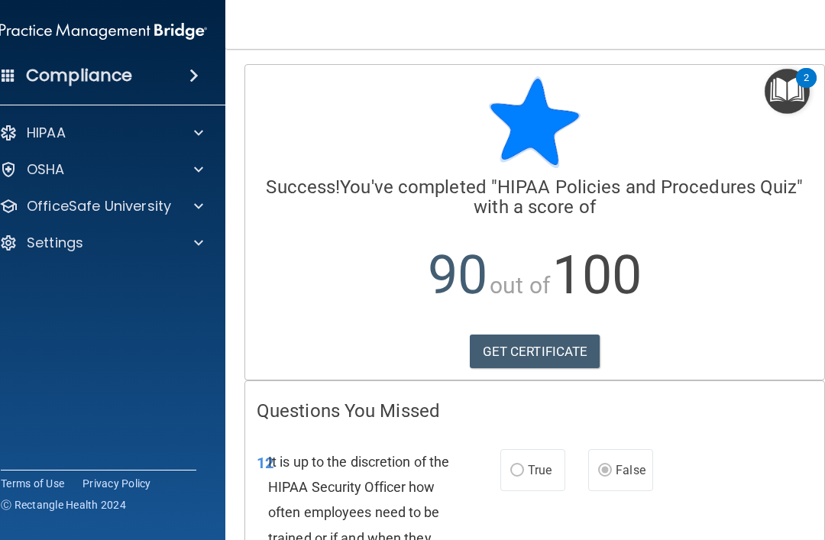
click at [57, 73] on h4 "Compliance" at bounding box center [79, 75] width 106 height 21
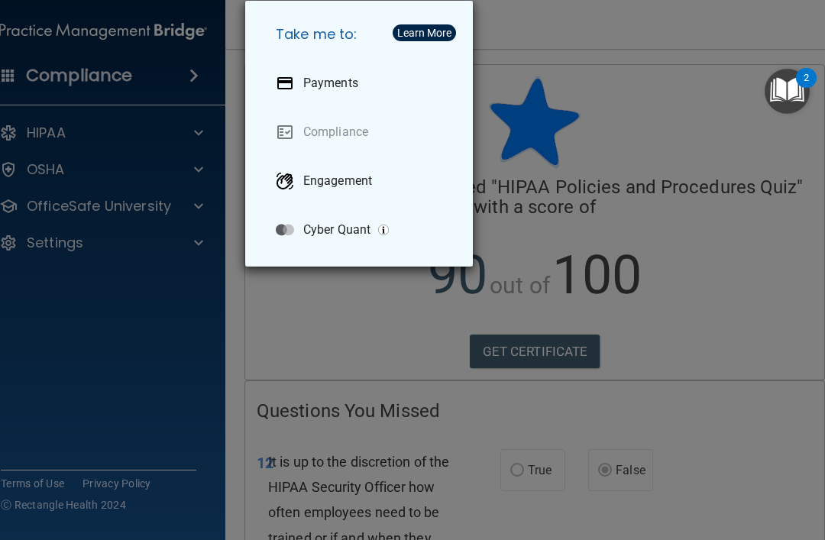
click at [134, 324] on div "Take me to: Payments Compliance Engagement Cyber Quant" at bounding box center [412, 270] width 825 height 540
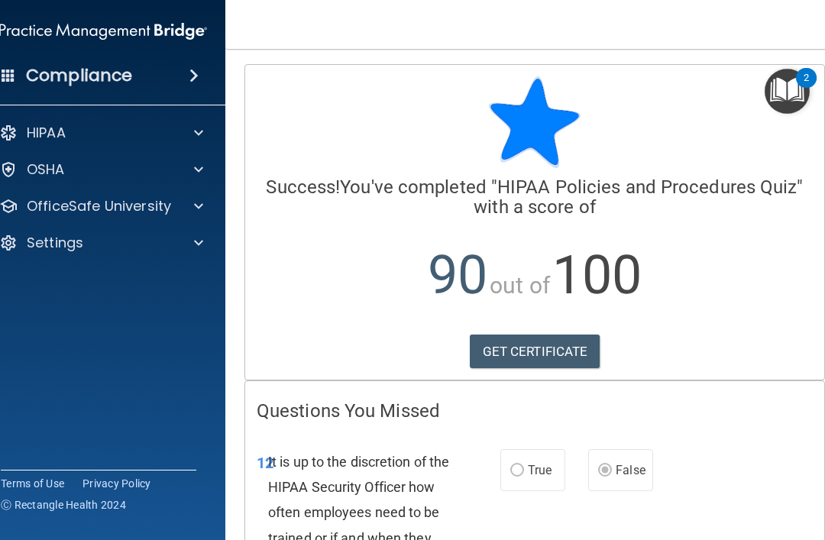
click at [43, 138] on p "HIPAA" at bounding box center [46, 133] width 39 height 18
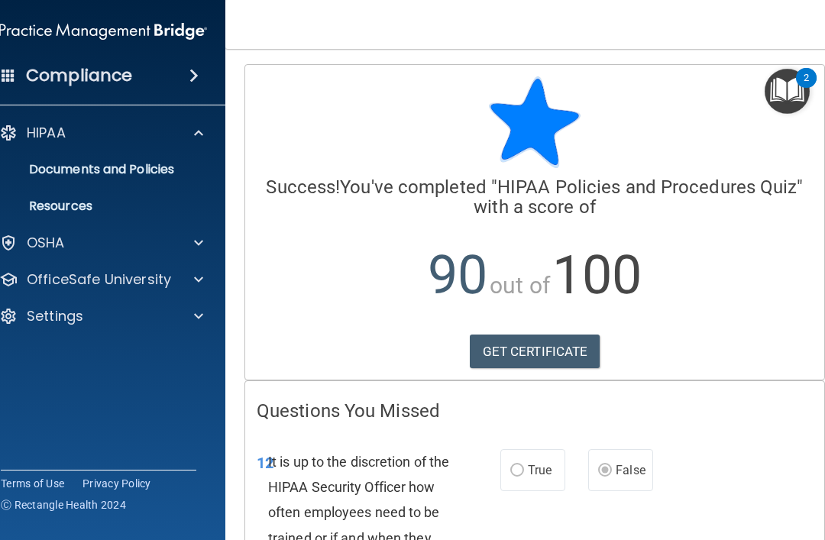
click at [45, 130] on p "HIPAA" at bounding box center [46, 133] width 39 height 18
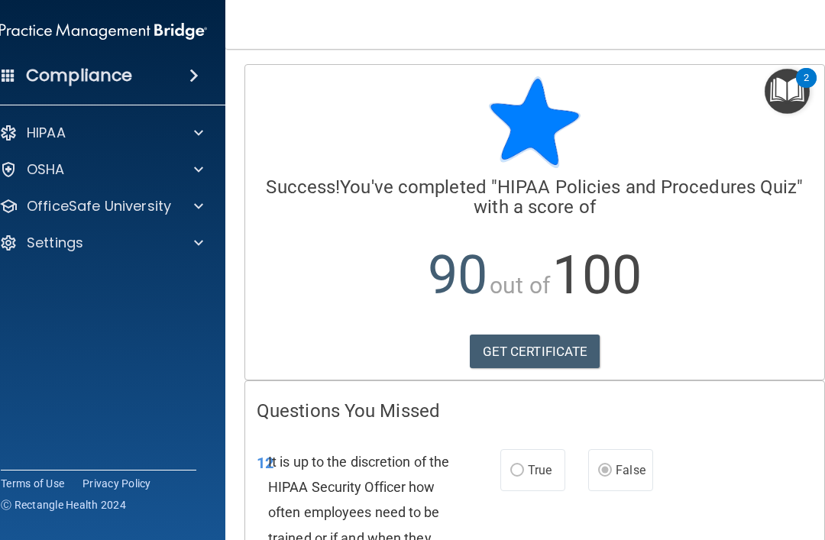
click at [39, 177] on p "OSHA" at bounding box center [46, 169] width 38 height 18
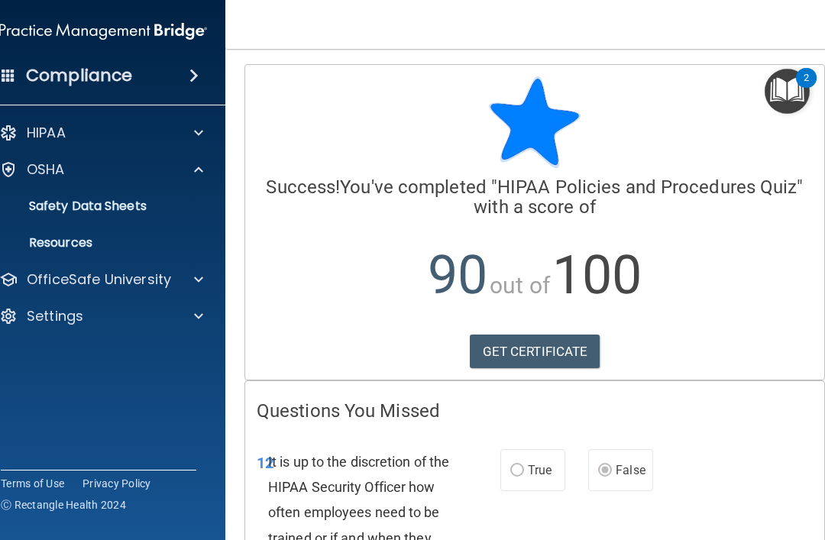
click at [58, 276] on p "OfficeSafe University" at bounding box center [99, 279] width 144 height 18
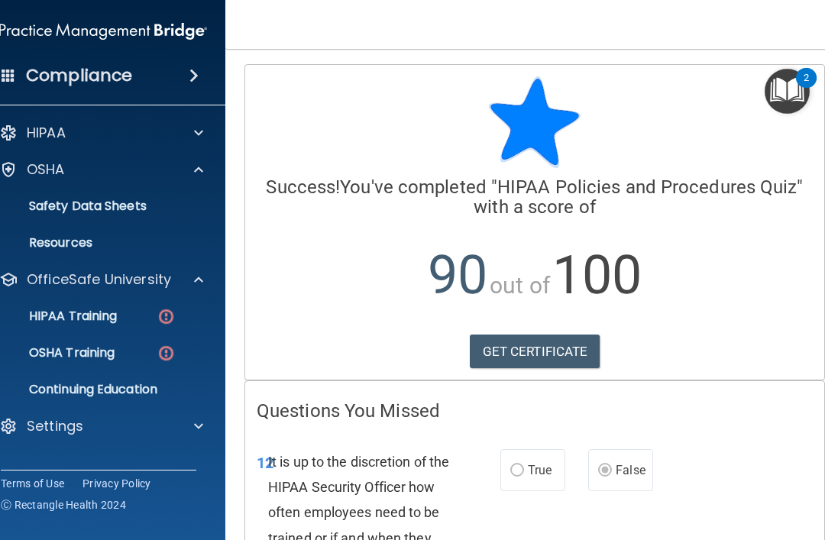
click at [53, 321] on p "HIPAA Training" at bounding box center [54, 315] width 126 height 15
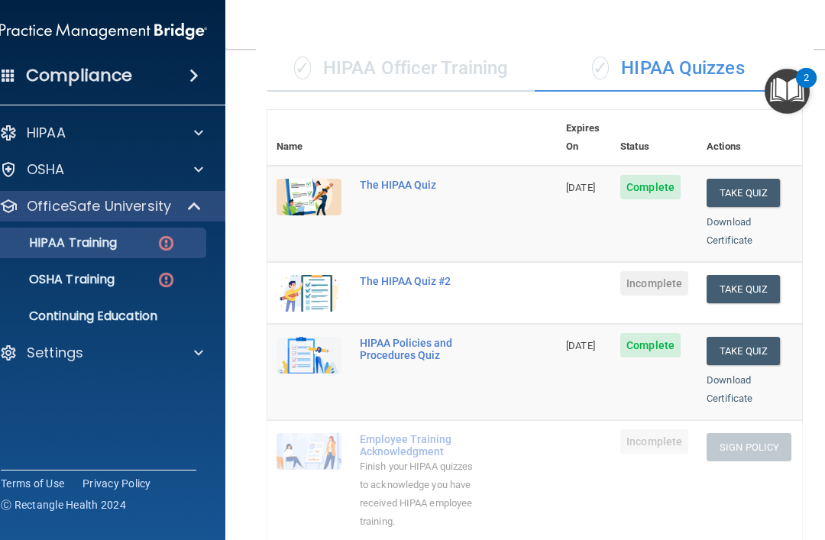
scroll to position [117, 0]
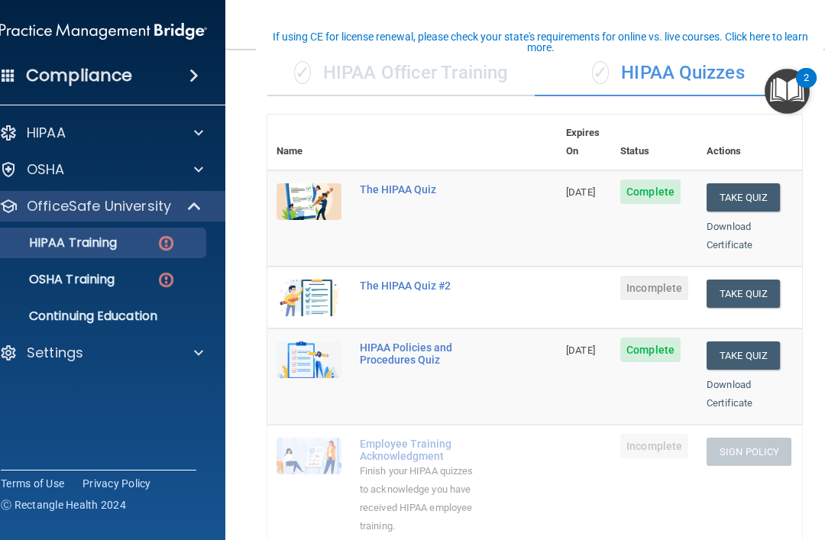
click at [765, 279] on button "Take Quiz" at bounding box center [742, 293] width 73 height 28
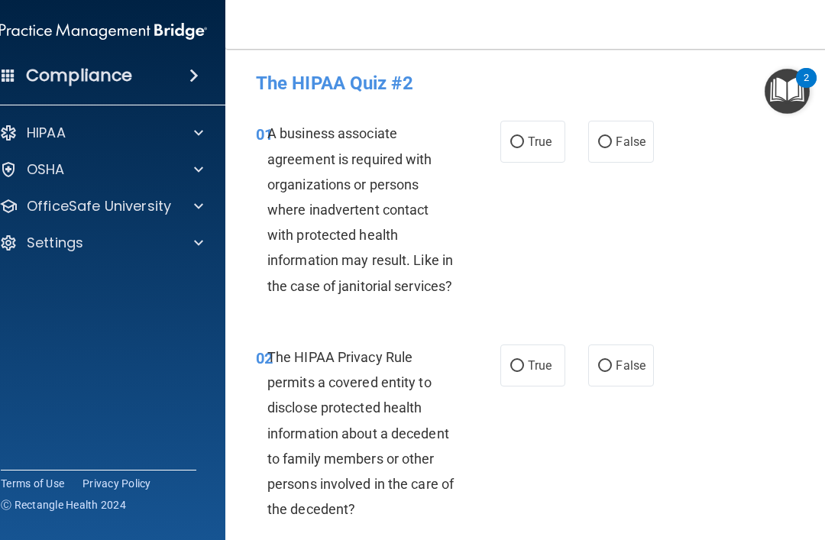
click at [500, 161] on label "True" at bounding box center [532, 142] width 65 height 42
click at [510, 148] on input "True" at bounding box center [517, 142] width 14 height 11
radio input "true"
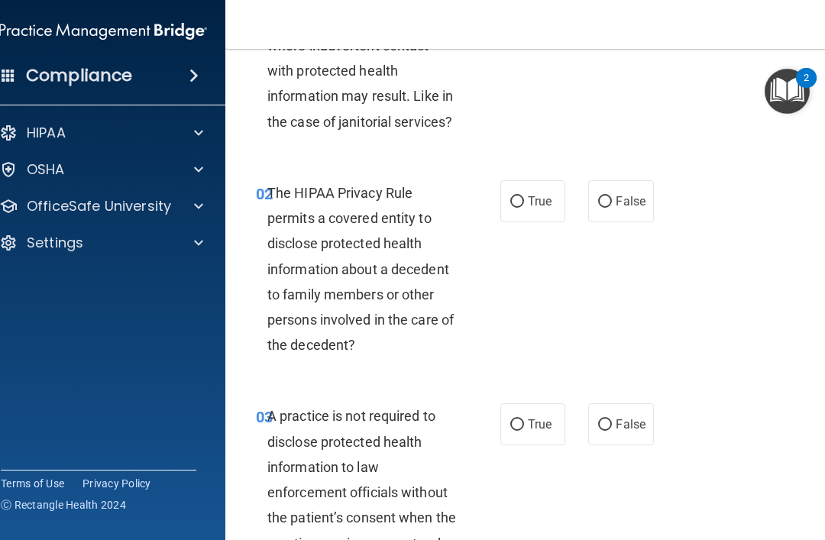
scroll to position [170, 0]
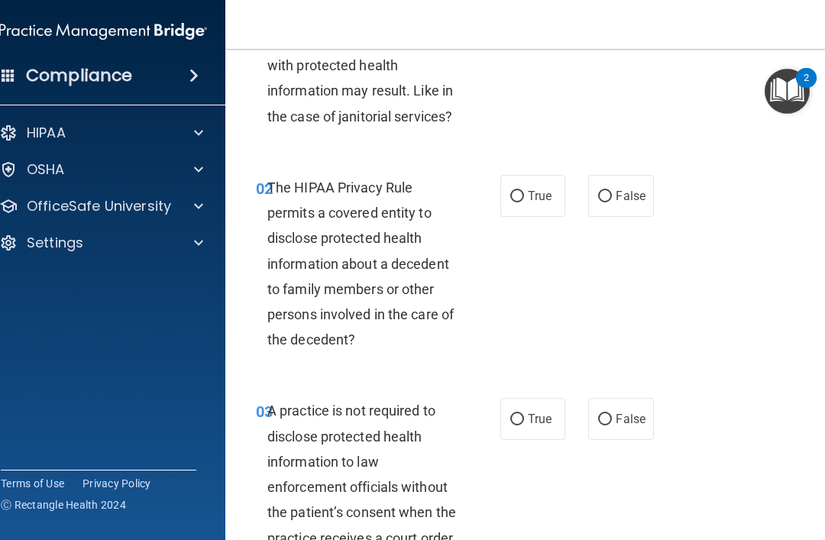
click at [505, 199] on label "True" at bounding box center [532, 196] width 65 height 42
click at [510, 199] on input "True" at bounding box center [517, 196] width 14 height 11
radio input "true"
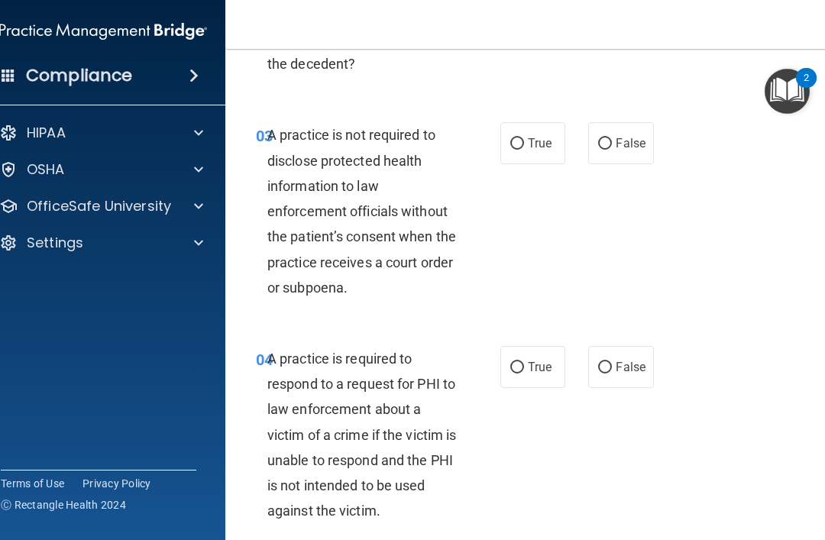
scroll to position [446, 0]
click at [522, 125] on label "True" at bounding box center [532, 142] width 65 height 42
click at [522, 137] on input "True" at bounding box center [517, 142] width 14 height 11
radio input "true"
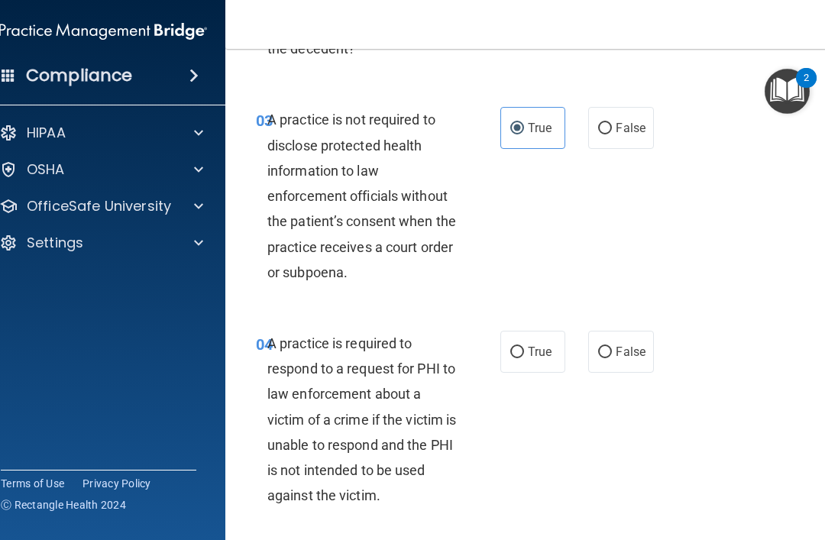
scroll to position [461, 0]
click at [614, 121] on label "False" at bounding box center [620, 127] width 65 height 42
click at [612, 122] on input "False" at bounding box center [605, 127] width 14 height 11
radio input "true"
radio input "false"
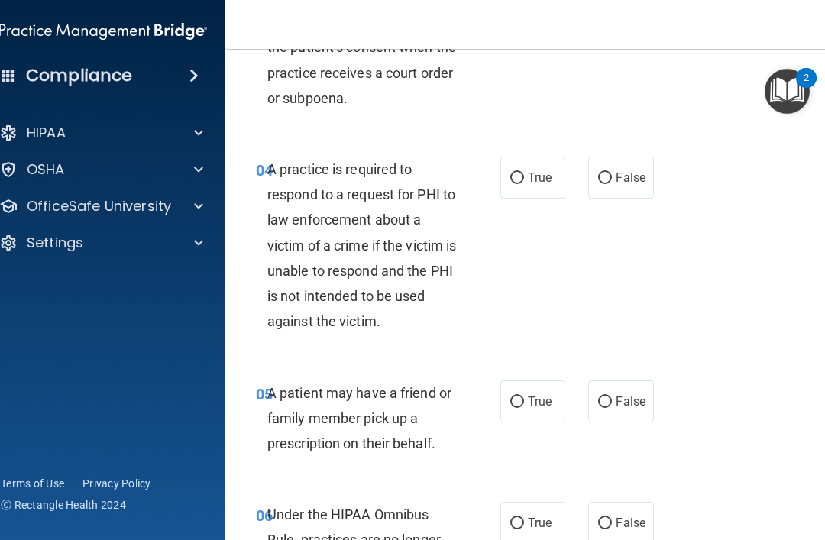
scroll to position [666, 0]
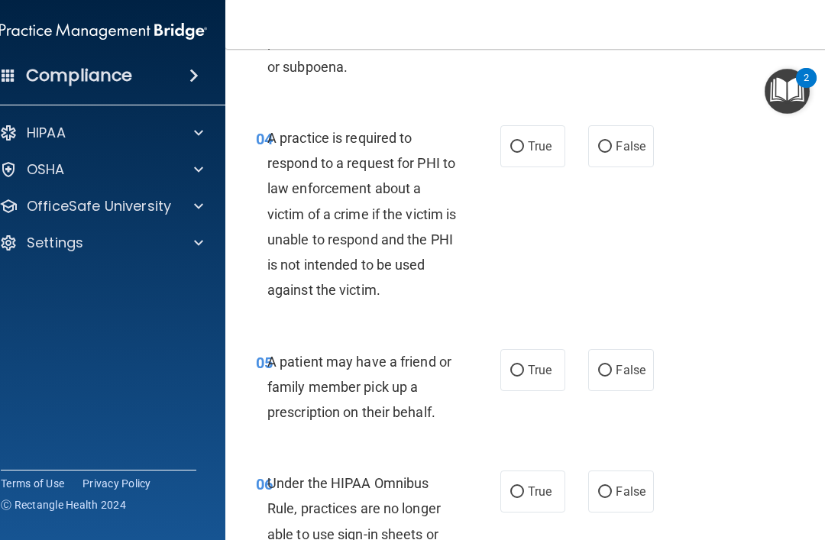
click at [599, 141] on input "False" at bounding box center [605, 146] width 14 height 11
radio input "true"
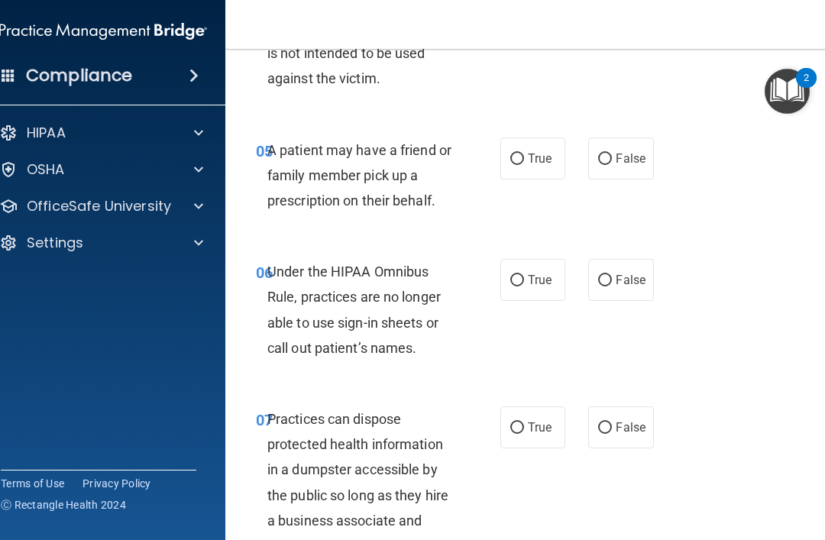
scroll to position [876, 0]
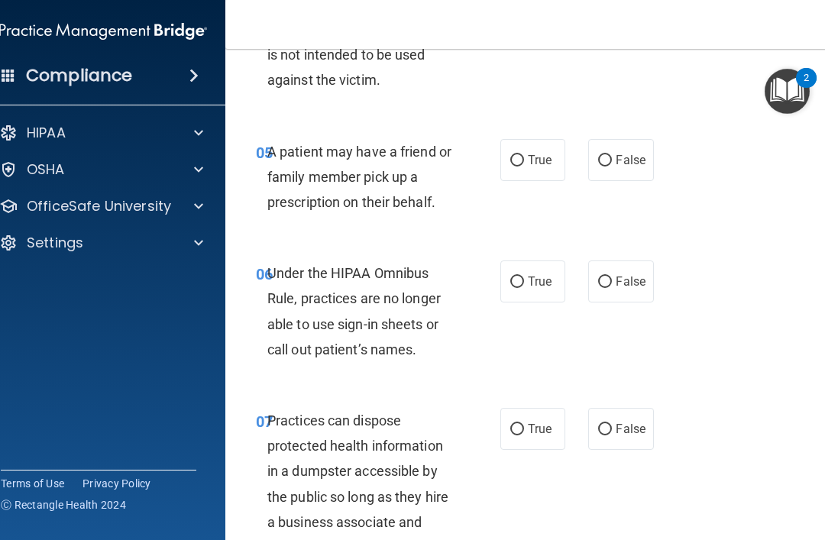
click at [513, 155] on input "True" at bounding box center [517, 160] width 14 height 11
radio input "true"
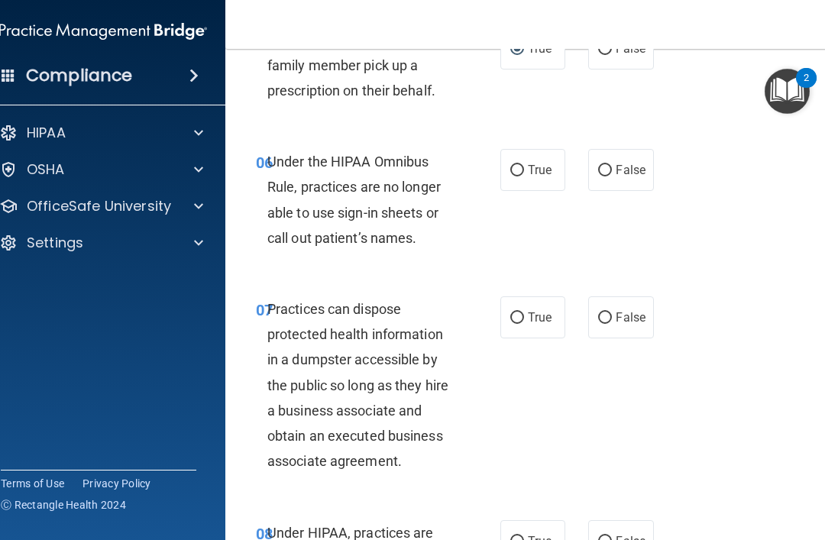
scroll to position [993, 0]
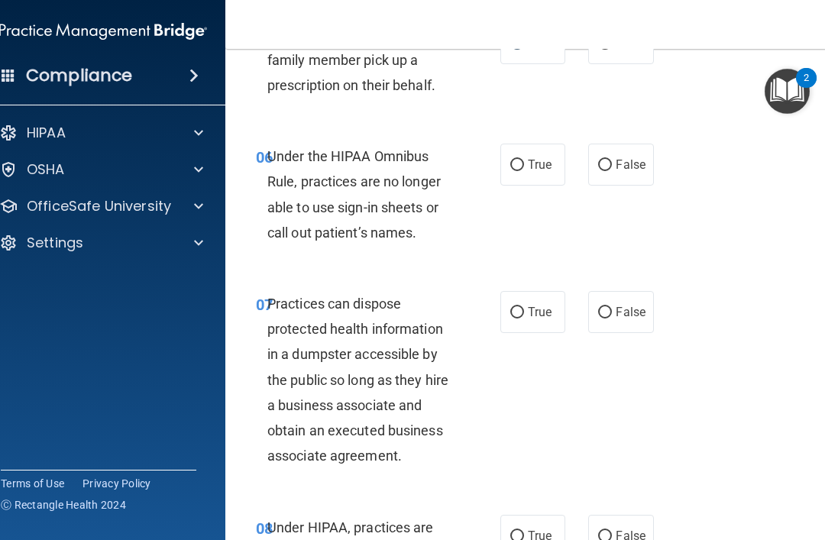
click at [523, 160] on input "True" at bounding box center [517, 165] width 14 height 11
radio input "true"
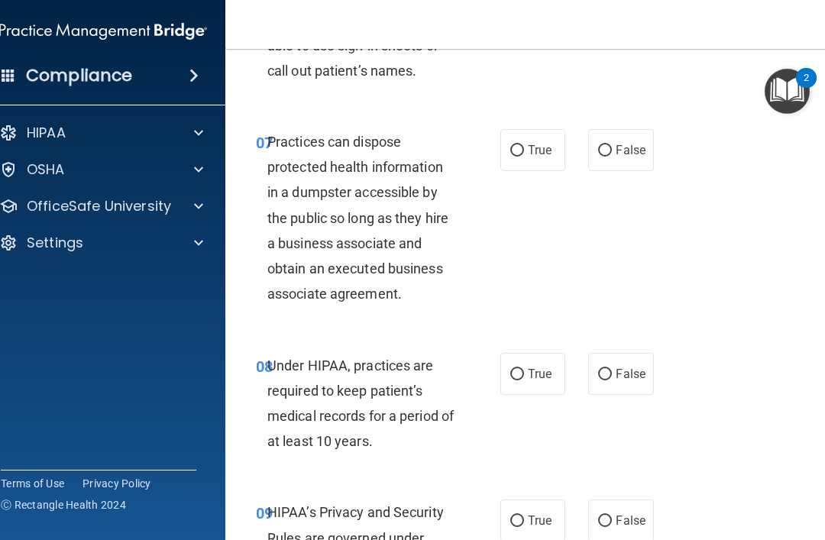
scroll to position [1162, 0]
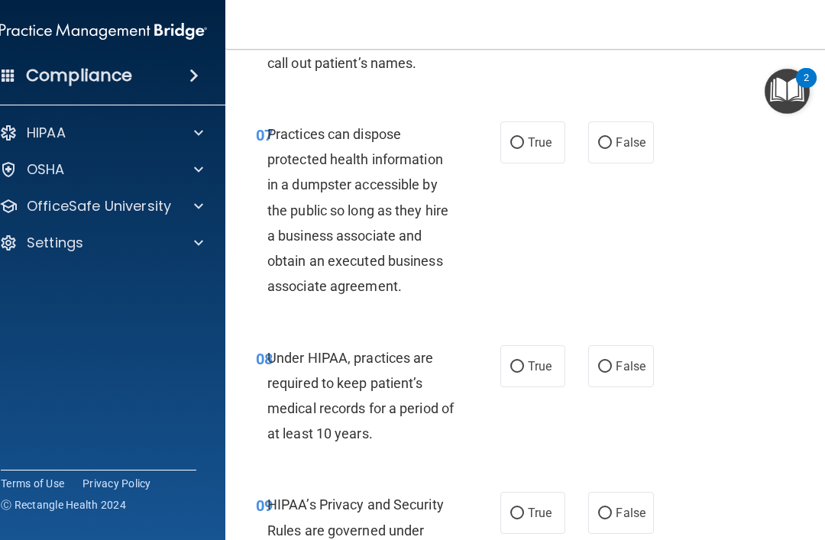
click at [625, 155] on label "False" at bounding box center [620, 142] width 65 height 42
click at [612, 149] on input "False" at bounding box center [605, 142] width 14 height 11
radio input "true"
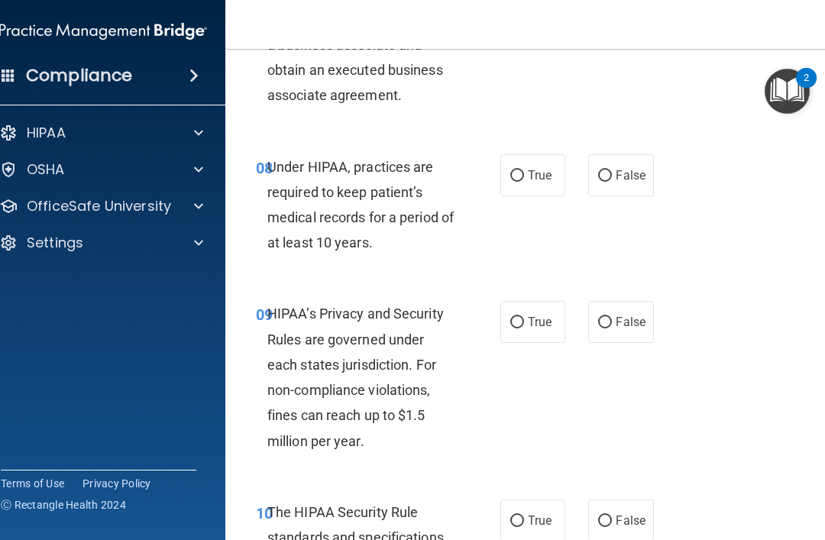
scroll to position [1351, 0]
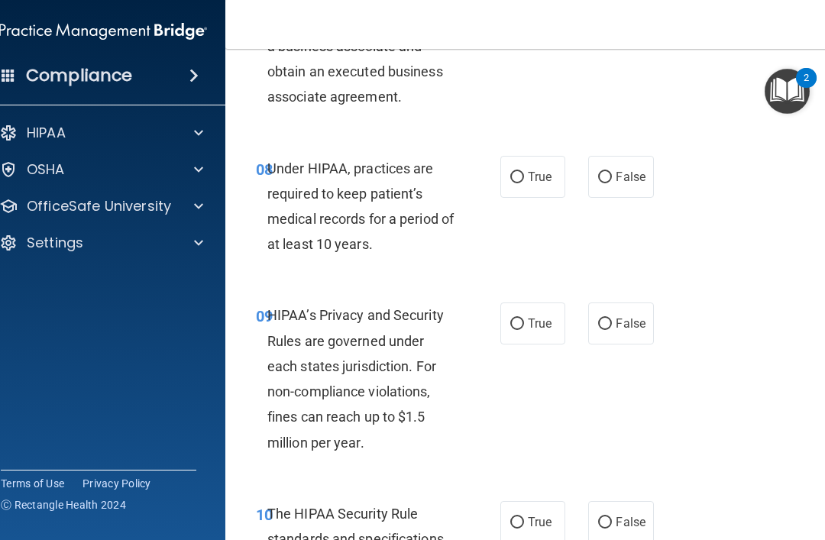
click at [518, 174] on input "True" at bounding box center [517, 177] width 14 height 11
radio input "true"
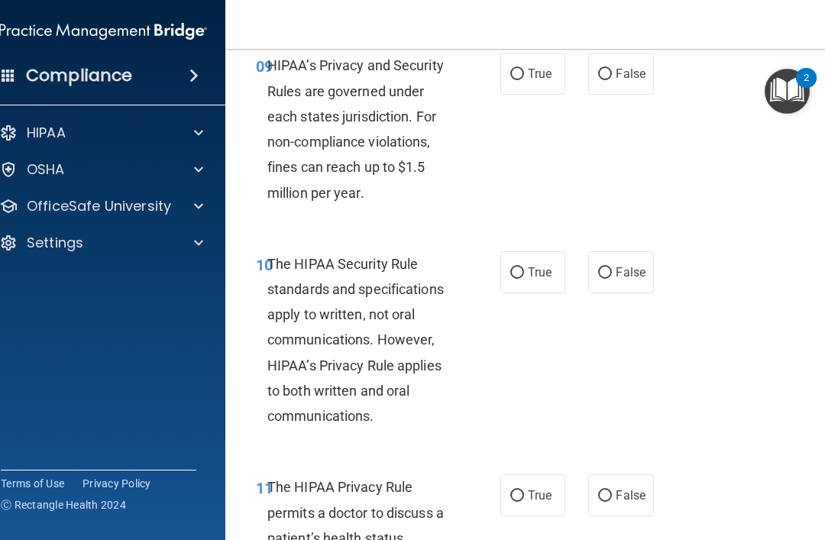
scroll to position [1602, 0]
click at [523, 68] on input "True" at bounding box center [517, 73] width 14 height 11
radio input "true"
click at [618, 253] on label "False" at bounding box center [620, 271] width 65 height 42
click at [612, 266] on input "False" at bounding box center [605, 271] width 14 height 11
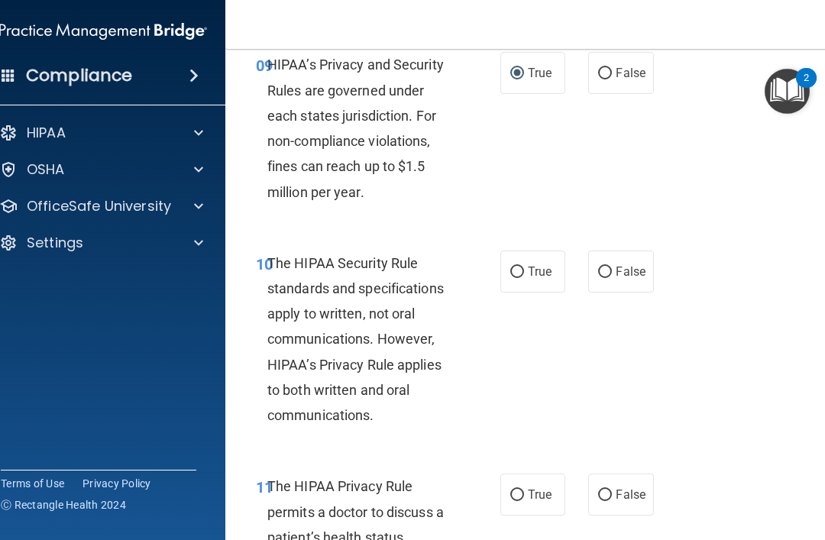
radio input "true"
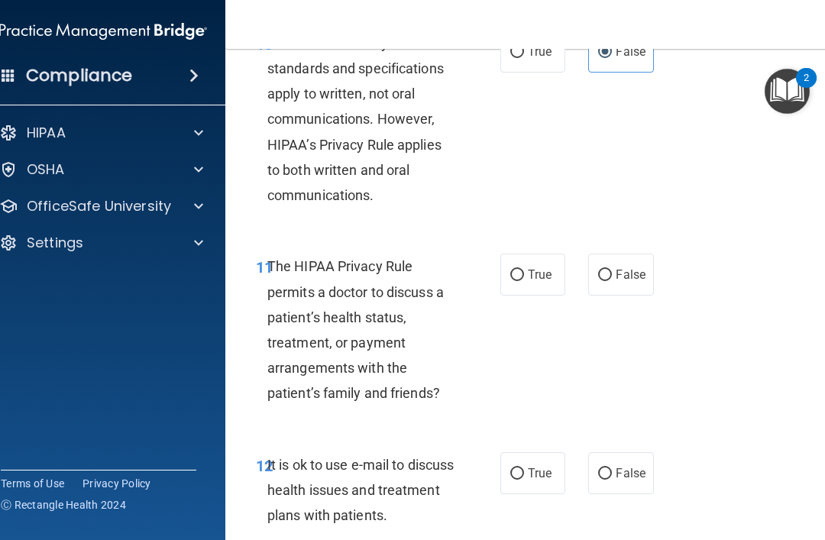
scroll to position [1825, 0]
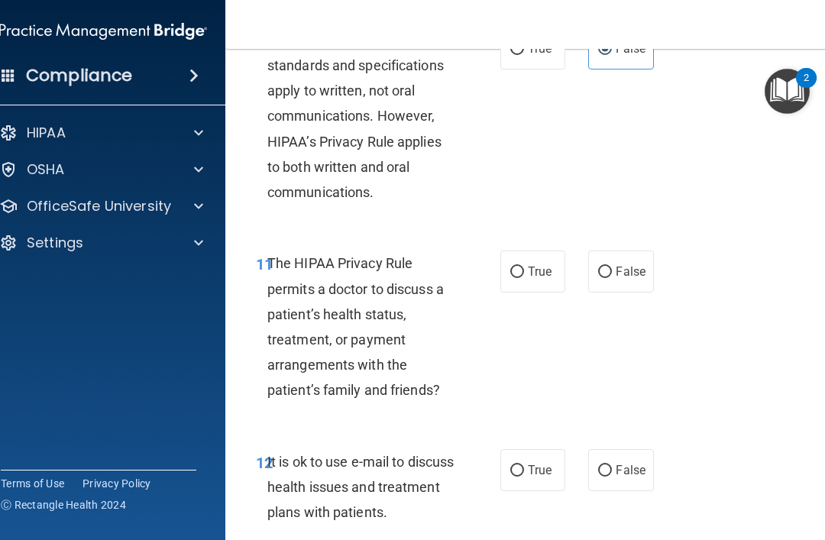
click at [618, 250] on label "False" at bounding box center [620, 271] width 65 height 42
click at [612, 266] on input "False" at bounding box center [605, 271] width 14 height 11
radio input "true"
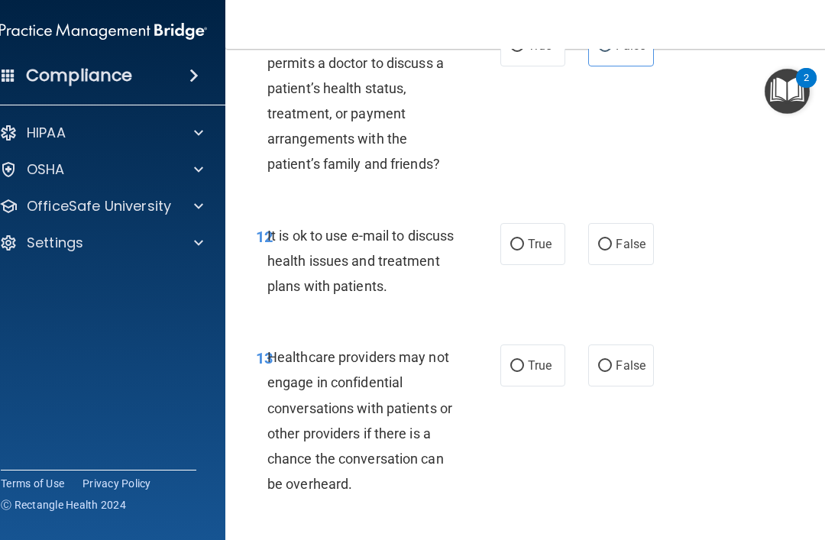
scroll to position [2050, 0]
click at [539, 242] on label "True" at bounding box center [532, 245] width 65 height 42
click at [524, 242] on input "True" at bounding box center [517, 245] width 14 height 11
radio input "true"
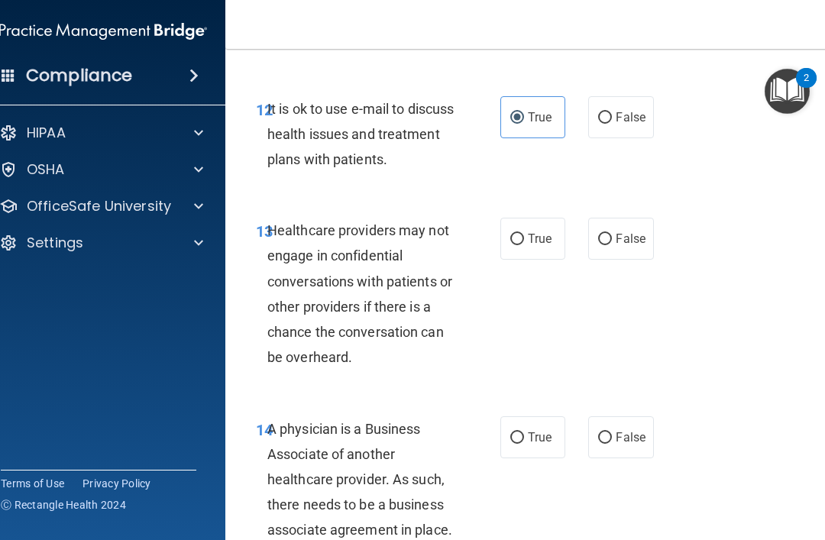
scroll to position [2176, 0]
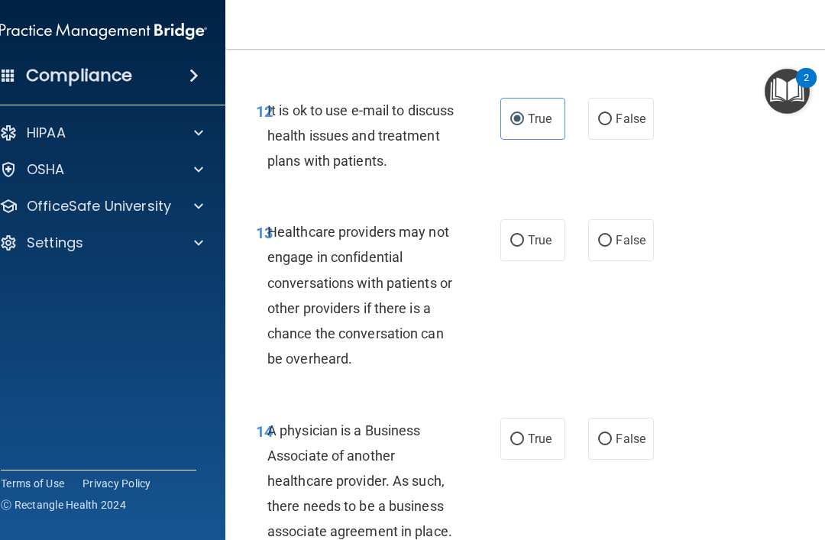
click at [516, 235] on input "True" at bounding box center [517, 240] width 14 height 11
radio input "true"
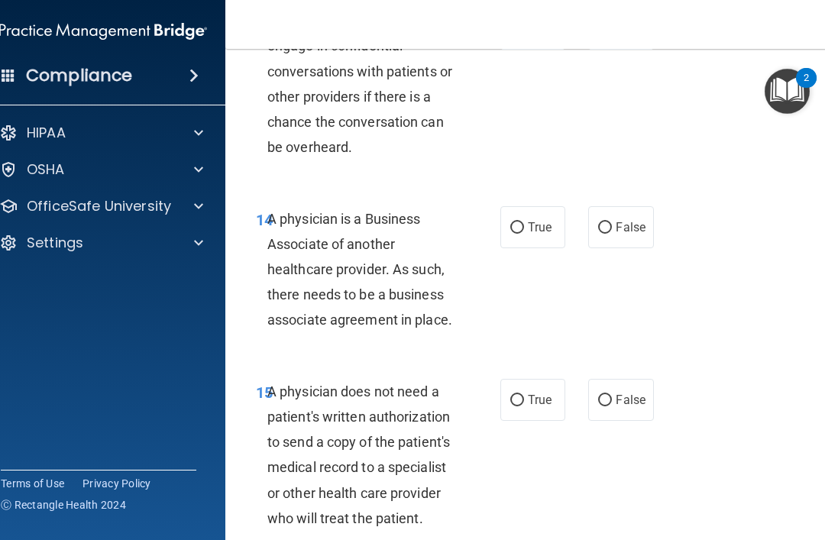
scroll to position [2403, 0]
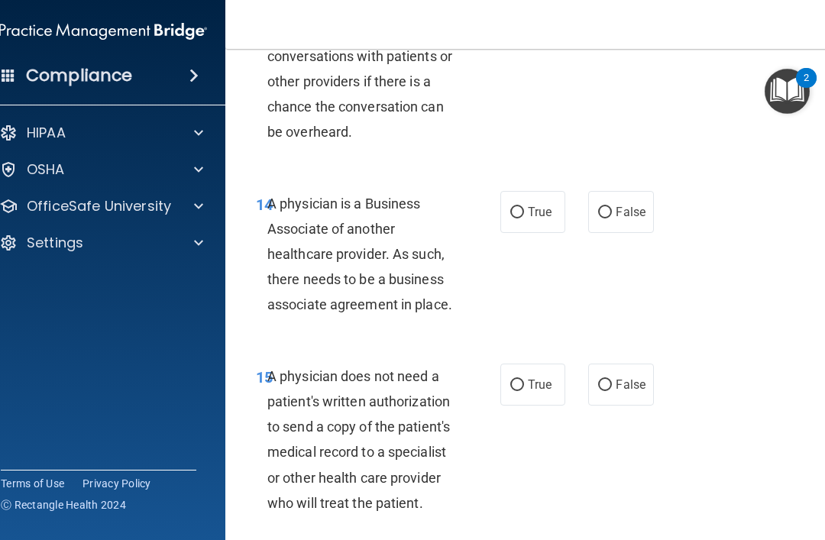
click at [541, 206] on label "True" at bounding box center [532, 212] width 65 height 42
click at [524, 207] on input "True" at bounding box center [517, 212] width 14 height 11
radio input "true"
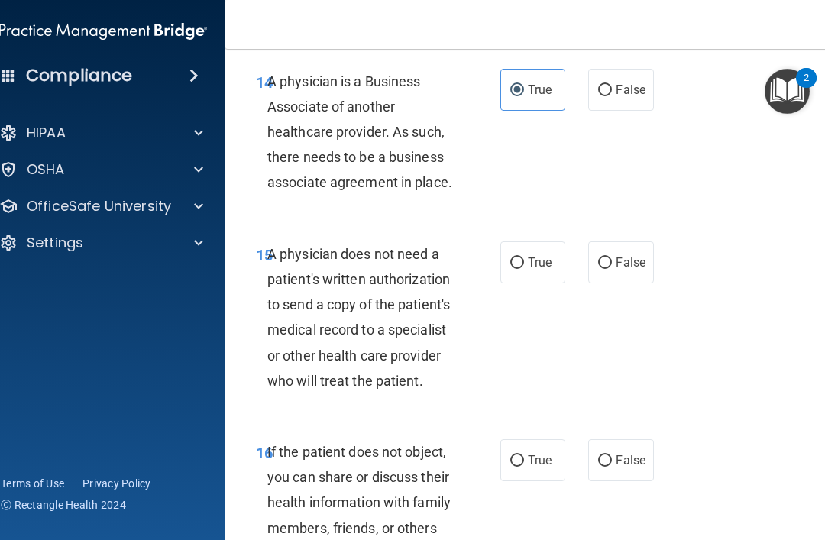
scroll to position [2527, 0]
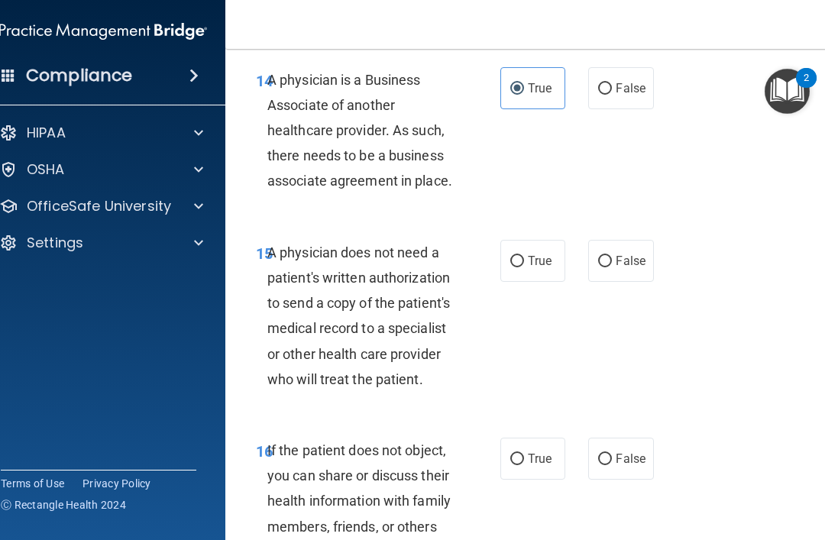
click at [626, 240] on label "False" at bounding box center [620, 261] width 65 height 42
click at [612, 256] on input "False" at bounding box center [605, 261] width 14 height 11
radio input "true"
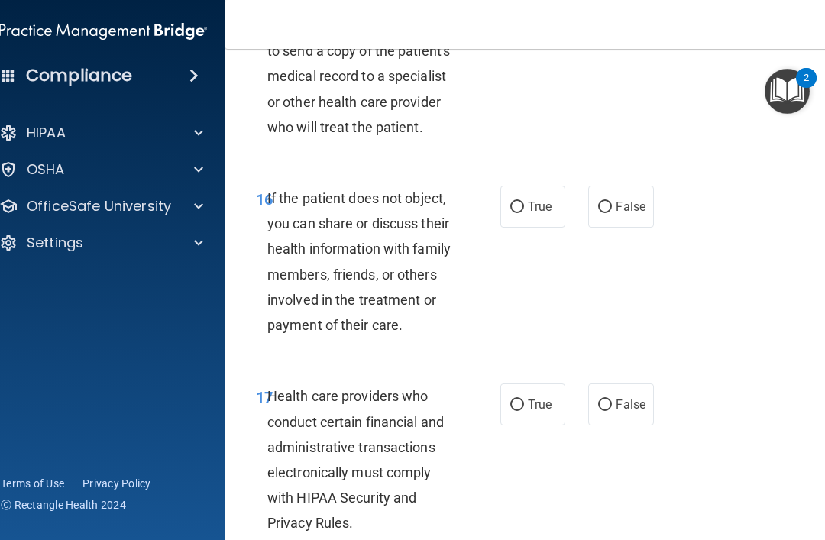
scroll to position [2774, 0]
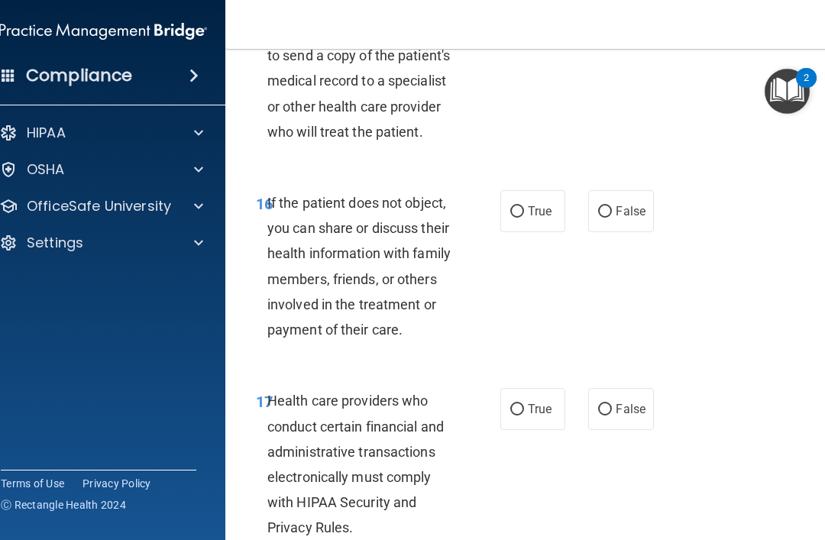
click at [522, 190] on label "True" at bounding box center [532, 211] width 65 height 42
click at [522, 206] on input "True" at bounding box center [517, 211] width 14 height 11
radio input "true"
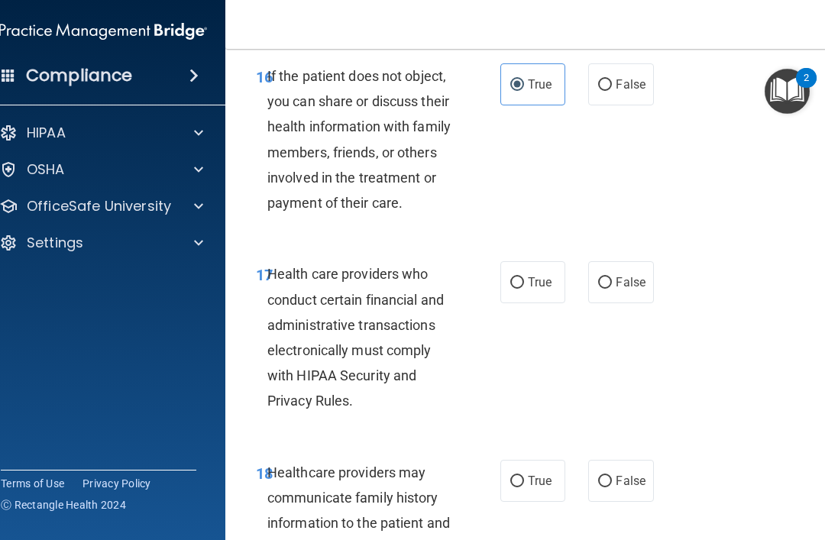
scroll to position [2940, 0]
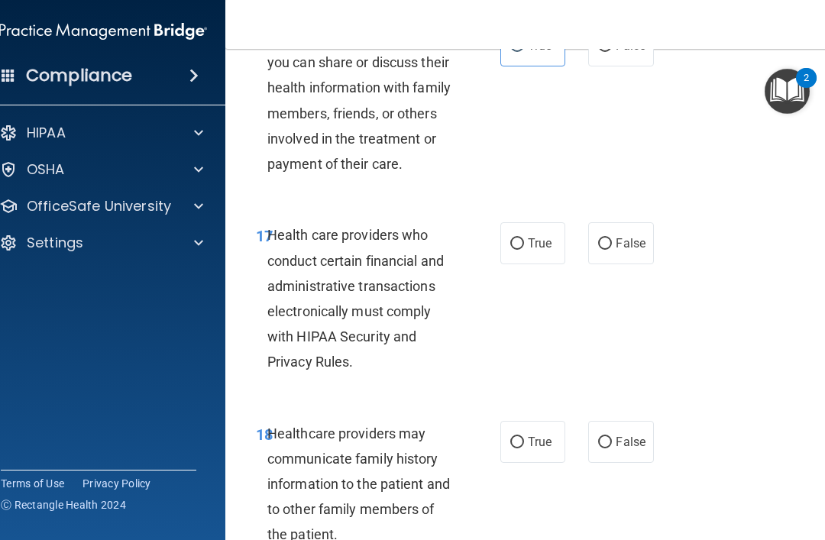
click at [544, 238] on label "True" at bounding box center [532, 243] width 65 height 42
click at [524, 238] on input "True" at bounding box center [517, 243] width 14 height 11
radio input "true"
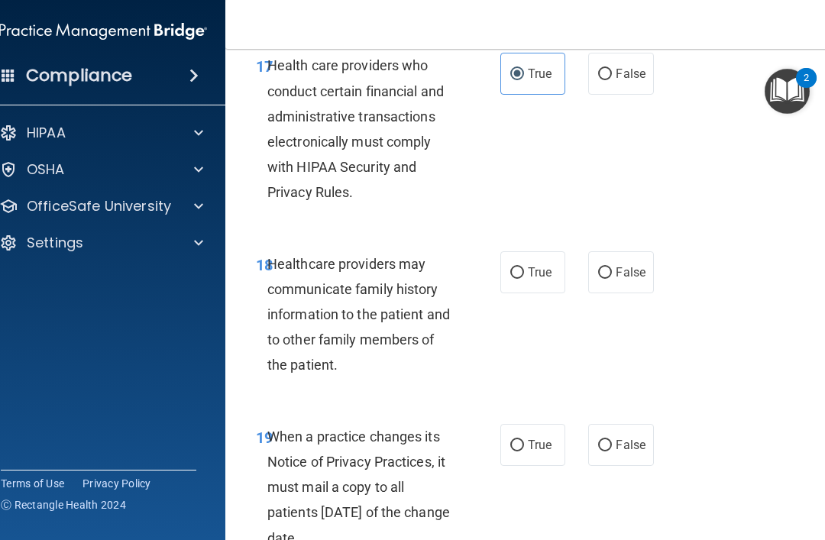
scroll to position [3123, 0]
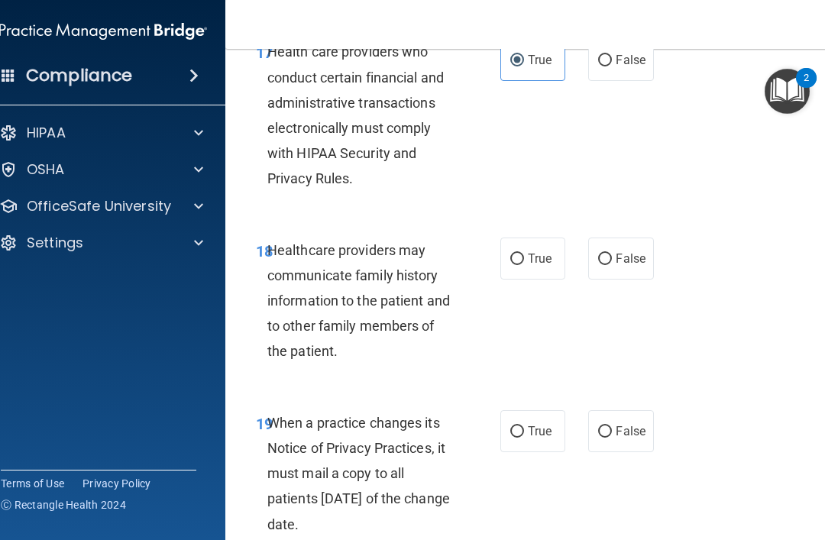
click at [638, 251] on label "False" at bounding box center [620, 258] width 65 height 42
click at [612, 254] on input "False" at bounding box center [605, 259] width 14 height 11
radio input "true"
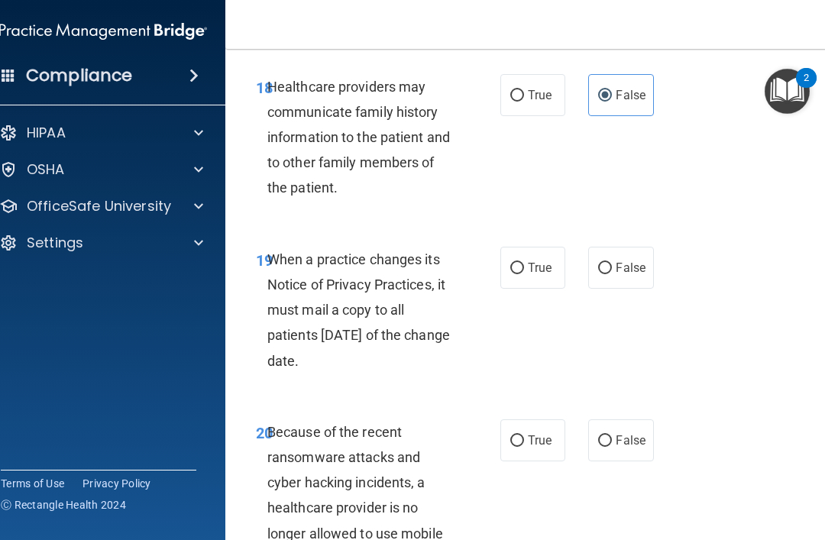
scroll to position [3296, 0]
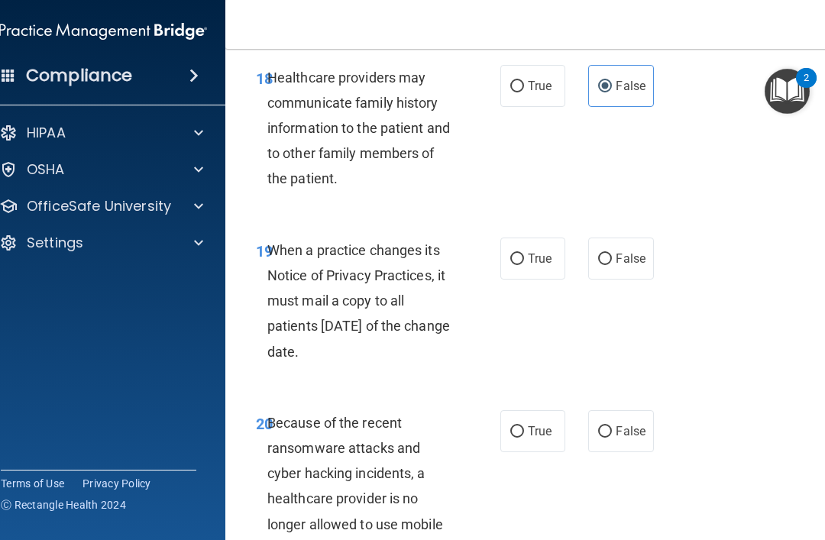
click at [501, 249] on label "True" at bounding box center [532, 258] width 65 height 42
click at [510, 254] on input "True" at bounding box center [517, 259] width 14 height 11
radio input "true"
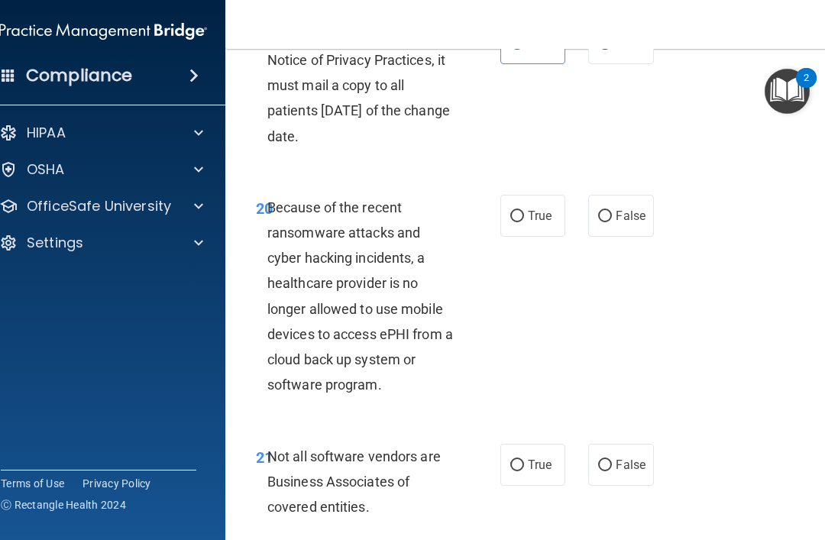
scroll to position [3525, 0]
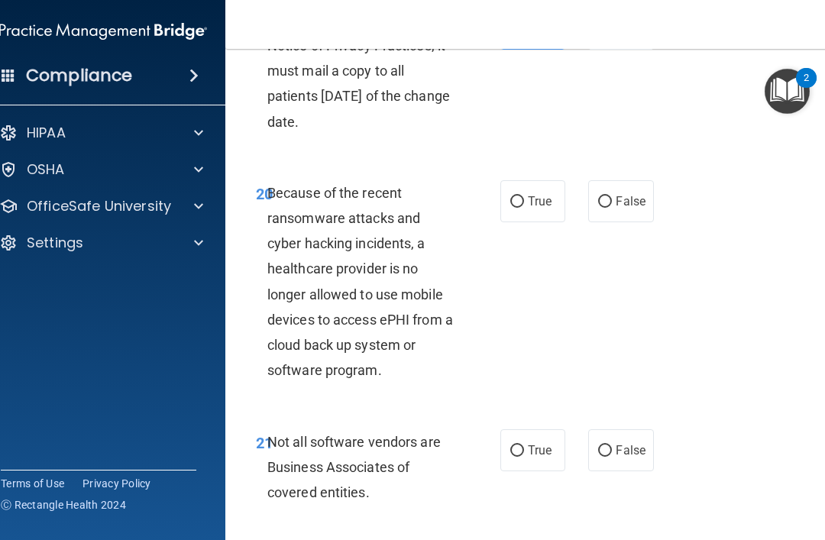
click at [623, 180] on label "False" at bounding box center [620, 201] width 65 height 42
click at [612, 196] on input "False" at bounding box center [605, 201] width 14 height 11
radio input "true"
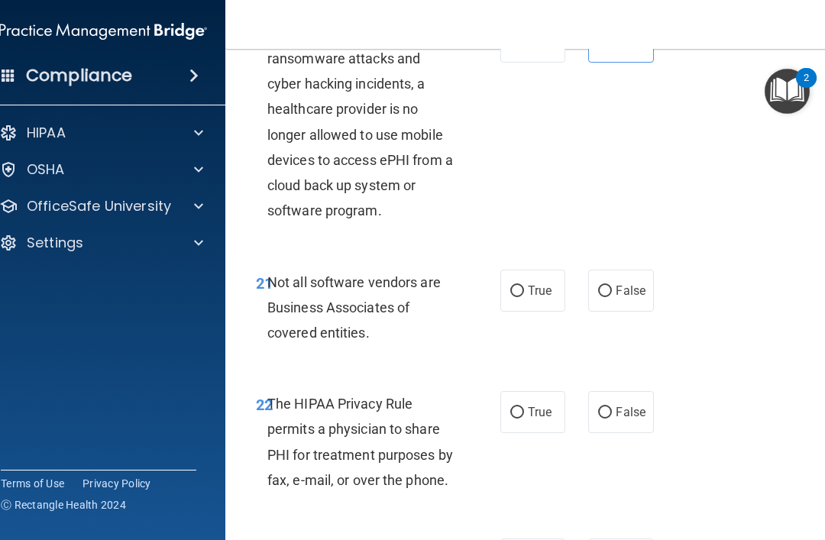
scroll to position [3711, 0]
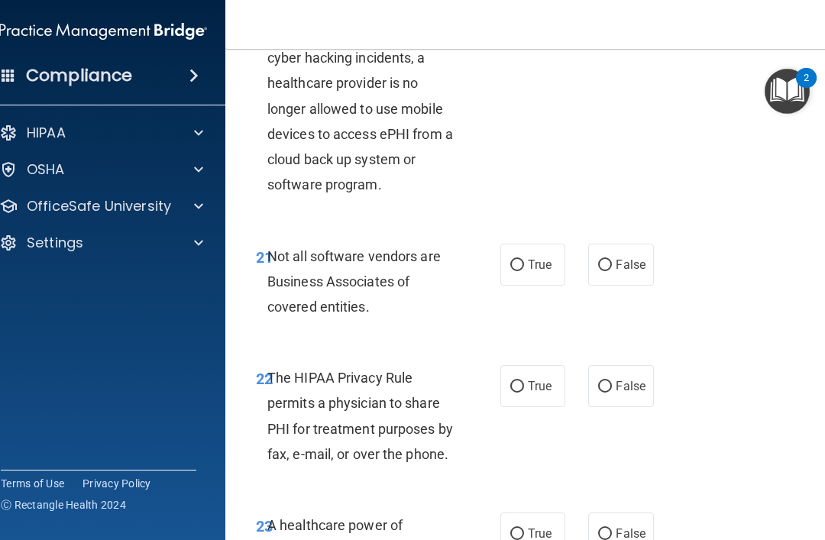
click at [534, 257] on span "True" at bounding box center [540, 264] width 24 height 15
click at [524, 260] on input "True" at bounding box center [517, 265] width 14 height 11
radio input "true"
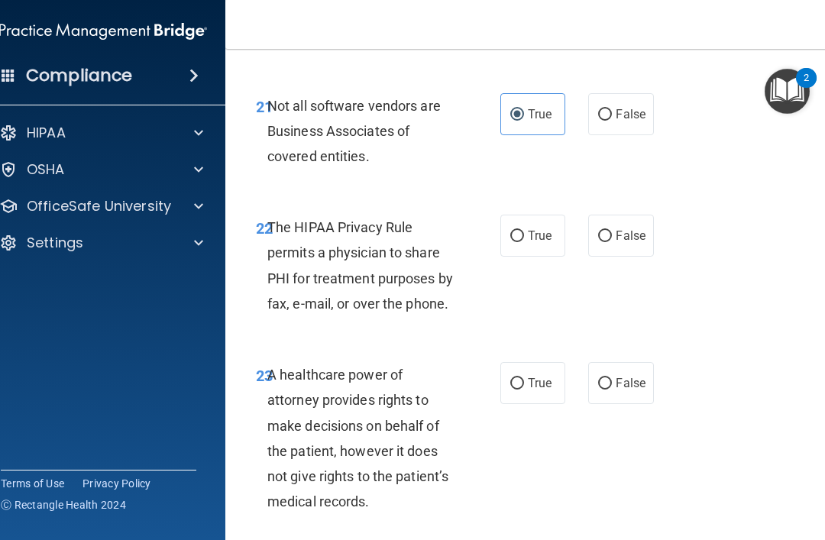
scroll to position [3883, 0]
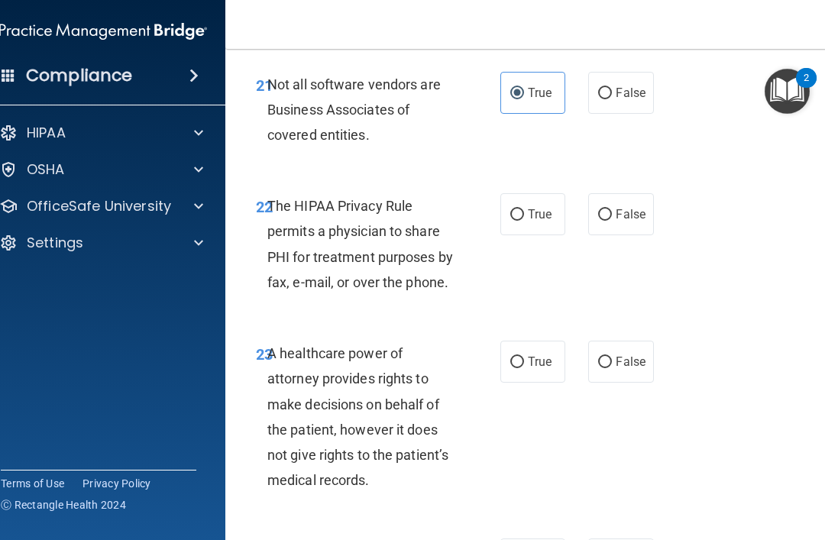
click at [625, 193] on label "False" at bounding box center [620, 214] width 65 height 42
click at [612, 209] on input "False" at bounding box center [605, 214] width 14 height 11
radio input "true"
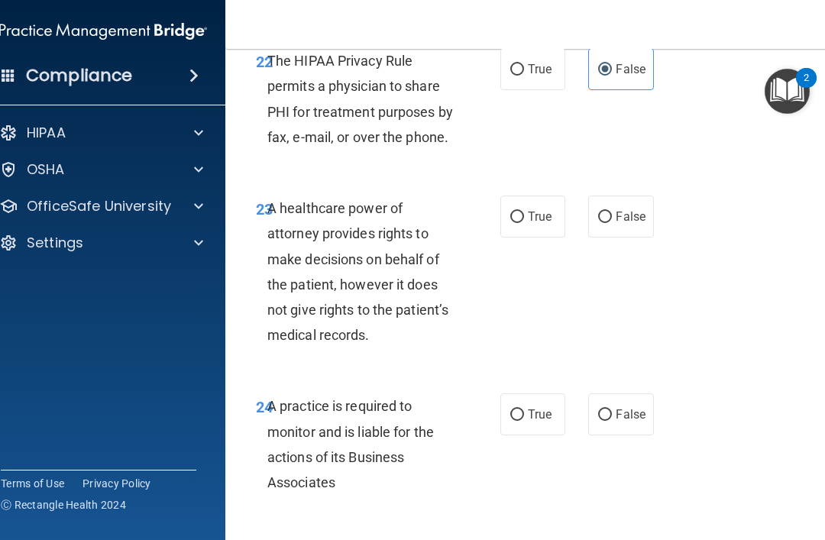
scroll to position [4029, 0]
click at [520, 211] on input "True" at bounding box center [517, 216] width 14 height 11
radio input "true"
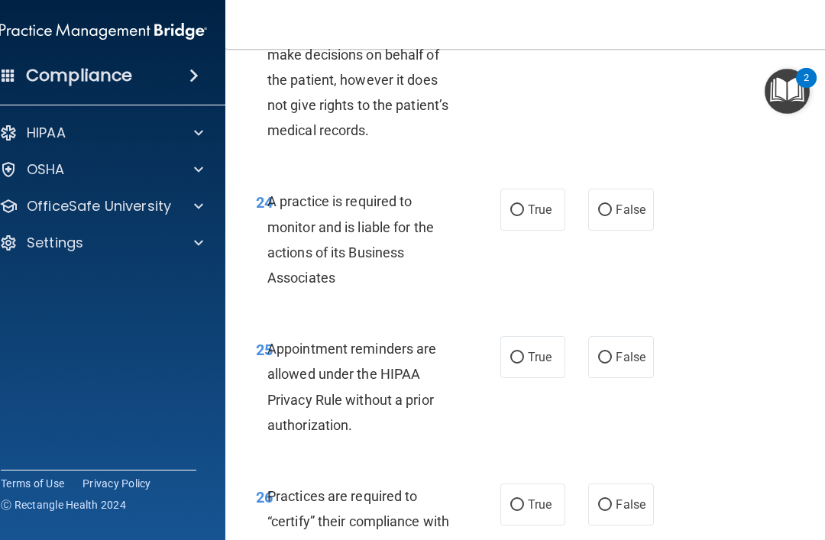
scroll to position [4261, 0]
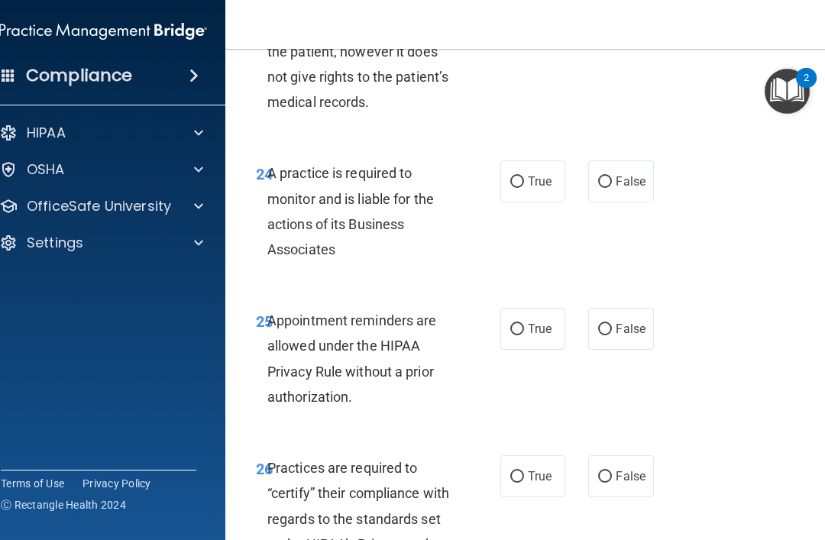
click at [531, 174] on label "True" at bounding box center [532, 181] width 65 height 42
click at [524, 176] on input "True" at bounding box center [517, 181] width 14 height 11
radio input "true"
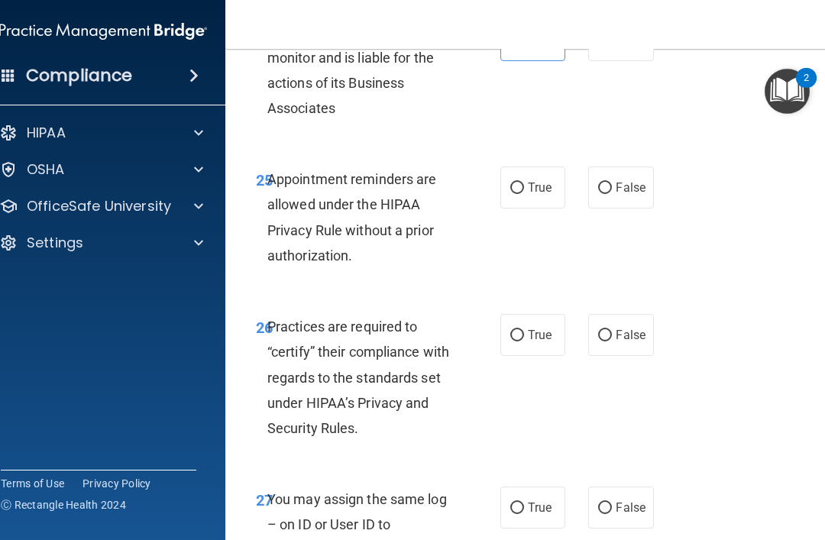
click at [501, 173] on label "True" at bounding box center [532, 187] width 65 height 42
click at [510, 182] on input "True" at bounding box center [517, 187] width 14 height 11
radio input "true"
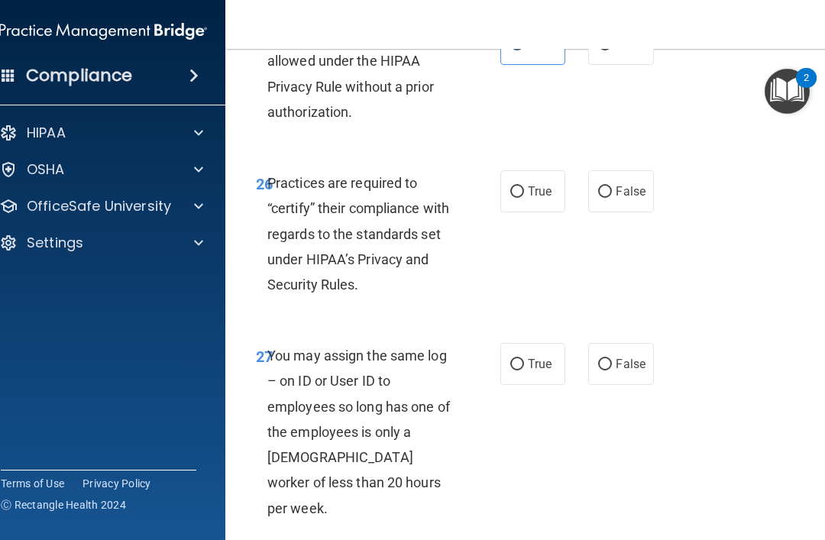
scroll to position [4547, 0]
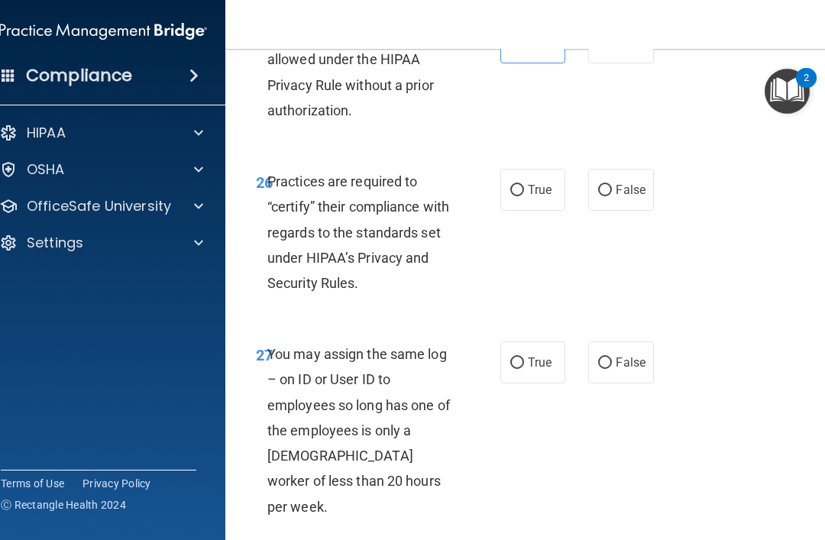
click at [525, 169] on label "True" at bounding box center [532, 190] width 65 height 42
click at [524, 185] on input "True" at bounding box center [517, 190] width 14 height 11
radio input "true"
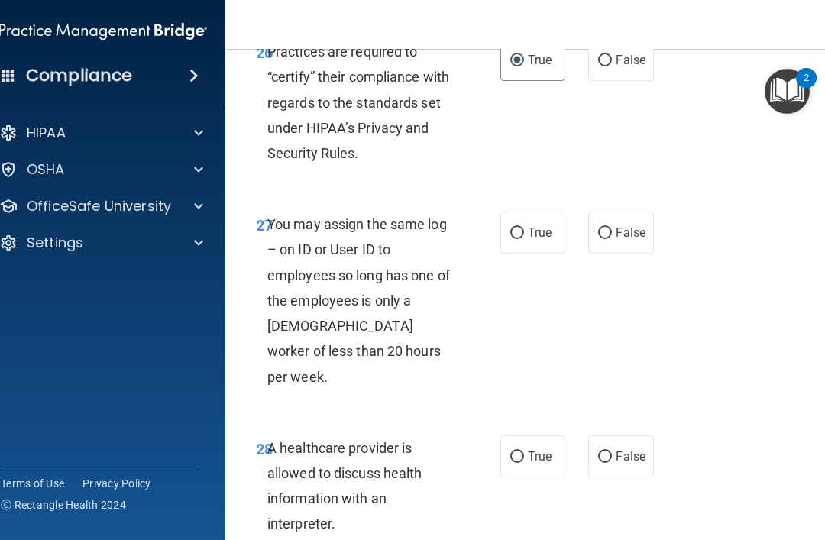
scroll to position [4678, 0]
click at [628, 211] on label "False" at bounding box center [620, 232] width 65 height 42
click at [612, 227] on input "False" at bounding box center [605, 232] width 14 height 11
radio input "true"
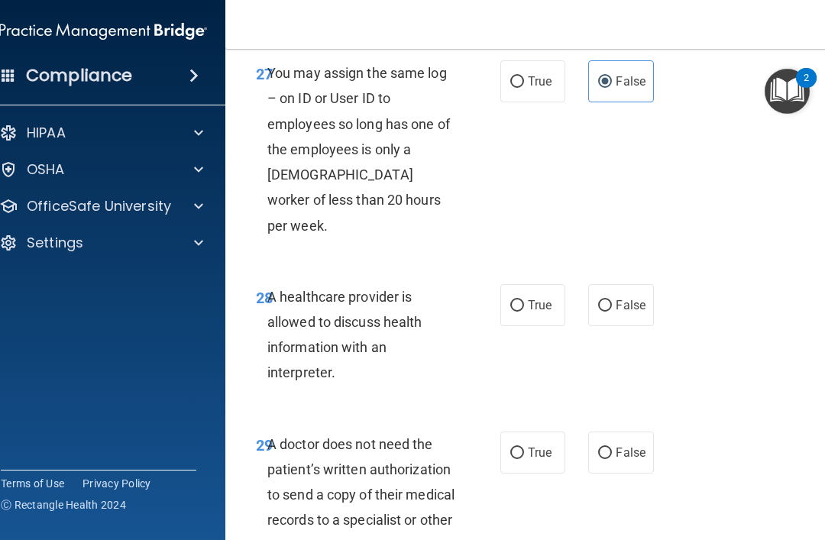
scroll to position [4834, 0]
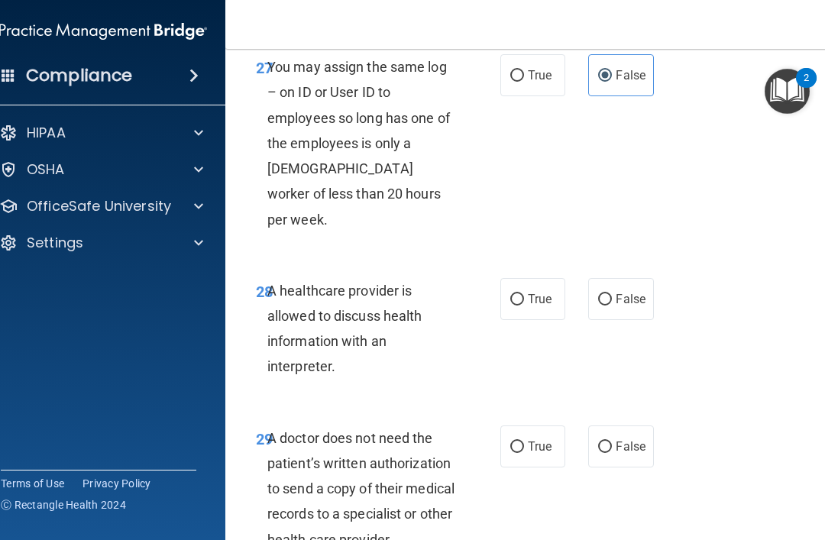
click at [543, 292] on span "True" at bounding box center [540, 299] width 24 height 15
click at [524, 294] on input "True" at bounding box center [517, 299] width 14 height 11
radio input "true"
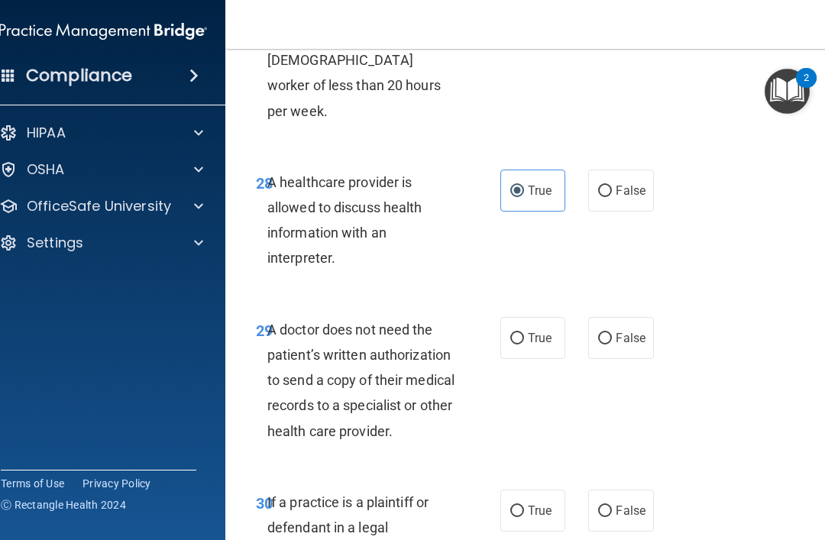
scroll to position [4944, 0]
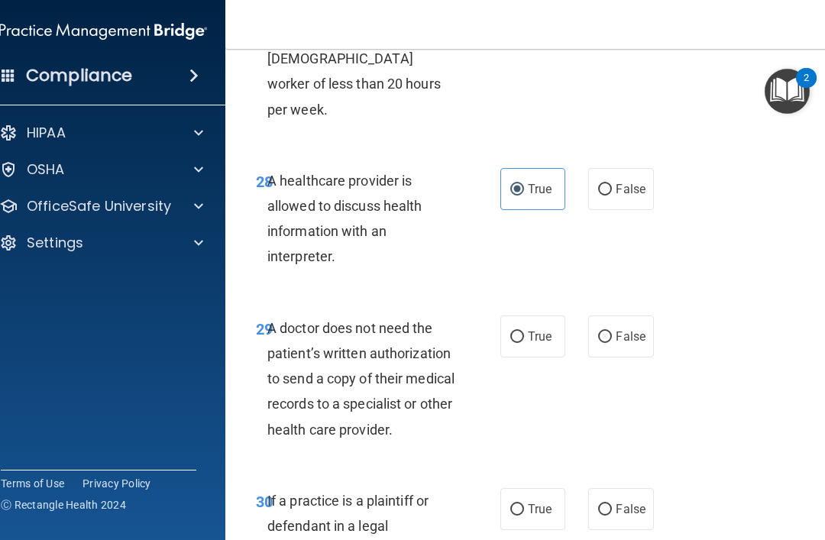
click at [641, 182] on span "False" at bounding box center [630, 189] width 30 height 15
click at [612, 184] on input "False" at bounding box center [605, 189] width 14 height 11
radio input "true"
click at [554, 168] on label "True" at bounding box center [532, 189] width 65 height 42
click at [524, 184] on input "True" at bounding box center [517, 189] width 14 height 11
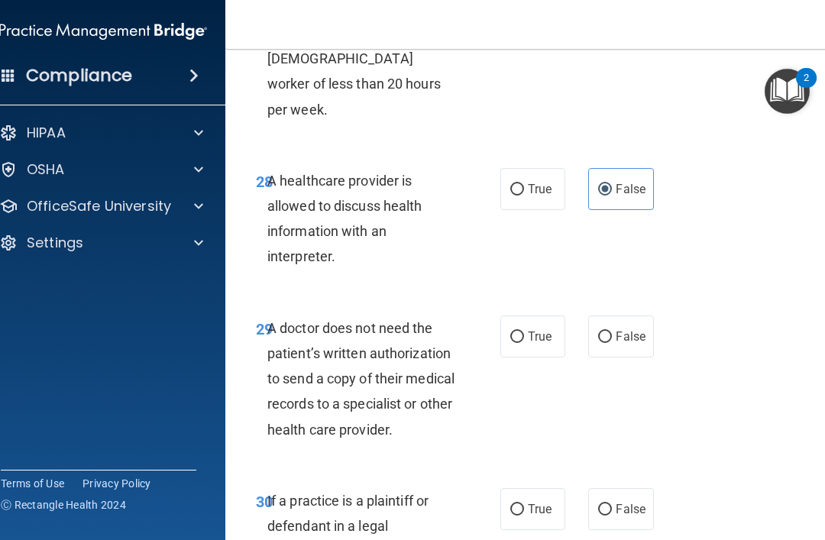
radio input "true"
radio input "false"
click at [634, 315] on label "False" at bounding box center [620, 336] width 65 height 42
click at [612, 331] on input "False" at bounding box center [605, 336] width 14 height 11
radio input "true"
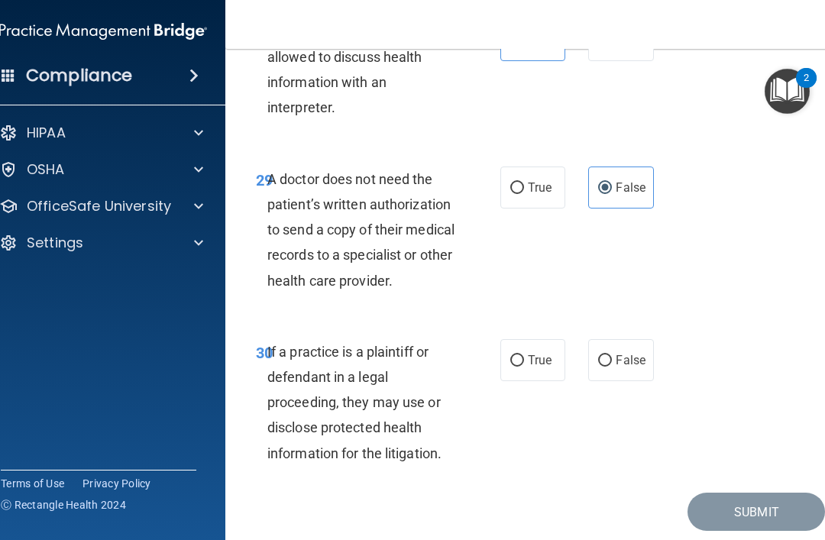
scroll to position [5092, 0]
click at [516, 356] on input "True" at bounding box center [517, 361] width 14 height 11
radio input "true"
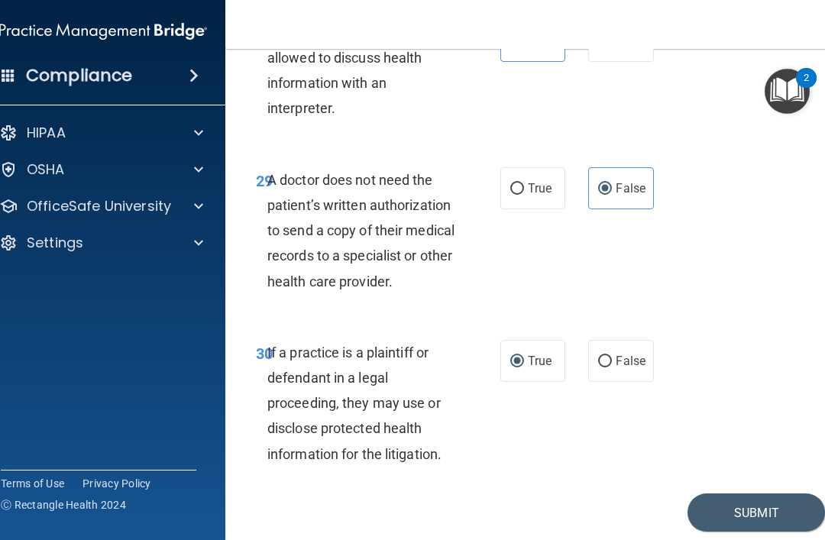
click at [641, 354] on span "False" at bounding box center [630, 361] width 30 height 15
click at [612, 356] on input "False" at bounding box center [605, 361] width 14 height 11
radio input "true"
radio input "false"
click at [784, 493] on button "Submit" at bounding box center [755, 512] width 137 height 39
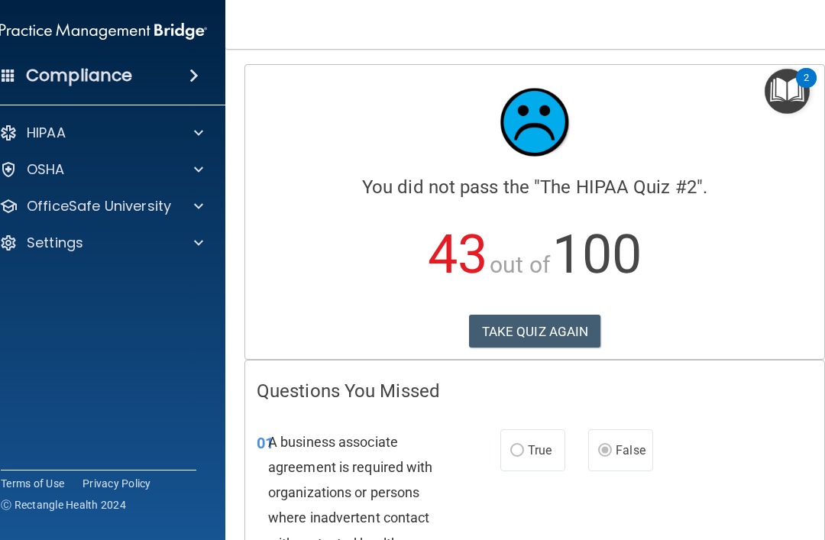
click at [526, 332] on button "TAKE QUIZ AGAIN" at bounding box center [535, 332] width 132 height 34
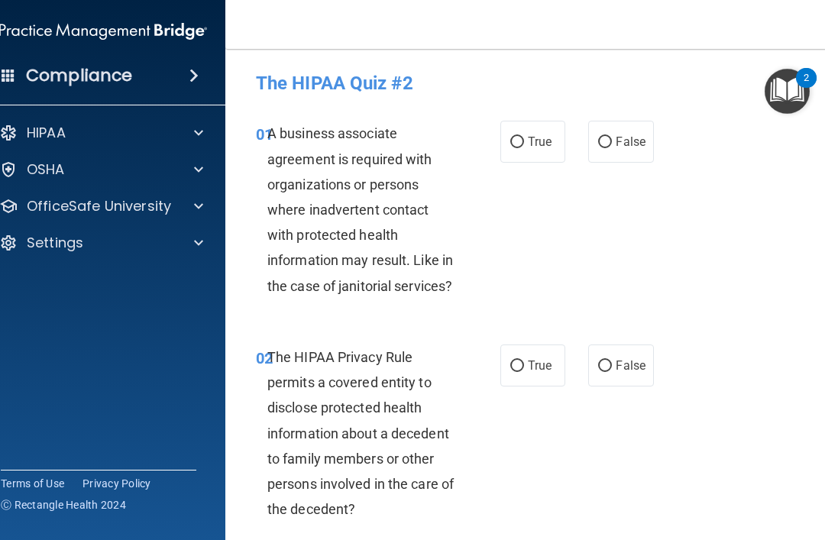
click at [639, 148] on span "False" at bounding box center [630, 141] width 30 height 15
click at [612, 148] on input "False" at bounding box center [605, 142] width 14 height 11
radio input "true"
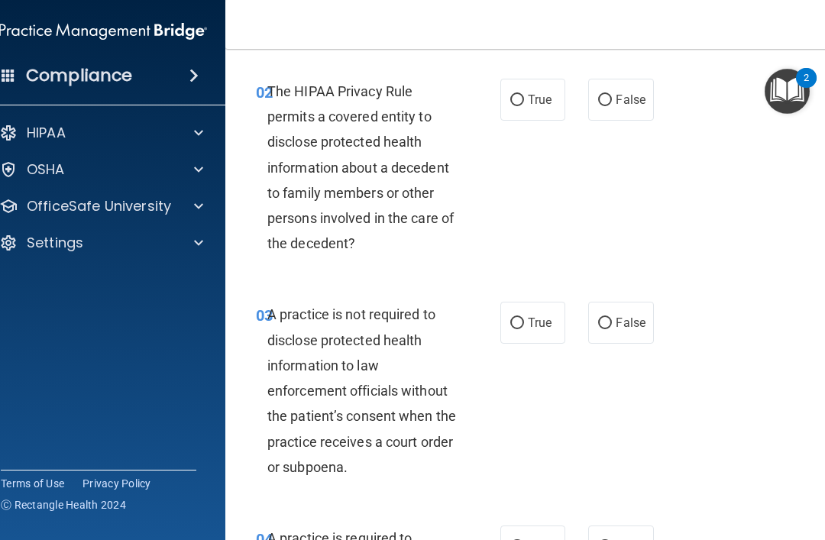
scroll to position [264, 0]
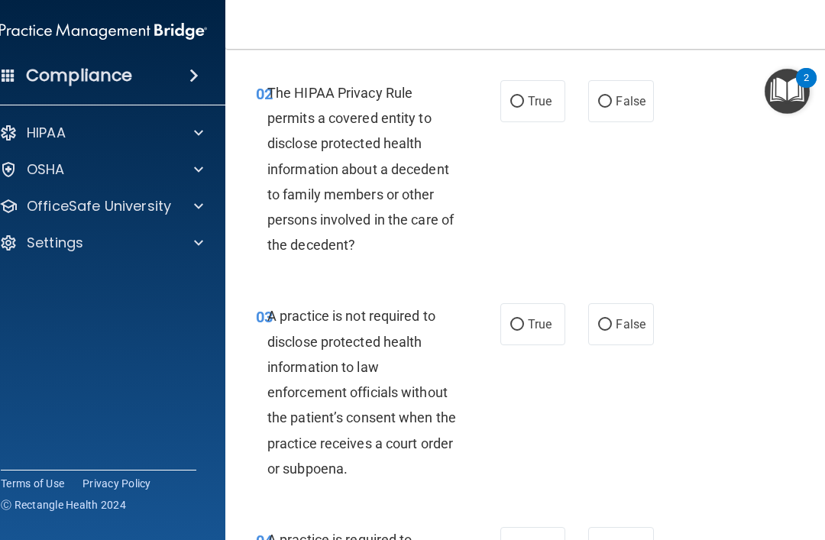
click at [519, 96] on input "True" at bounding box center [517, 101] width 14 height 11
radio input "true"
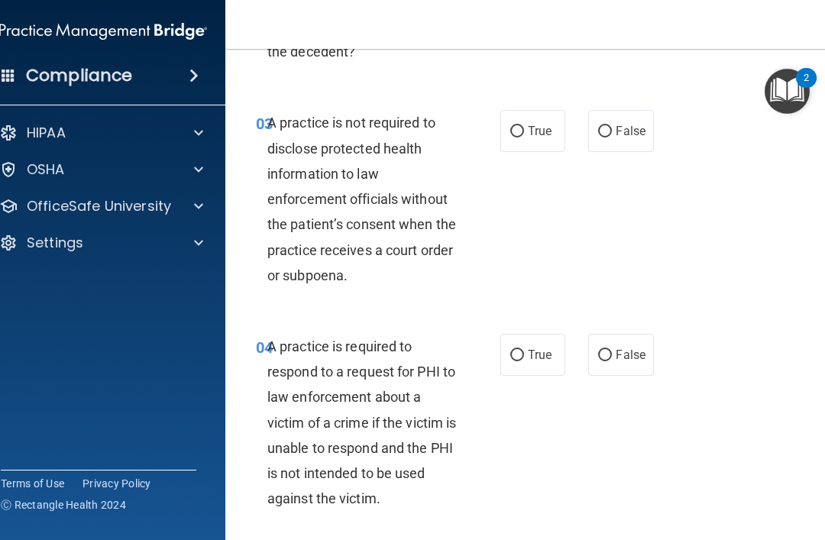
scroll to position [459, 0]
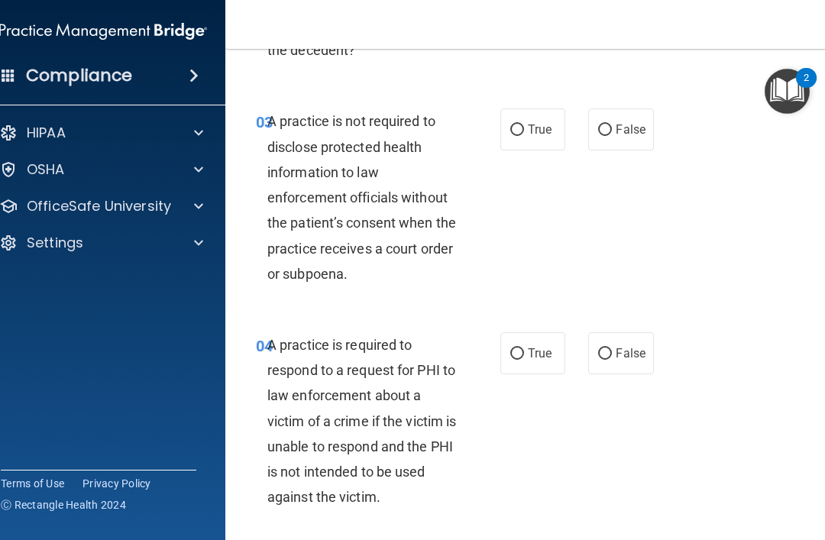
click at [632, 134] on span "False" at bounding box center [630, 129] width 30 height 15
click at [612, 134] on input "False" at bounding box center [605, 129] width 14 height 11
radio input "true"
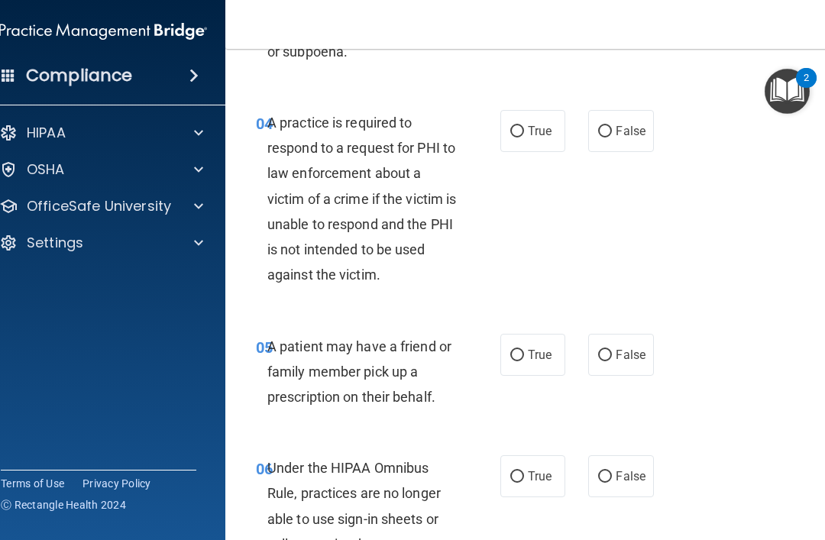
scroll to position [677, 0]
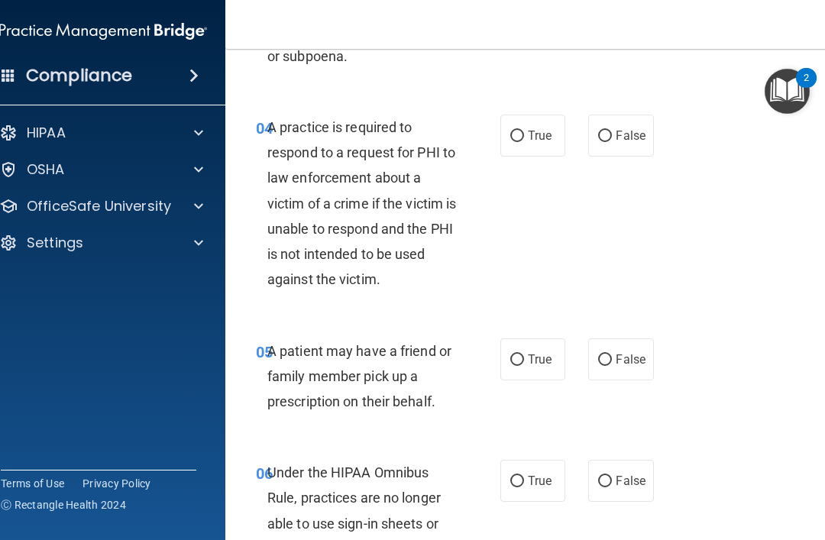
click at [547, 141] on label "True" at bounding box center [532, 136] width 65 height 42
click at [524, 141] on input "True" at bounding box center [517, 136] width 14 height 11
radio input "true"
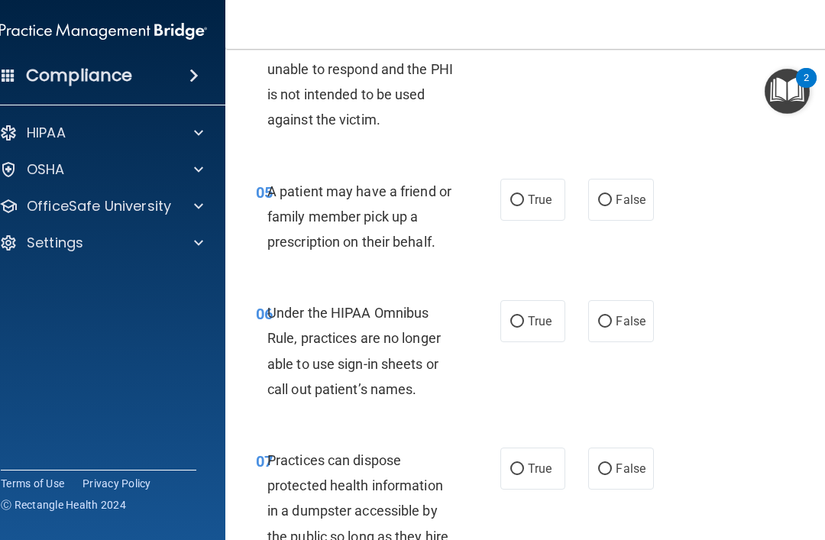
scroll to position [855, 0]
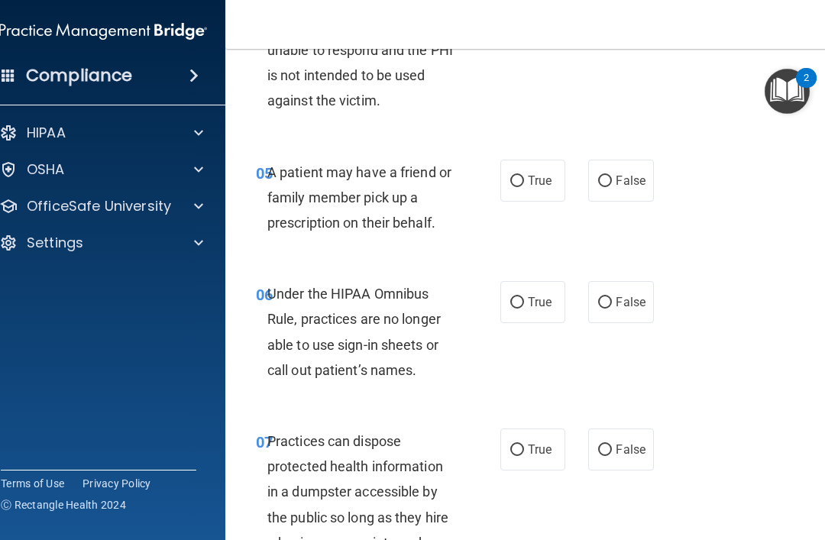
click at [520, 179] on input "True" at bounding box center [517, 181] width 14 height 11
radio input "true"
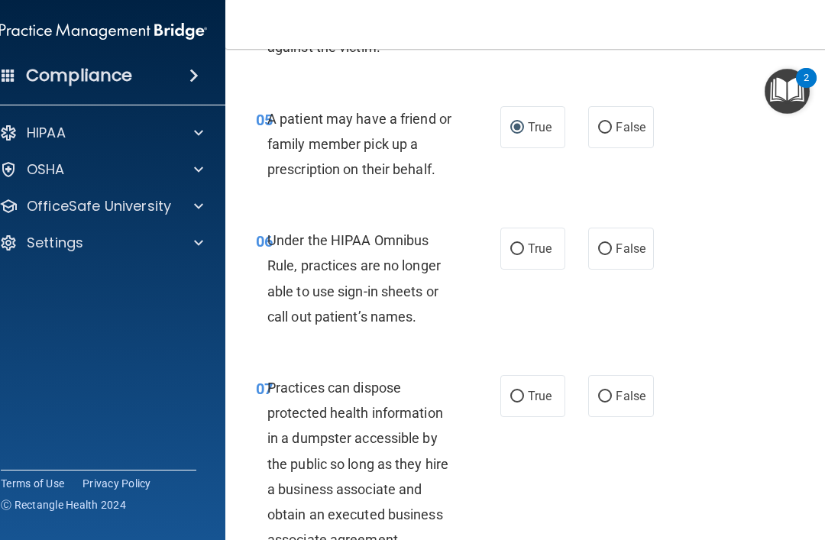
scroll to position [983, 0]
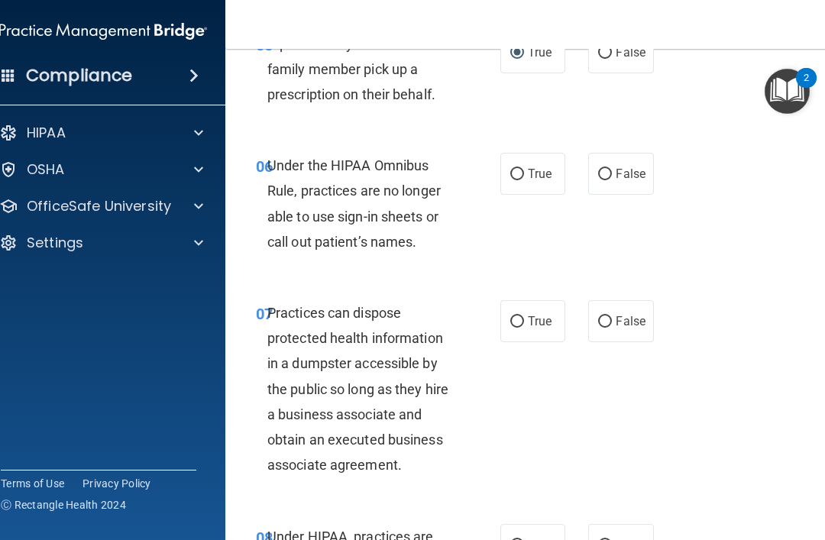
click at [611, 169] on input "False" at bounding box center [605, 174] width 14 height 11
radio input "true"
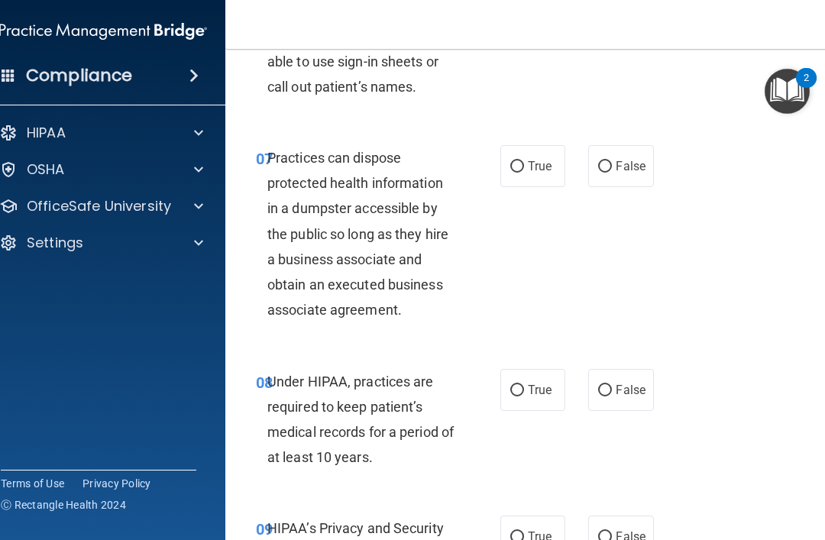
scroll to position [1150, 0]
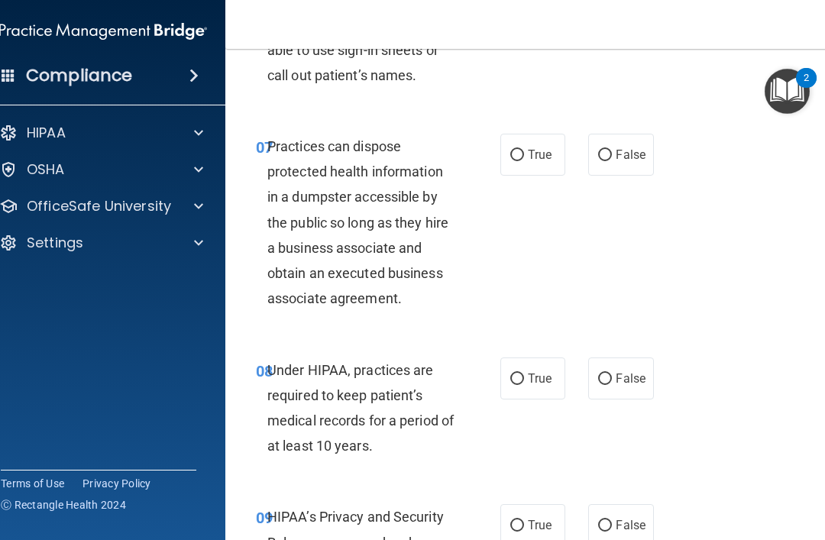
click at [635, 157] on label "False" at bounding box center [620, 155] width 65 height 42
click at [612, 157] on input "False" at bounding box center [605, 155] width 14 height 11
radio input "true"
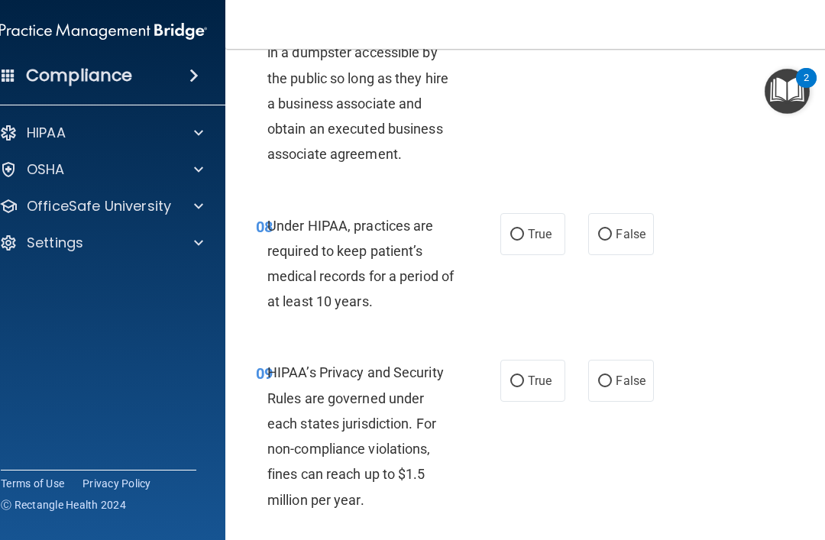
scroll to position [1307, 0]
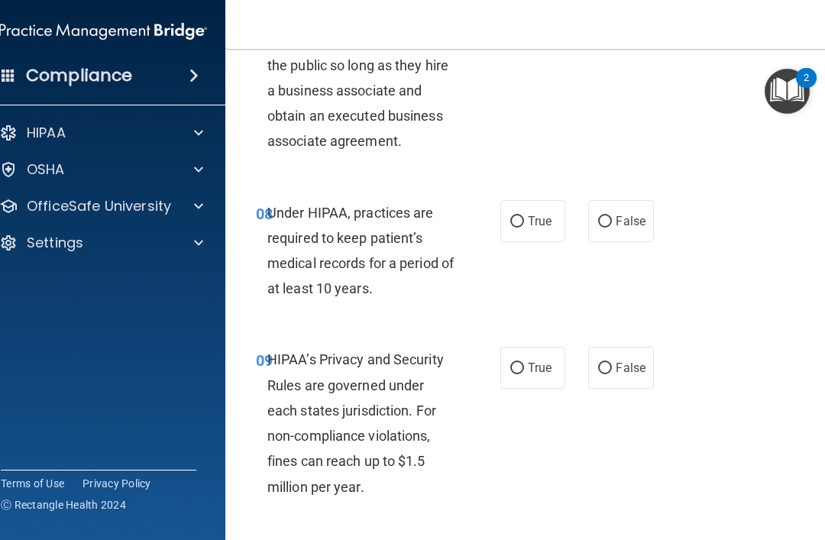
click at [620, 214] on span "False" at bounding box center [630, 221] width 30 height 15
click at [612, 216] on input "False" at bounding box center [605, 221] width 14 height 11
radio input "true"
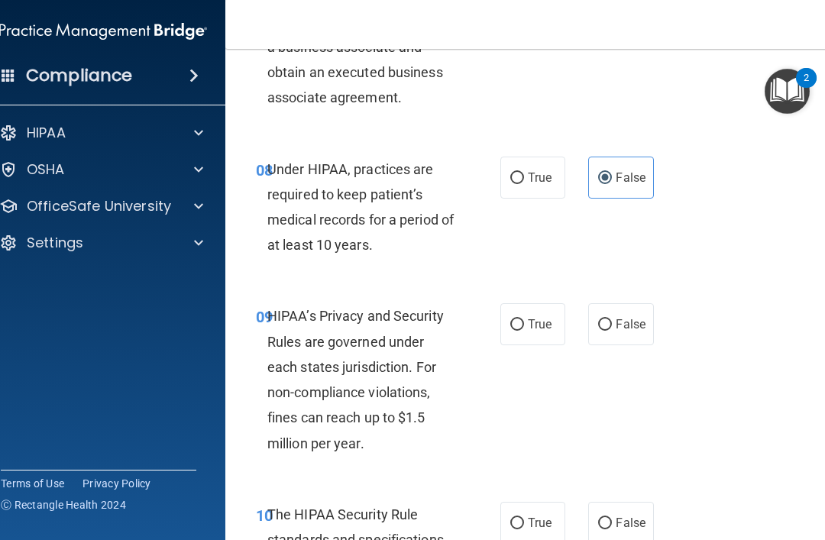
scroll to position [1350, 0]
click at [633, 318] on span "False" at bounding box center [630, 325] width 30 height 15
click at [612, 320] on input "False" at bounding box center [605, 325] width 14 height 11
radio input "true"
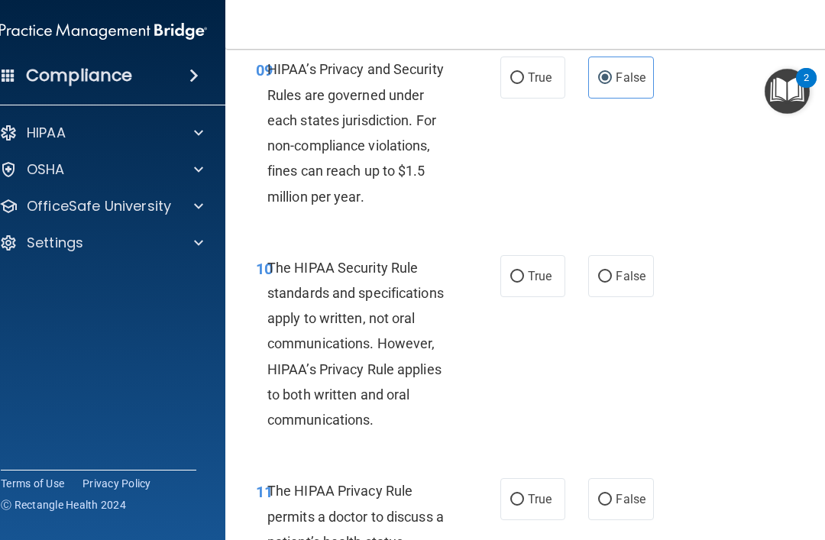
scroll to position [1649, 0]
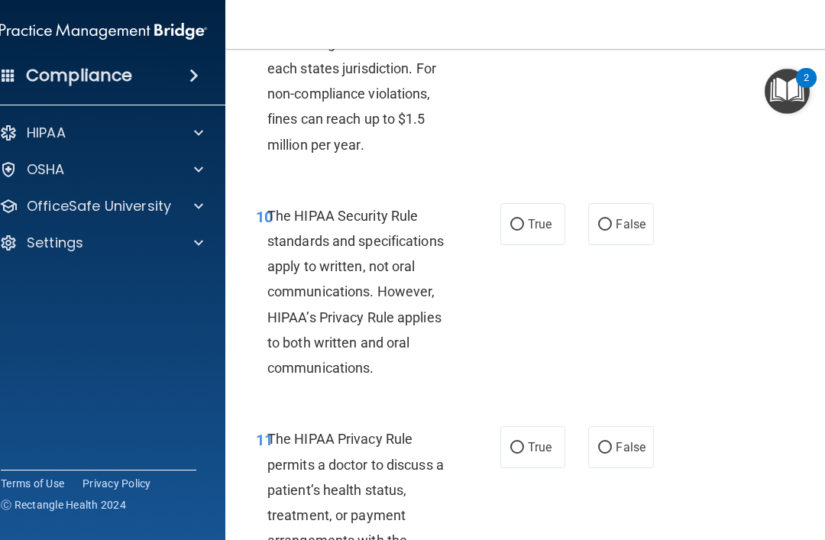
click at [544, 224] on label "True" at bounding box center [532, 224] width 65 height 42
click at [524, 224] on input "True" at bounding box center [517, 224] width 14 height 11
radio input "true"
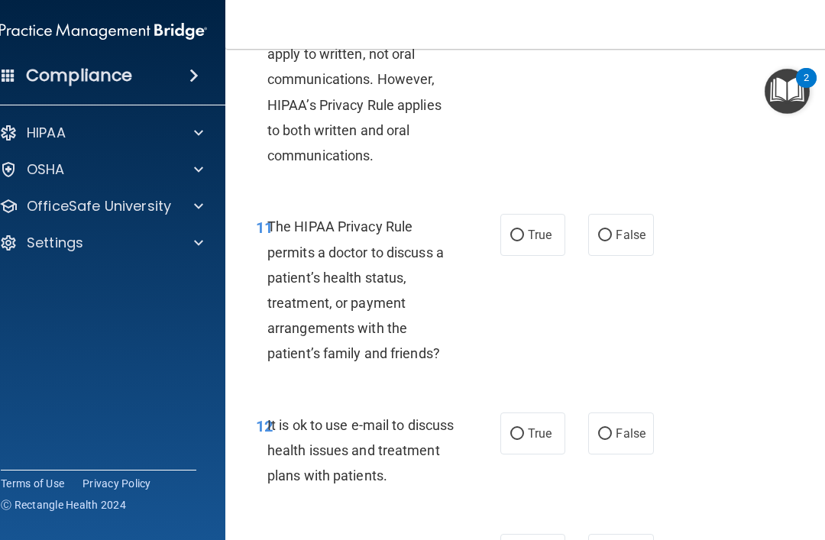
scroll to position [1871, 0]
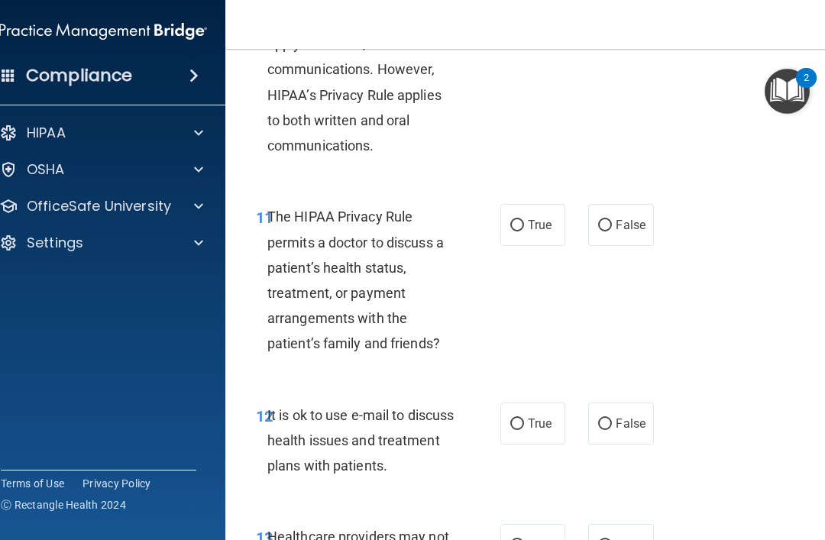
click at [638, 228] on label "False" at bounding box center [620, 225] width 65 height 42
click at [612, 228] on input "False" at bounding box center [605, 225] width 14 height 11
radio input "true"
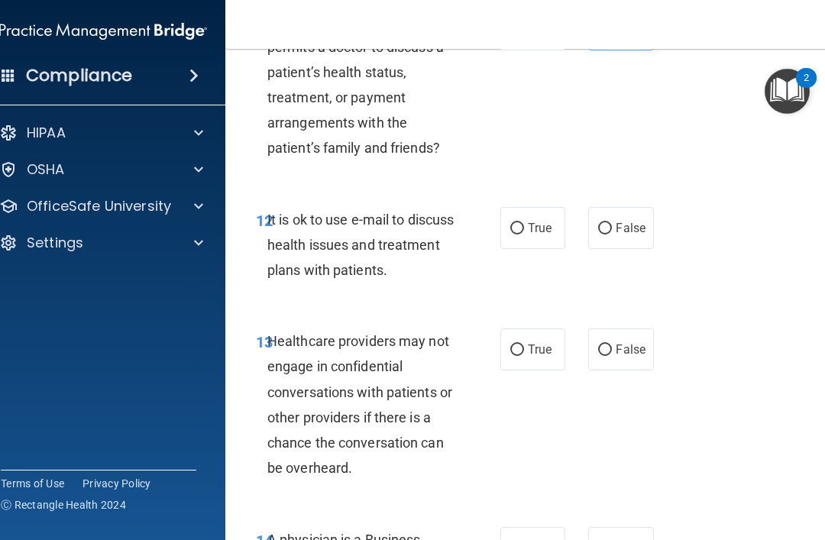
scroll to position [2066, 0]
click at [527, 234] on label "True" at bounding box center [532, 229] width 65 height 42
click at [524, 234] on input "True" at bounding box center [517, 229] width 14 height 11
radio input "true"
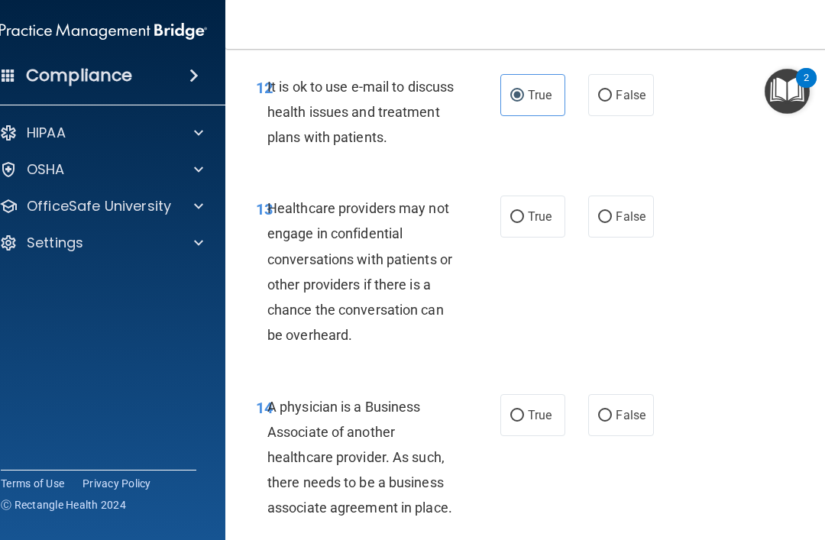
scroll to position [2198, 0]
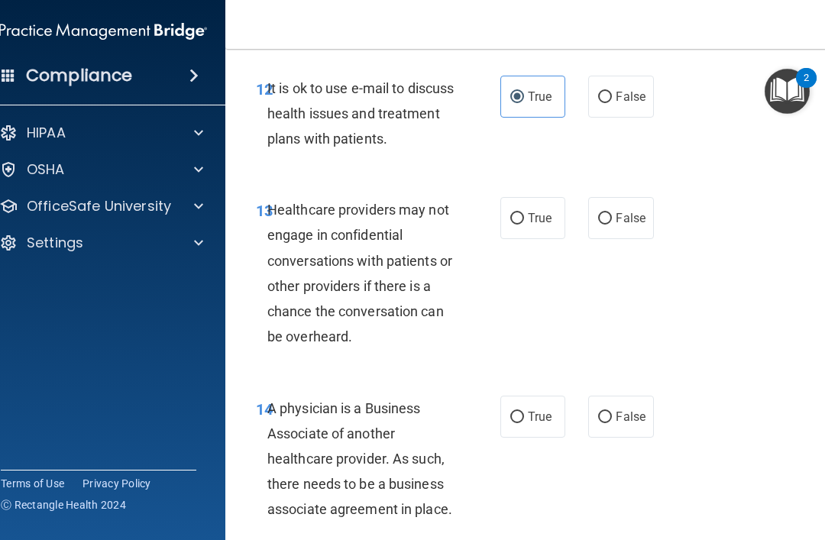
click at [631, 211] on span "False" at bounding box center [630, 218] width 30 height 15
click at [612, 213] on input "False" at bounding box center [605, 218] width 14 height 11
radio input "true"
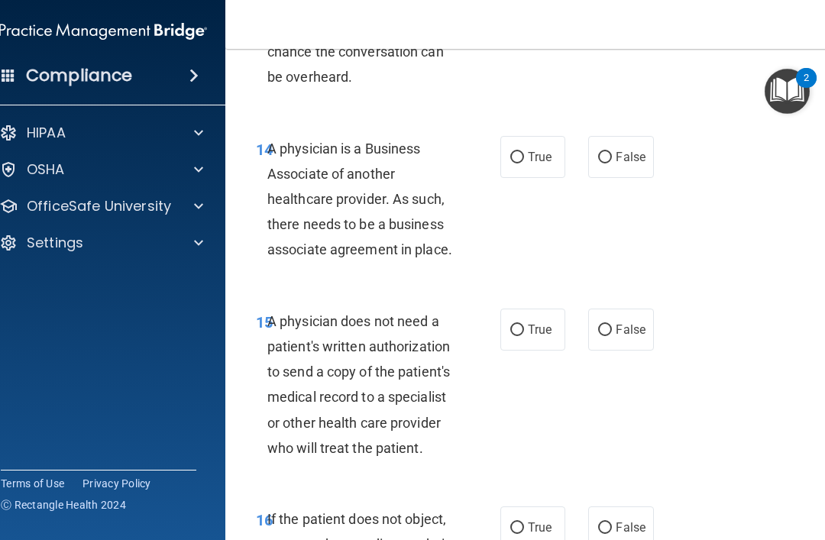
scroll to position [2460, 0]
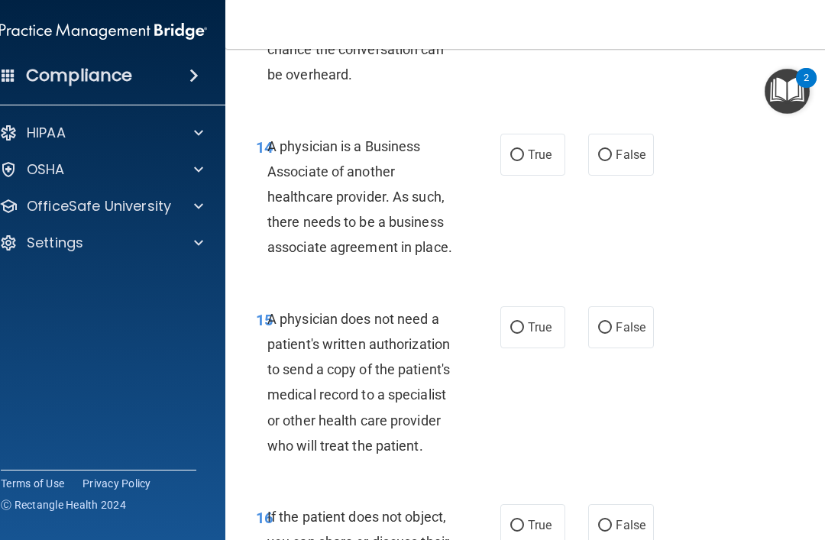
click at [611, 150] on input "False" at bounding box center [605, 155] width 14 height 11
radio input "true"
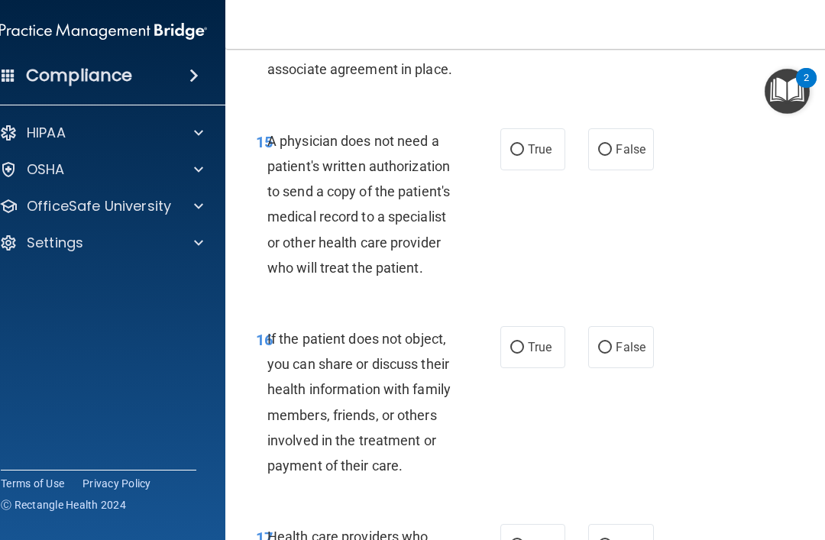
scroll to position [2637, 0]
click at [525, 129] on label "True" at bounding box center [532, 150] width 65 height 42
click at [524, 145] on input "True" at bounding box center [517, 150] width 14 height 11
radio input "true"
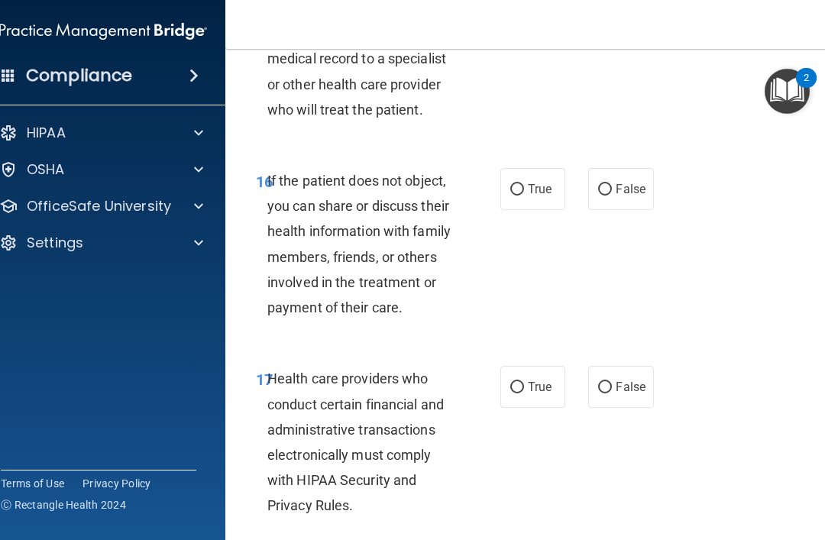
scroll to position [2806, 0]
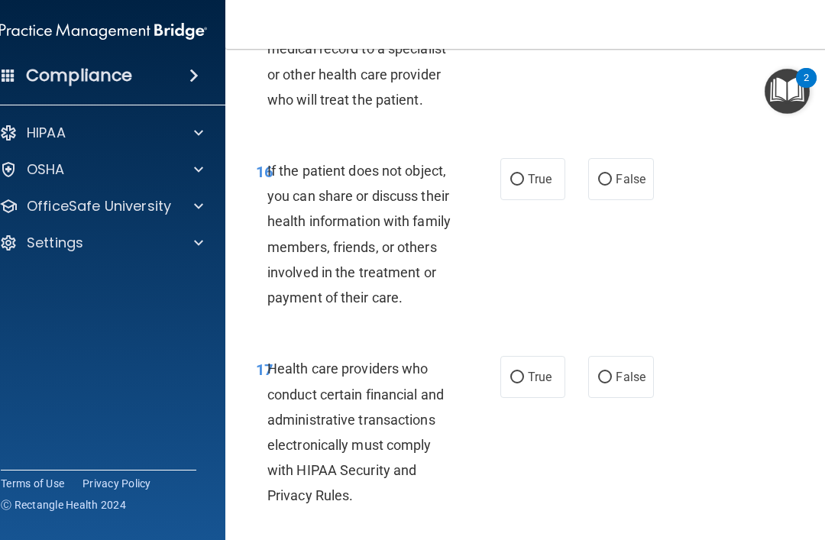
click at [549, 172] on span "True" at bounding box center [540, 179] width 24 height 15
click at [524, 174] on input "True" at bounding box center [517, 179] width 14 height 11
radio input "true"
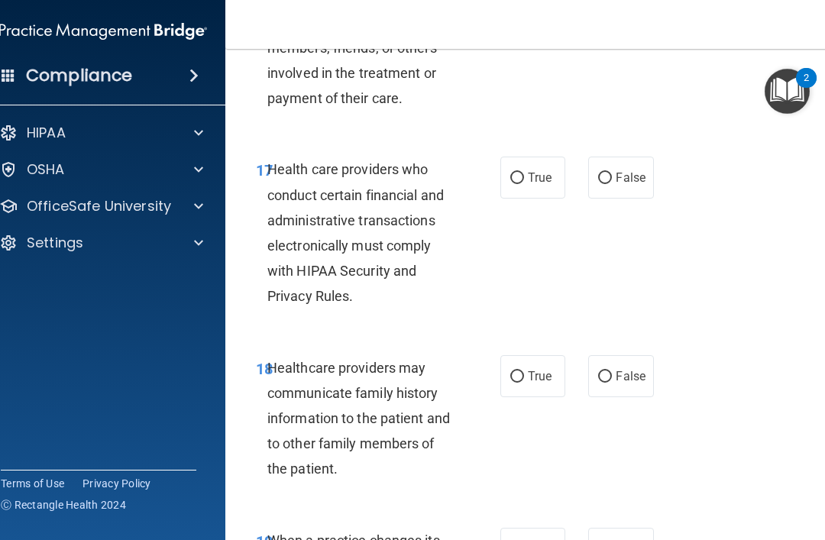
scroll to position [3011, 0]
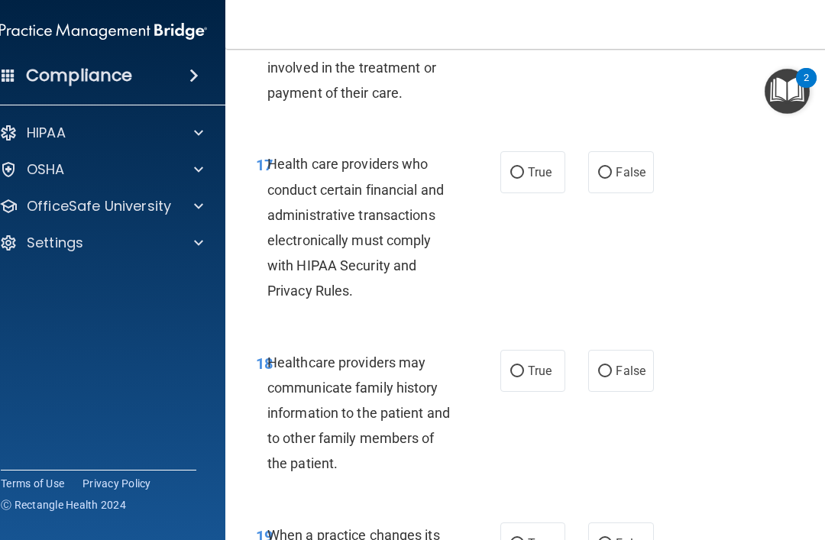
click at [523, 167] on input "True" at bounding box center [517, 172] width 14 height 11
radio input "true"
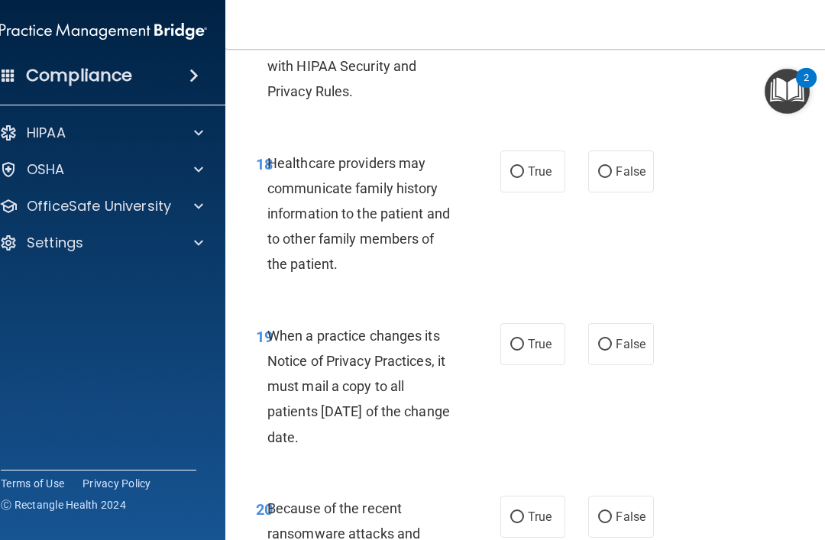
scroll to position [3215, 0]
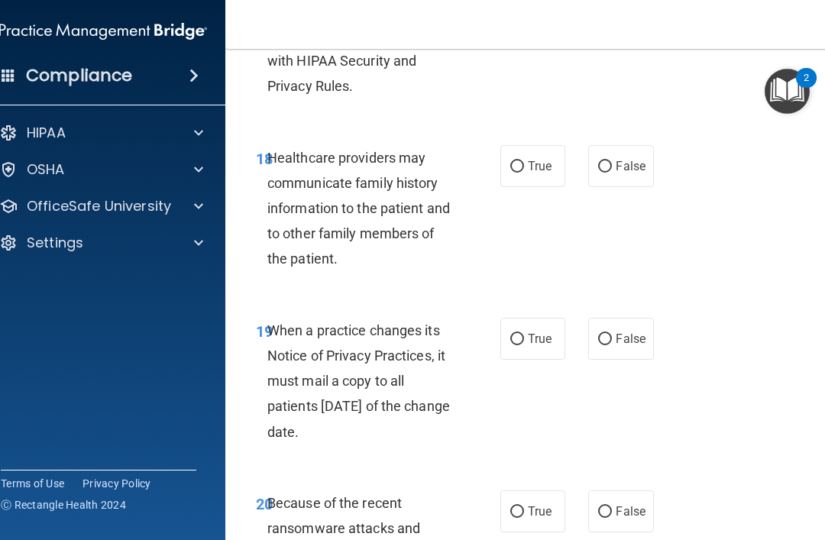
click at [522, 161] on input "True" at bounding box center [517, 166] width 14 height 11
radio input "true"
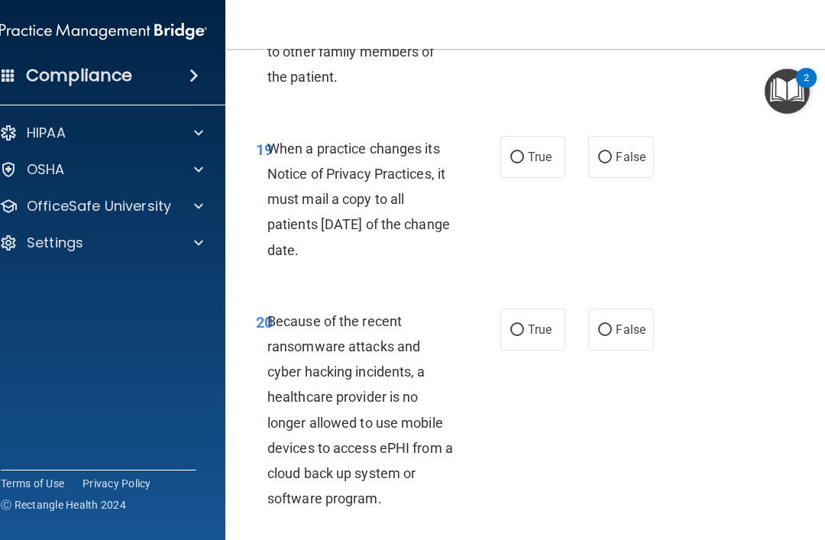
scroll to position [3399, 0]
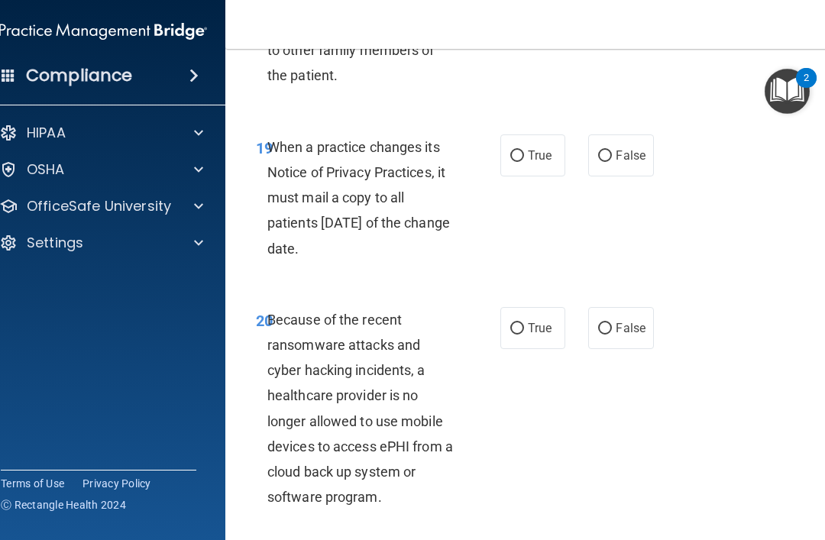
click at [627, 148] on span "False" at bounding box center [630, 155] width 30 height 15
click at [612, 150] on input "False" at bounding box center [605, 155] width 14 height 11
radio input "true"
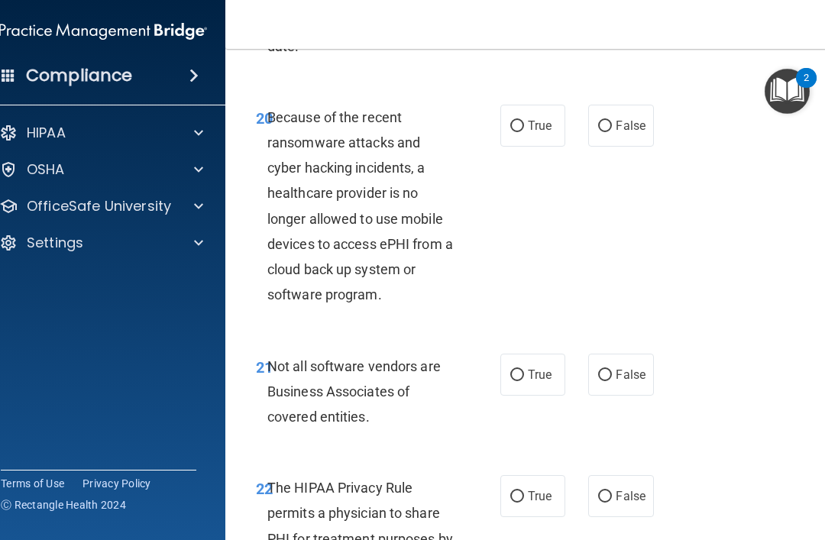
scroll to position [3608, 0]
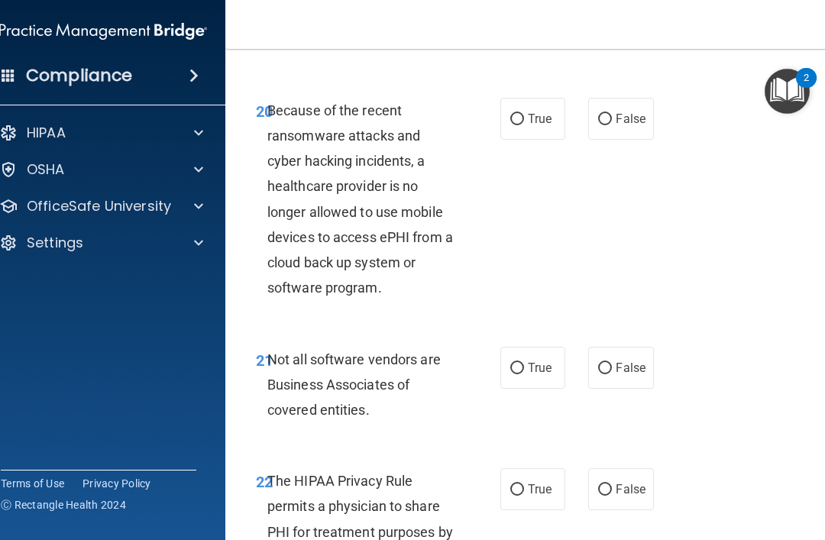
click at [610, 114] on input "False" at bounding box center [605, 119] width 14 height 11
radio input "true"
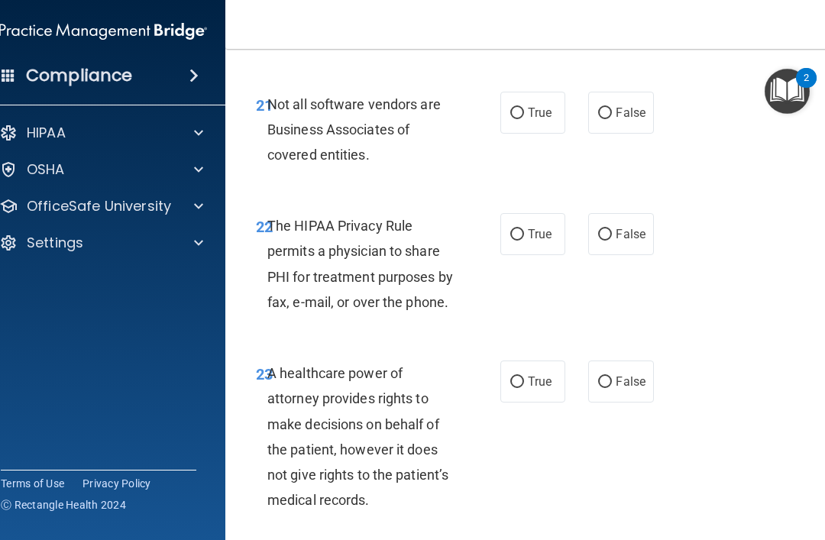
scroll to position [3867, 0]
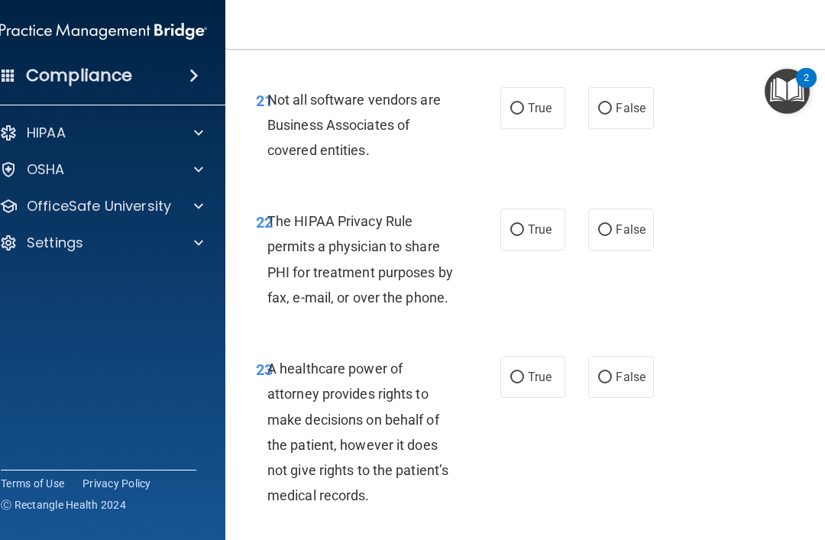
click at [514, 224] on input "True" at bounding box center [517, 229] width 14 height 11
radio input "true"
click at [625, 220] on label "False" at bounding box center [620, 229] width 65 height 42
click at [612, 224] on input "False" at bounding box center [605, 229] width 14 height 11
radio input "true"
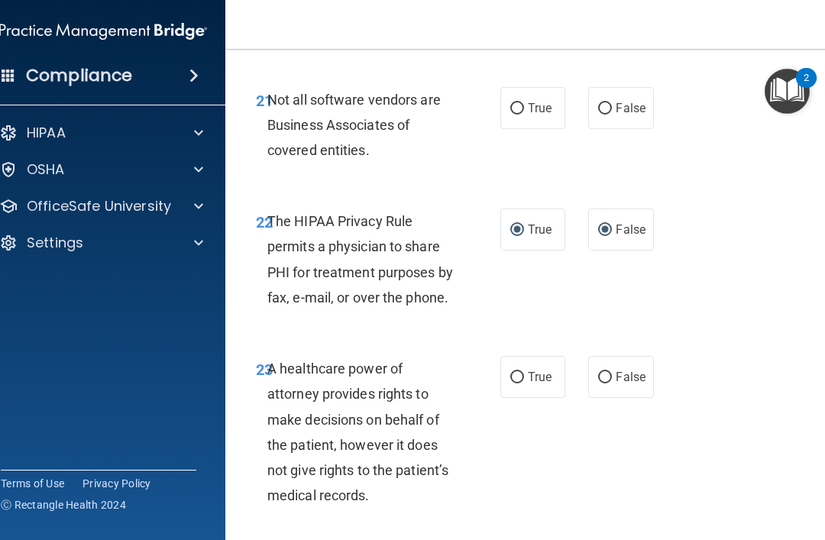
radio input "false"
click at [560, 87] on label "True" at bounding box center [532, 108] width 65 height 42
click at [524, 103] on input "True" at bounding box center [517, 108] width 14 height 11
radio input "true"
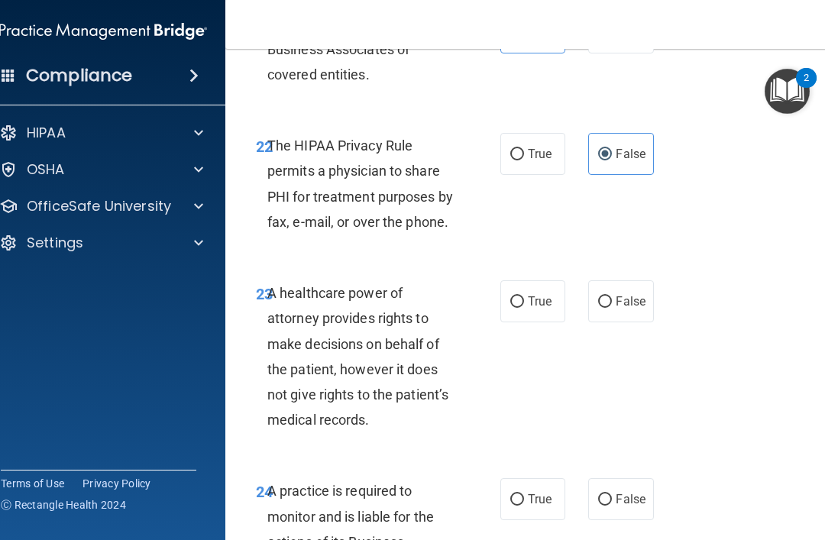
scroll to position [4029, 0]
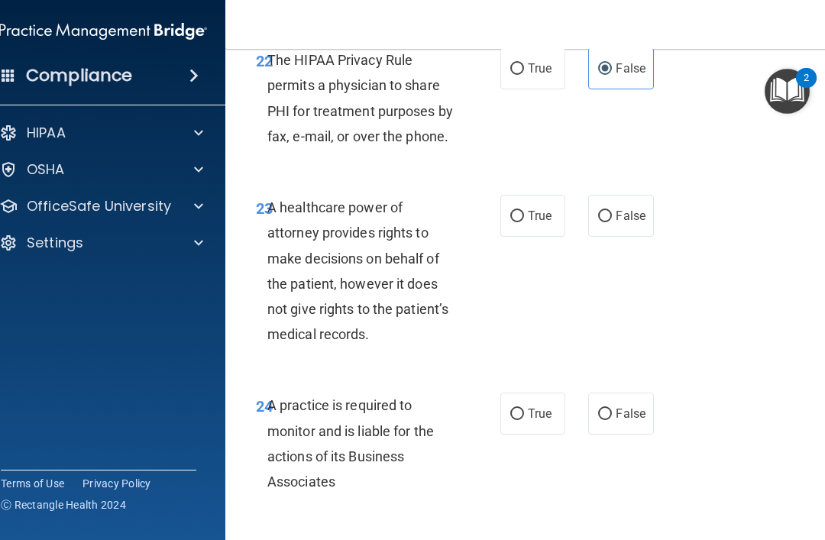
click at [602, 206] on label "False" at bounding box center [620, 216] width 65 height 42
click at [602, 211] on input "False" at bounding box center [605, 216] width 14 height 11
radio input "true"
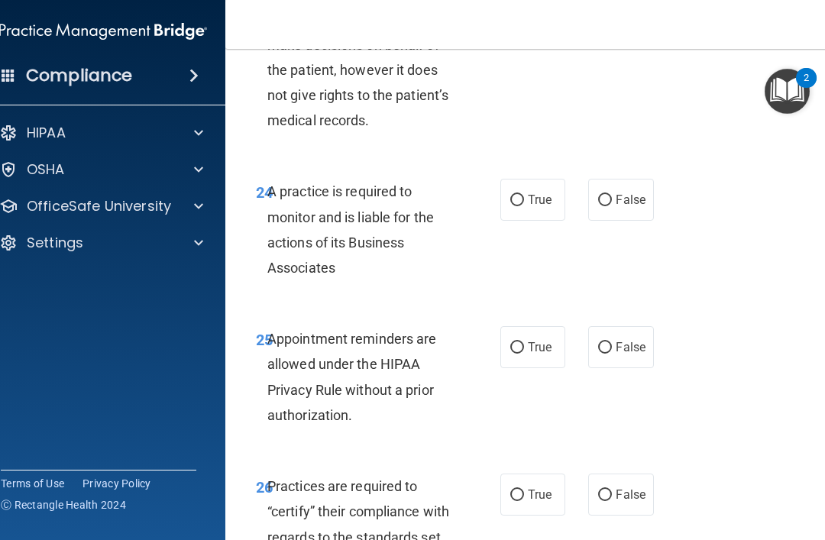
scroll to position [4252, 0]
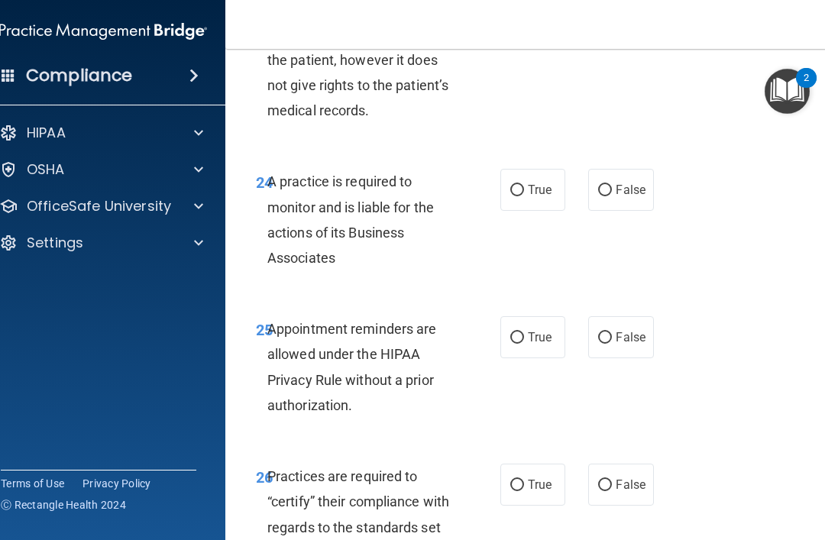
click at [609, 169] on label "False" at bounding box center [620, 190] width 65 height 42
click at [609, 185] on input "False" at bounding box center [605, 190] width 14 height 11
radio input "true"
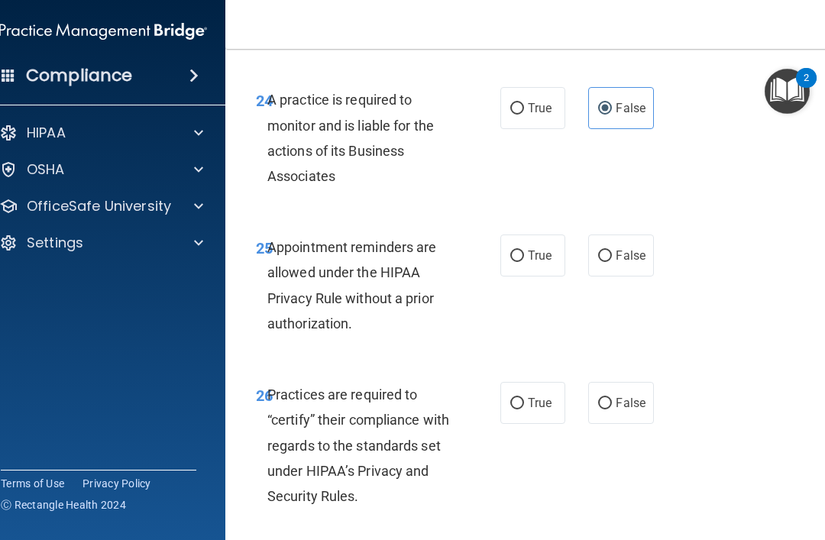
scroll to position [4343, 0]
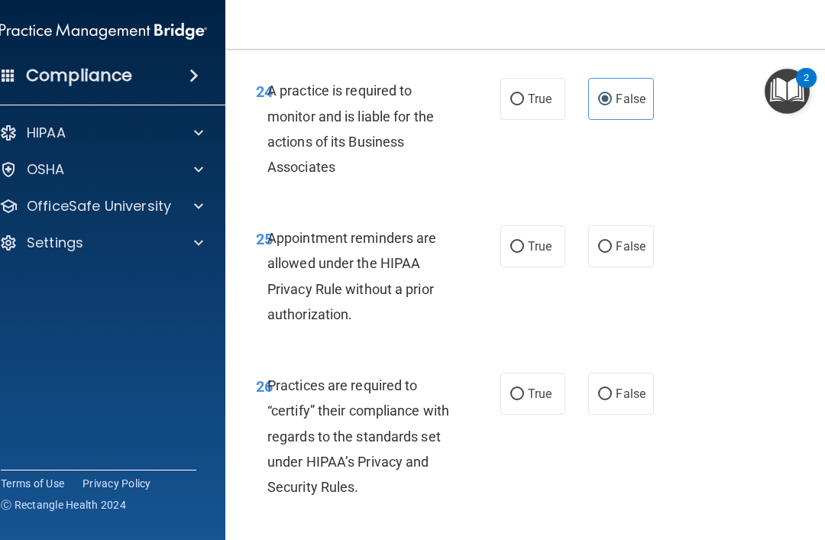
click at [514, 241] on input "True" at bounding box center [517, 246] width 14 height 11
radio input "true"
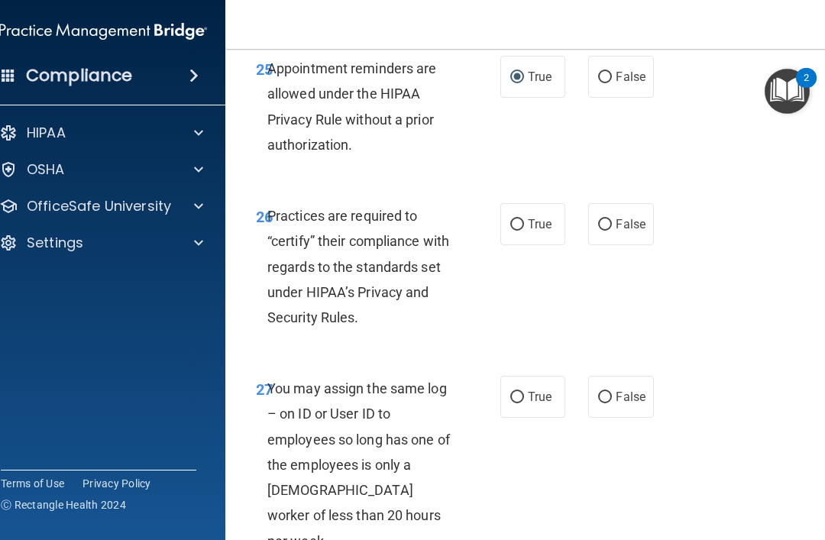
scroll to position [4513, 0]
click at [531, 202] on label "True" at bounding box center [532, 223] width 65 height 42
click at [524, 218] on input "True" at bounding box center [517, 223] width 14 height 11
radio input "true"
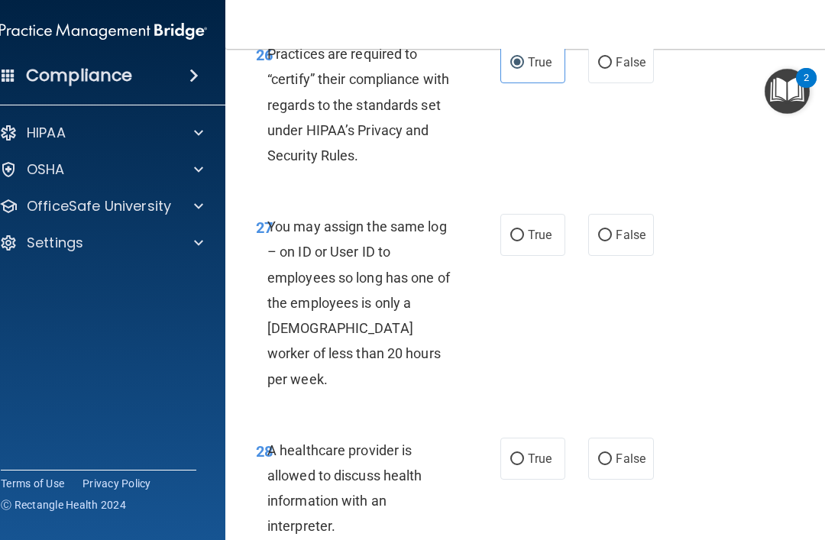
scroll to position [4675, 0]
click at [610, 213] on label "False" at bounding box center [620, 234] width 65 height 42
click at [610, 229] on input "False" at bounding box center [605, 234] width 14 height 11
radio input "true"
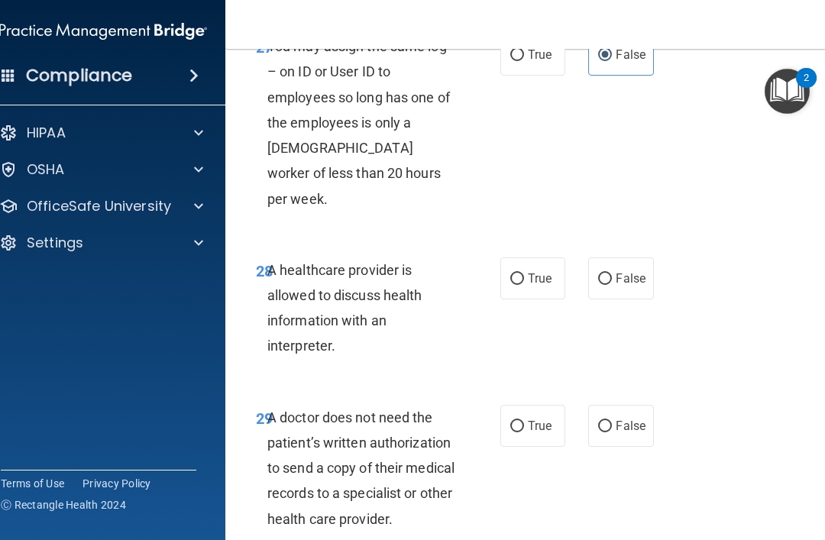
scroll to position [4889, 0]
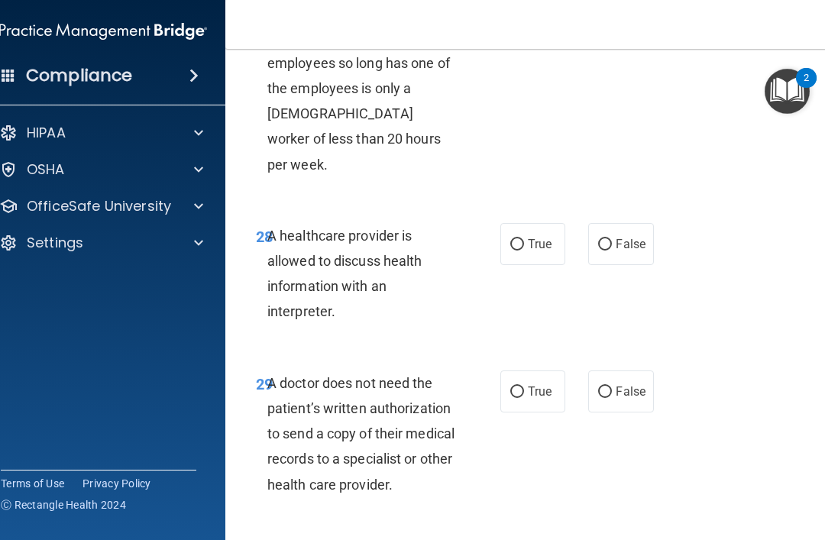
click at [533, 237] on span "True" at bounding box center [540, 244] width 24 height 15
click at [524, 239] on input "True" at bounding box center [517, 244] width 14 height 11
radio input "true"
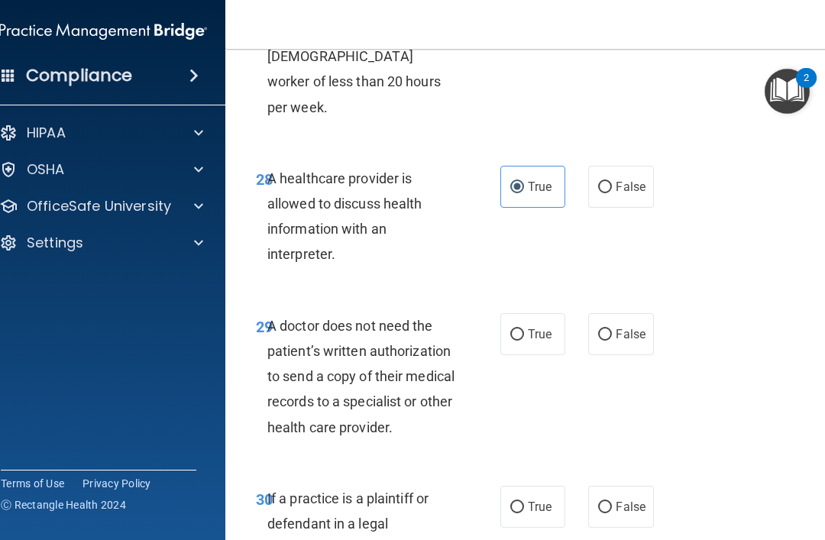
scroll to position [4980, 0]
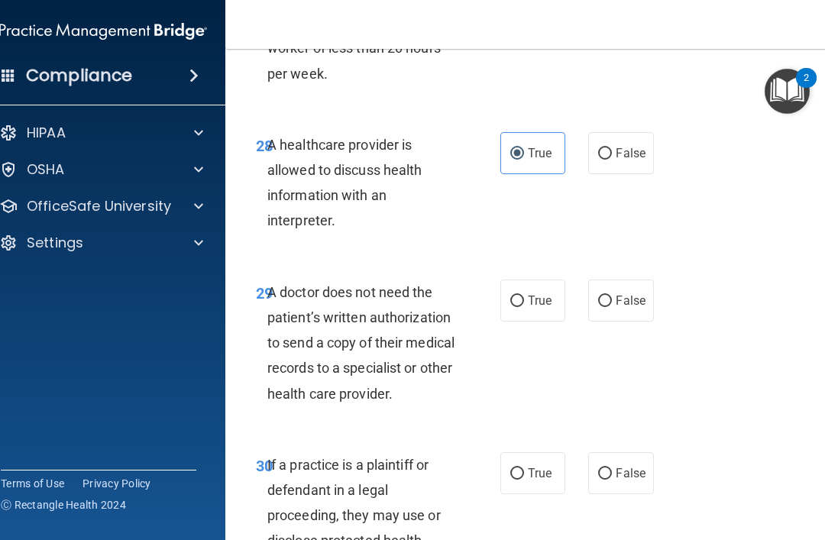
click at [515, 295] on input "True" at bounding box center [517, 300] width 14 height 11
radio input "true"
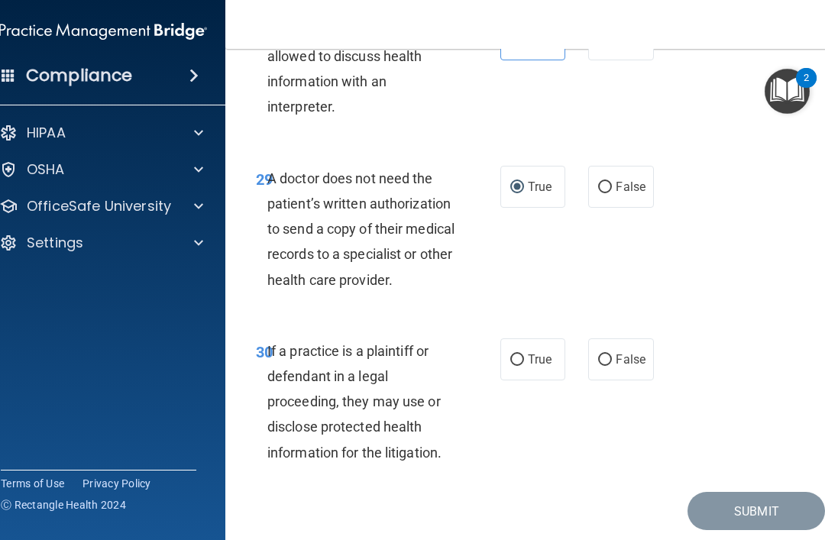
scroll to position [5092, 0]
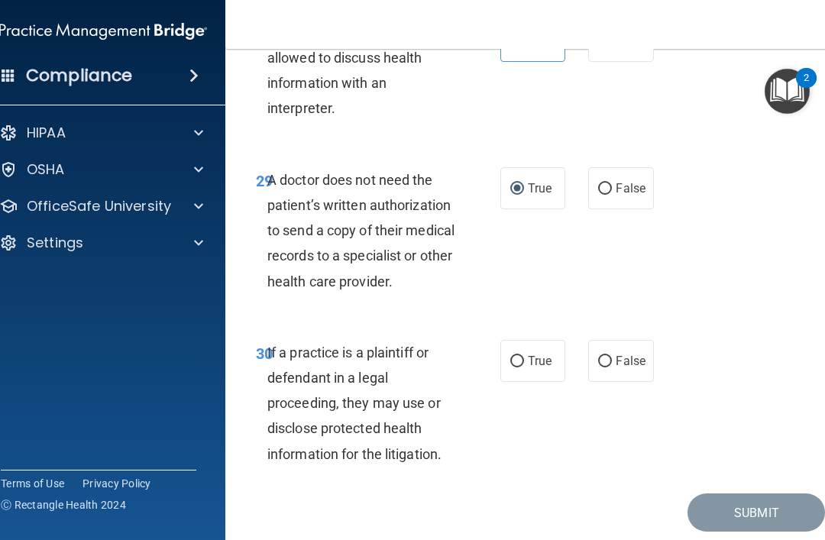
click at [522, 356] on input "True" at bounding box center [517, 361] width 14 height 11
radio input "true"
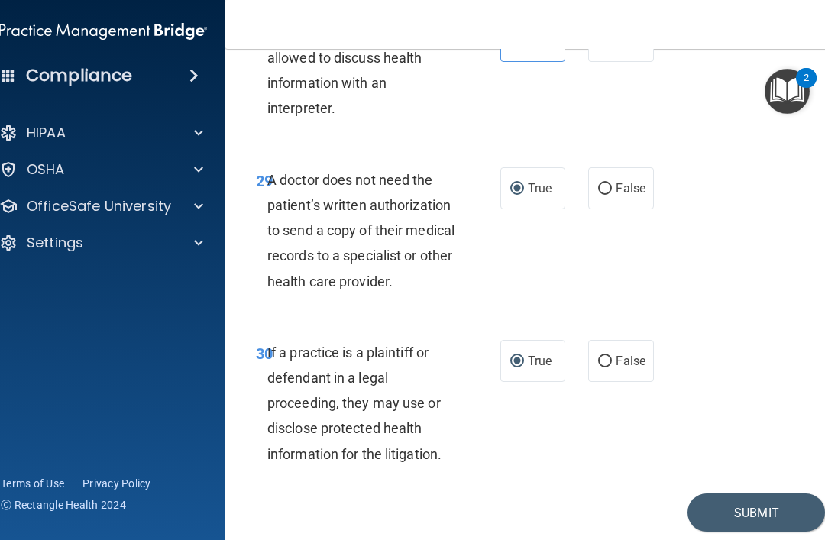
click at [728, 493] on button "Submit" at bounding box center [755, 512] width 137 height 39
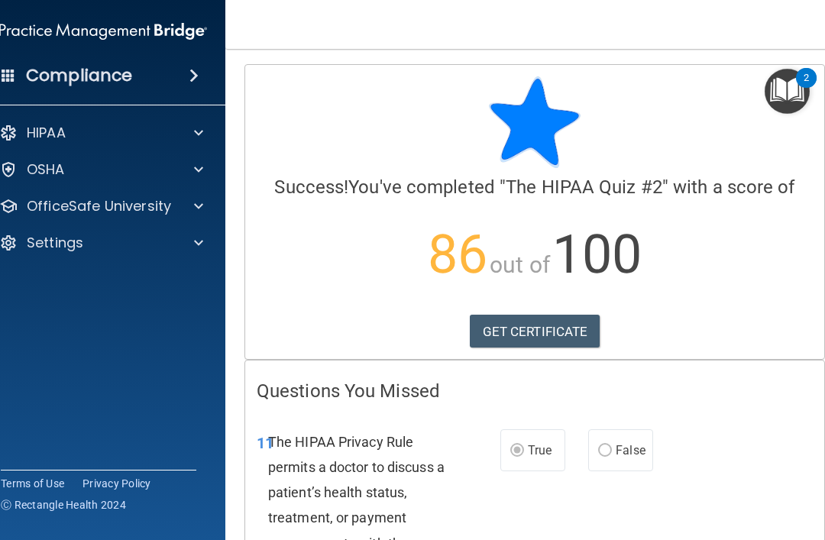
scroll to position [-2, 0]
click at [786, 92] on img "Open Resource Center, 2 new notifications" at bounding box center [786, 91] width 45 height 45
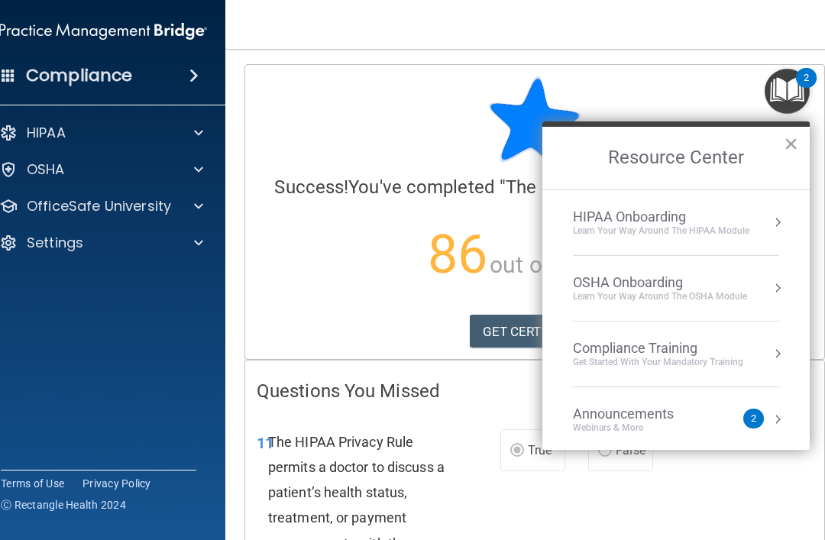
scroll to position [0, 0]
click at [627, 231] on div "Learn Your Way around the HIPAA module" at bounding box center [661, 230] width 176 height 13
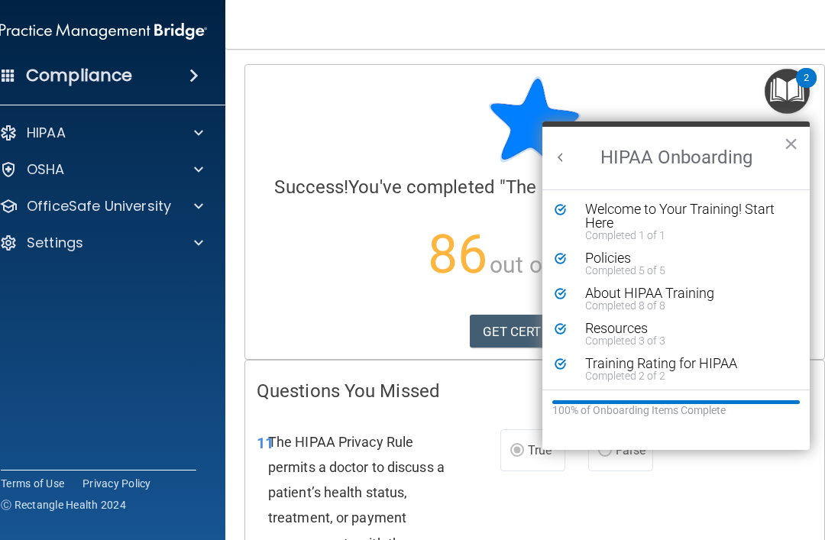
click at [778, 155] on h2 "HIPAA Onboarding" at bounding box center [675, 158] width 267 height 63
click at [791, 156] on button "×" at bounding box center [790, 143] width 15 height 24
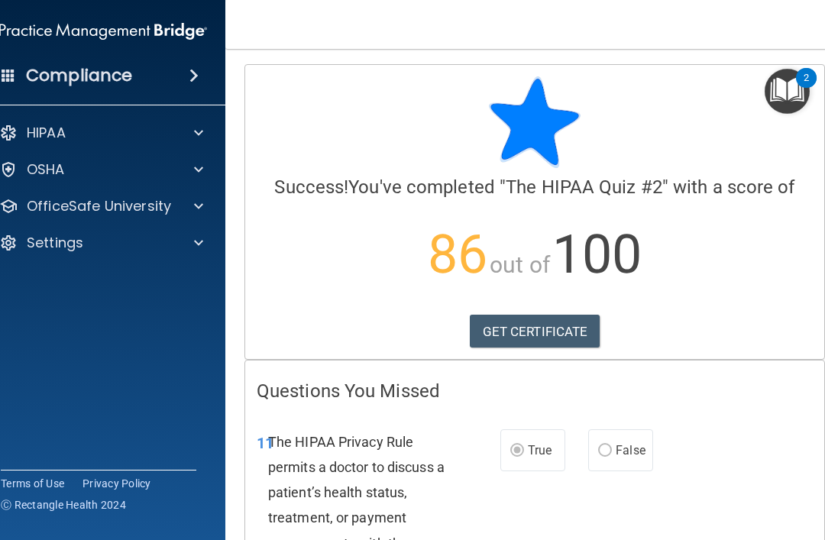
click at [774, 101] on img "Open Resource Center, 2 new notifications" at bounding box center [786, 91] width 45 height 45
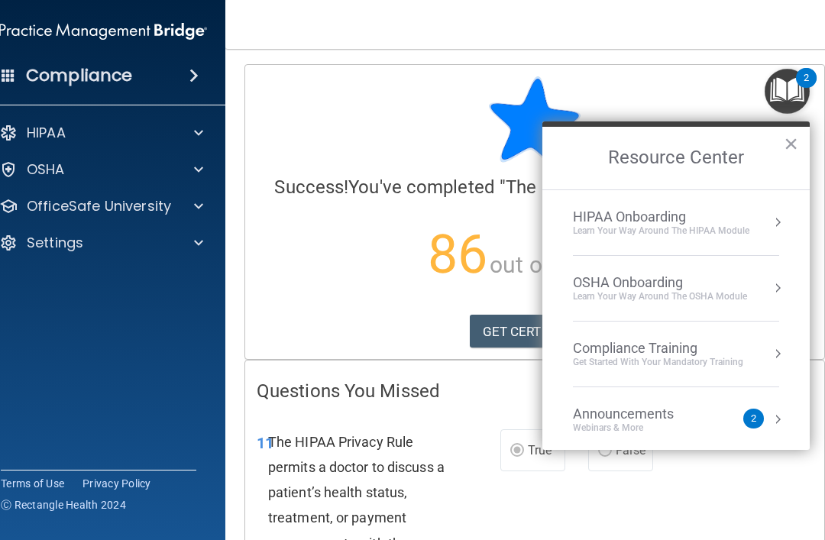
click at [604, 302] on li "OSHA Onboarding Learn your way around the OSHA module" at bounding box center [676, 289] width 206 height 66
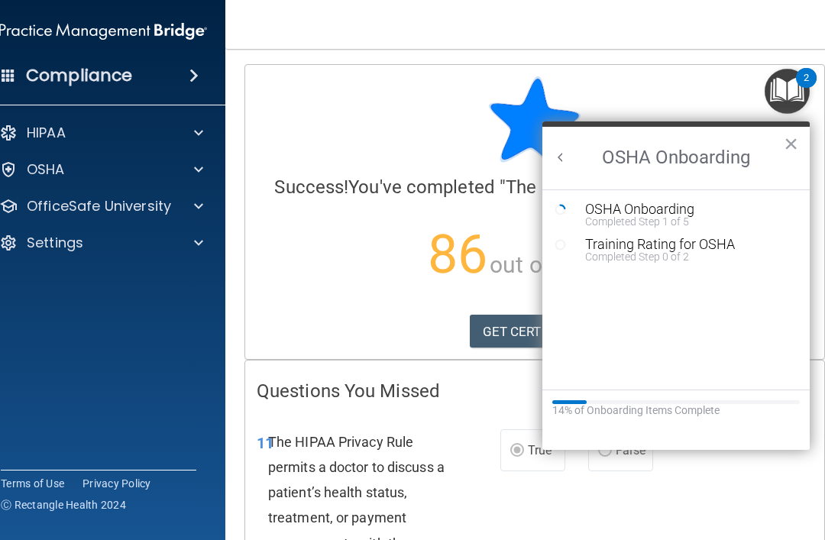
click at [599, 217] on div "Completed Step 1 of 5" at bounding box center [687, 221] width 205 height 11
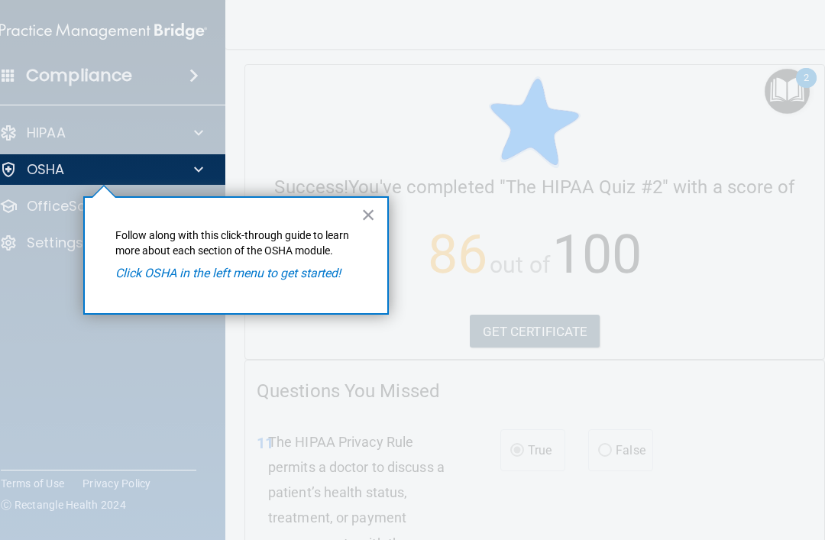
click at [171, 286] on div "× Follow along with this click-through guide to learn more about each section o…" at bounding box center [235, 255] width 305 height 118
click at [128, 278] on em "Click OSHA in the left menu to get started!" at bounding box center [227, 273] width 225 height 15
click at [363, 227] on button "×" at bounding box center [368, 214] width 15 height 24
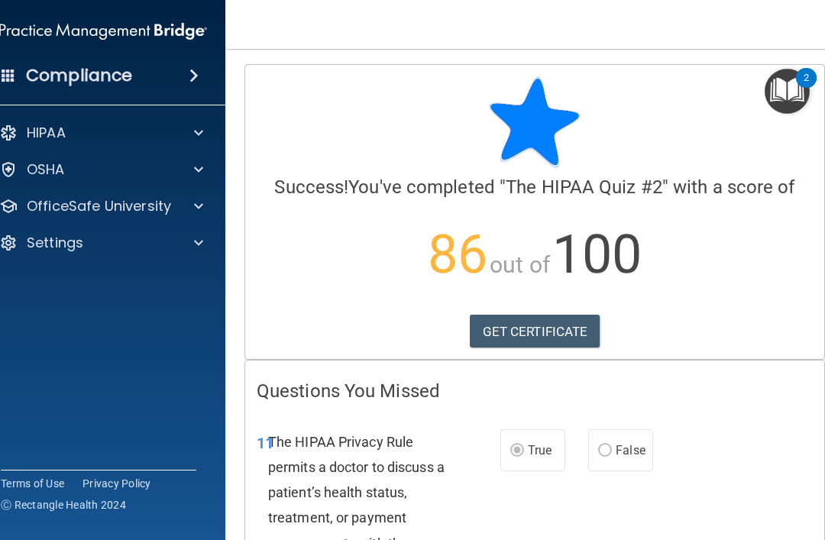
click at [50, 177] on p "OSHA" at bounding box center [46, 169] width 38 height 18
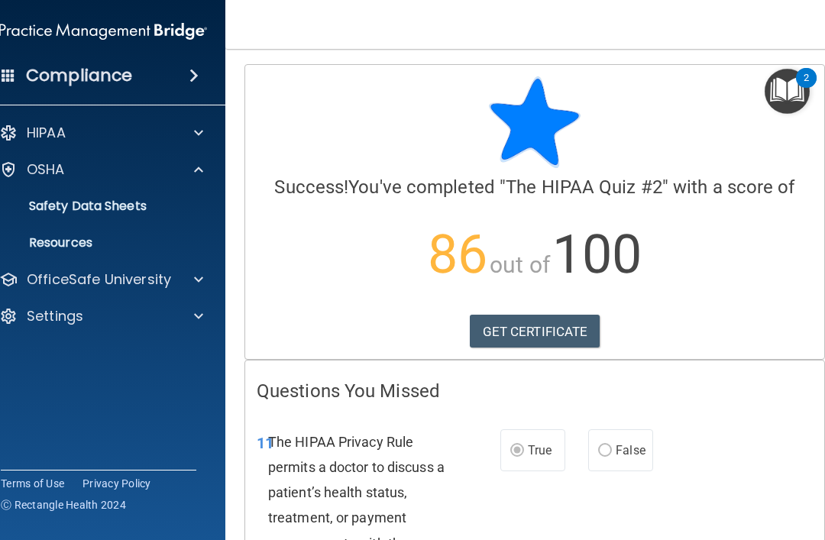
click at [64, 283] on p "OfficeSafe University" at bounding box center [99, 279] width 144 height 18
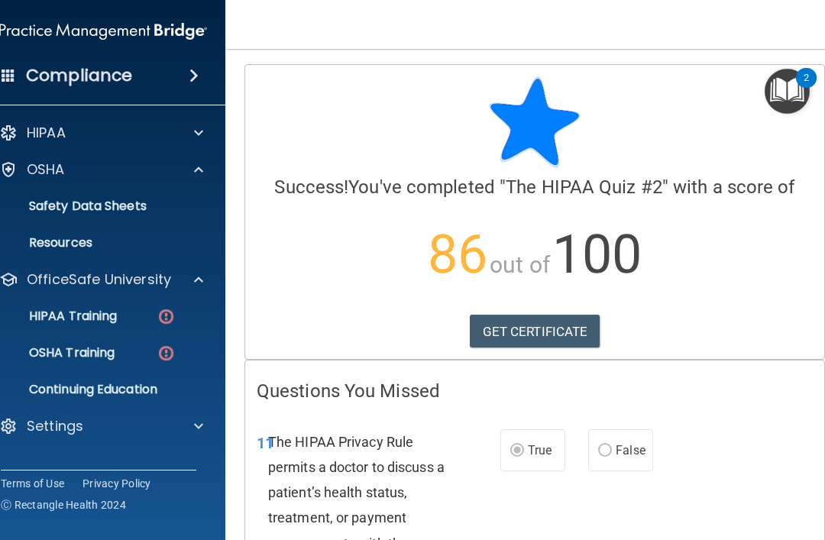
click at [57, 321] on p "HIPAA Training" at bounding box center [54, 315] width 126 height 15
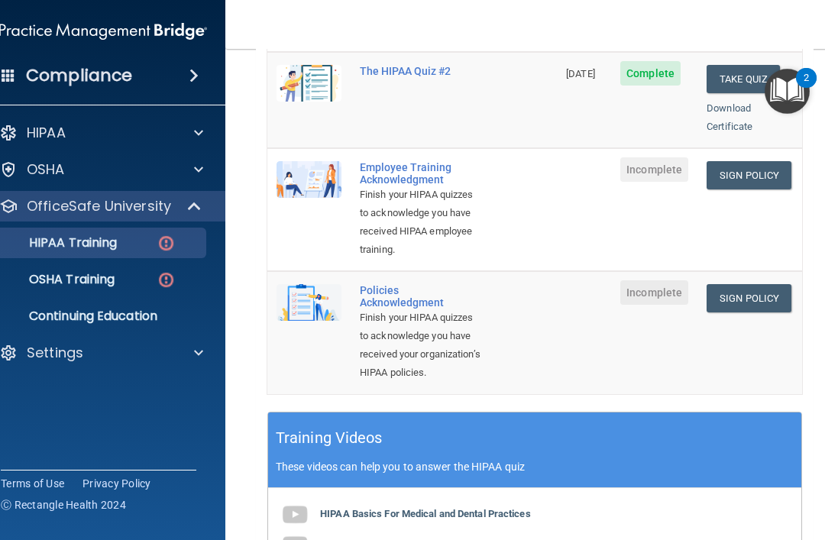
scroll to position [343, 0]
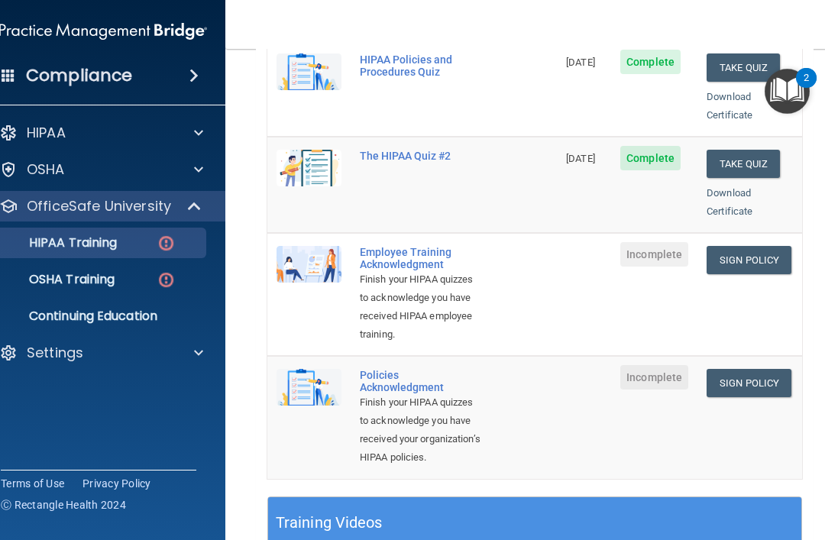
click at [743, 253] on td "Sign Policy Sign Policy Download Policy" at bounding box center [749, 294] width 105 height 123
click at [730, 246] on link "Sign Policy" at bounding box center [748, 260] width 85 height 28
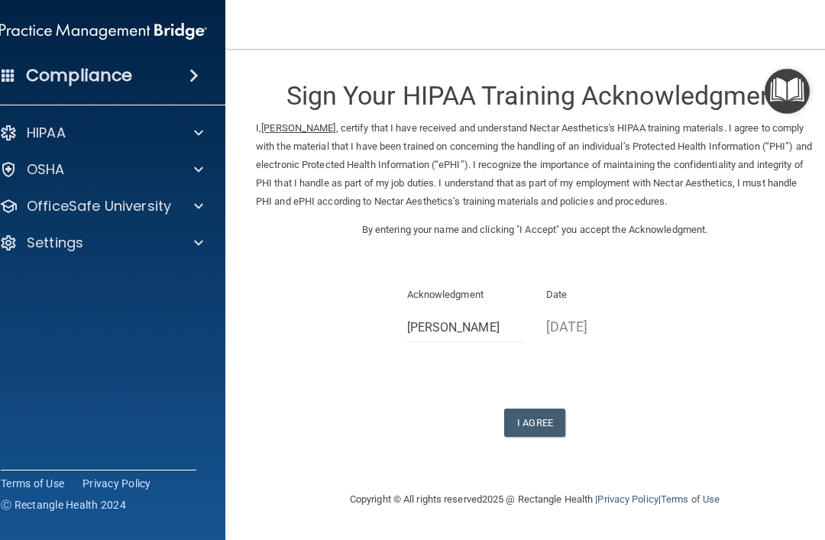
click at [533, 415] on button "I Agree" at bounding box center [534, 423] width 61 height 28
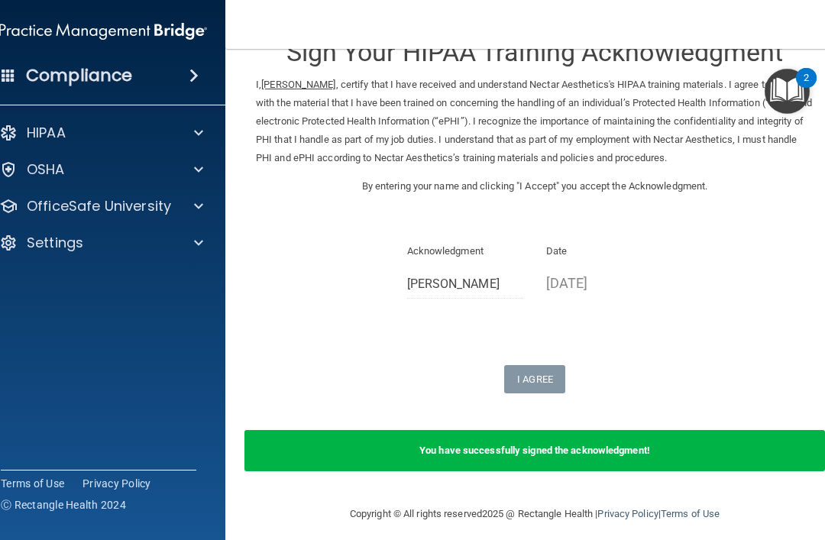
scroll to position [42, 0]
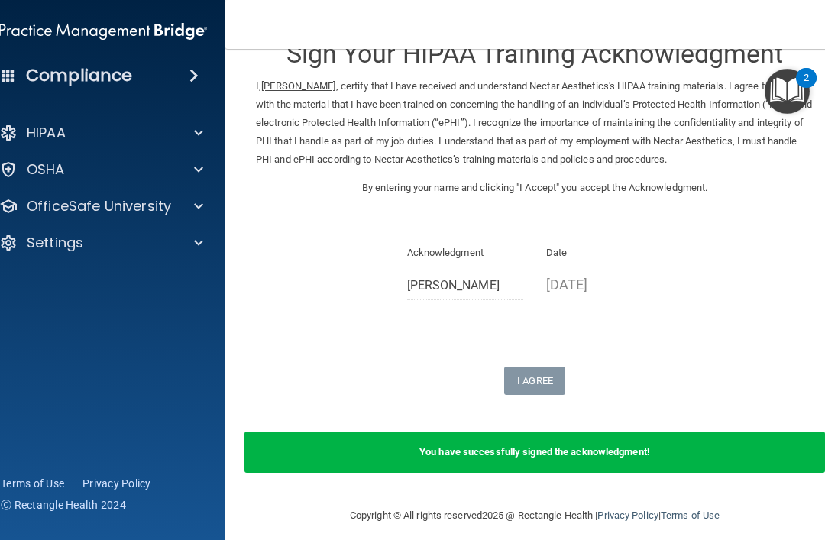
click at [97, 204] on p "OfficeSafe University" at bounding box center [99, 206] width 144 height 18
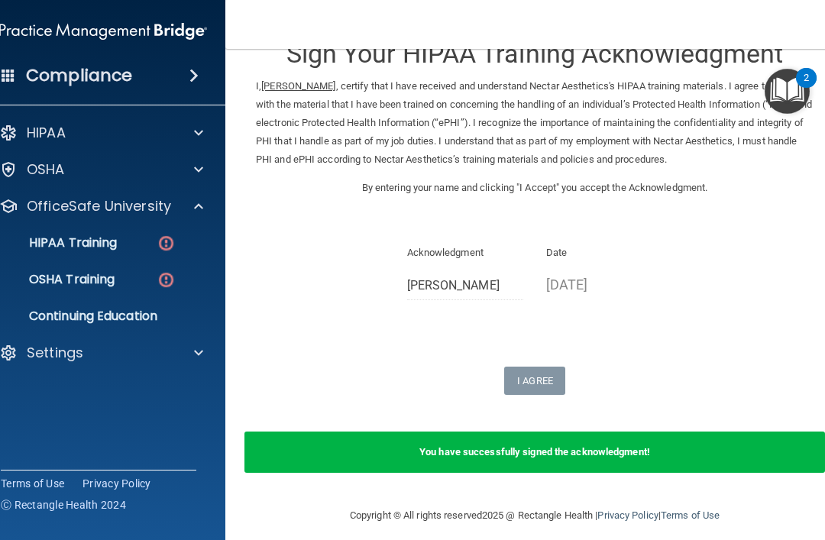
click at [69, 242] on p "HIPAA Training" at bounding box center [54, 242] width 126 height 15
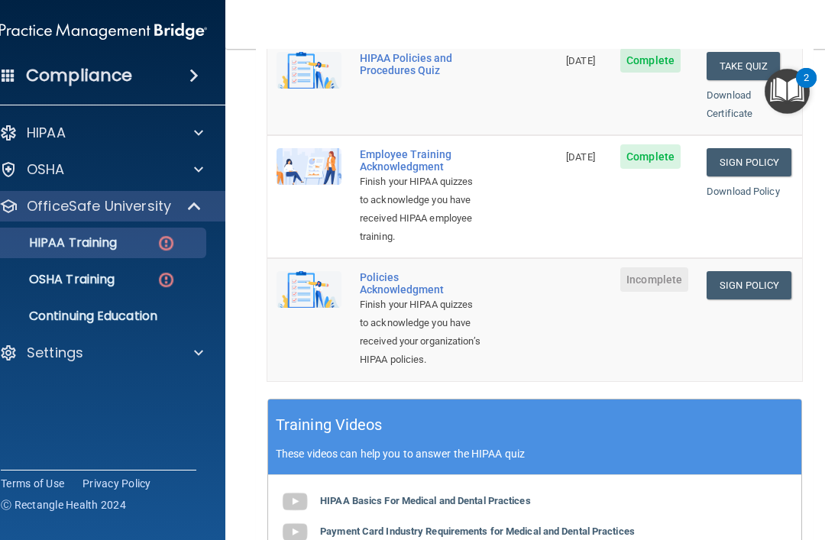
scroll to position [439, 0]
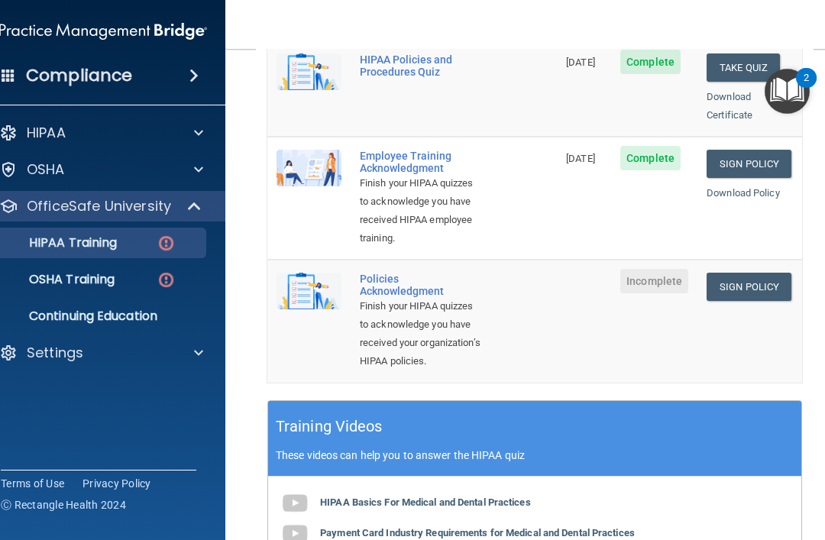
click at [734, 273] on link "Sign Policy" at bounding box center [748, 287] width 85 height 28
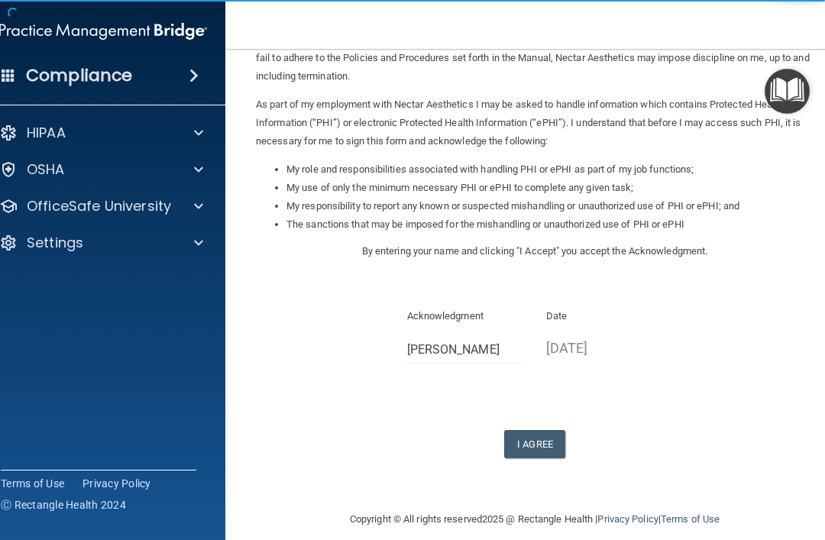
scroll to position [142, 0]
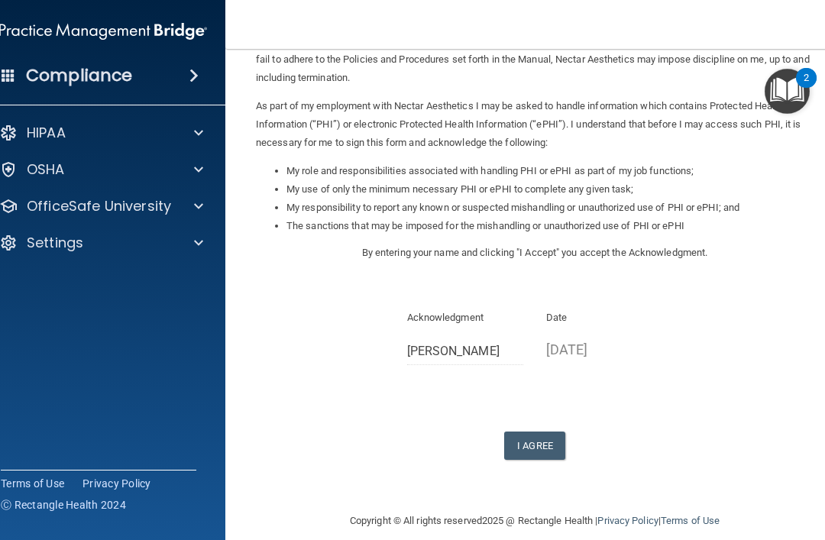
click at [534, 434] on button "I Agree" at bounding box center [534, 445] width 61 height 28
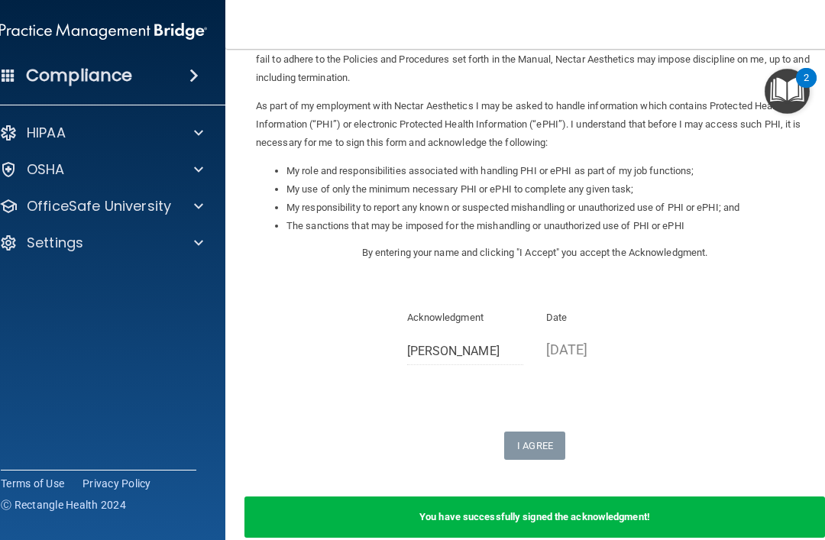
click at [120, 197] on p "OfficeSafe University" at bounding box center [99, 206] width 144 height 18
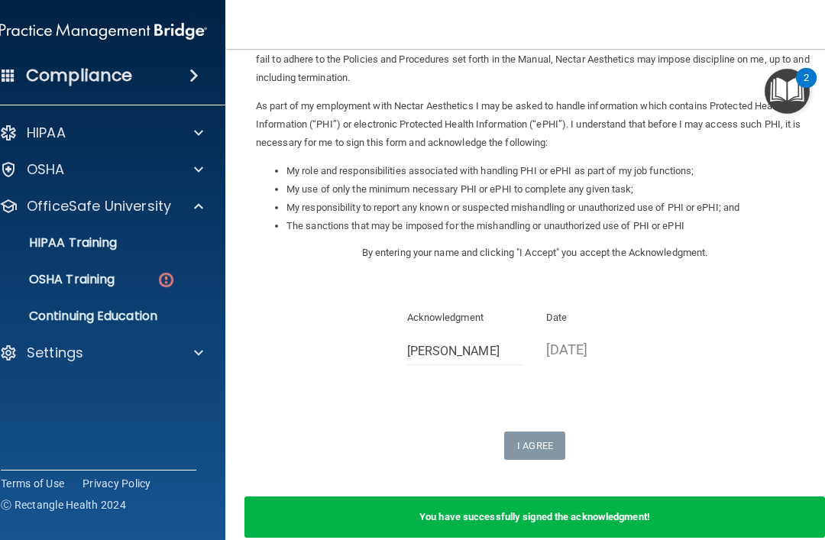
click at [84, 283] on p "OSHA Training" at bounding box center [53, 279] width 124 height 15
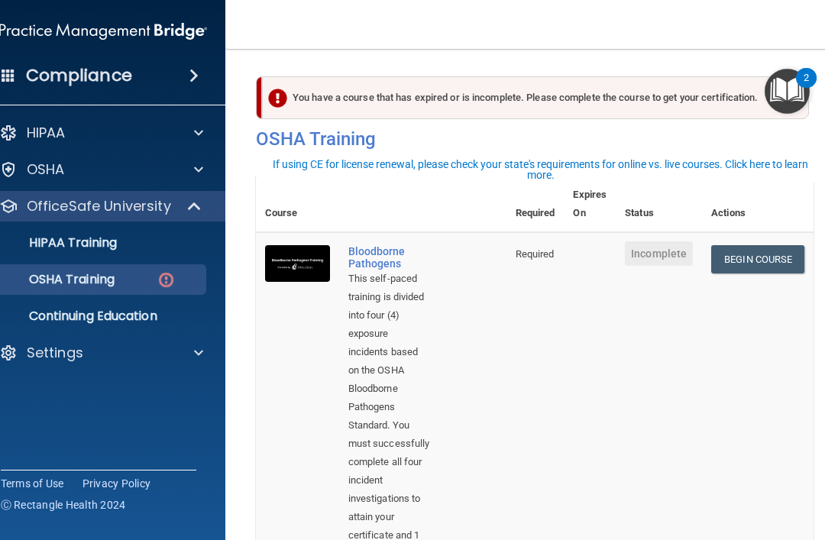
click at [764, 250] on link "Begin Course" at bounding box center [757, 259] width 93 height 28
